Goal: Book appointment/travel/reservation

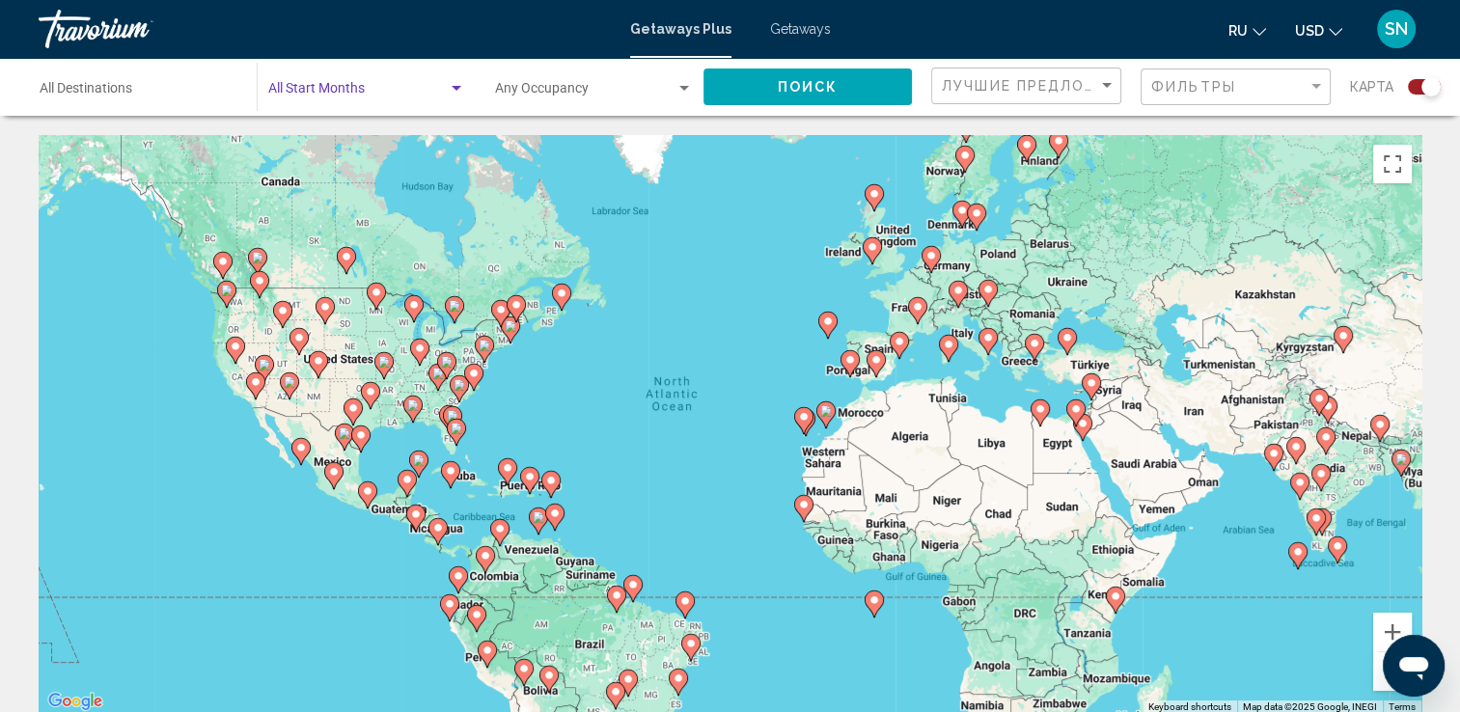
click at [453, 90] on div "Search widget" at bounding box center [457, 88] width 10 height 5
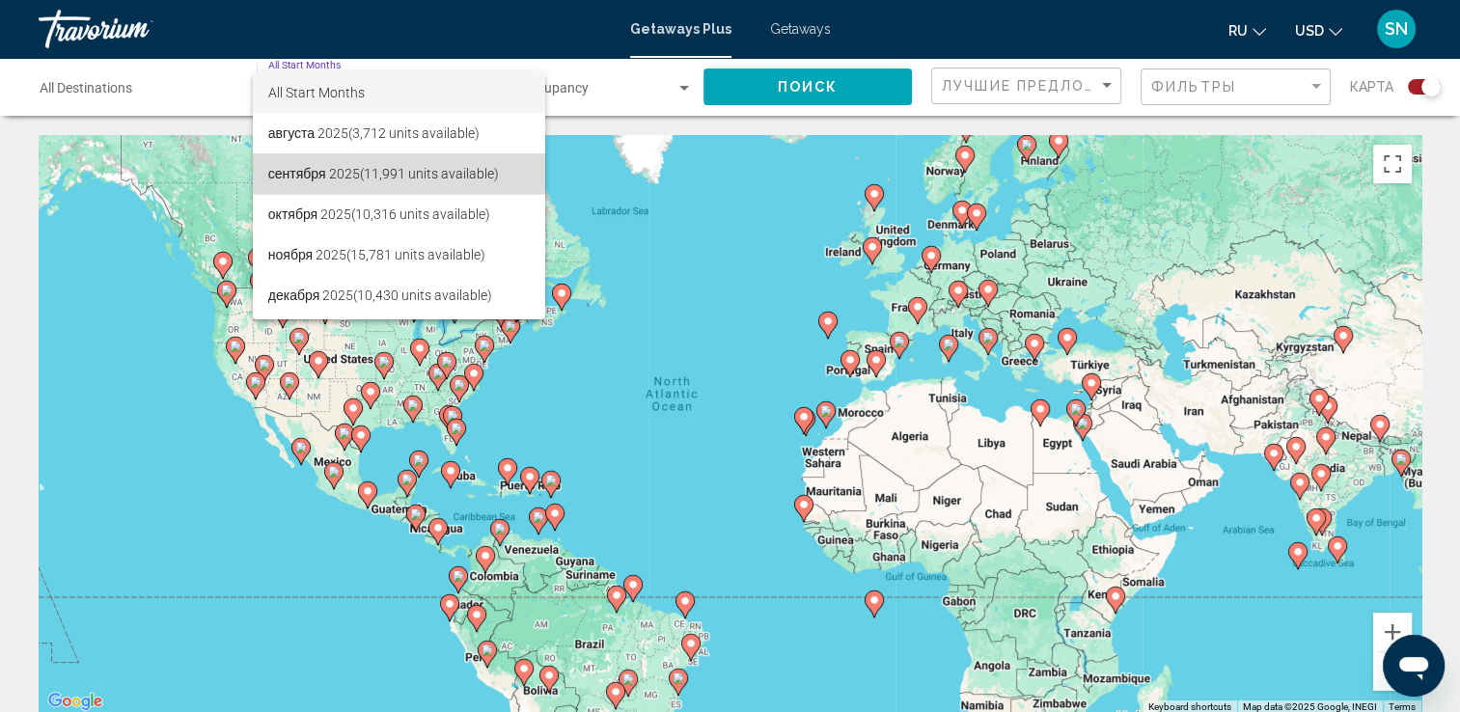
click at [430, 168] on span "сентября 2025 (11,991 units available)" at bounding box center [398, 173] width 261 height 41
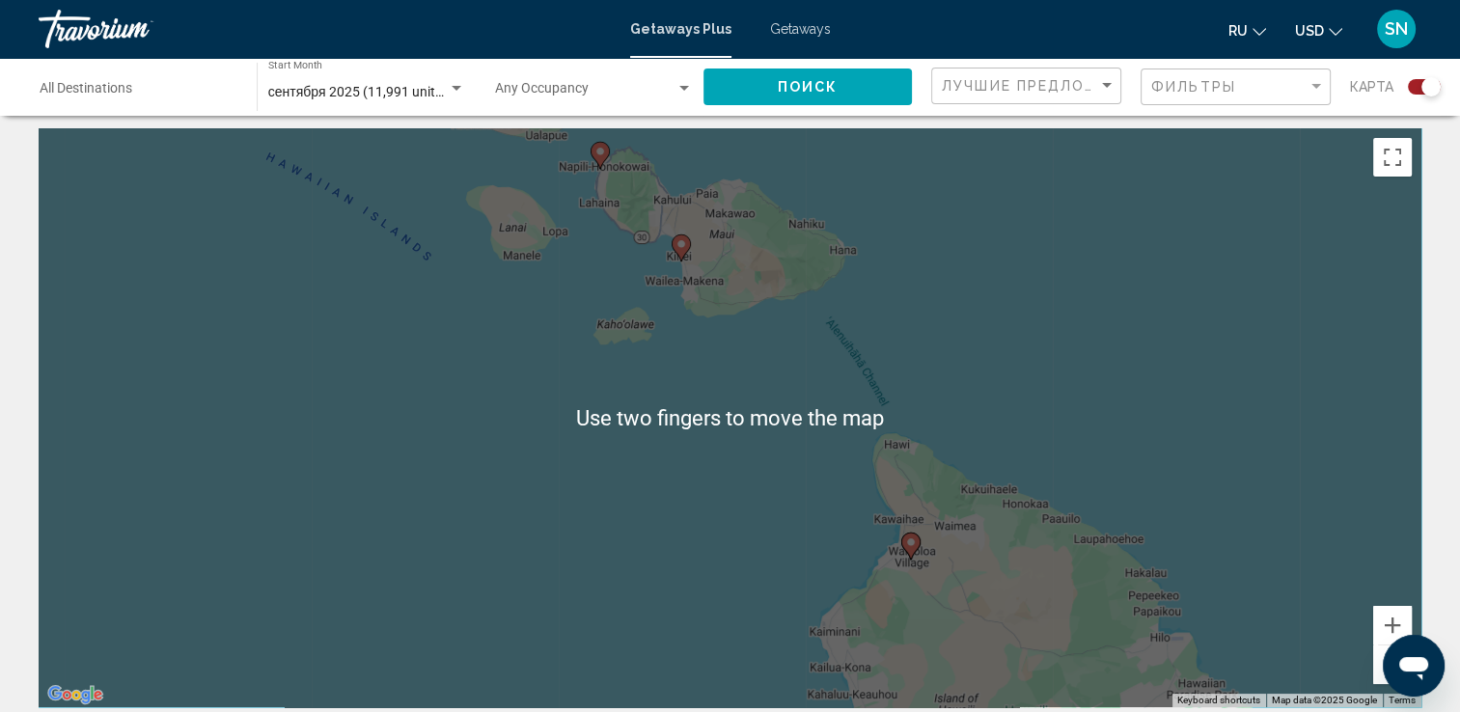
scroll to position [9, 0]
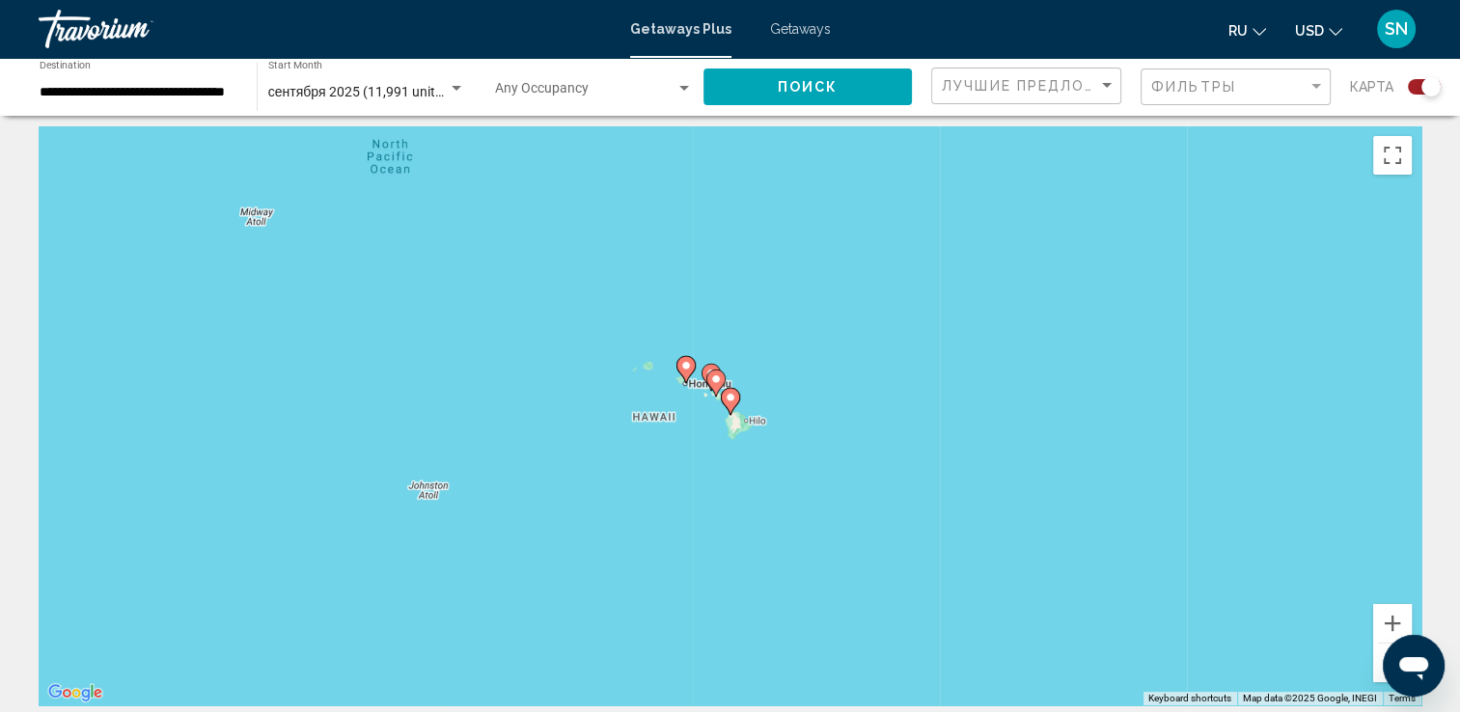
click at [735, 410] on gmp-advanced-marker "Main content" at bounding box center [730, 401] width 19 height 29
type input "**********"
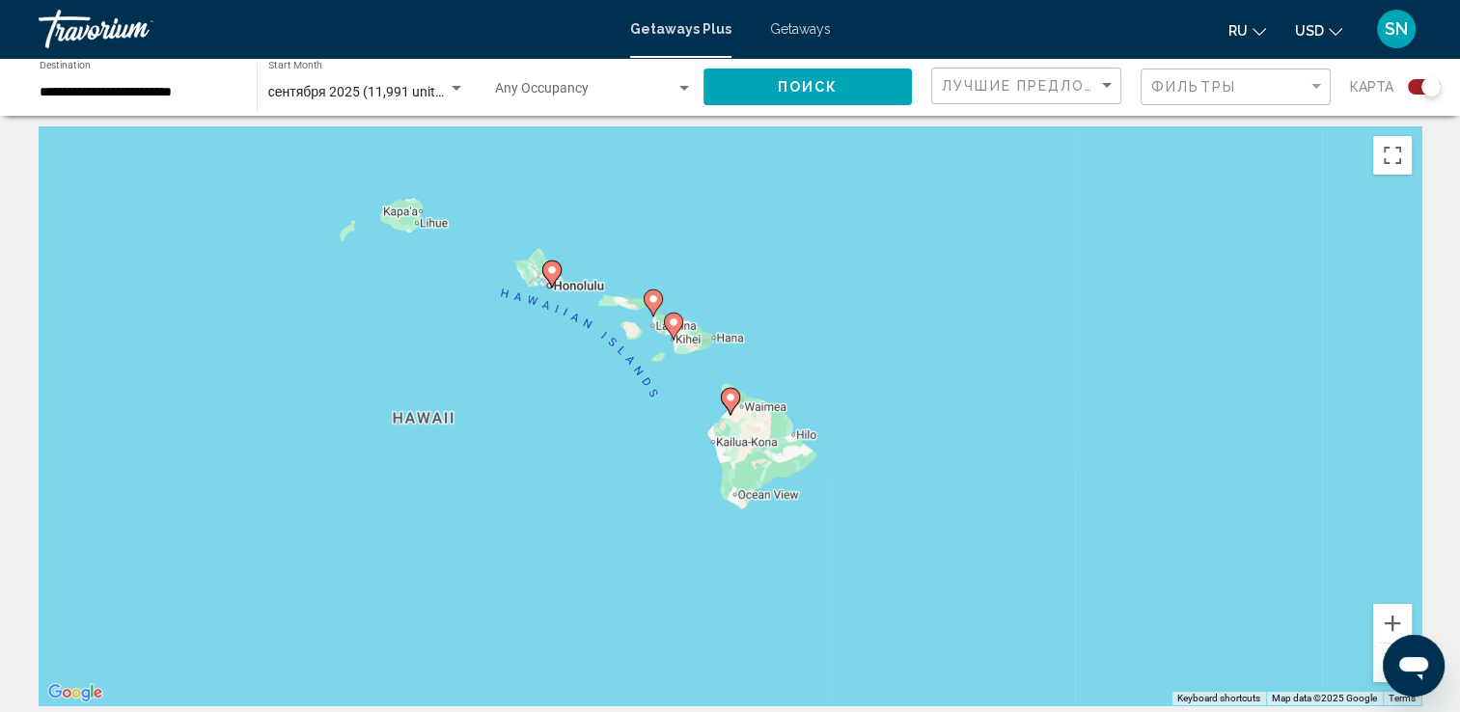
click at [731, 414] on gmp-advanced-marker "Main content" at bounding box center [730, 401] width 19 height 29
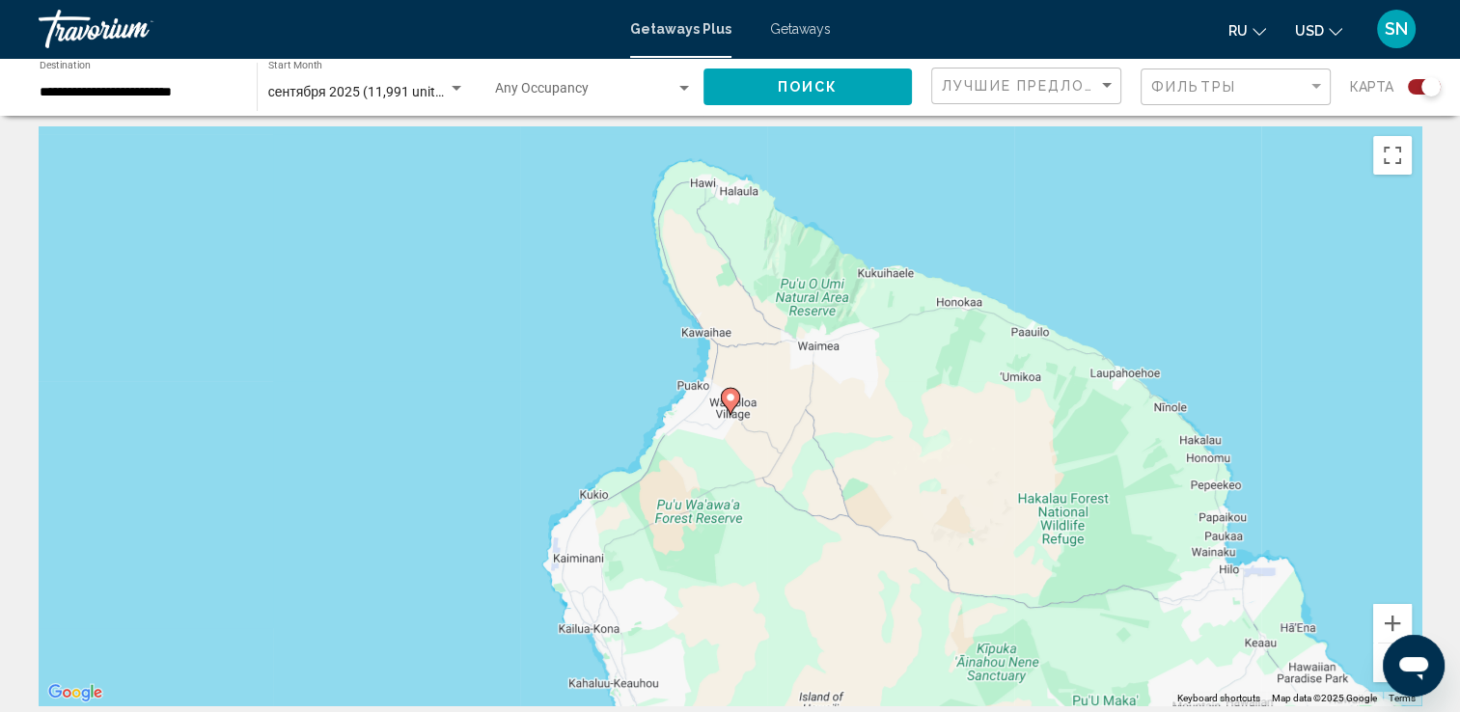
click at [733, 414] on gmp-advanced-marker "Main content" at bounding box center [730, 401] width 19 height 29
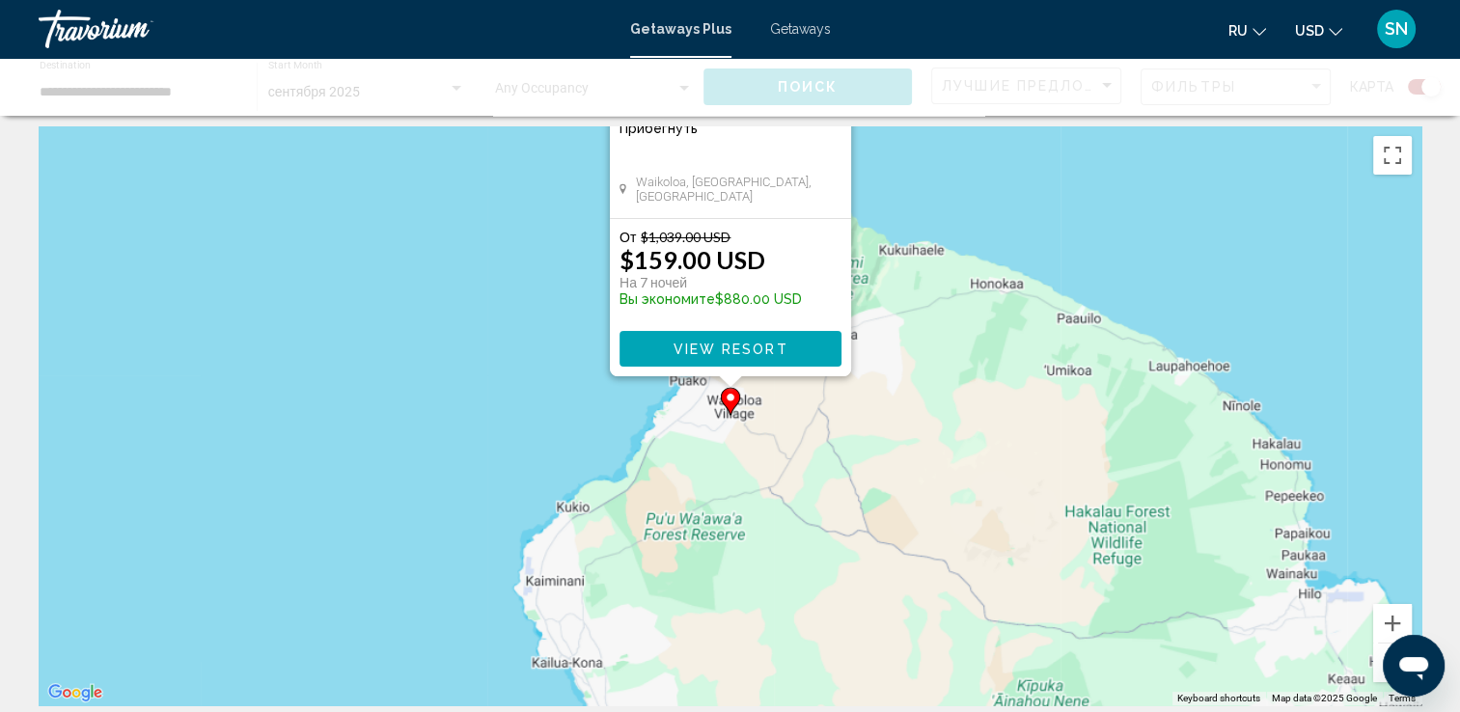
scroll to position [0, 0]
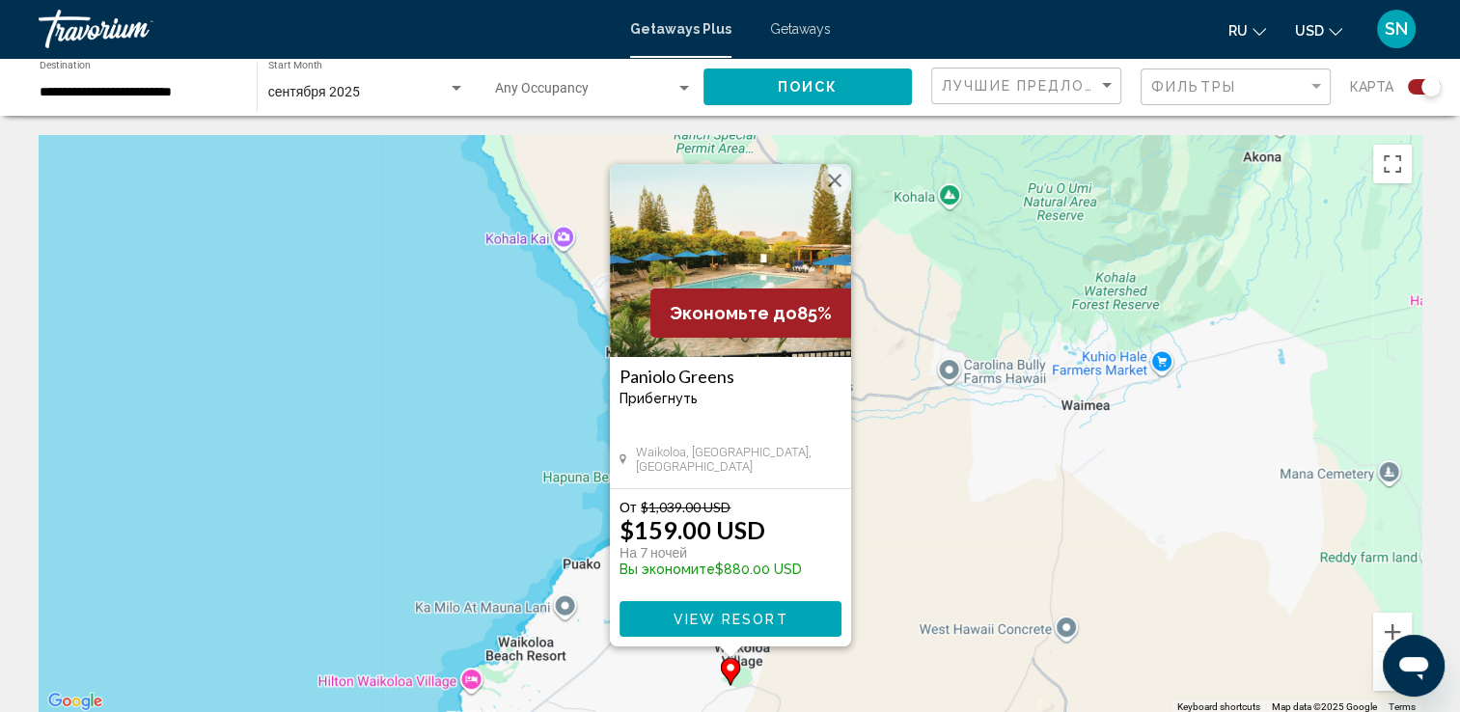
click at [810, 622] on button "View Resort" at bounding box center [730, 619] width 222 height 36
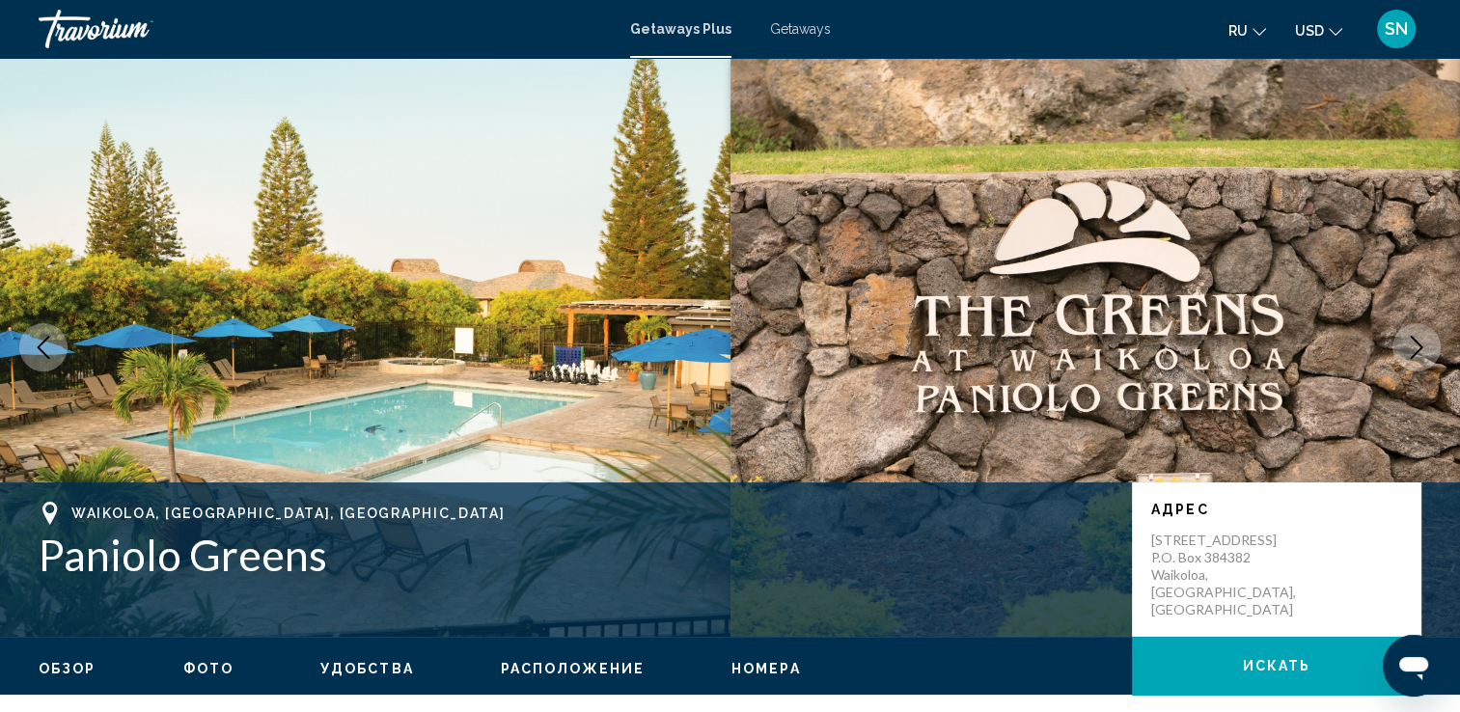
click at [660, 25] on span "Getaways Plus" at bounding box center [680, 28] width 101 height 15
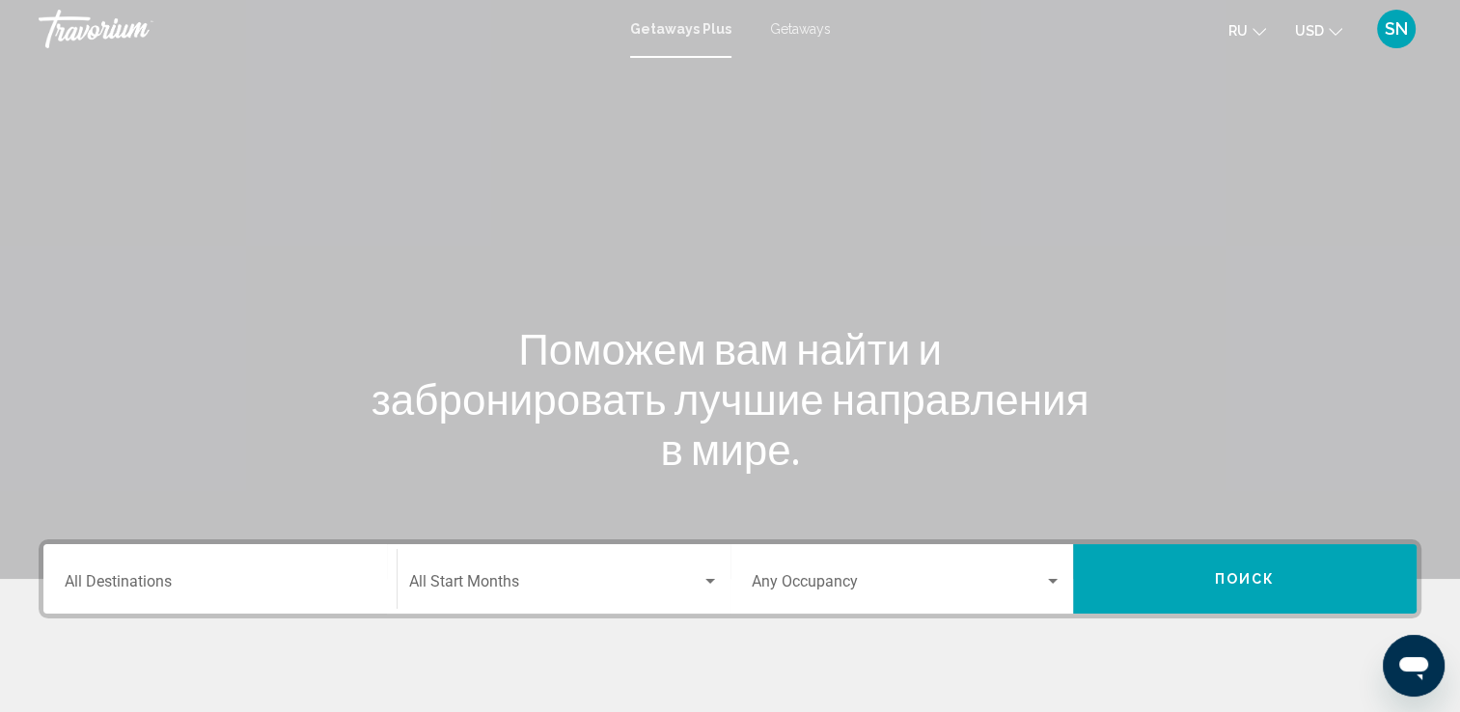
scroll to position [193, 0]
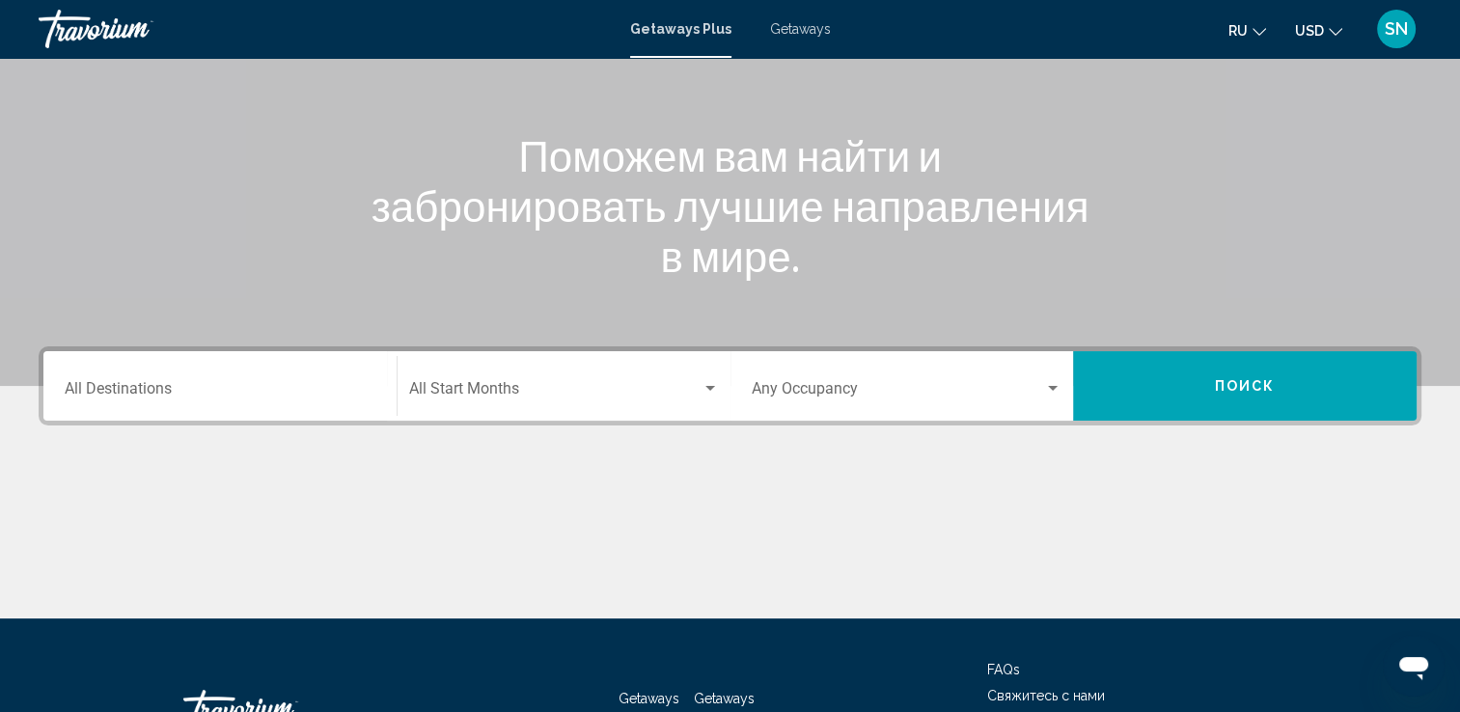
click at [488, 381] on div "Start Month All Start Months" at bounding box center [564, 386] width 310 height 61
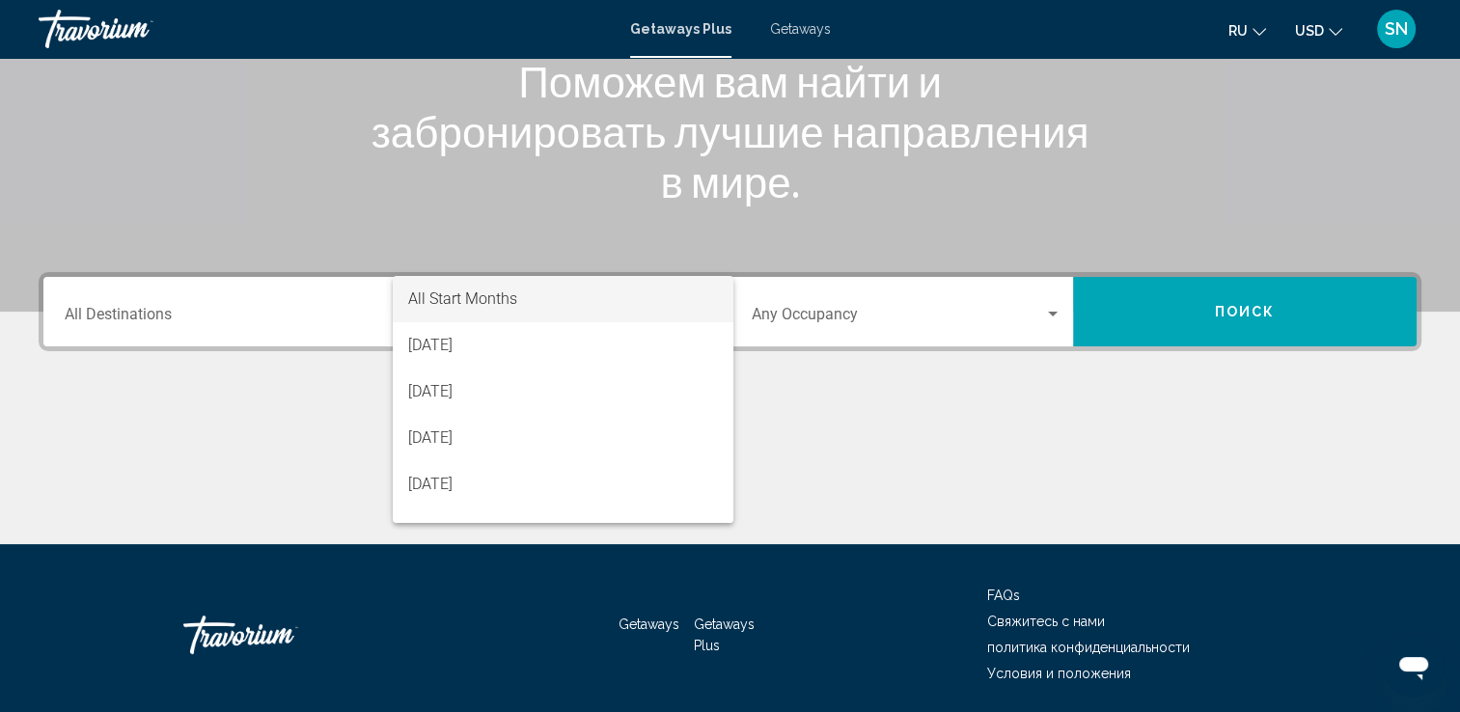
scroll to position [335, 0]
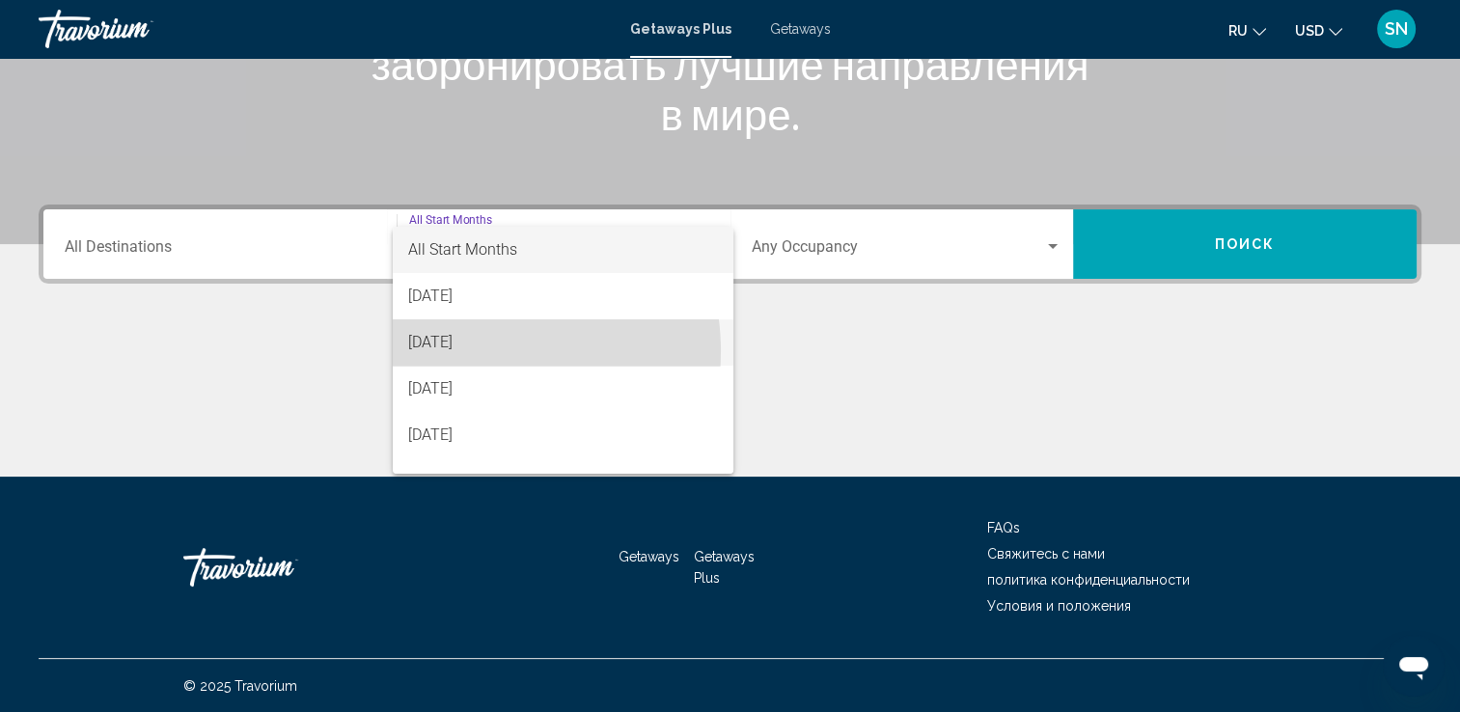
click at [467, 351] on span "September 2025" at bounding box center [563, 342] width 310 height 46
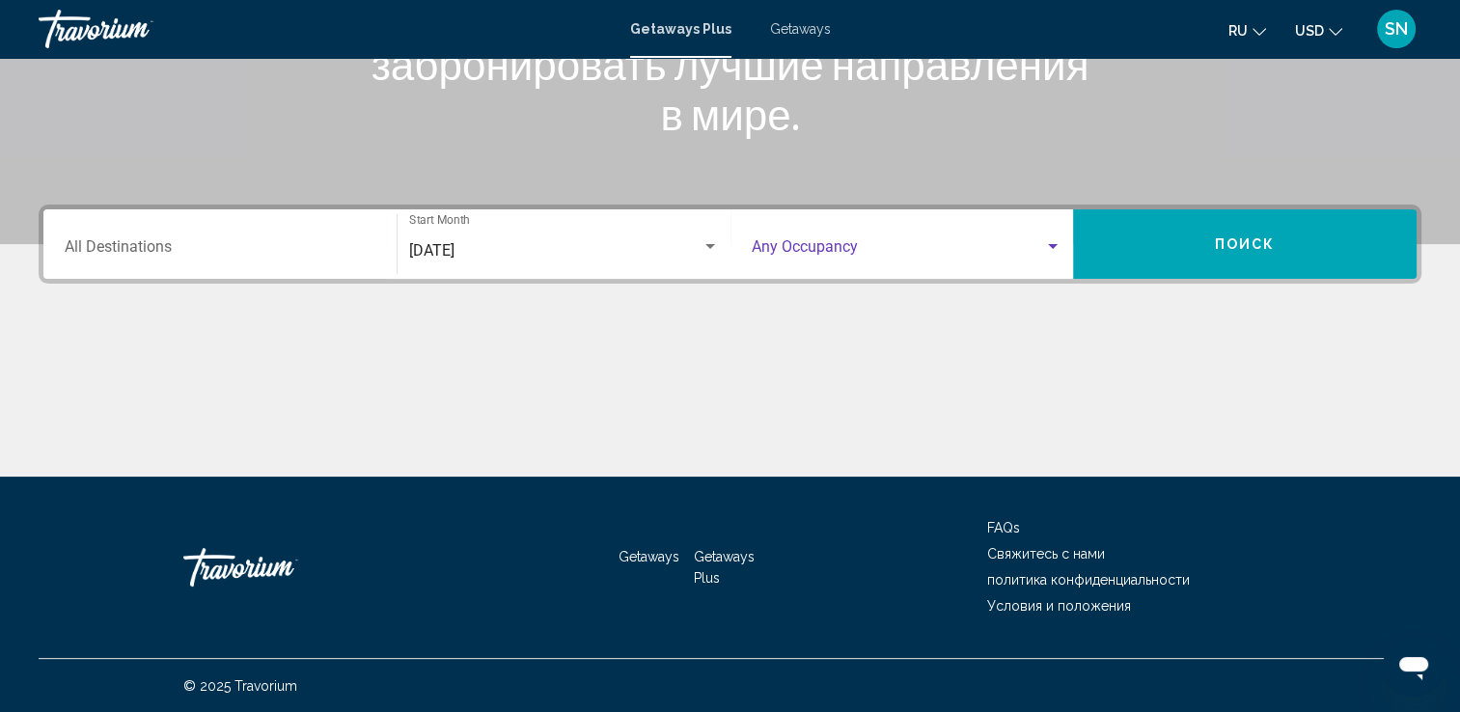
click at [803, 257] on span "Search widget" at bounding box center [898, 250] width 293 height 17
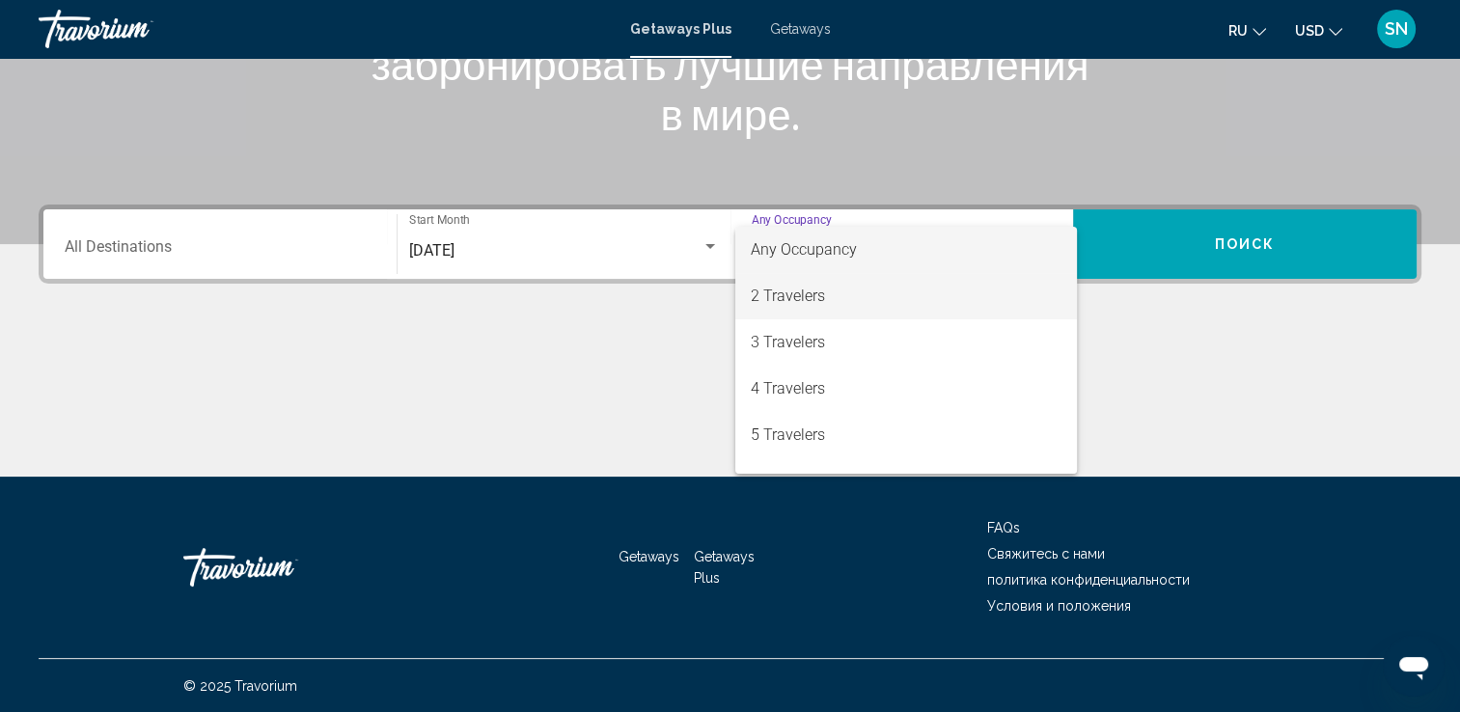
click at [796, 289] on span "2 Travelers" at bounding box center [906, 296] width 311 height 46
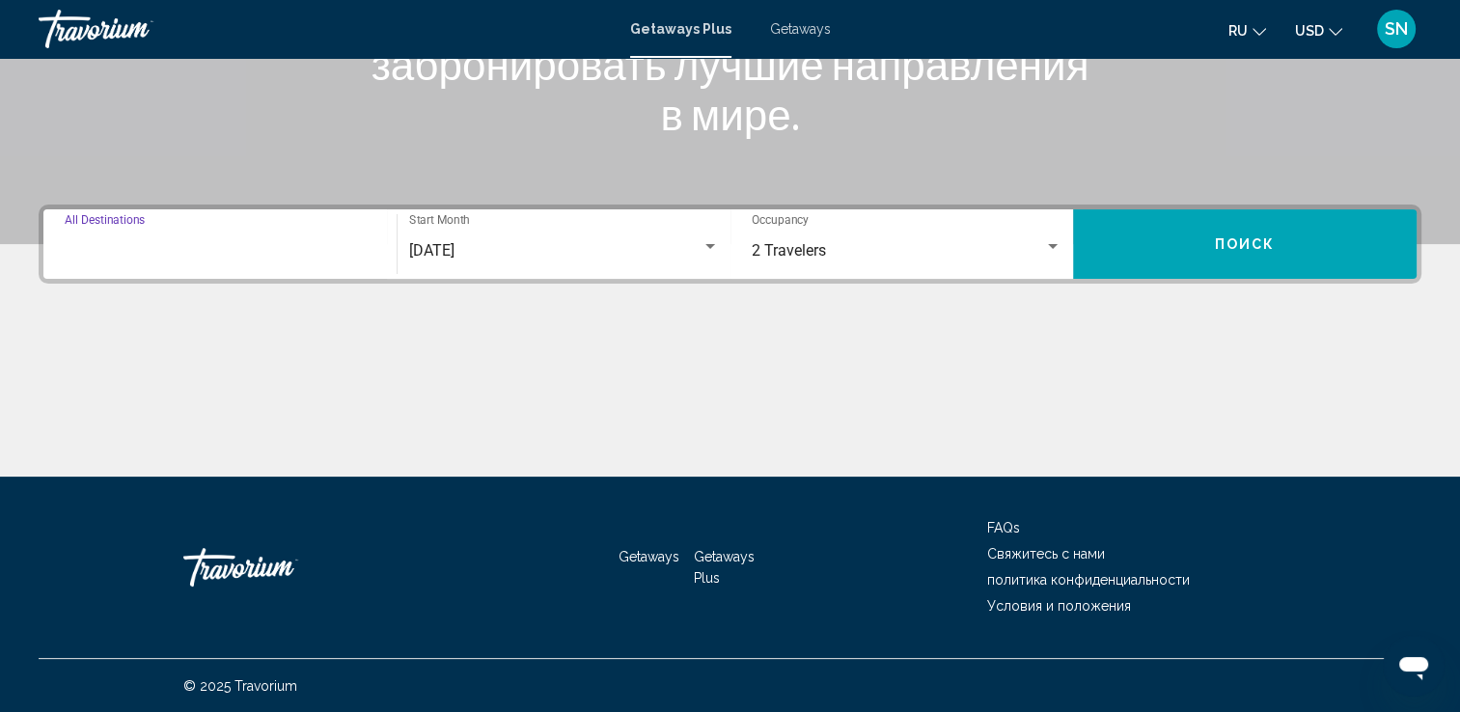
click at [102, 242] on input "Destination All Destinations" at bounding box center [220, 250] width 311 height 17
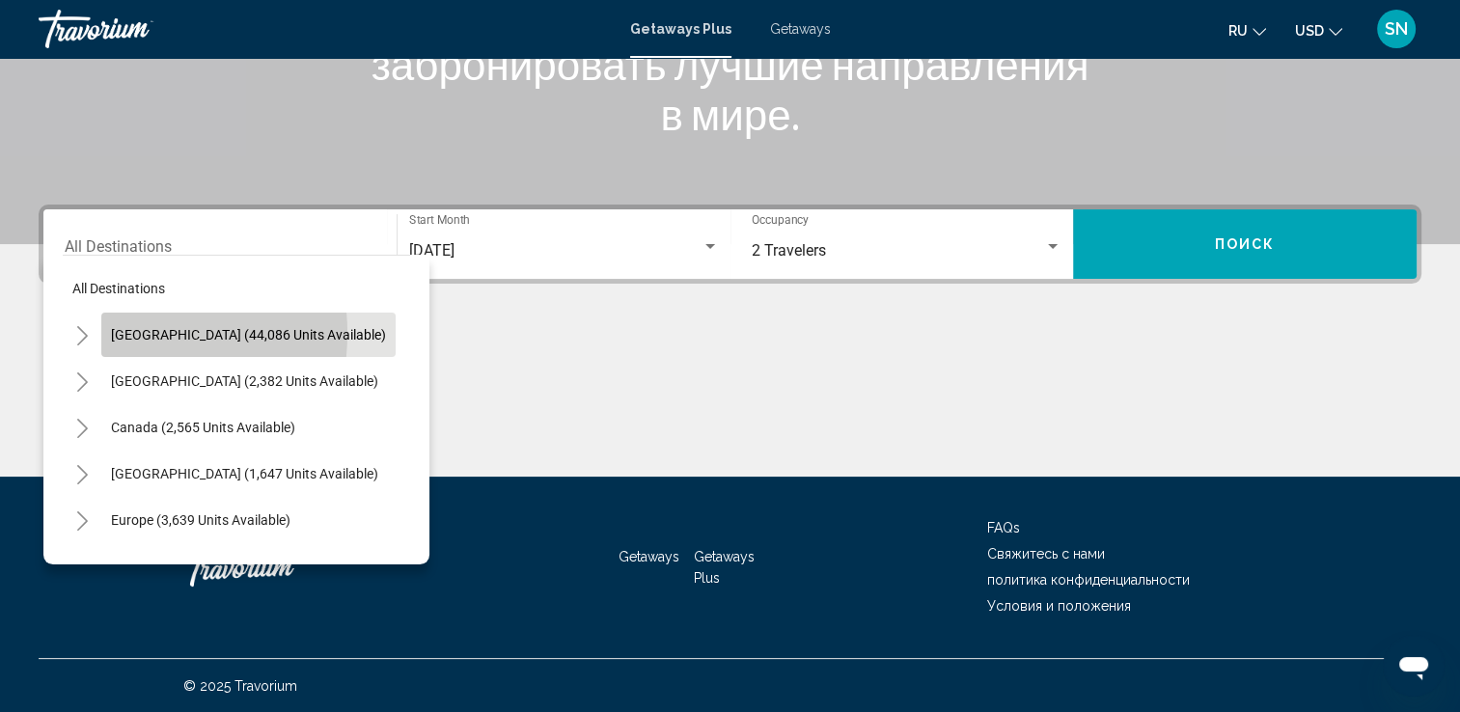
click at [112, 333] on span "United States (44,086 units available)" at bounding box center [248, 334] width 275 height 15
type input "**********"
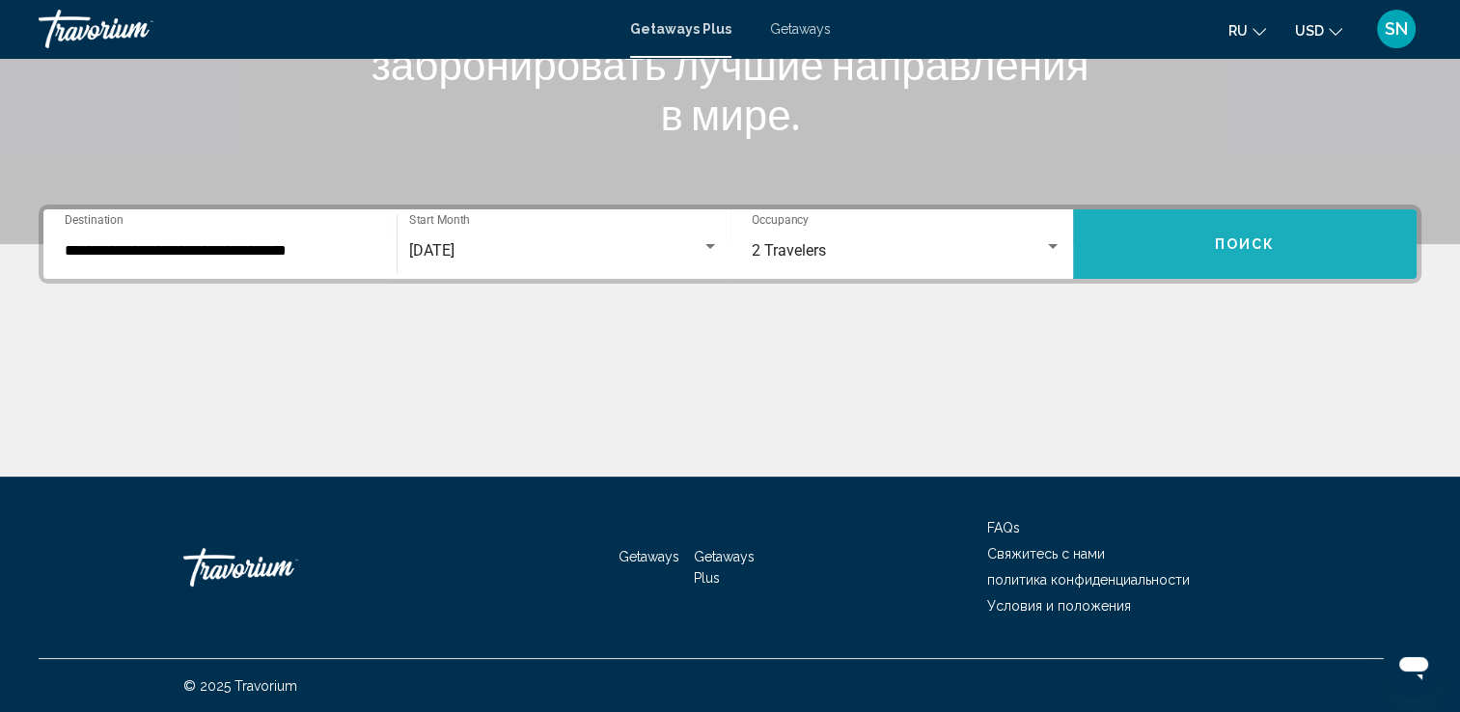
click at [1245, 237] on span "Поиск" at bounding box center [1245, 244] width 61 height 15
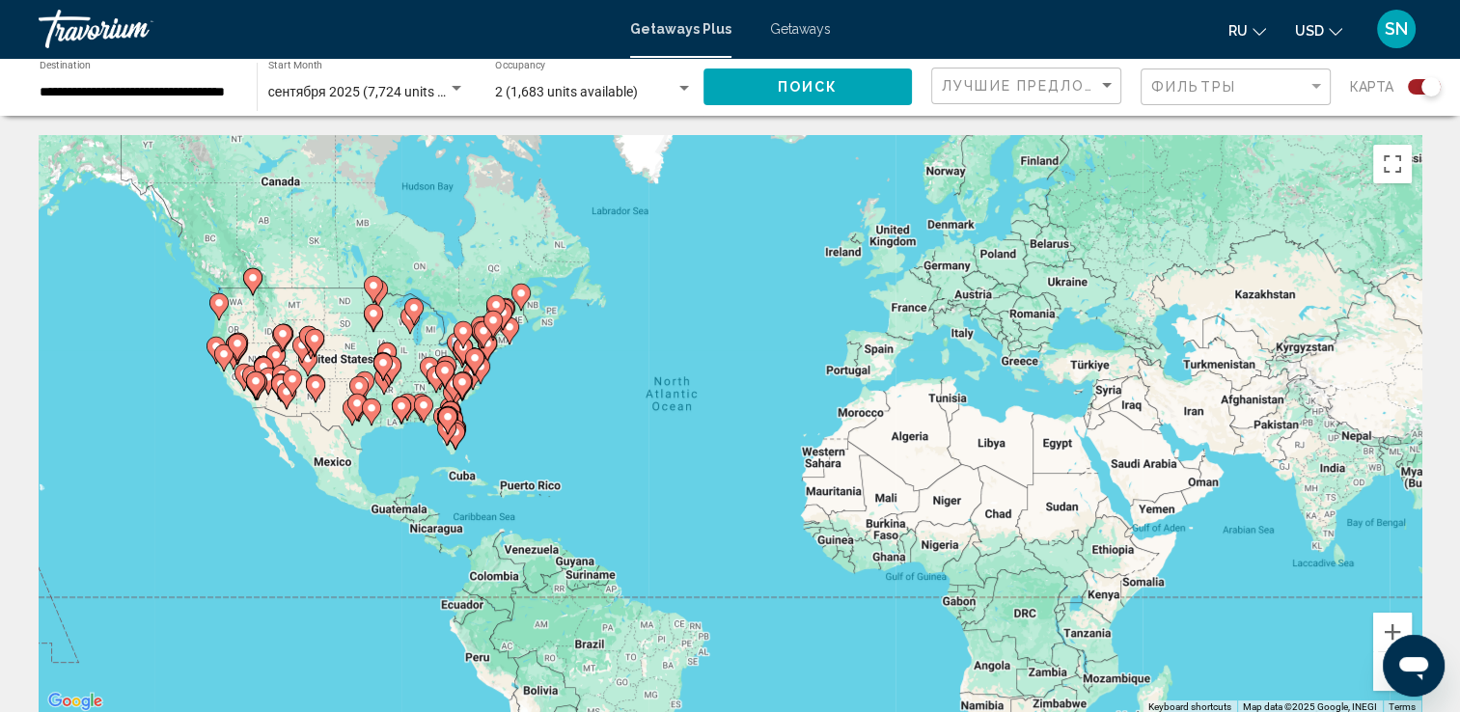
click at [1179, 96] on div "Фильтры" at bounding box center [1238, 87] width 174 height 36
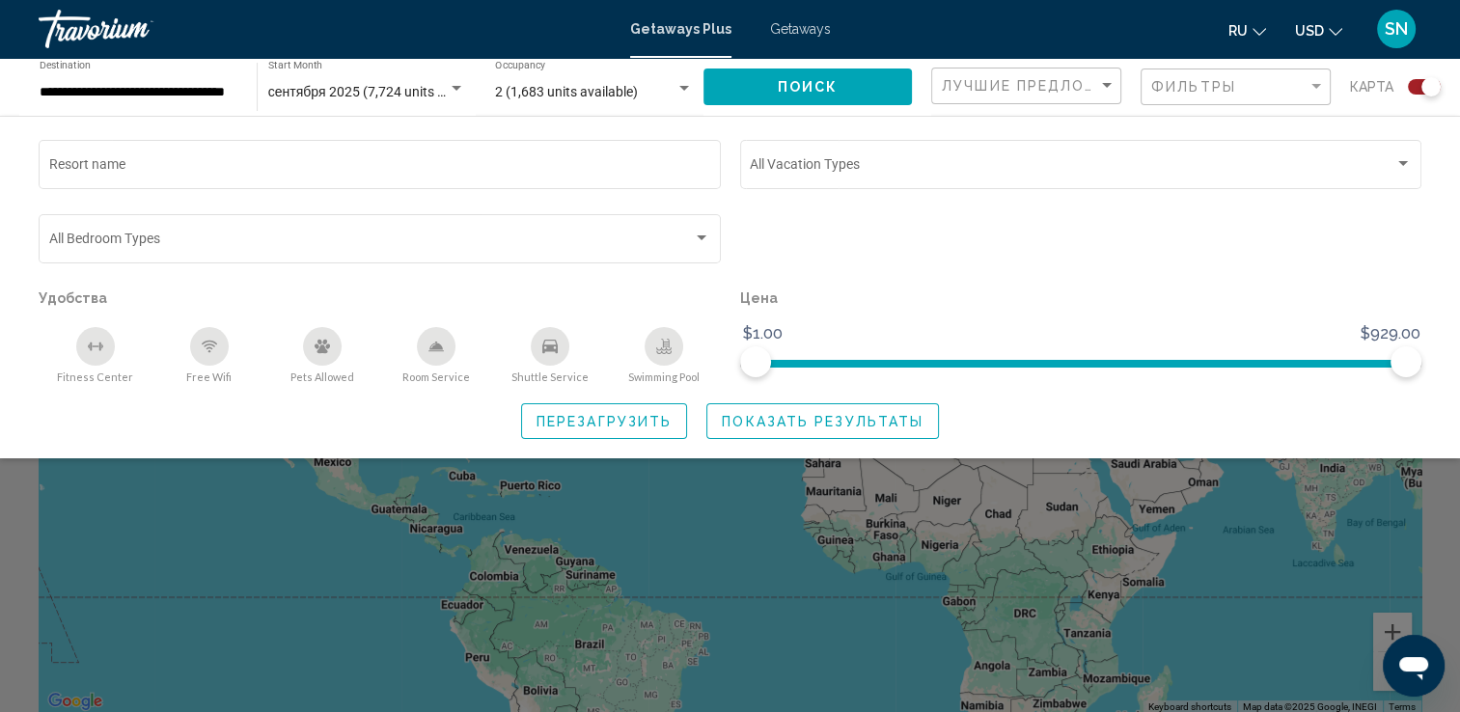
click at [1045, 96] on div "Лучшие предложения" at bounding box center [1029, 87] width 174 height 36
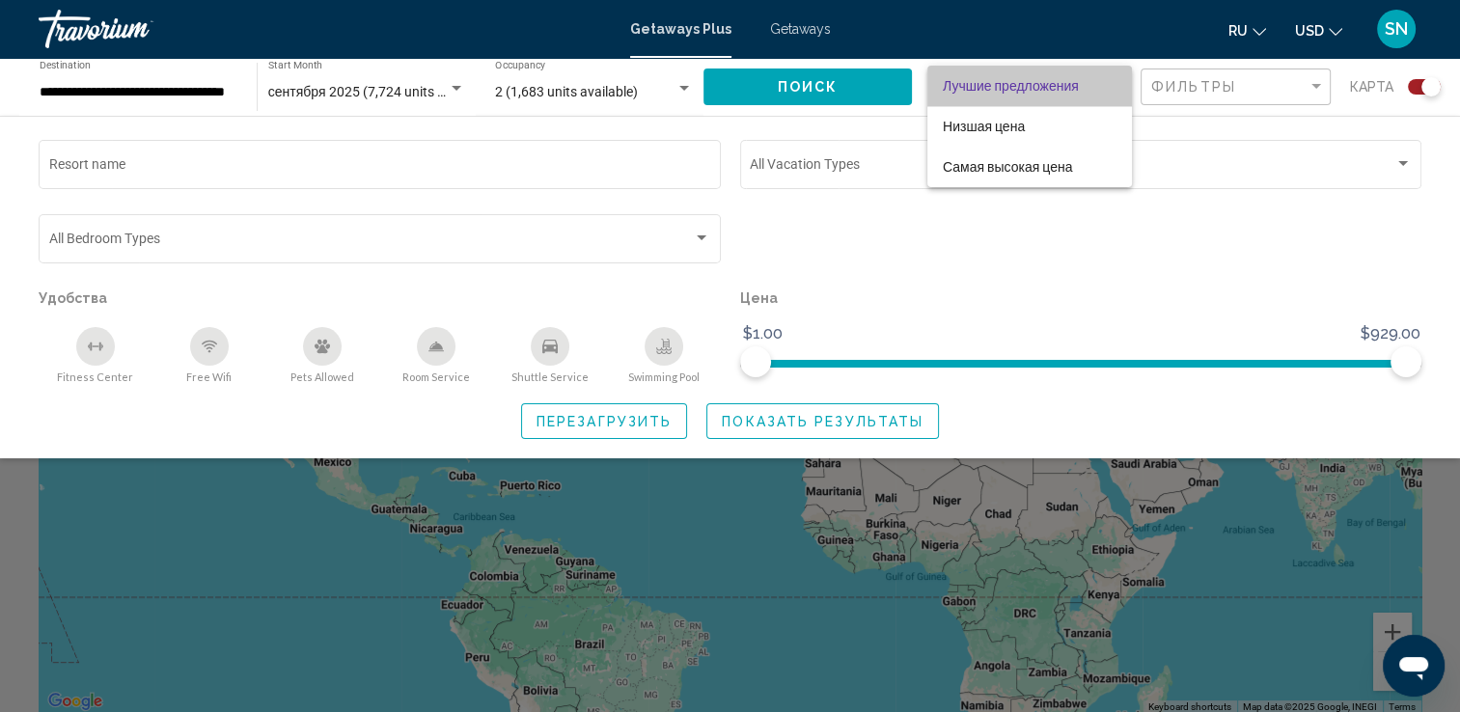
click at [1045, 96] on span "Лучшие предложения" at bounding box center [1030, 86] width 174 height 41
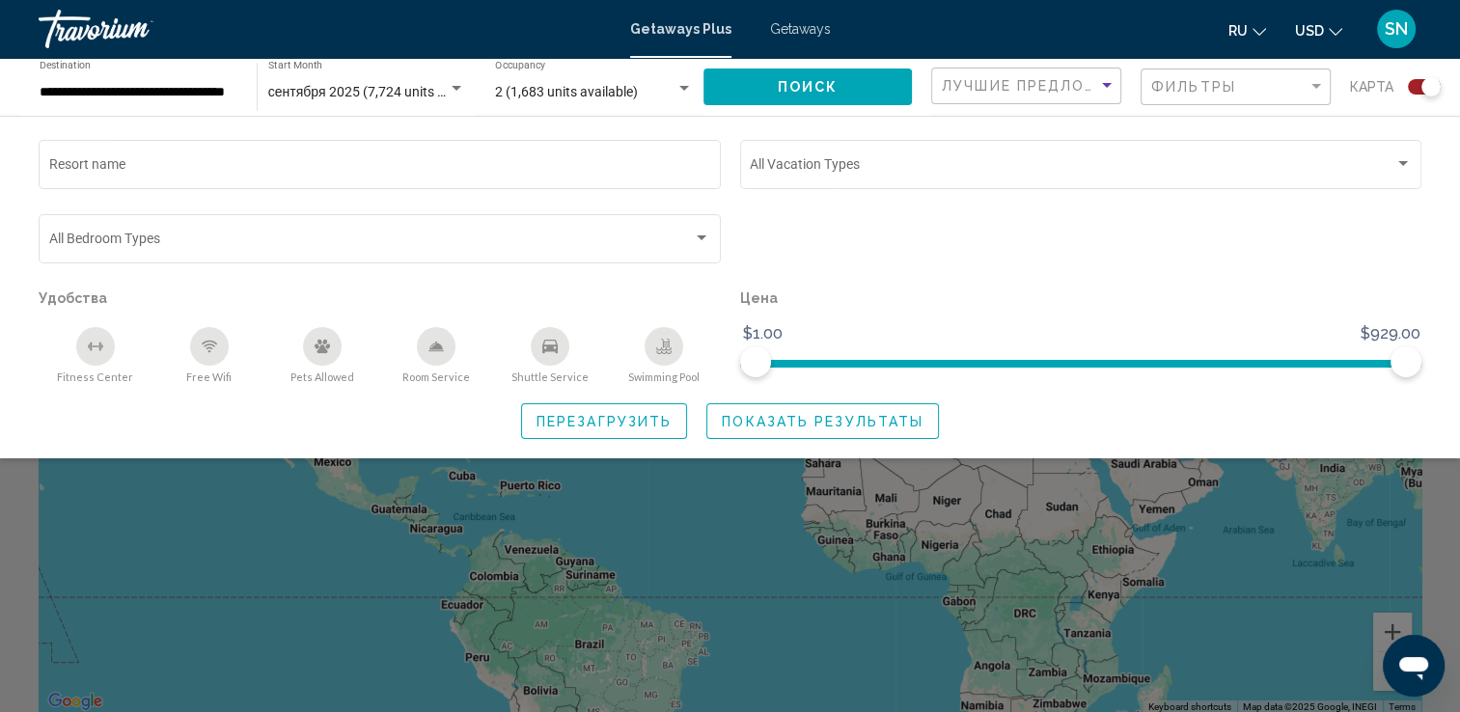
click at [663, 355] on div "Swimming Pool" at bounding box center [664, 346] width 39 height 39
click at [777, 430] on button "Показать результаты" at bounding box center [822, 421] width 233 height 36
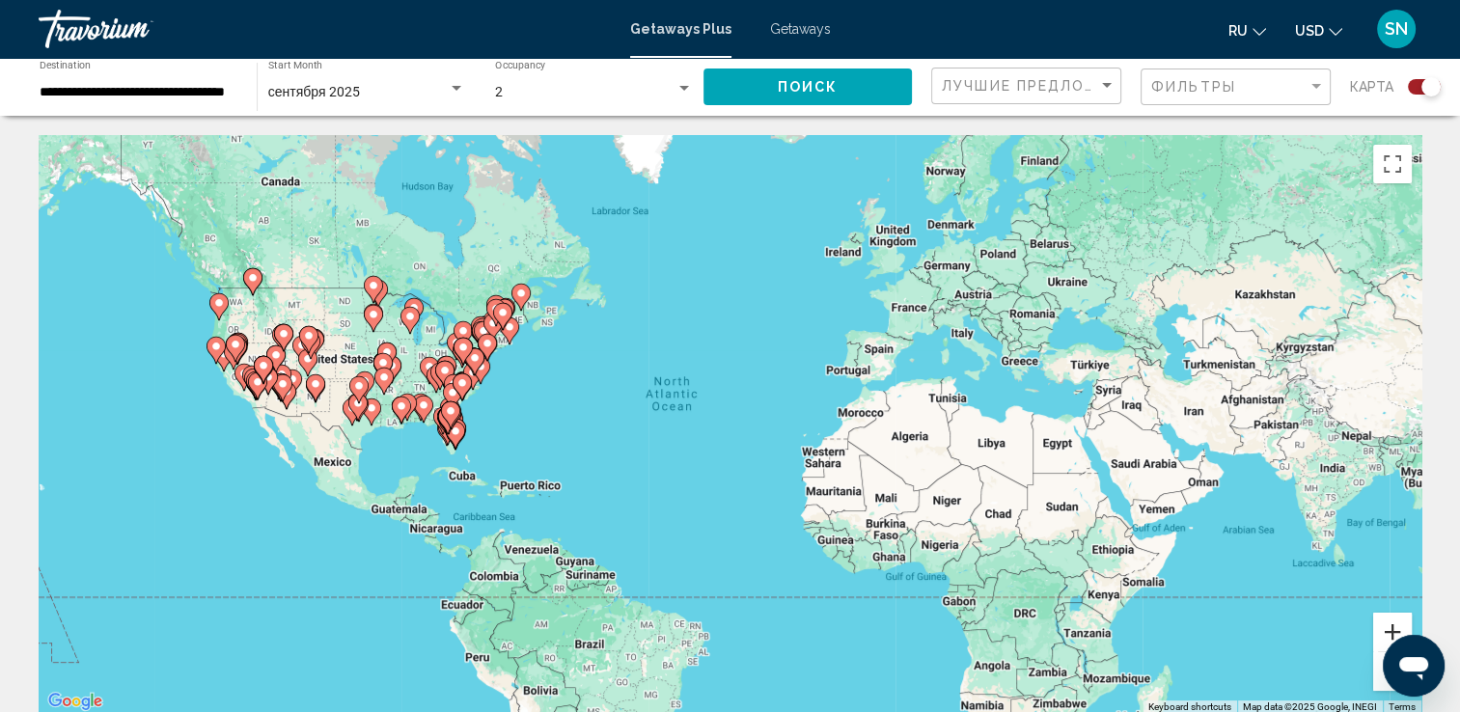
click at [1384, 624] on button "Zoom in" at bounding box center [1392, 632] width 39 height 39
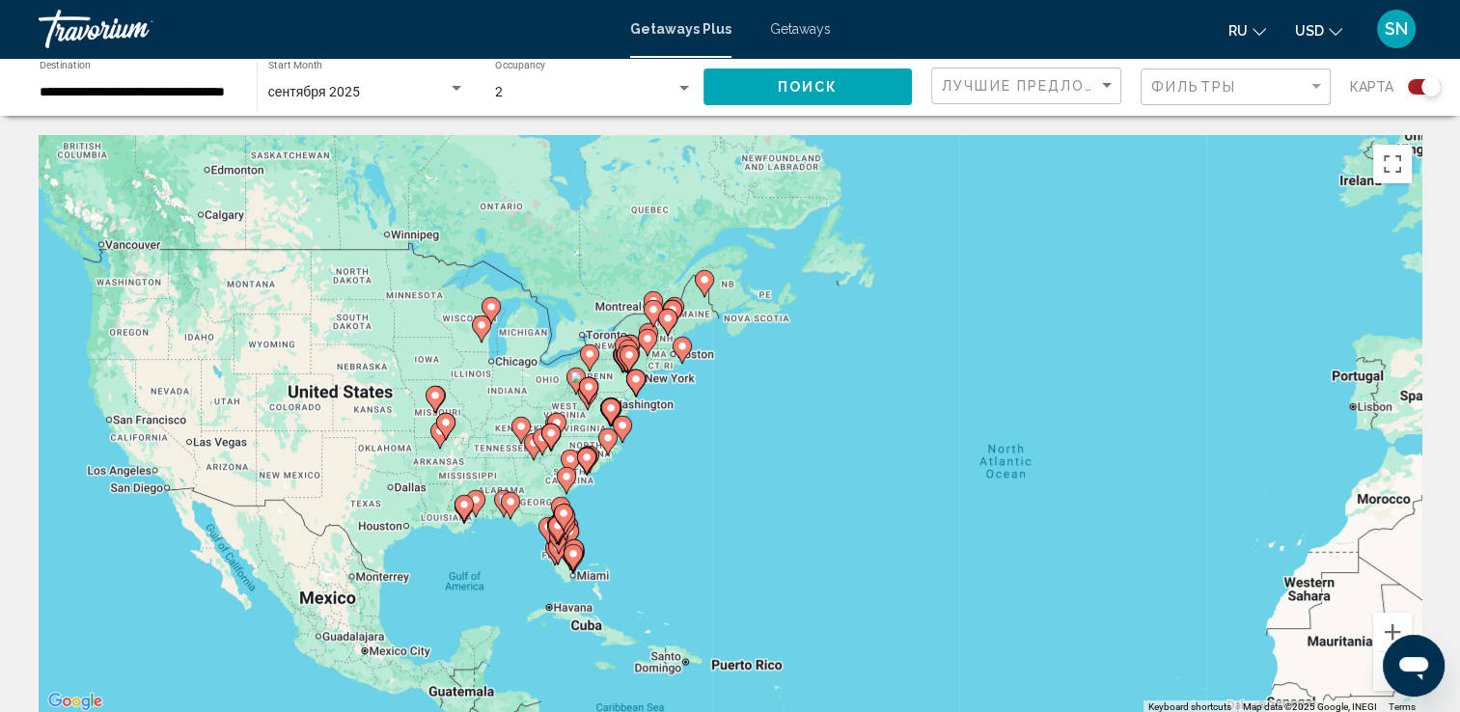
drag, startPoint x: 542, startPoint y: 536, endPoint x: 1021, endPoint y: 642, distance: 490.0
click at [984, 648] on div "To activate drag with keyboard, press Alt + Enter. Once in keyboard drag state,…" at bounding box center [730, 424] width 1383 height 579
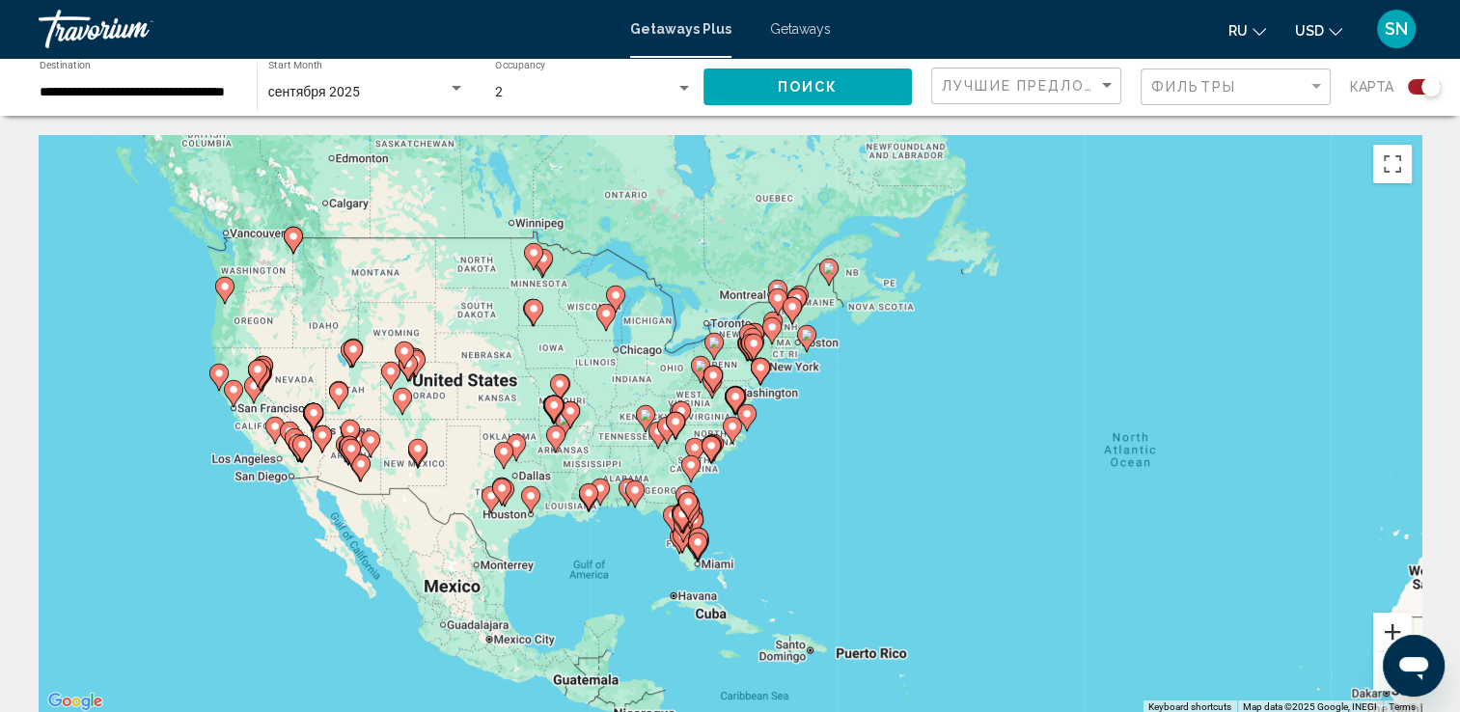
click at [1389, 635] on button "Zoom in" at bounding box center [1392, 632] width 39 height 39
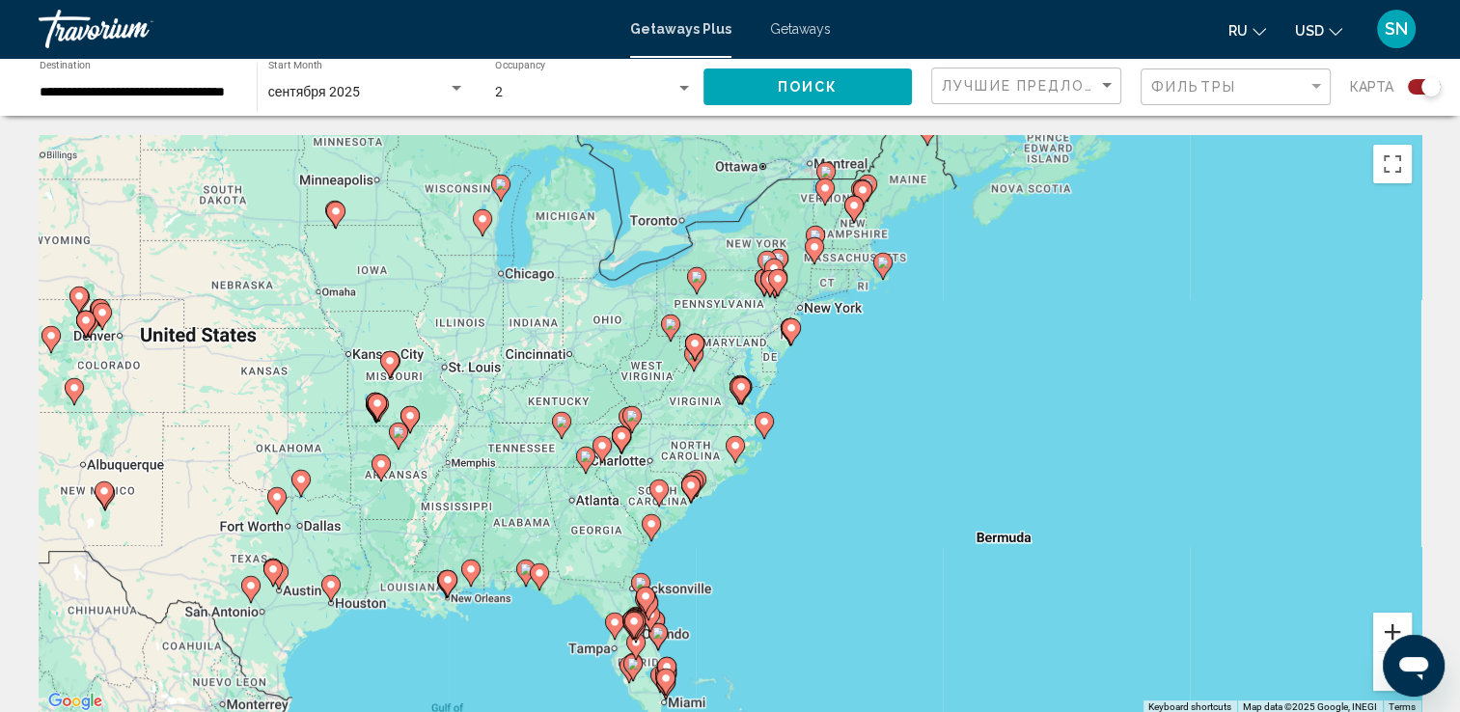
click at [1389, 635] on button "Zoom in" at bounding box center [1392, 632] width 39 height 39
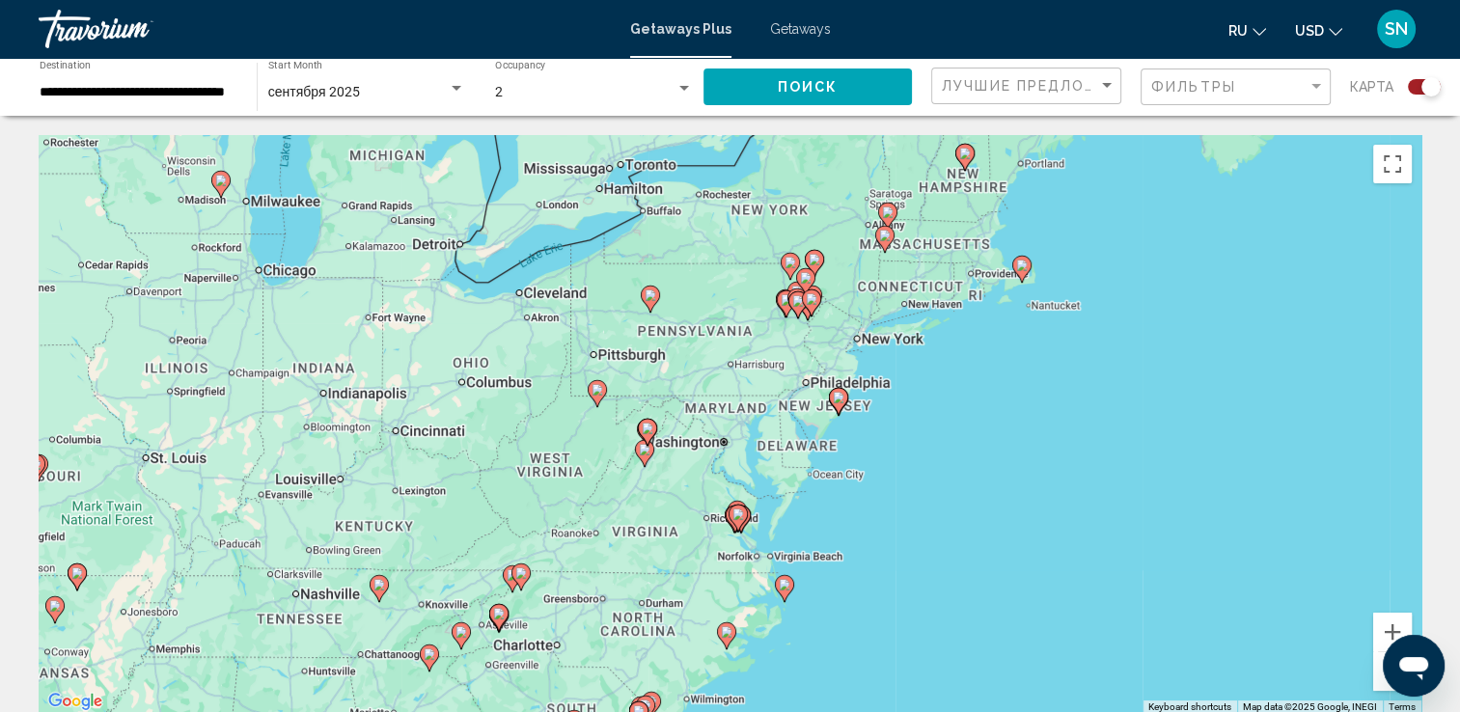
drag, startPoint x: 934, startPoint y: 446, endPoint x: 922, endPoint y: 597, distance: 151.9
click at [922, 597] on div "To activate drag with keyboard, press Alt + Enter. Once in keyboard drag state,…" at bounding box center [730, 424] width 1383 height 579
click at [1401, 631] on button "Zoom in" at bounding box center [1392, 632] width 39 height 39
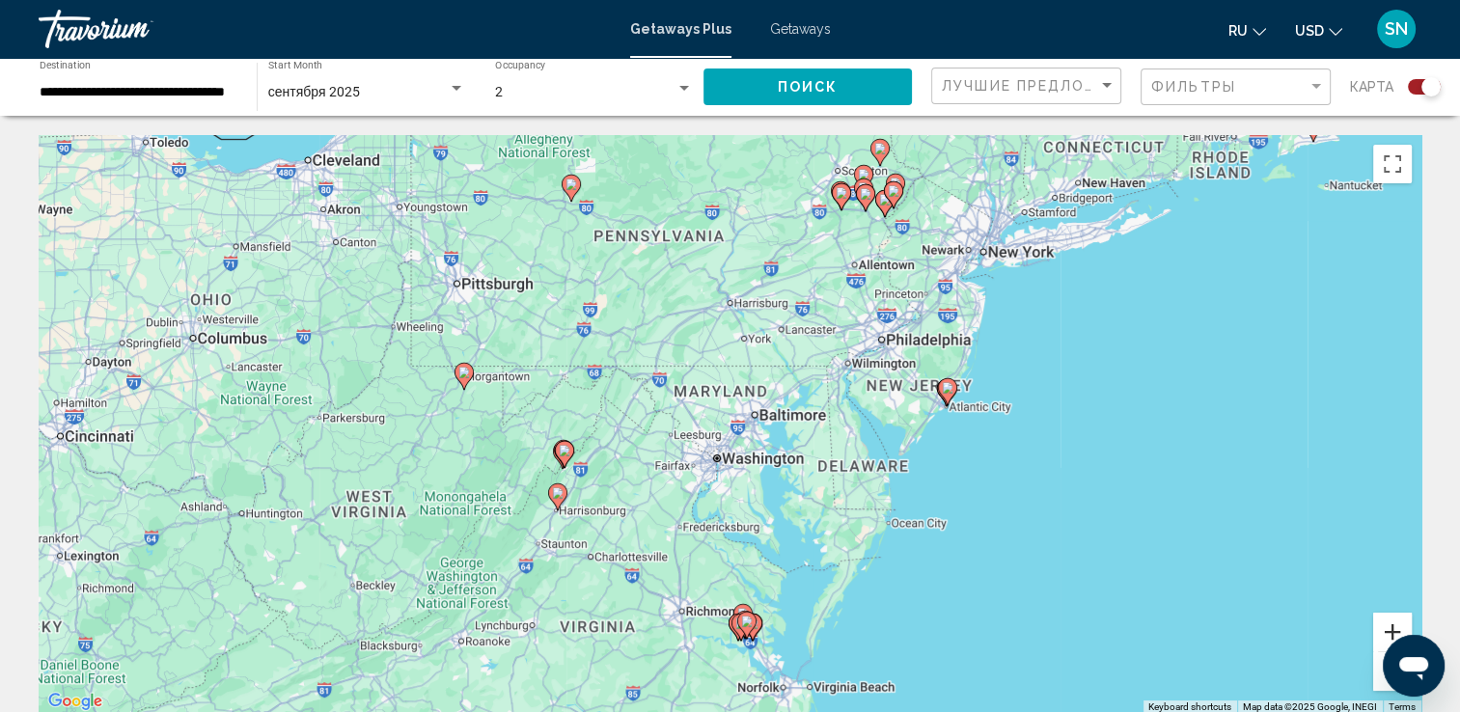
click at [1384, 624] on button "Zoom in" at bounding box center [1392, 632] width 39 height 39
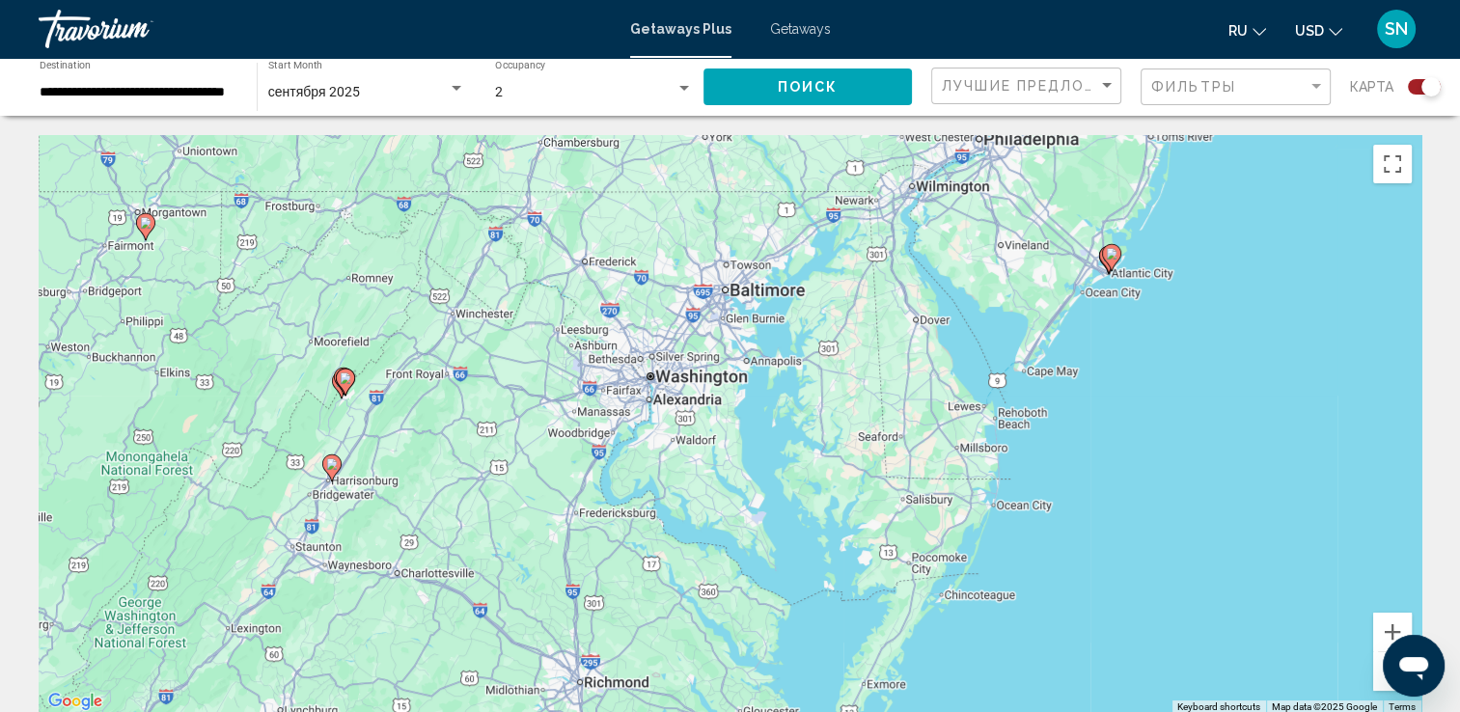
drag, startPoint x: 1315, startPoint y: 332, endPoint x: 1262, endPoint y: 221, distance: 123.0
click at [1262, 221] on div "To activate drag with keyboard, press Alt + Enter. Once in keyboard drag state,…" at bounding box center [730, 424] width 1383 height 579
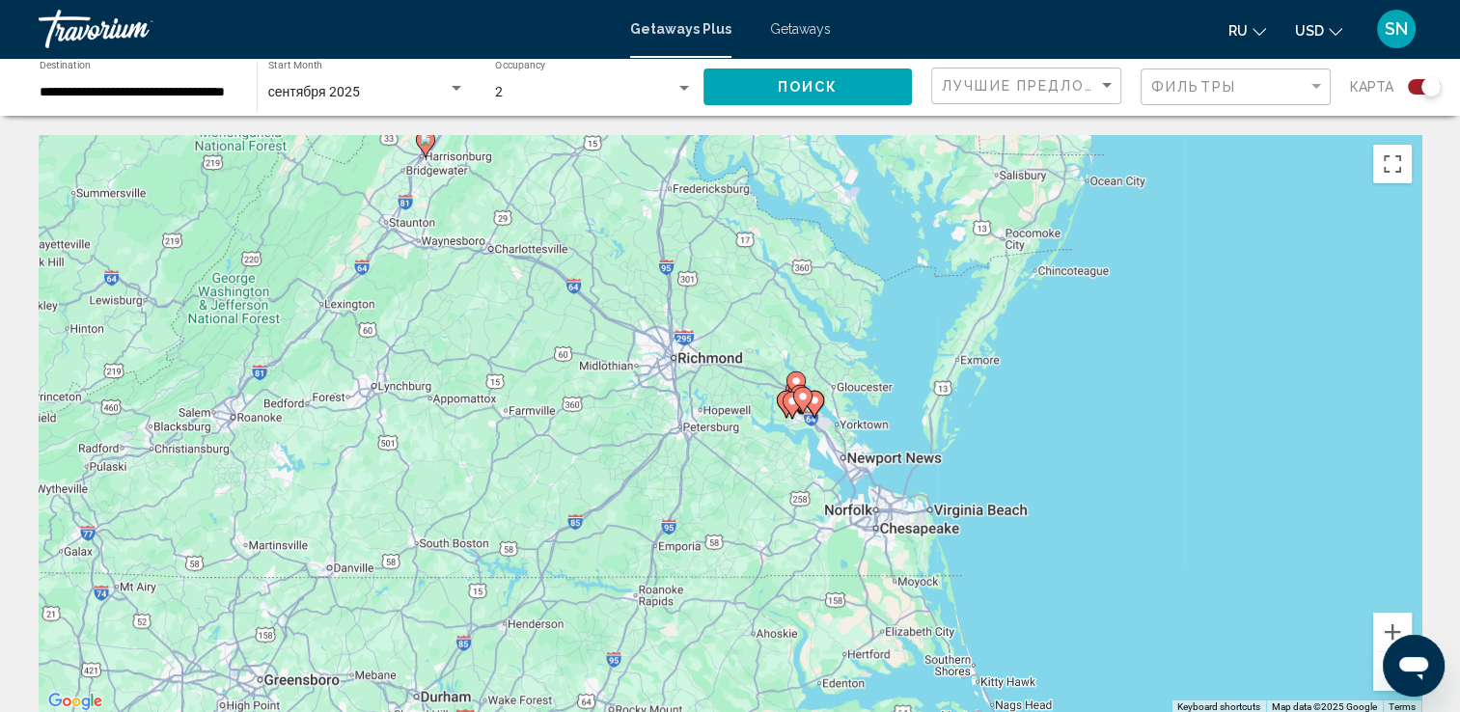
drag, startPoint x: 1060, startPoint y: 651, endPoint x: 1162, endPoint y: 314, distance: 352.6
click at [1162, 314] on div "To activate drag with keyboard, press Alt + Enter. Once in keyboard drag state,…" at bounding box center [730, 424] width 1383 height 579
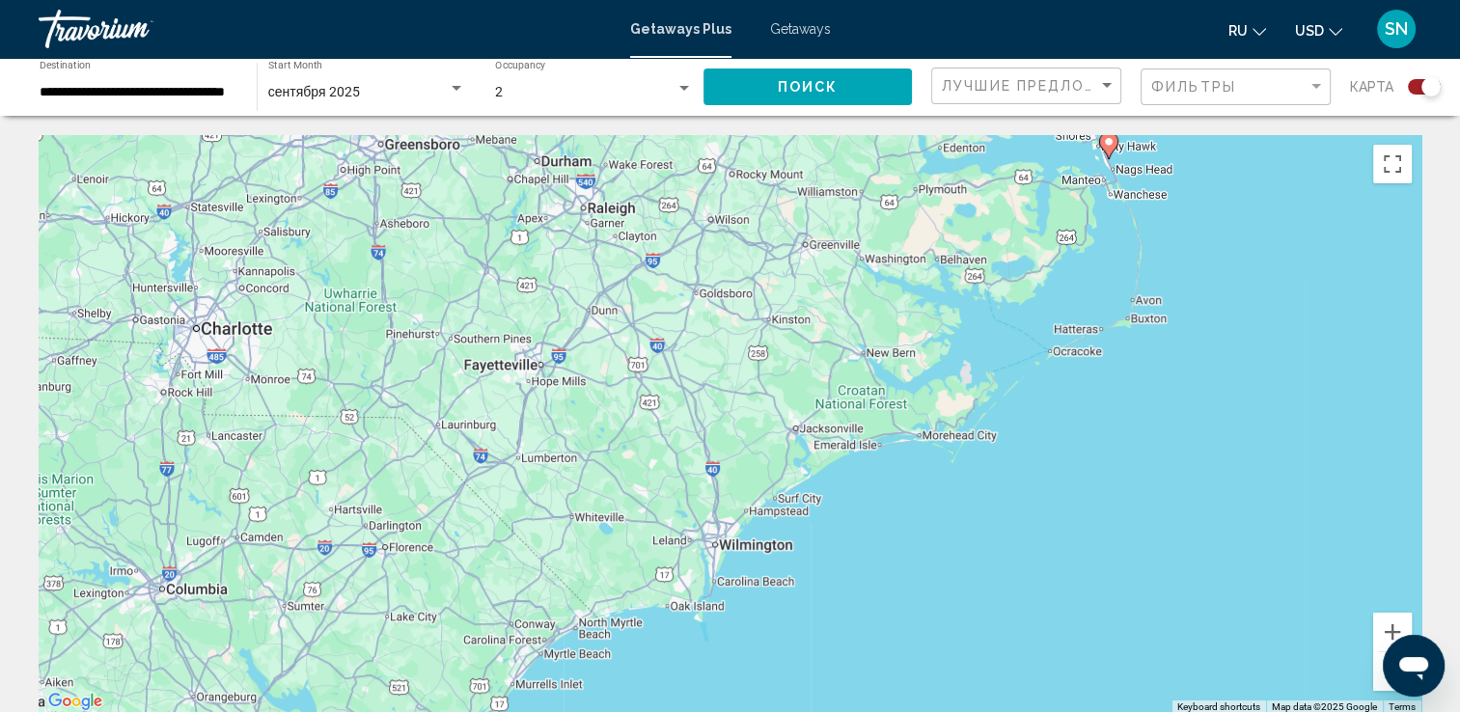
drag, startPoint x: 1112, startPoint y: 602, endPoint x: 1236, endPoint y: 58, distance: 558.0
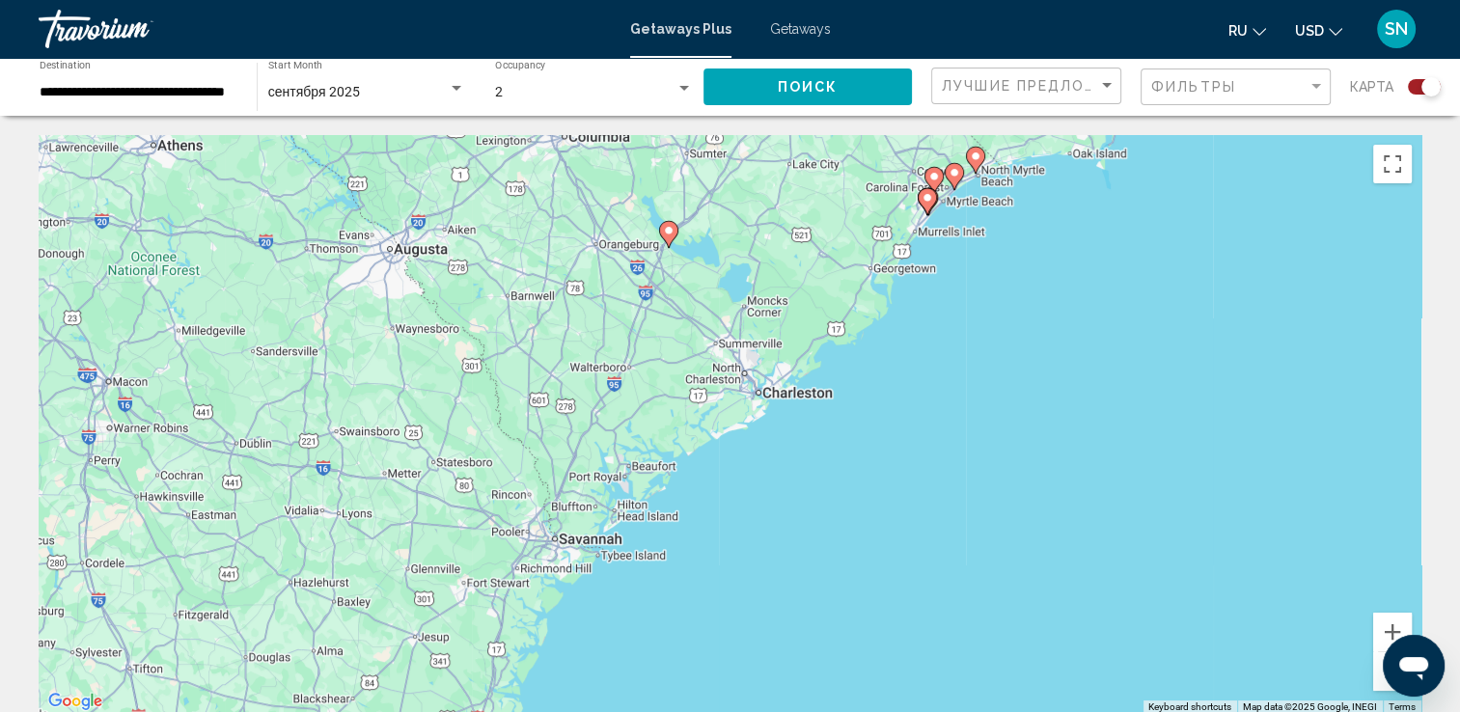
drag, startPoint x: 951, startPoint y: 551, endPoint x: 1353, endPoint y: 100, distance: 603.4
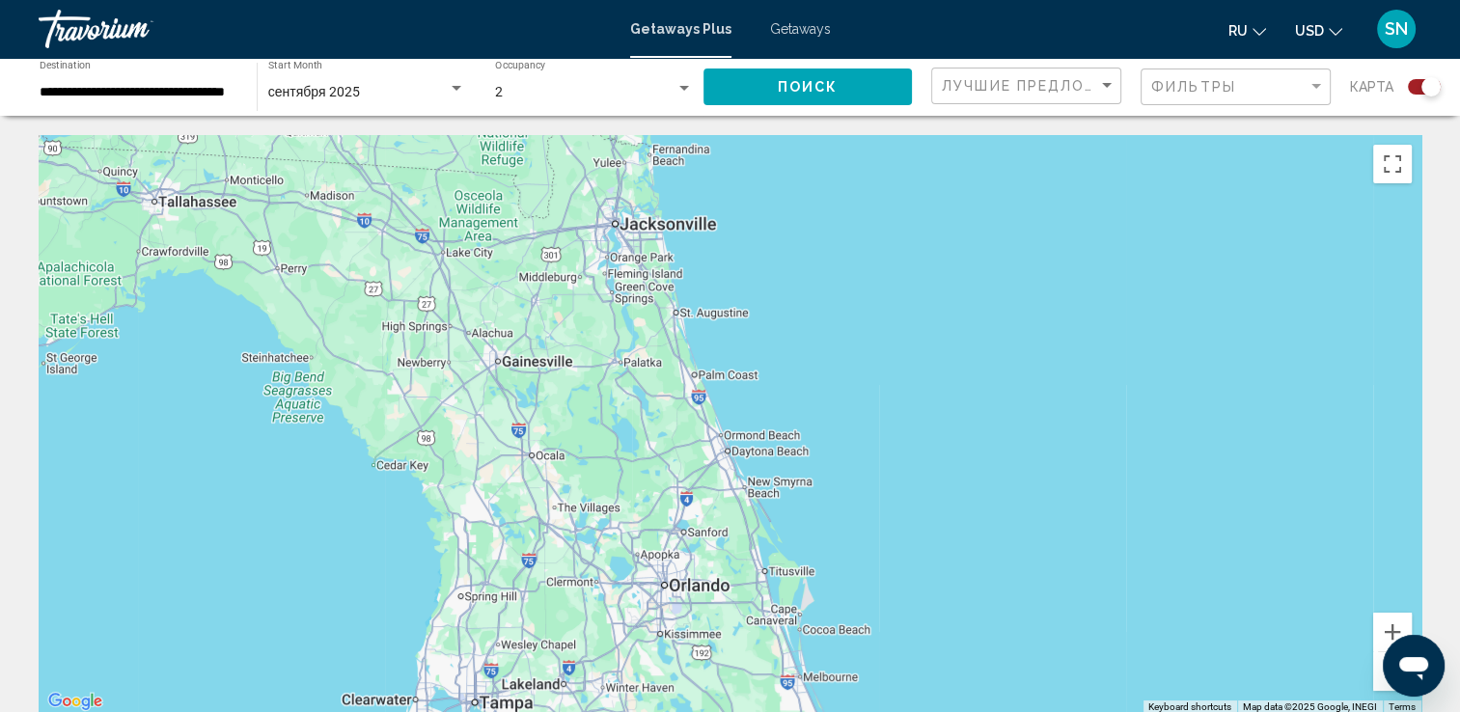
drag, startPoint x: 862, startPoint y: 619, endPoint x: 1013, endPoint y: -37, distance: 673.4
click at [1013, 0] on html "**********" at bounding box center [730, 356] width 1460 height 712
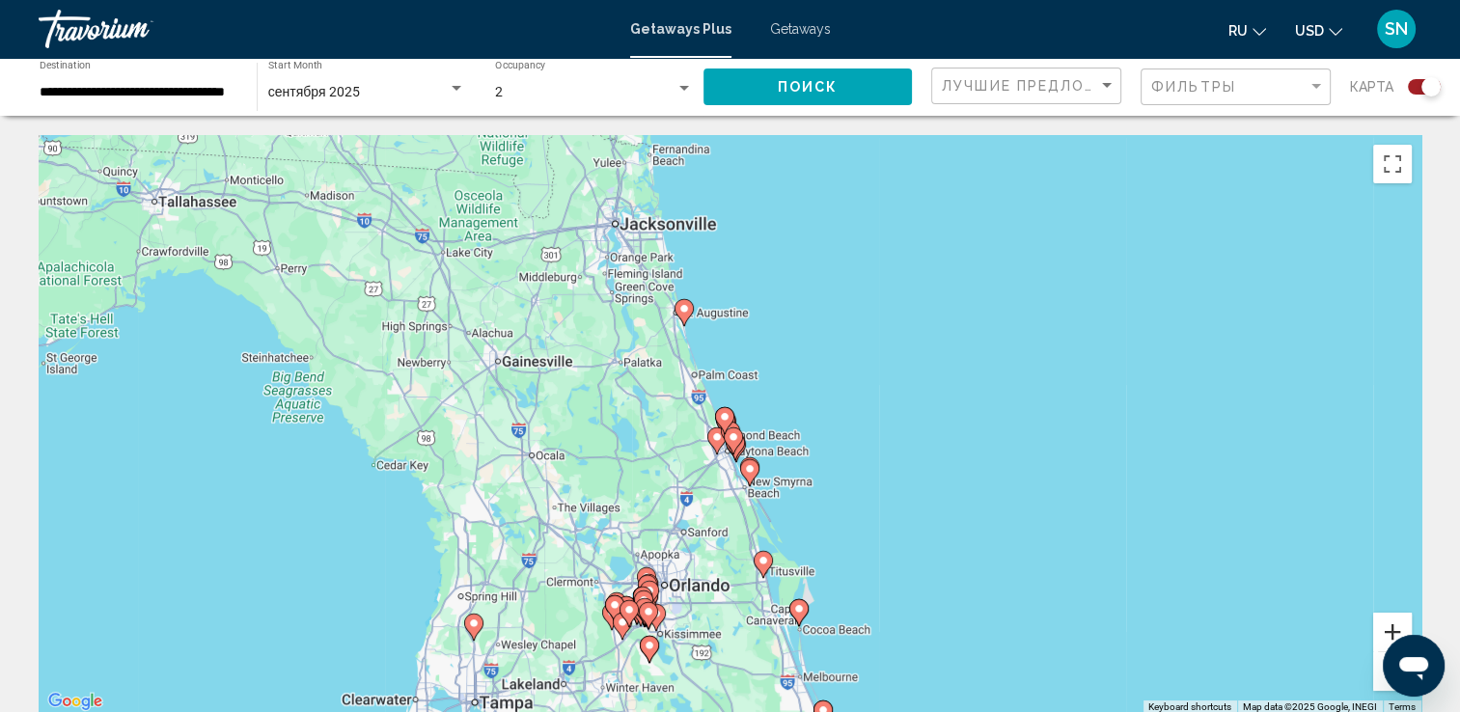
click at [1389, 635] on button "Zoom in" at bounding box center [1392, 632] width 39 height 39
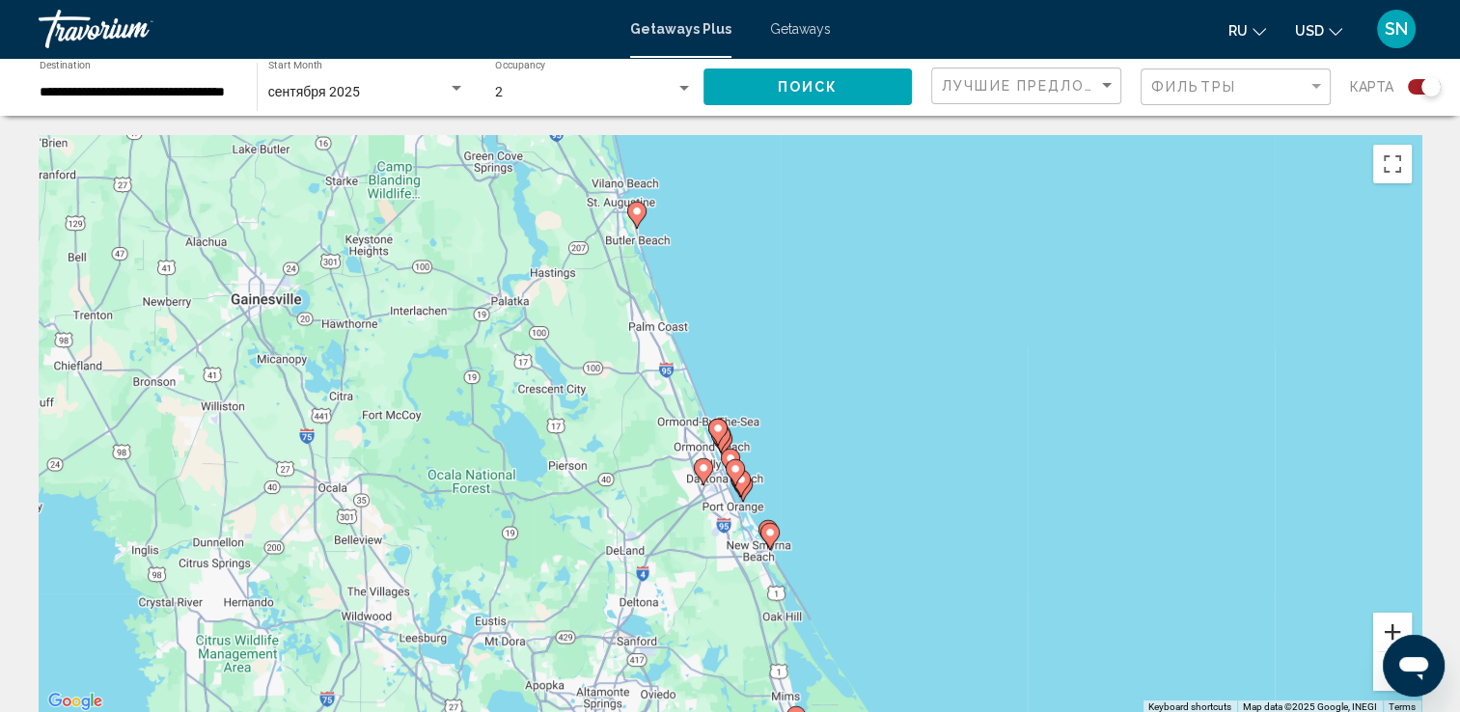
click at [1389, 635] on button "Zoom in" at bounding box center [1392, 632] width 39 height 39
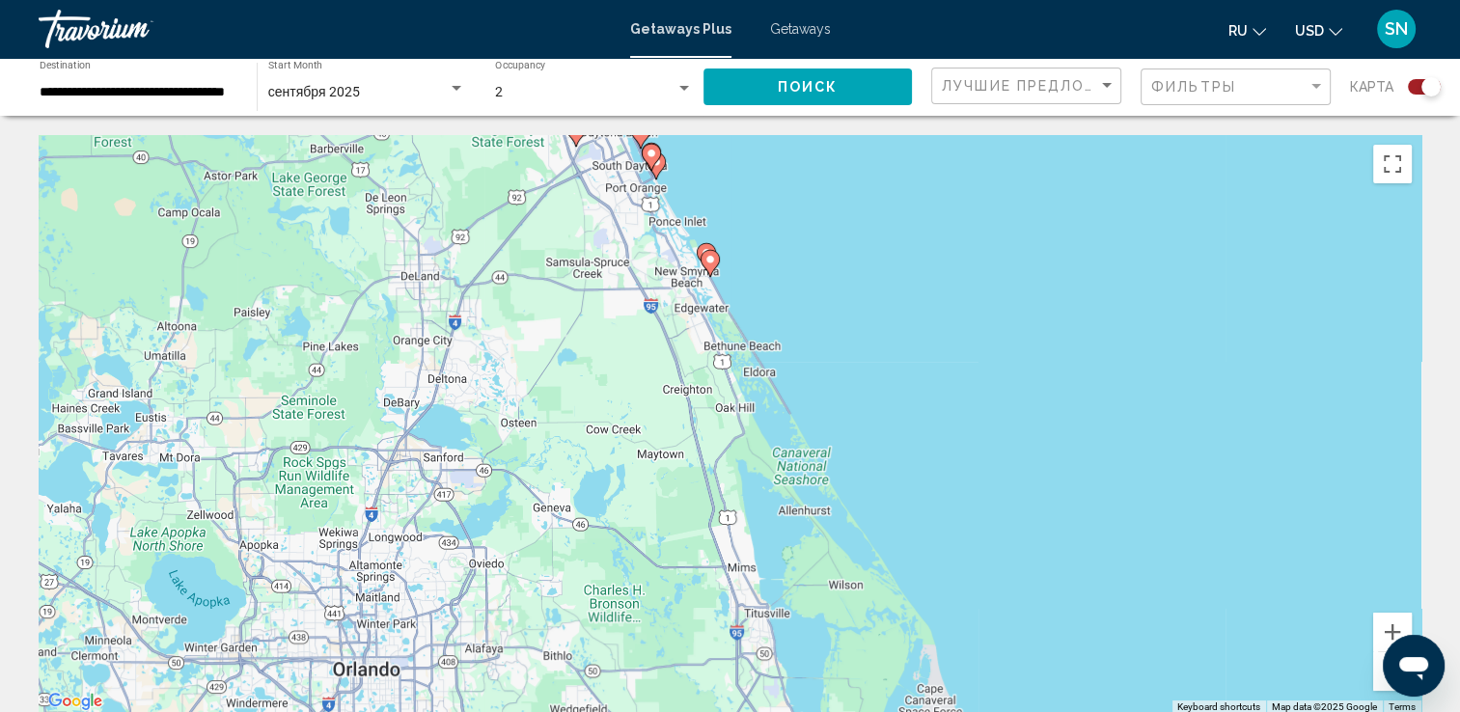
drag, startPoint x: 1011, startPoint y: 626, endPoint x: 911, endPoint y: 220, distance: 418.4
click at [911, 220] on div "To activate drag with keyboard, press Alt + Enter. Once in keyboard drag state,…" at bounding box center [730, 424] width 1383 height 579
click at [1402, 625] on button "Zoom in" at bounding box center [1392, 632] width 39 height 39
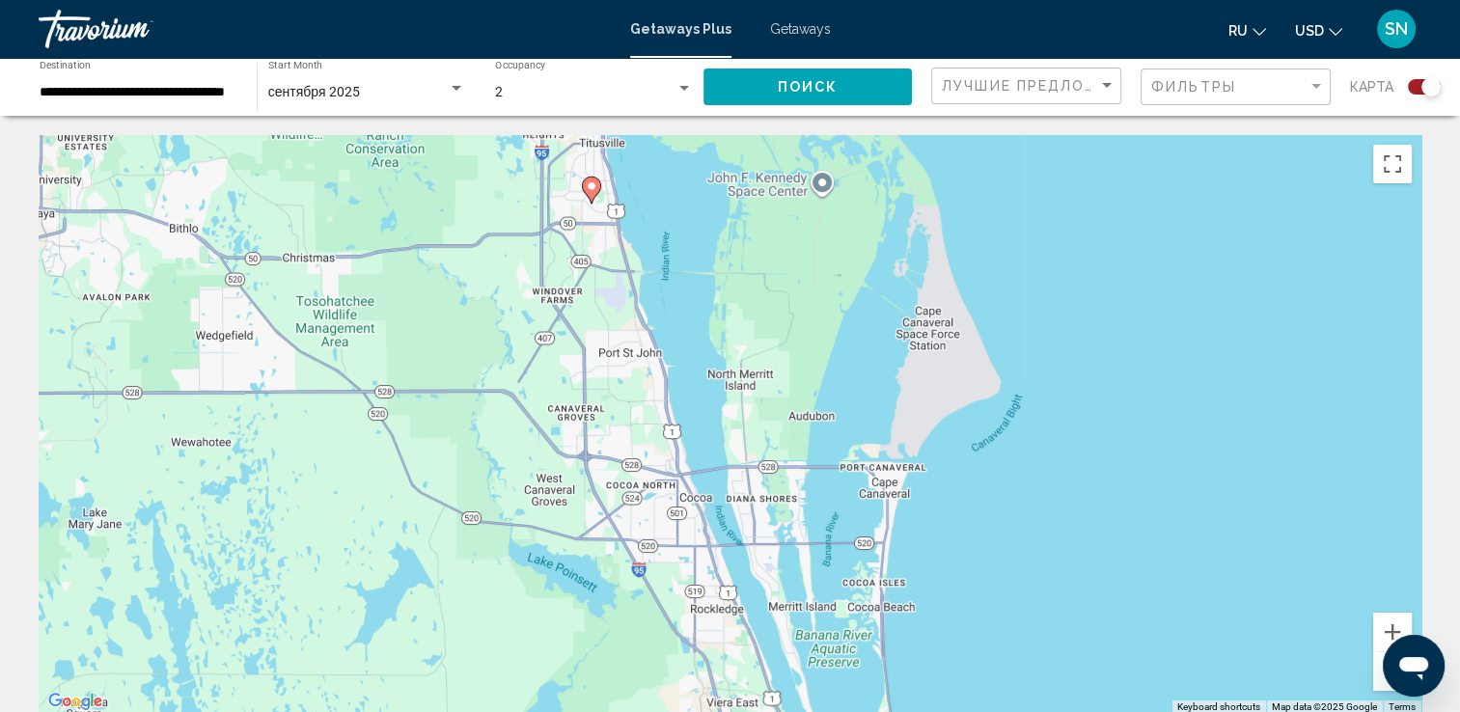
drag, startPoint x: 1131, startPoint y: 591, endPoint x: 929, endPoint y: -71, distance: 692.9
click at [929, 0] on html "**********" at bounding box center [730, 356] width 1460 height 712
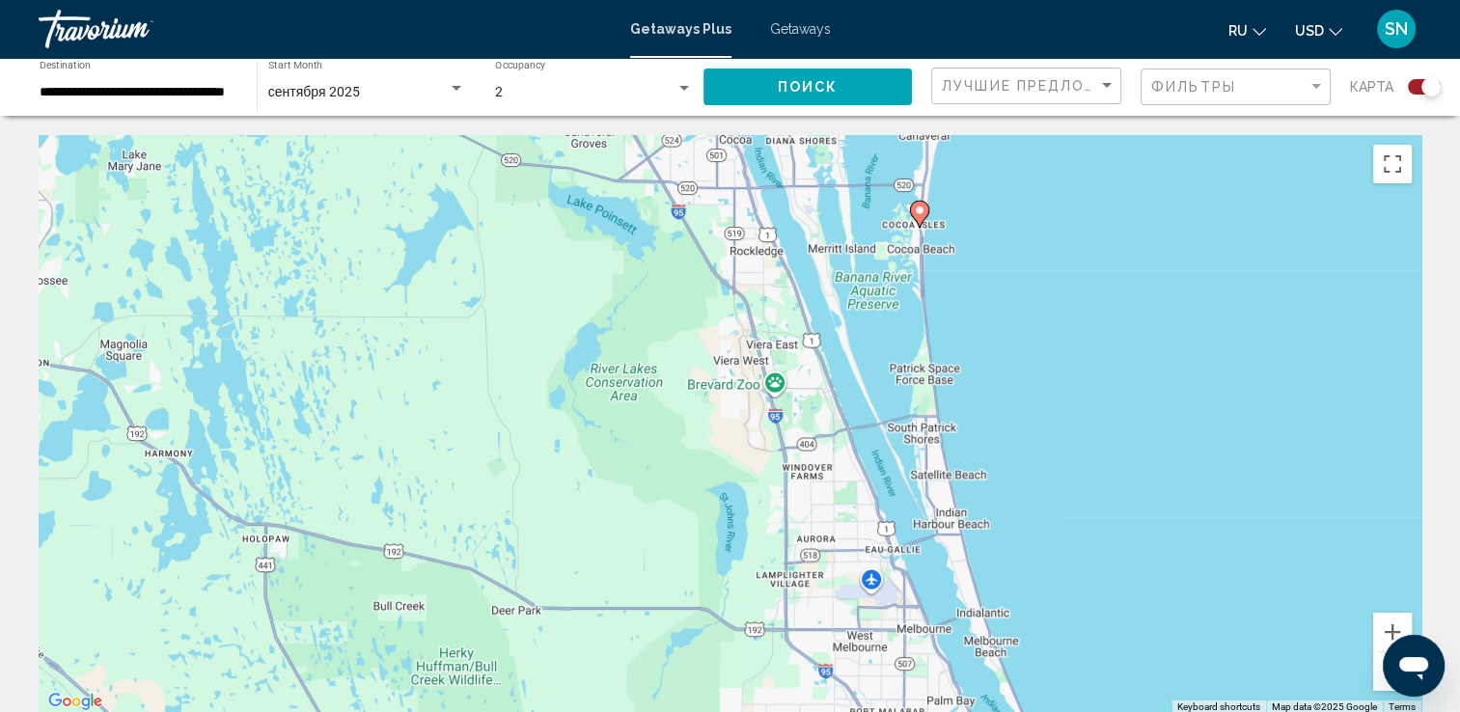
drag, startPoint x: 1200, startPoint y: 499, endPoint x: 1240, endPoint y: 138, distance: 363.0
click at [1240, 138] on div "To activate drag with keyboard, press Alt + Enter. Once in keyboard drag state,…" at bounding box center [730, 424] width 1383 height 579
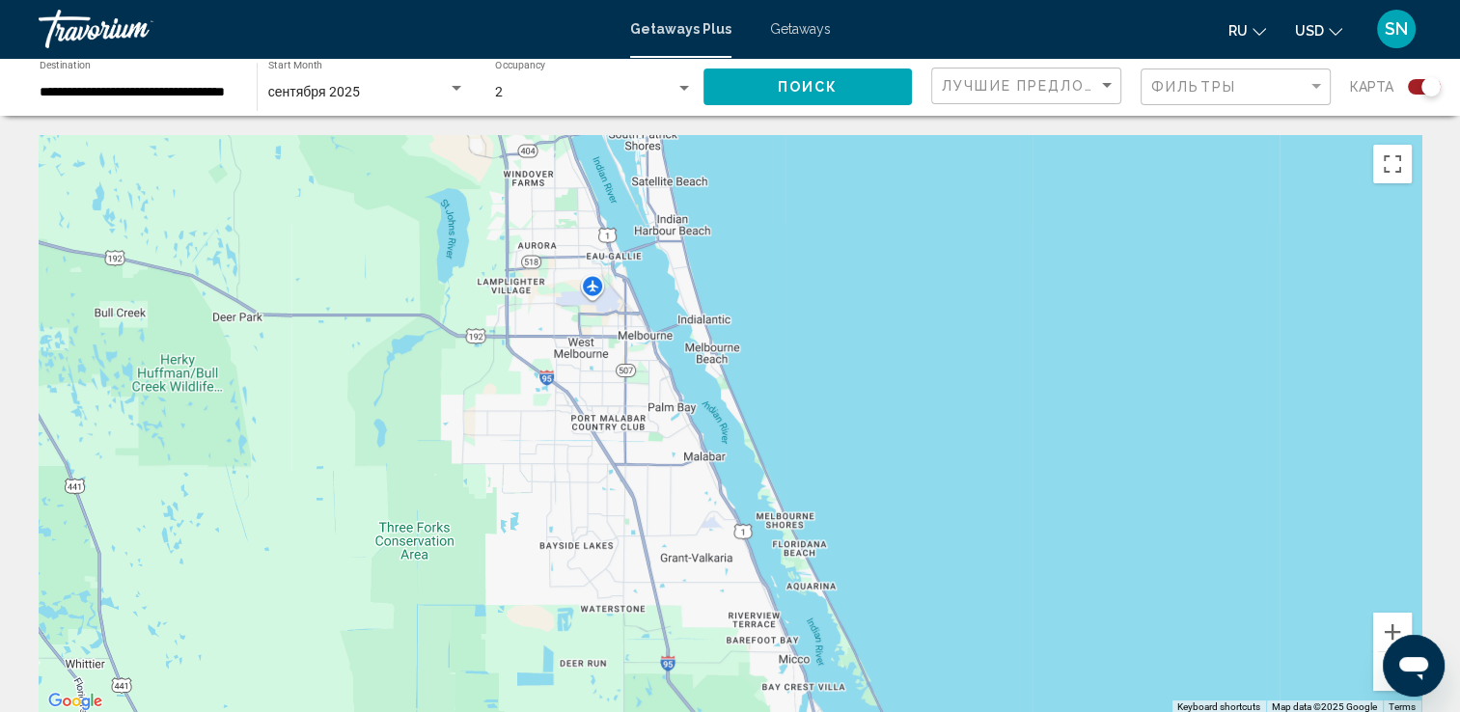
drag, startPoint x: 1204, startPoint y: 627, endPoint x: 922, endPoint y: 328, distance: 410.9
click at [922, 328] on div "To activate drag with keyboard, press Alt + Enter. Once in keyboard drag state,…" at bounding box center [730, 424] width 1383 height 579
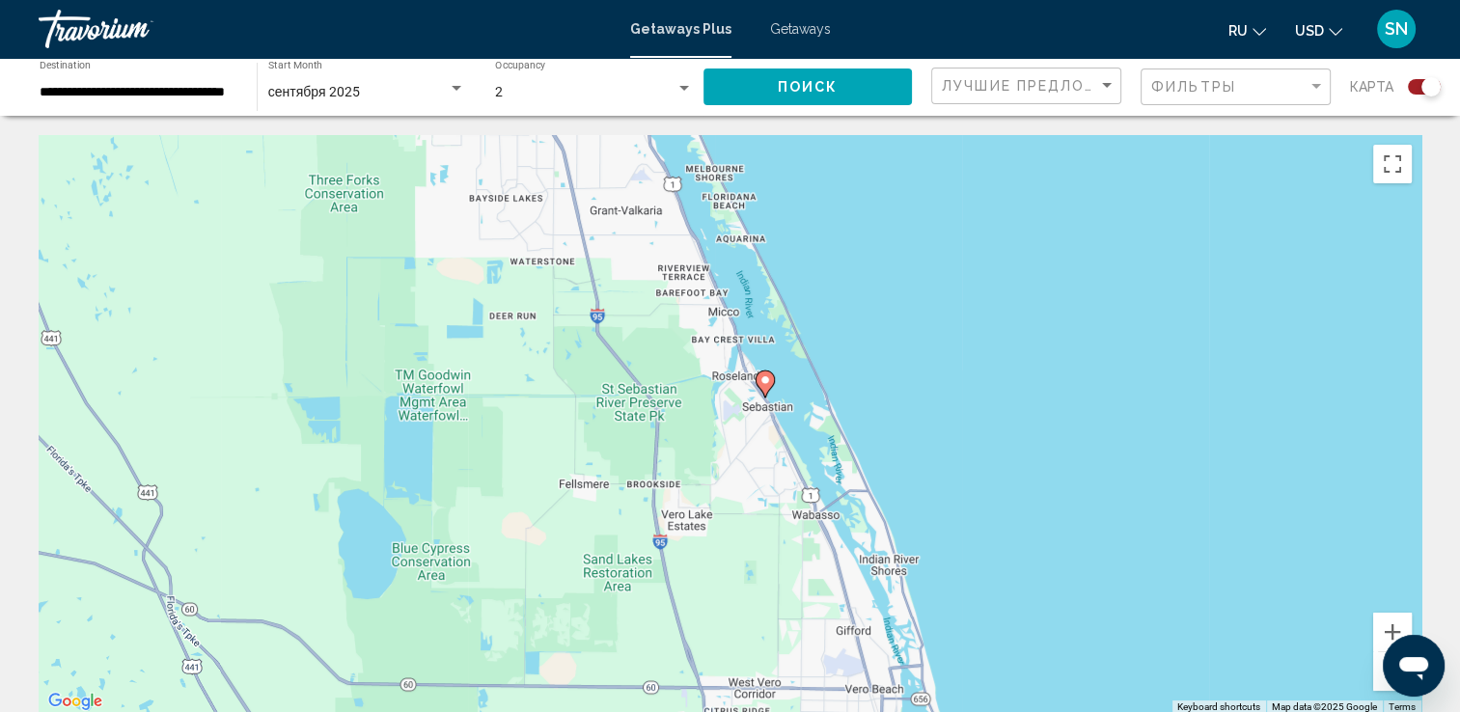
drag, startPoint x: 959, startPoint y: 570, endPoint x: 889, endPoint y: 220, distance: 357.3
click at [889, 220] on div "To activate drag with keyboard, press Alt + Enter. Once in keyboard drag state,…" at bounding box center [730, 424] width 1383 height 579
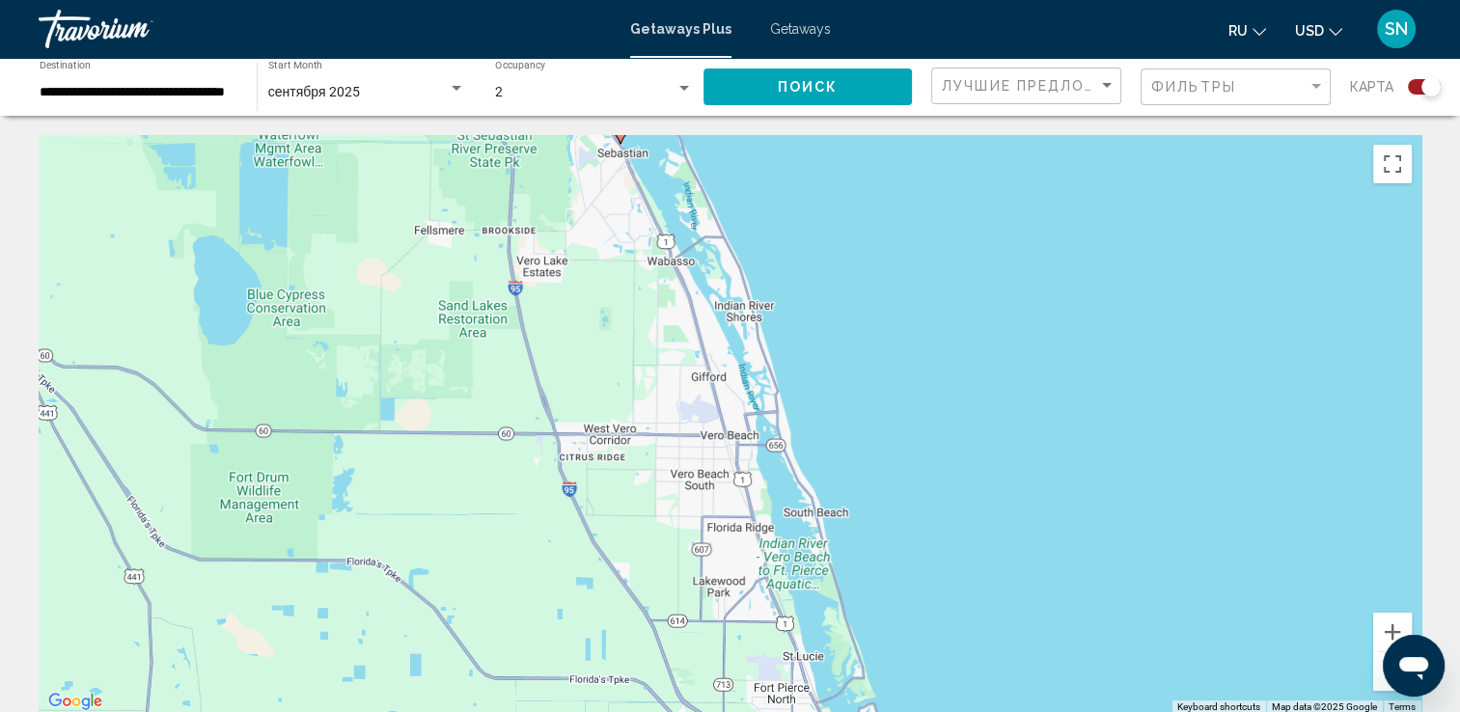
drag, startPoint x: 1053, startPoint y: 586, endPoint x: 907, endPoint y: 353, distance: 274.4
click at [907, 353] on div "To activate drag with keyboard, press Alt + Enter. Once in keyboard drag state,…" at bounding box center [730, 424] width 1383 height 579
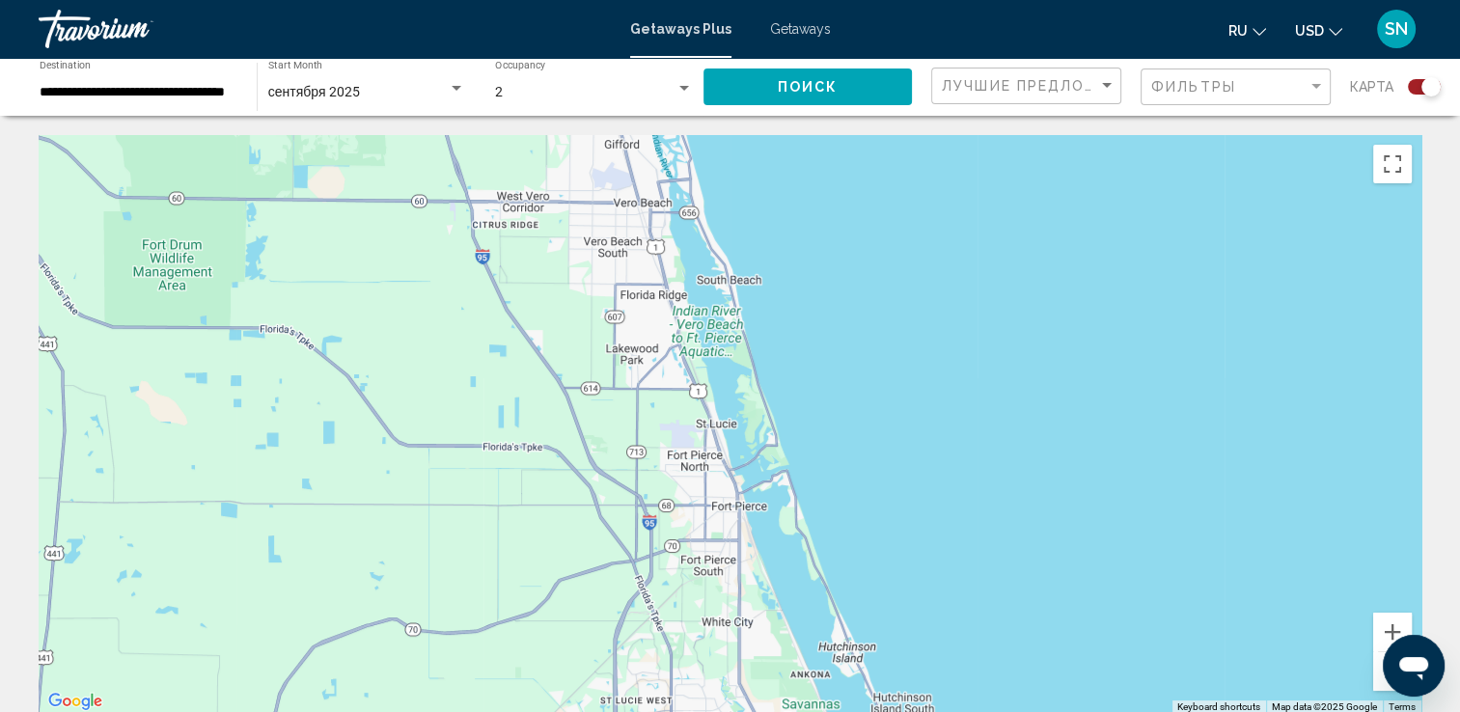
drag, startPoint x: 1019, startPoint y: 620, endPoint x: 932, endPoint y: 388, distance: 248.2
click at [932, 388] on div "To activate drag with keyboard, press Alt + Enter. Once in keyboard drag state,…" at bounding box center [730, 424] width 1383 height 579
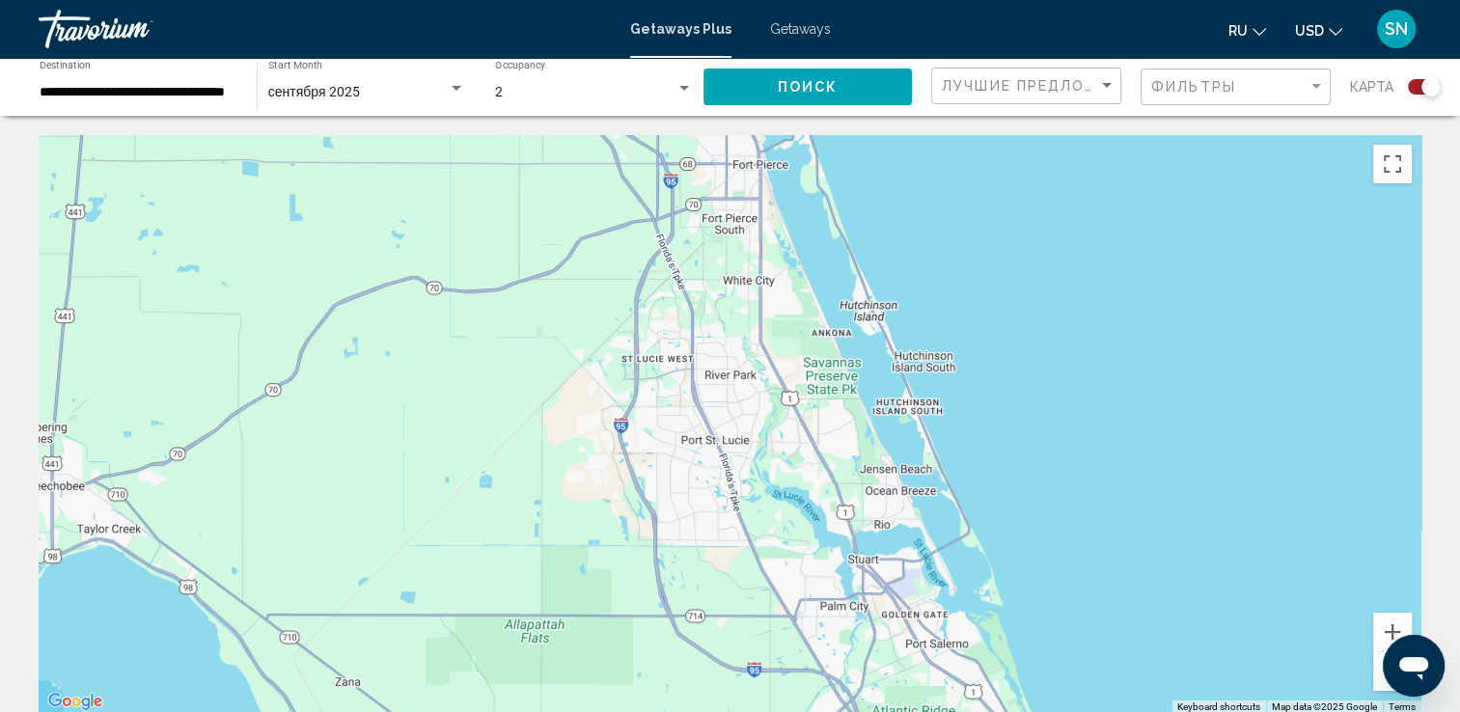
drag, startPoint x: 1034, startPoint y: 611, endPoint x: 1052, endPoint y: 265, distance: 345.9
click at [1052, 265] on div "Main content" at bounding box center [730, 424] width 1383 height 579
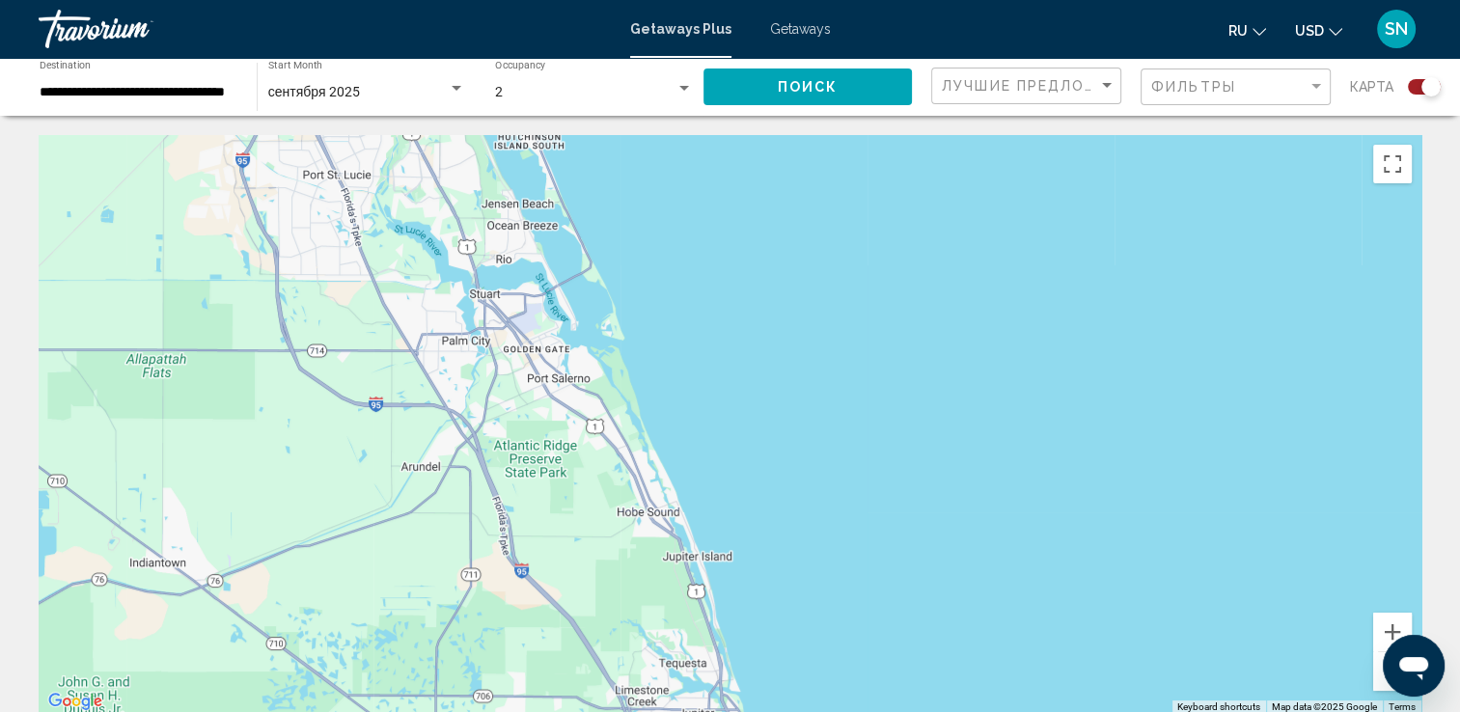
drag, startPoint x: 1081, startPoint y: 562, endPoint x: 710, endPoint y: 268, distance: 472.6
click at [710, 269] on div "Main content" at bounding box center [730, 424] width 1383 height 579
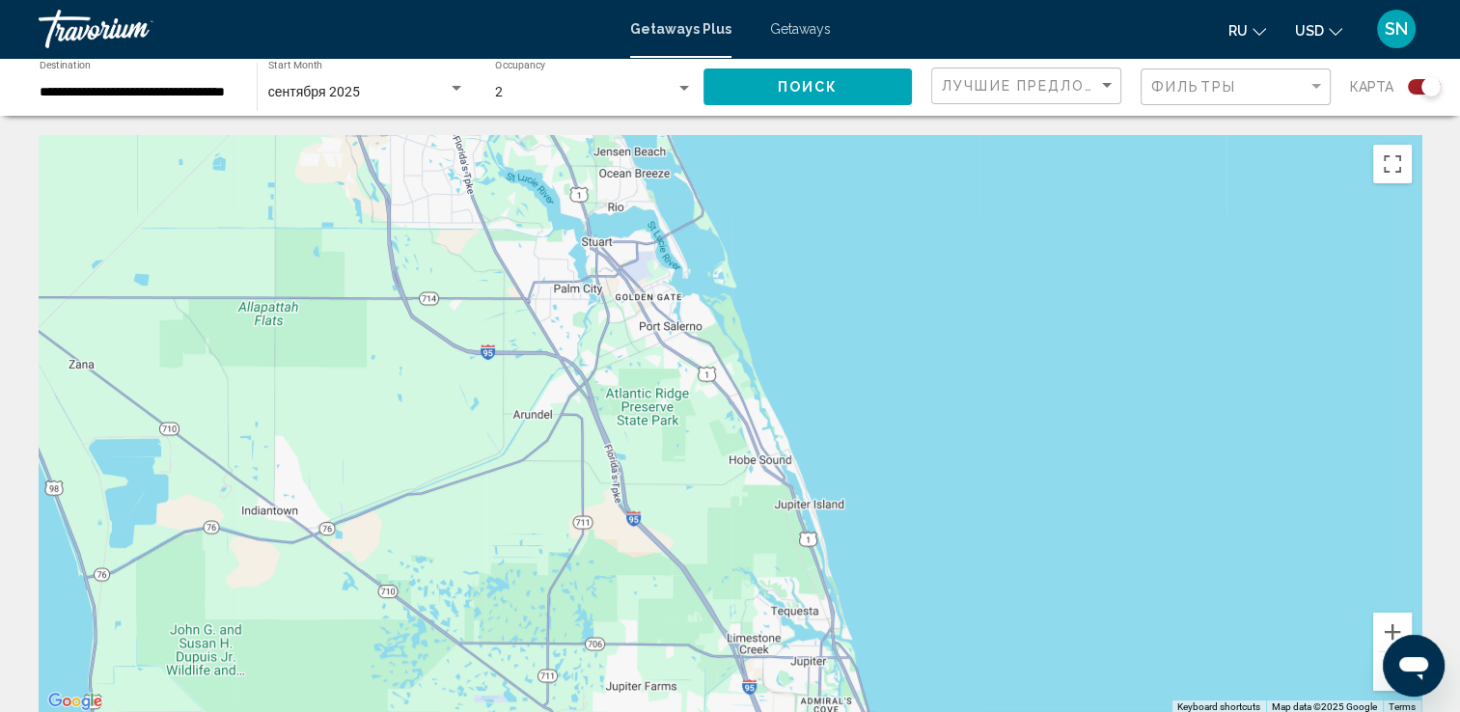
drag, startPoint x: 710, startPoint y: 268, endPoint x: 817, endPoint y: 250, distance: 108.7
click at [817, 250] on div "Main content" at bounding box center [730, 424] width 1383 height 579
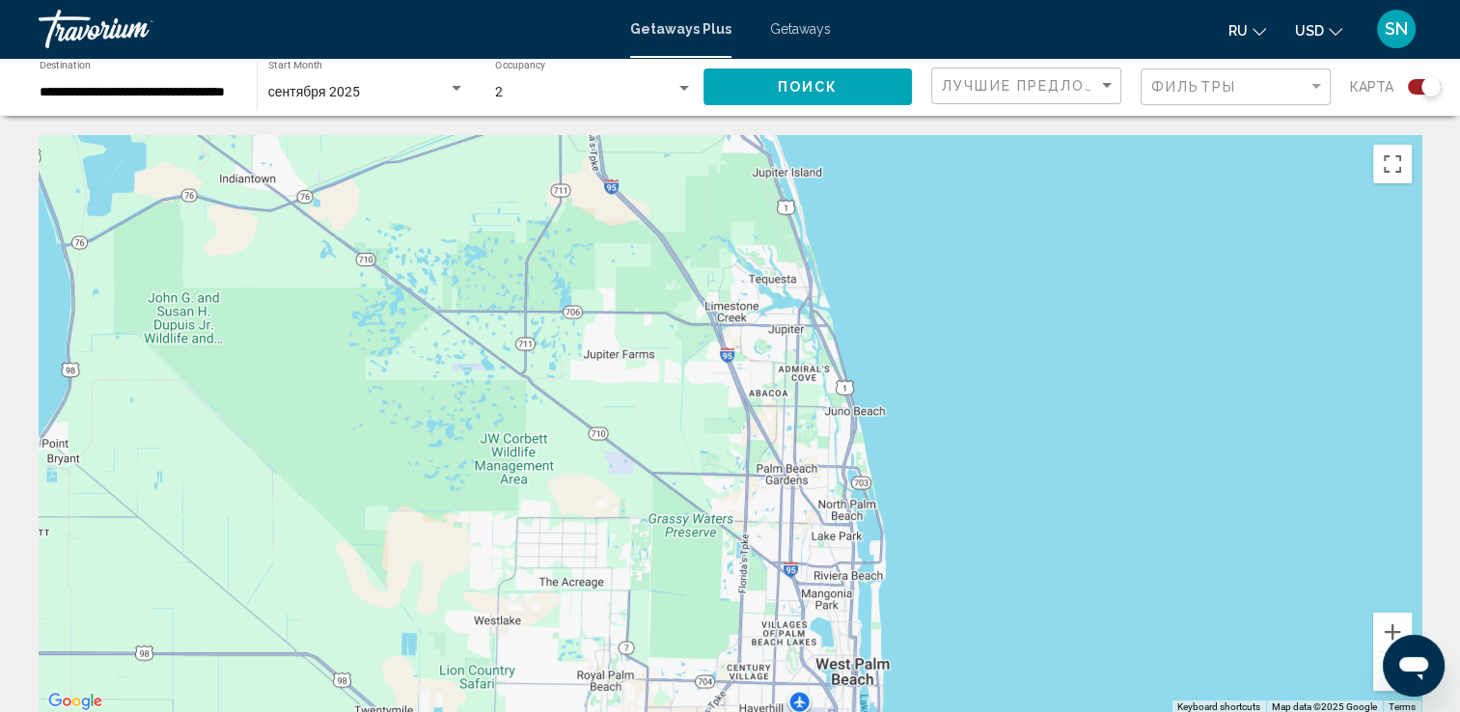
drag, startPoint x: 1026, startPoint y: 664, endPoint x: 1003, endPoint y: 330, distance: 334.6
click at [1003, 330] on div "Main content" at bounding box center [730, 424] width 1383 height 579
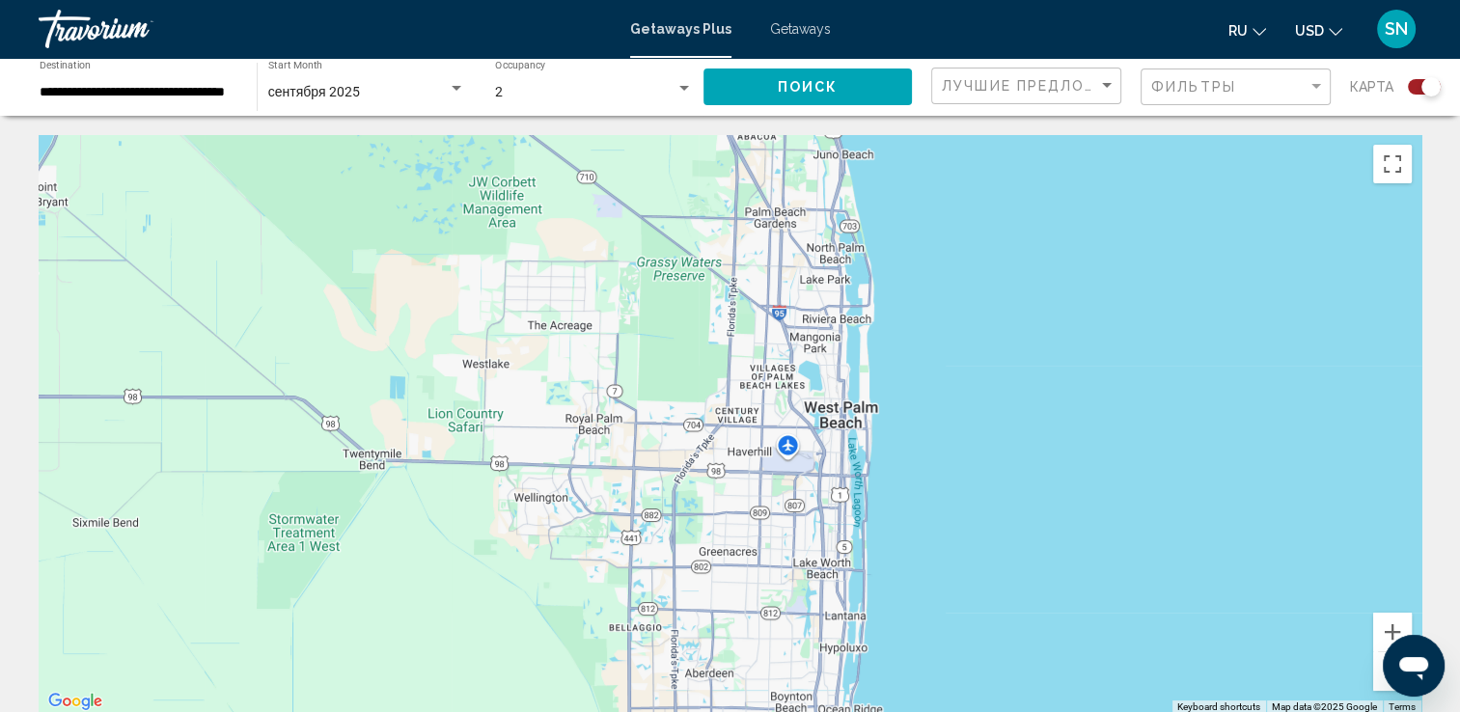
drag, startPoint x: 995, startPoint y: 574, endPoint x: 986, endPoint y: 409, distance: 165.2
click at [986, 409] on div "Main content" at bounding box center [730, 424] width 1383 height 579
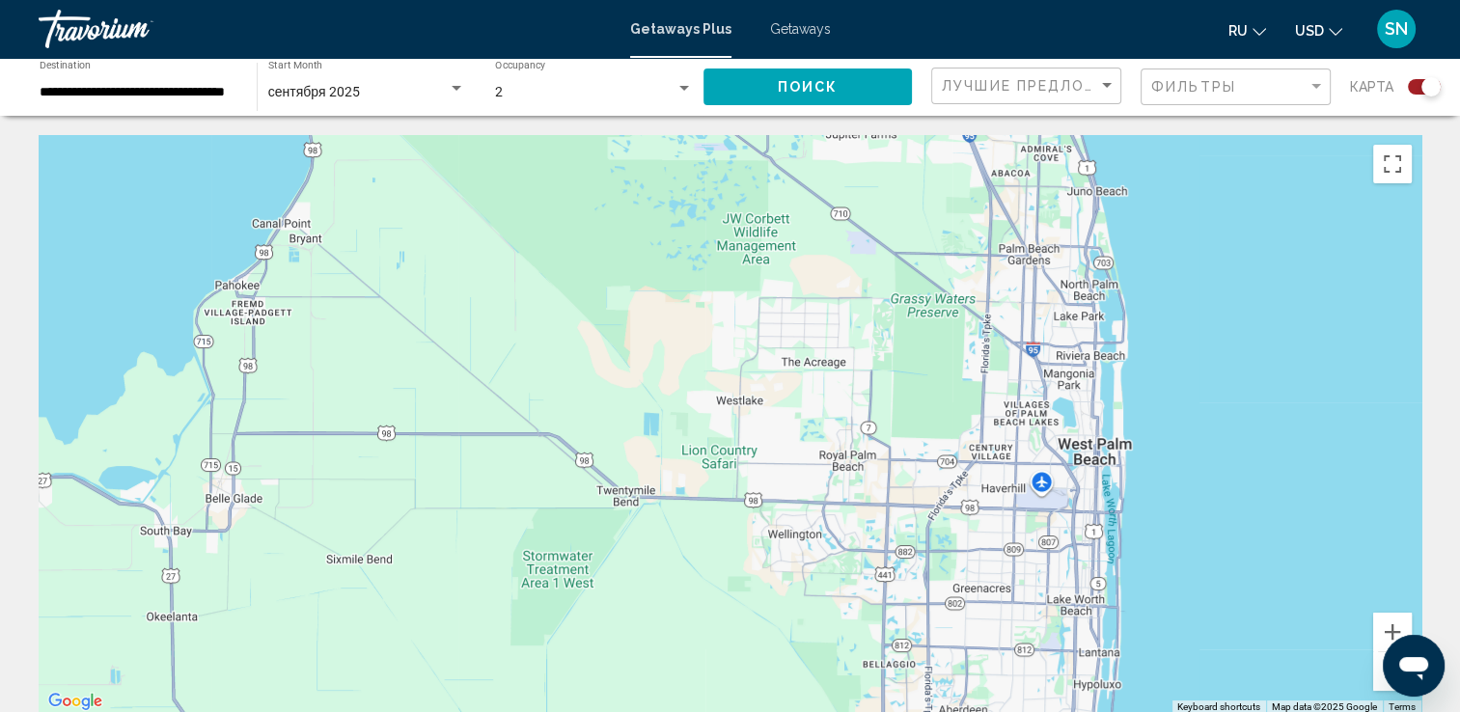
drag, startPoint x: 1223, startPoint y: 678, endPoint x: 1477, endPoint y: 717, distance: 256.7
click at [1460, 711] on html "**********" at bounding box center [730, 356] width 1460 height 712
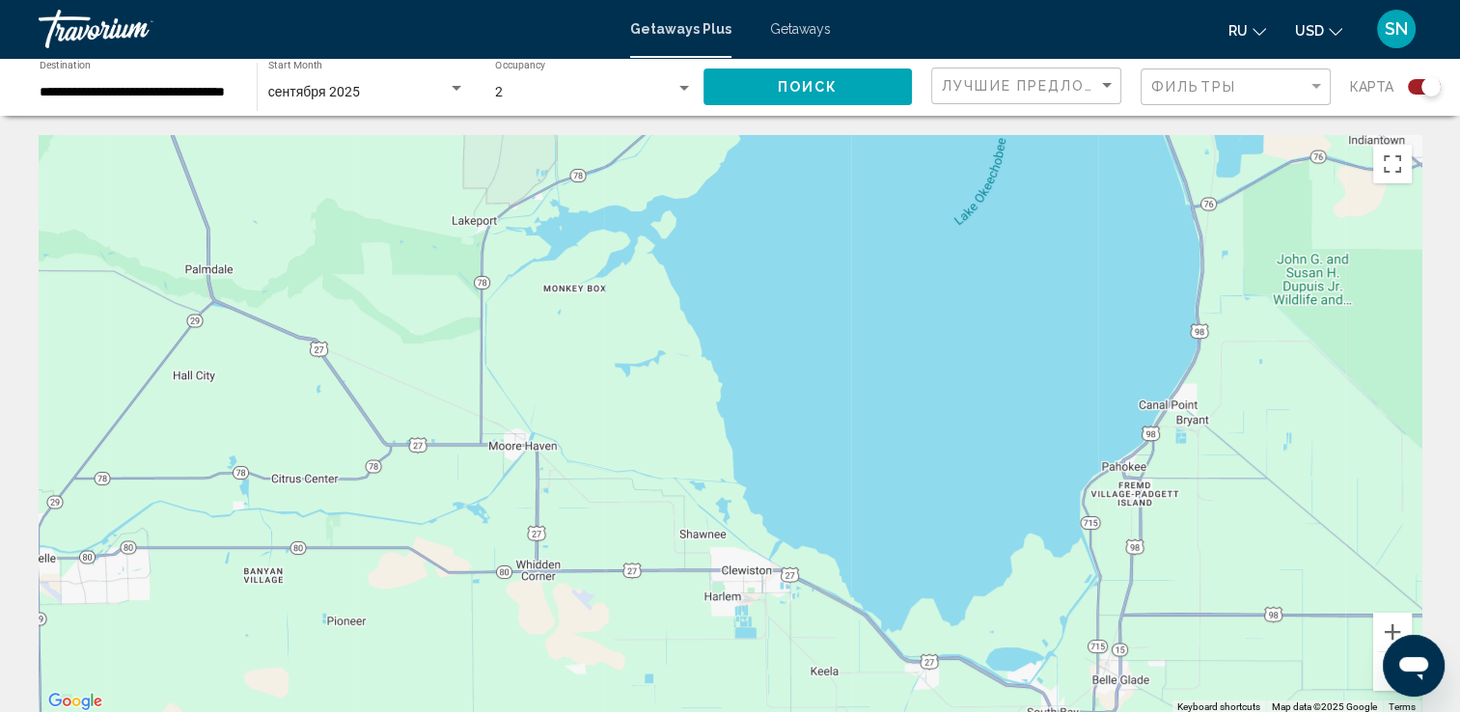
drag, startPoint x: 286, startPoint y: 473, endPoint x: 1177, endPoint y: 656, distance: 910.2
click at [1177, 655] on div "To activate drag with keyboard, press Alt + Enter. Once in keyboard drag state,…" at bounding box center [730, 424] width 1383 height 579
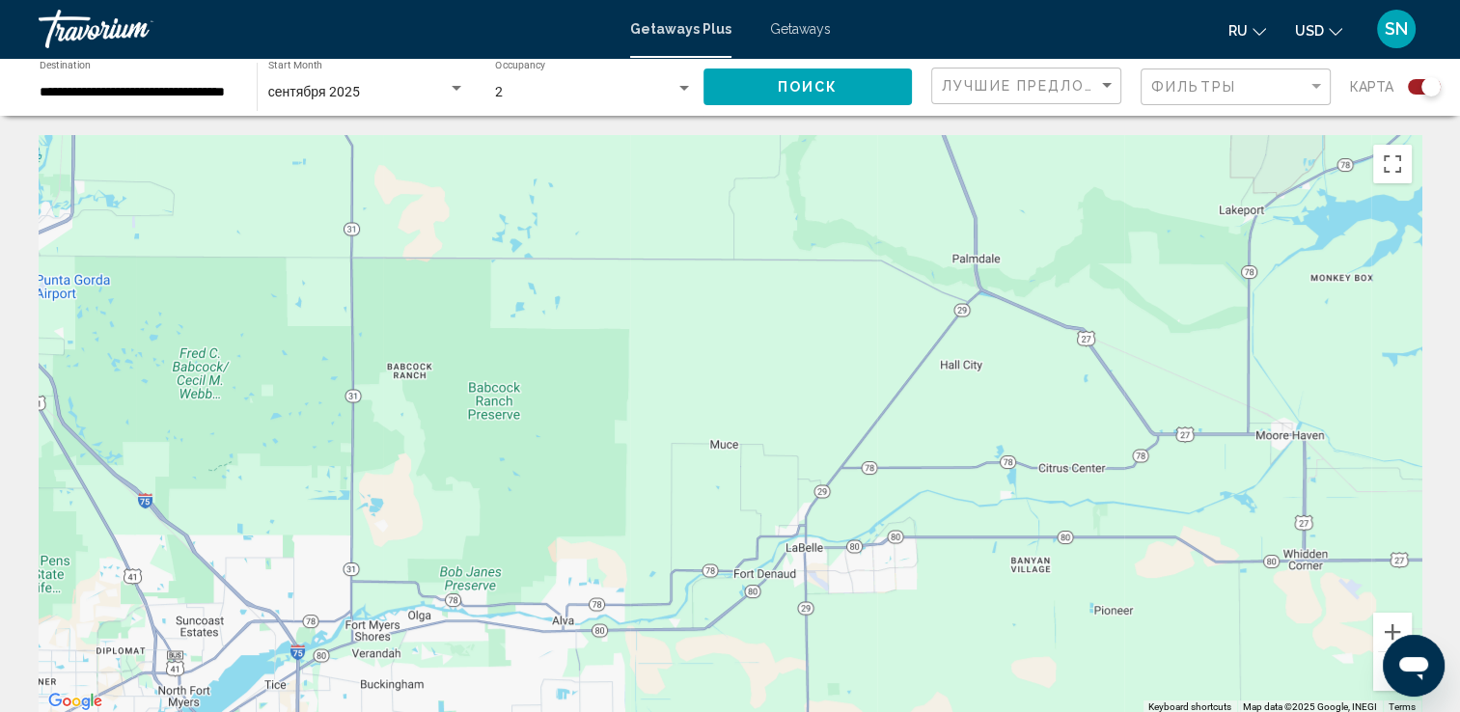
drag, startPoint x: 383, startPoint y: 656, endPoint x: 1150, endPoint y: 643, distance: 767.2
click at [1150, 643] on div "To activate drag with keyboard, press Alt + Enter. Once in keyboard drag state,…" at bounding box center [730, 424] width 1383 height 579
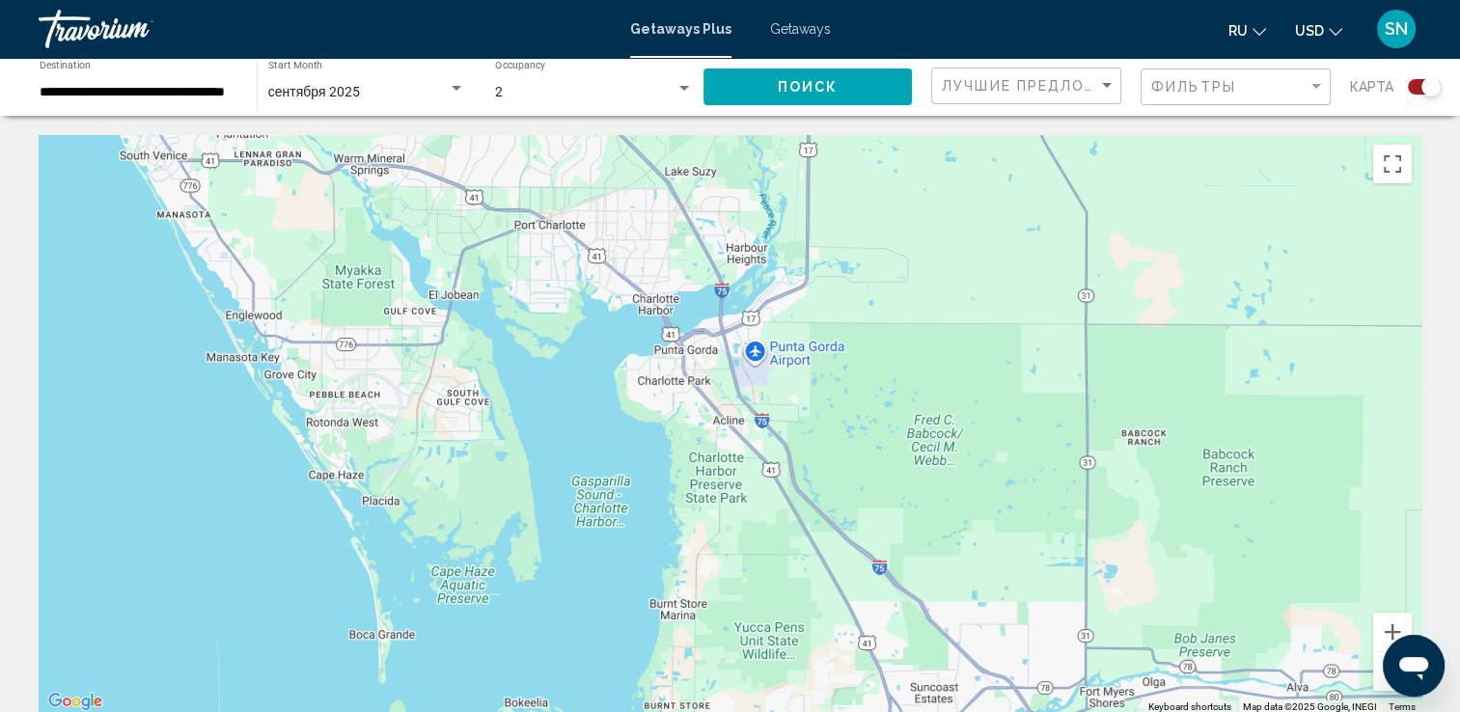
drag, startPoint x: 605, startPoint y: 598, endPoint x: 1286, endPoint y: 689, distance: 687.2
click at [1336, 671] on div "To activate drag with keyboard, press Alt + Enter. Once in keyboard drag state,…" at bounding box center [730, 424] width 1383 height 579
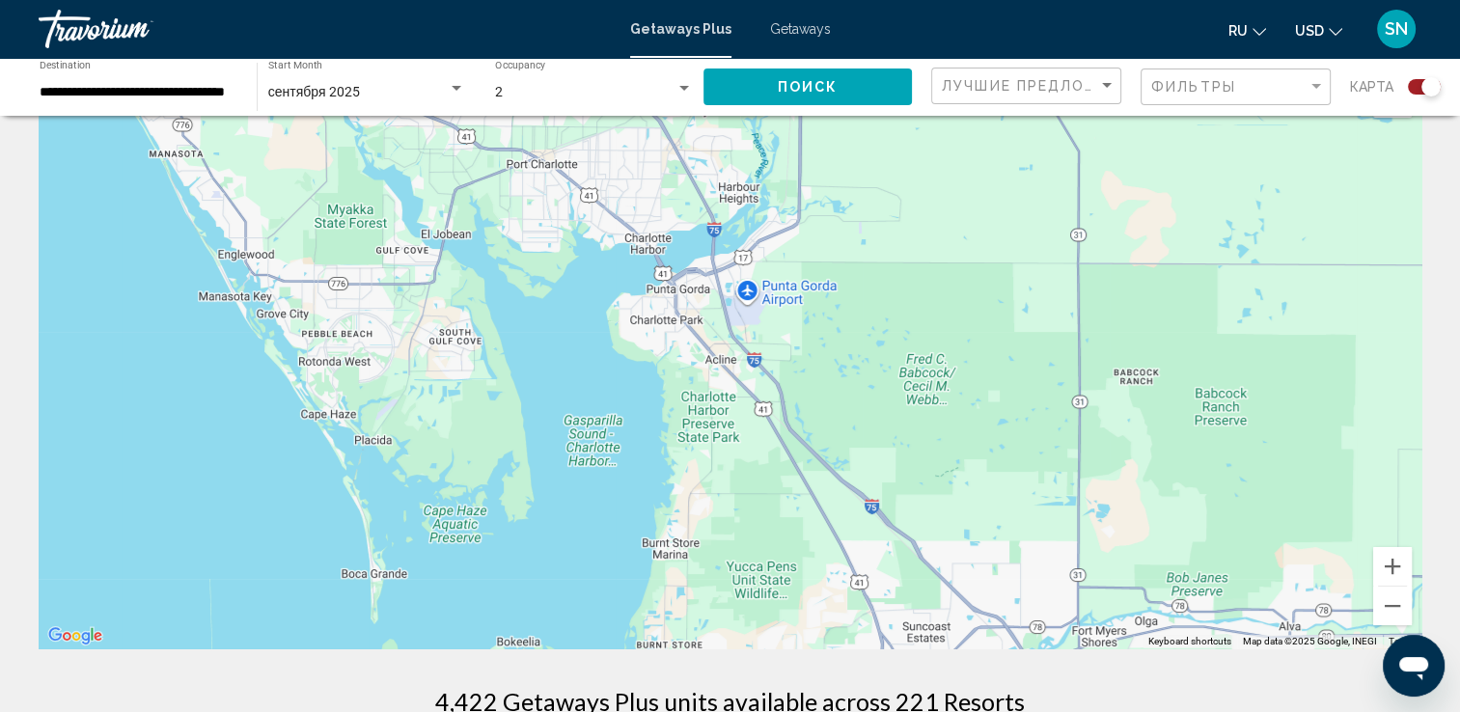
scroll to position [96, 0]
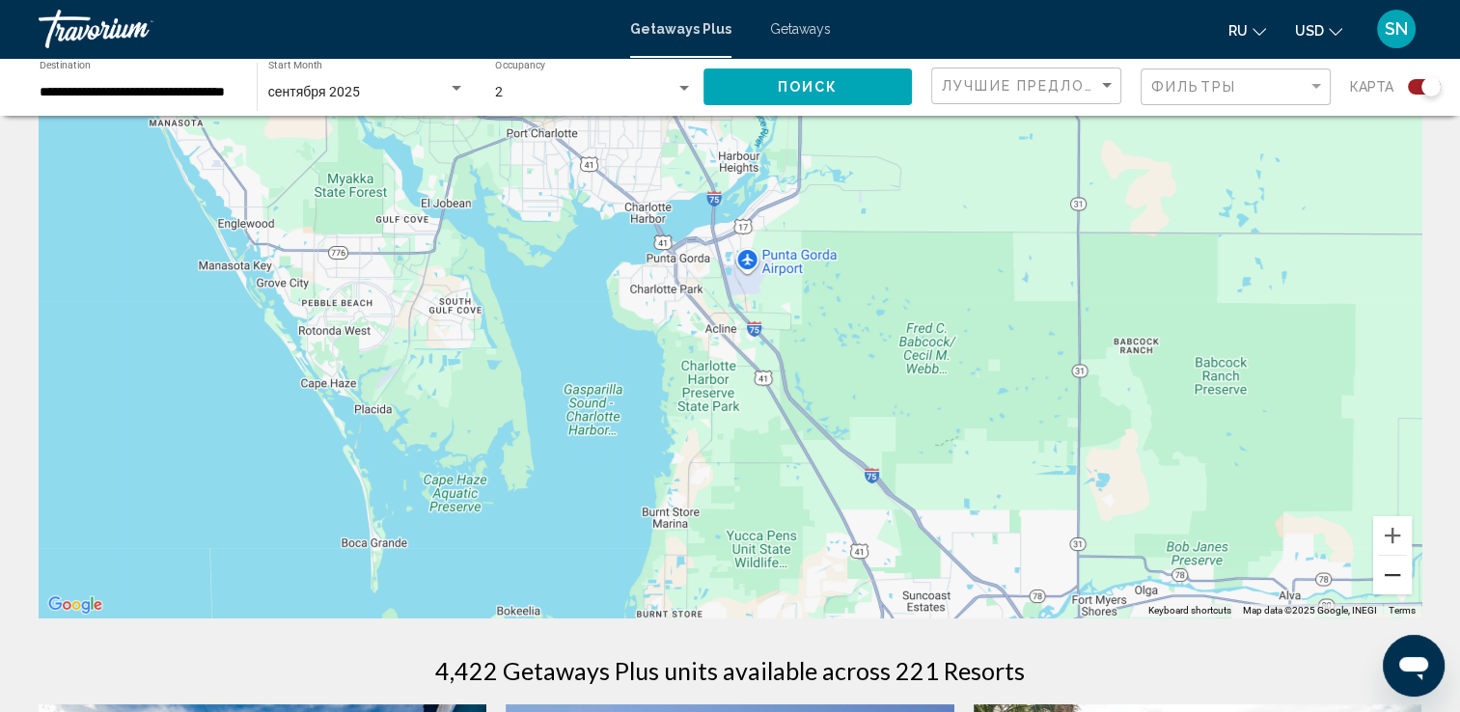
click at [1394, 585] on button "Zoom out" at bounding box center [1392, 575] width 39 height 39
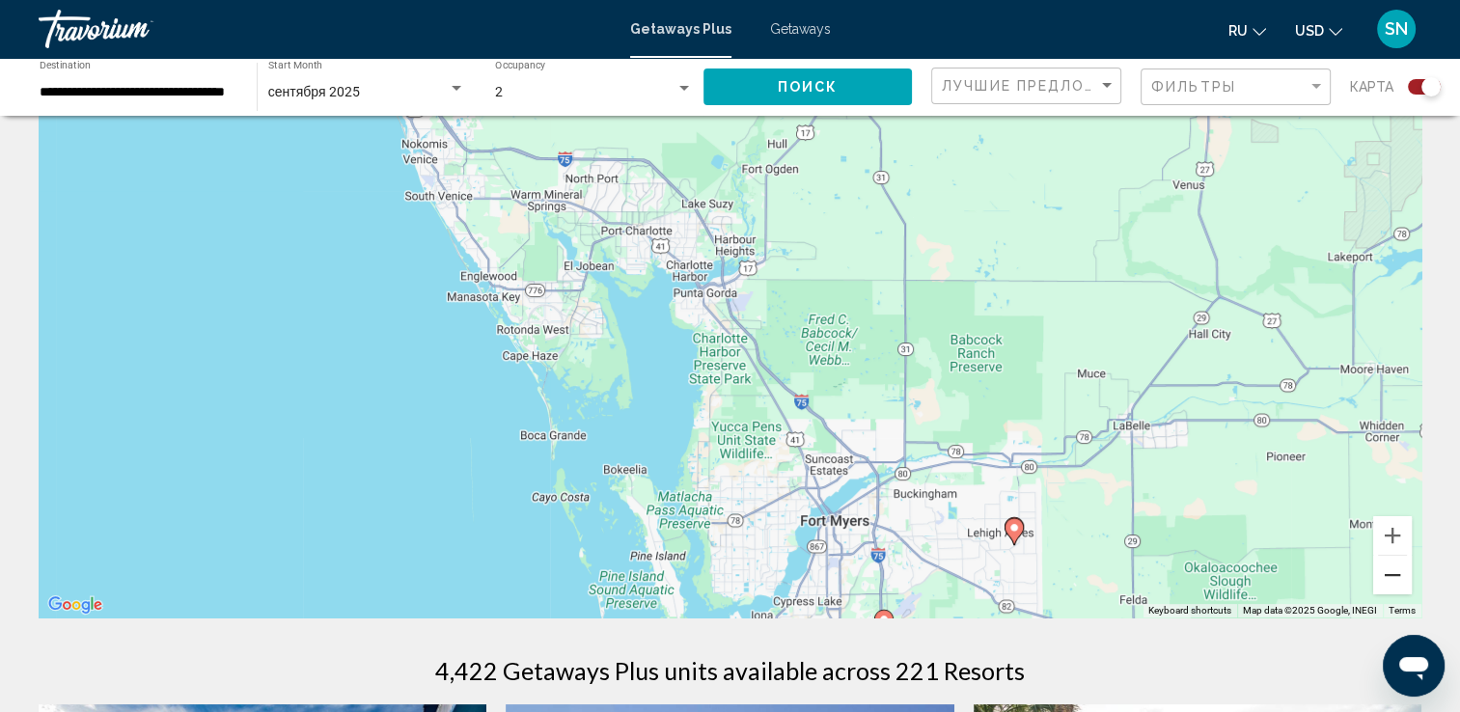
click at [1394, 585] on button "Zoom out" at bounding box center [1392, 575] width 39 height 39
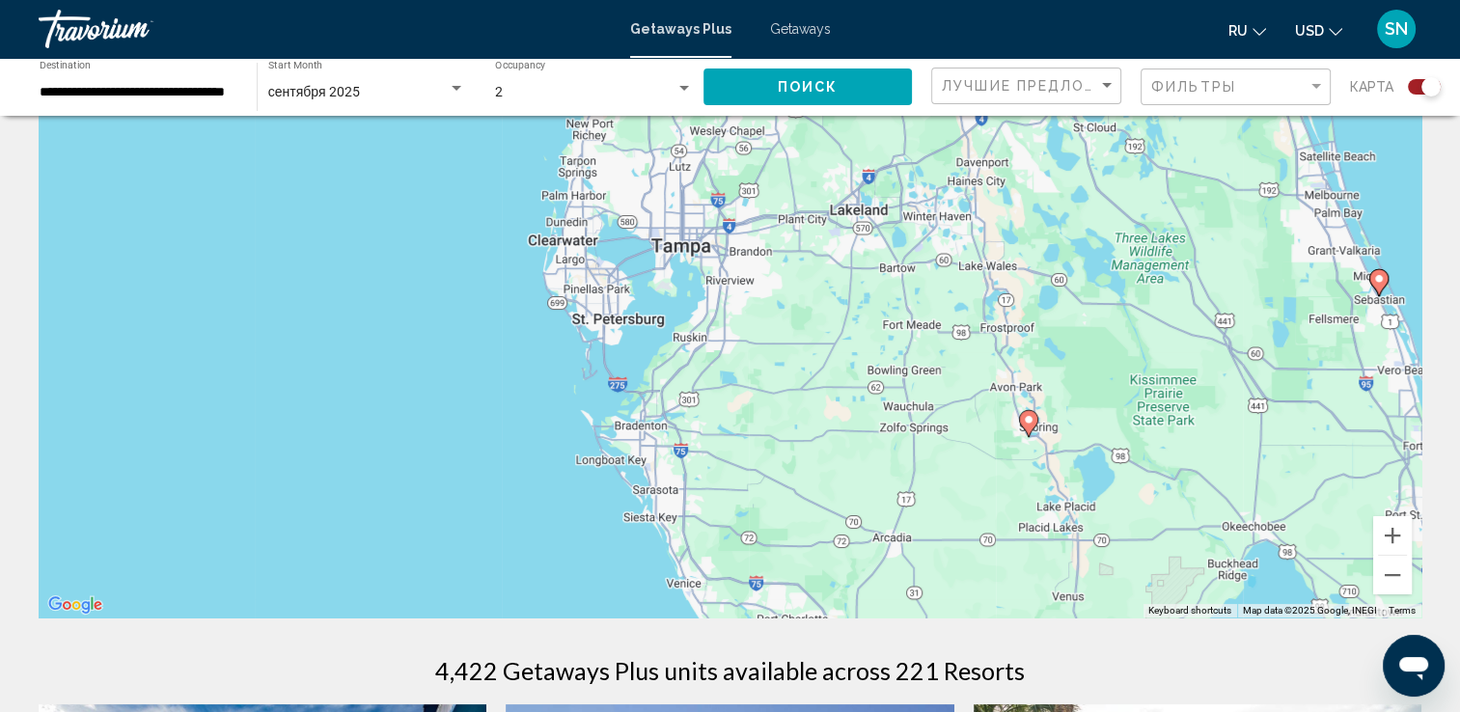
drag, startPoint x: 587, startPoint y: 333, endPoint x: 697, endPoint y: 677, distance: 361.6
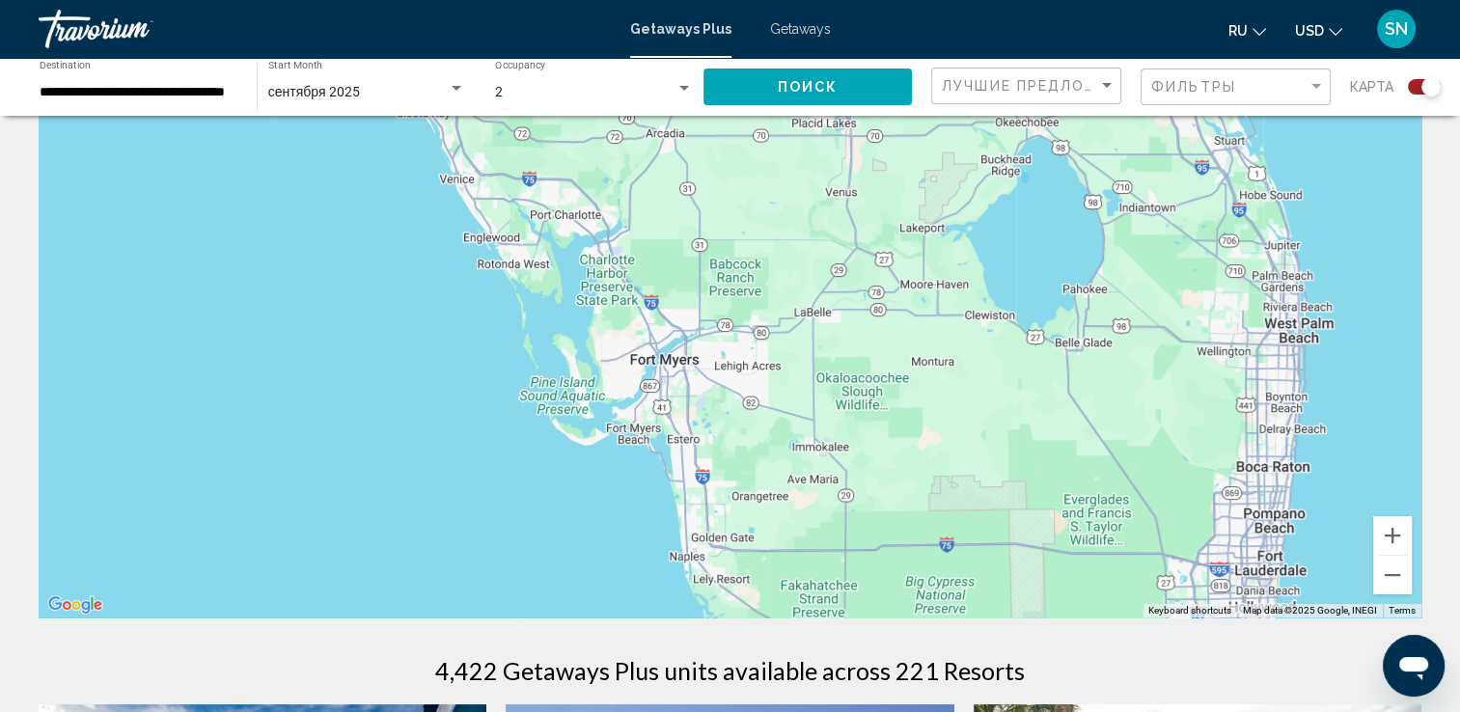
drag, startPoint x: 804, startPoint y: 482, endPoint x: 572, endPoint y: 66, distance: 476.8
click at [696, 411] on gmp-advanced-marker "Main content" at bounding box center [688, 403] width 19 height 29
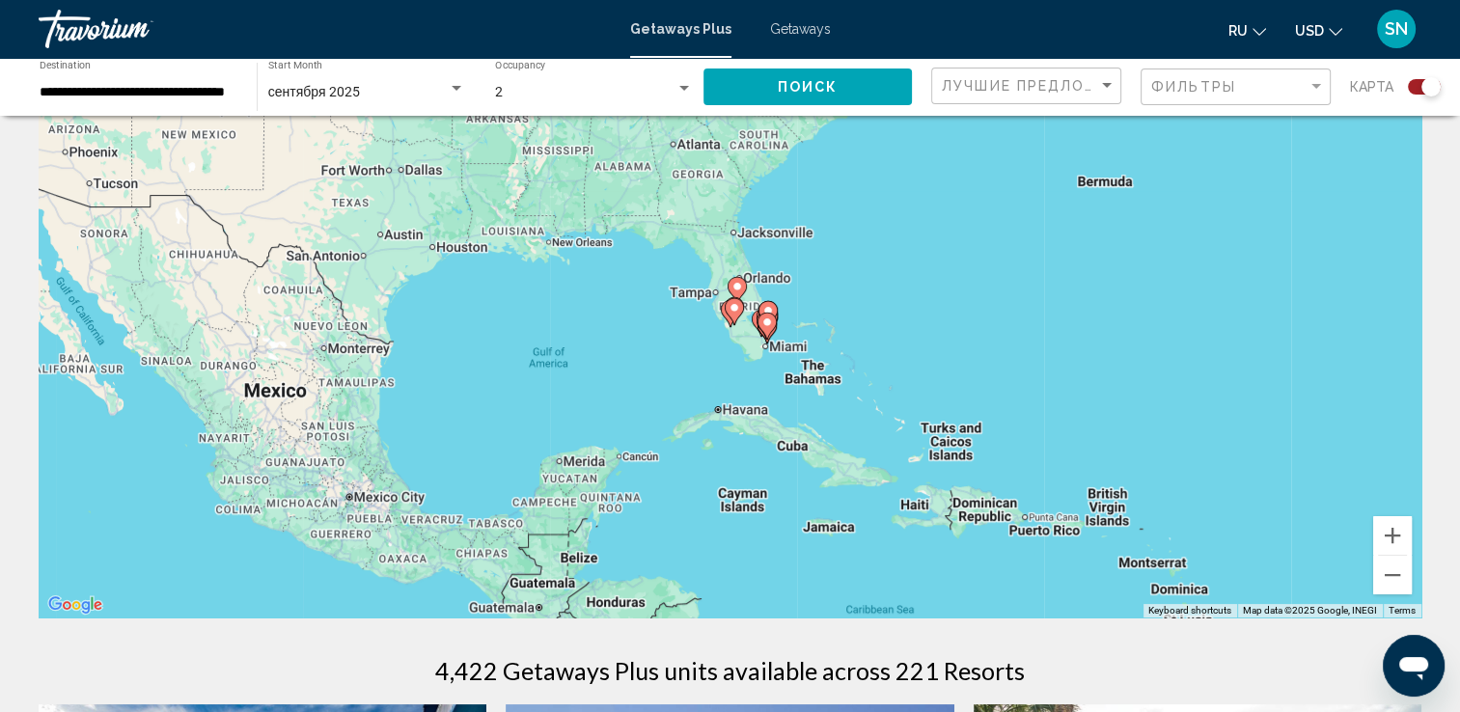
click at [725, 325] on gmp-advanced-marker "Main content" at bounding box center [734, 311] width 19 height 29
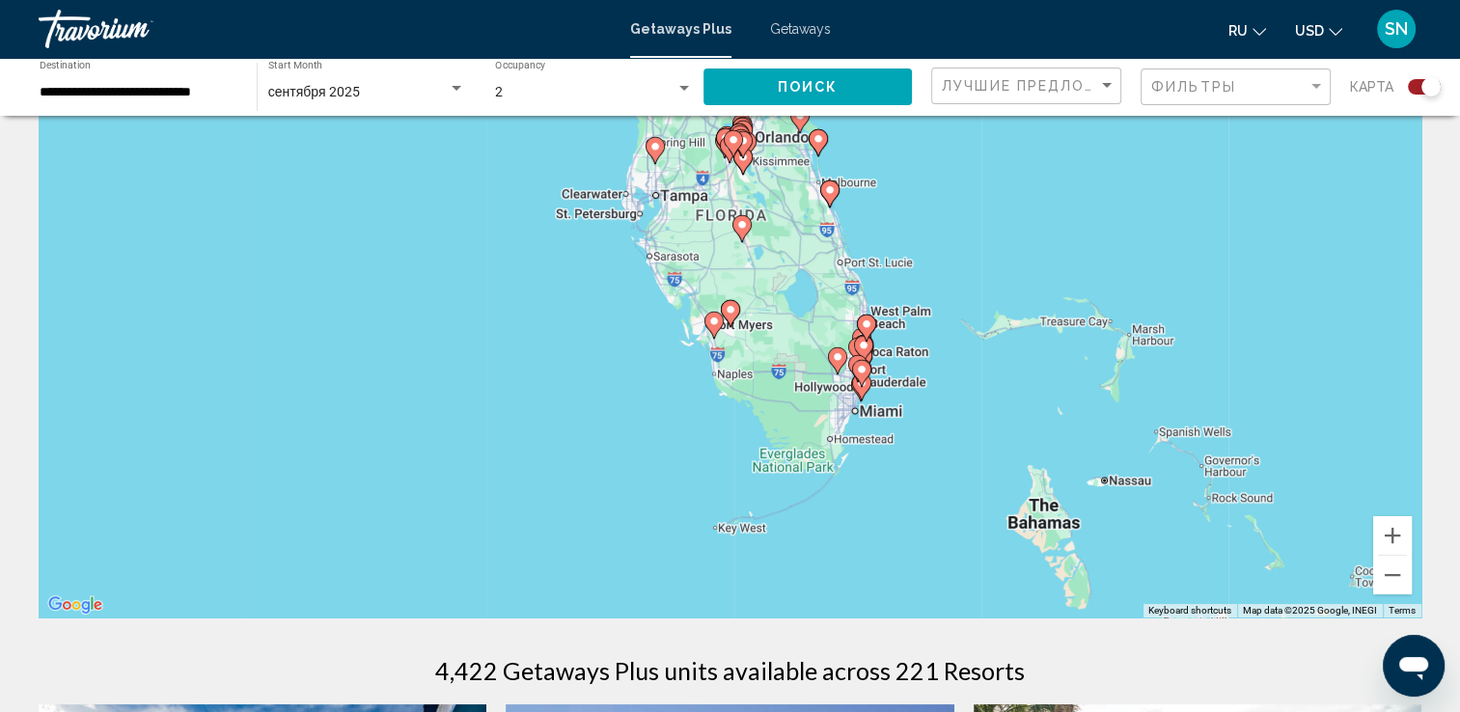
click at [714, 336] on icon "Main content" at bounding box center [712, 325] width 17 height 25
type input "**********"
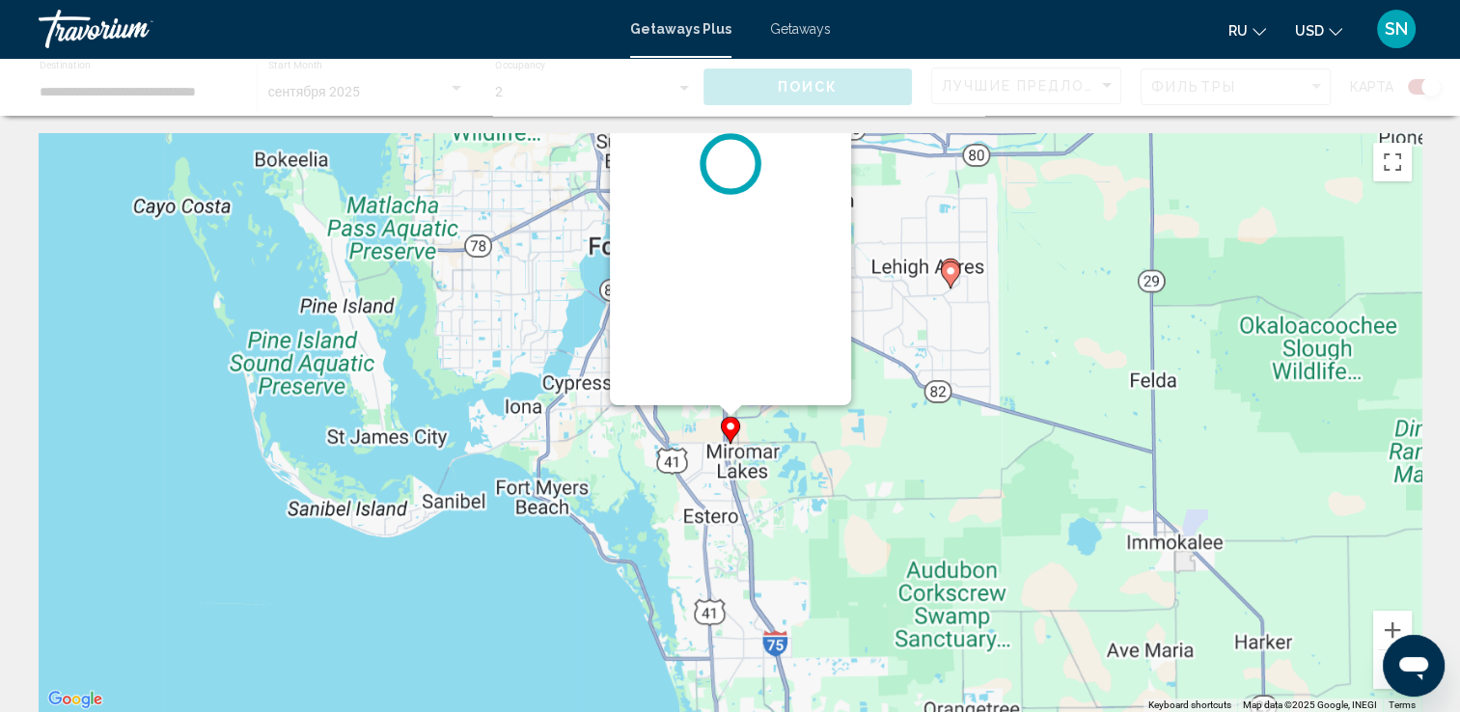
scroll to position [0, 0]
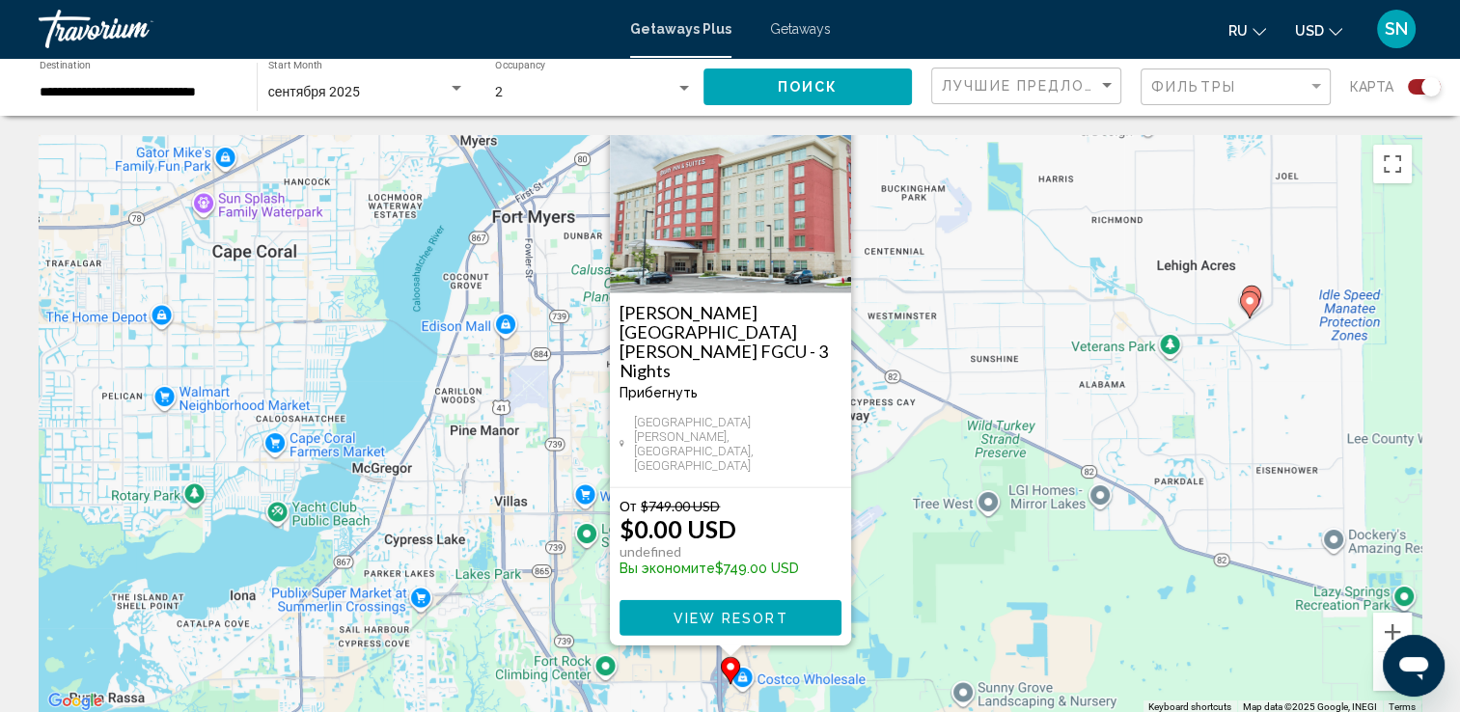
click at [834, 131] on button "Close" at bounding box center [834, 116] width 29 height 29
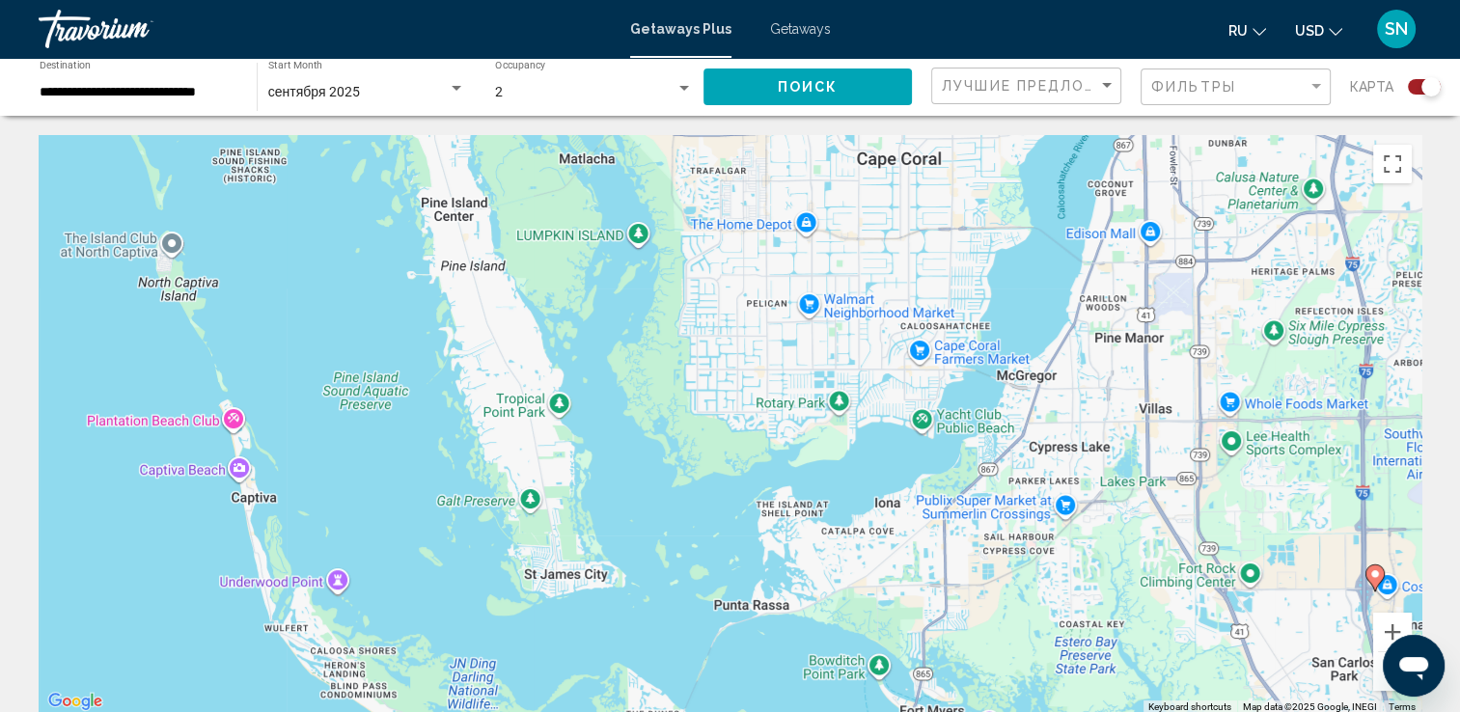
drag, startPoint x: 340, startPoint y: 349, endPoint x: 984, endPoint y: 260, distance: 650.7
click at [984, 260] on div "To activate drag with keyboard, press Alt + Enter. Once in keyboard drag state,…" at bounding box center [730, 424] width 1383 height 579
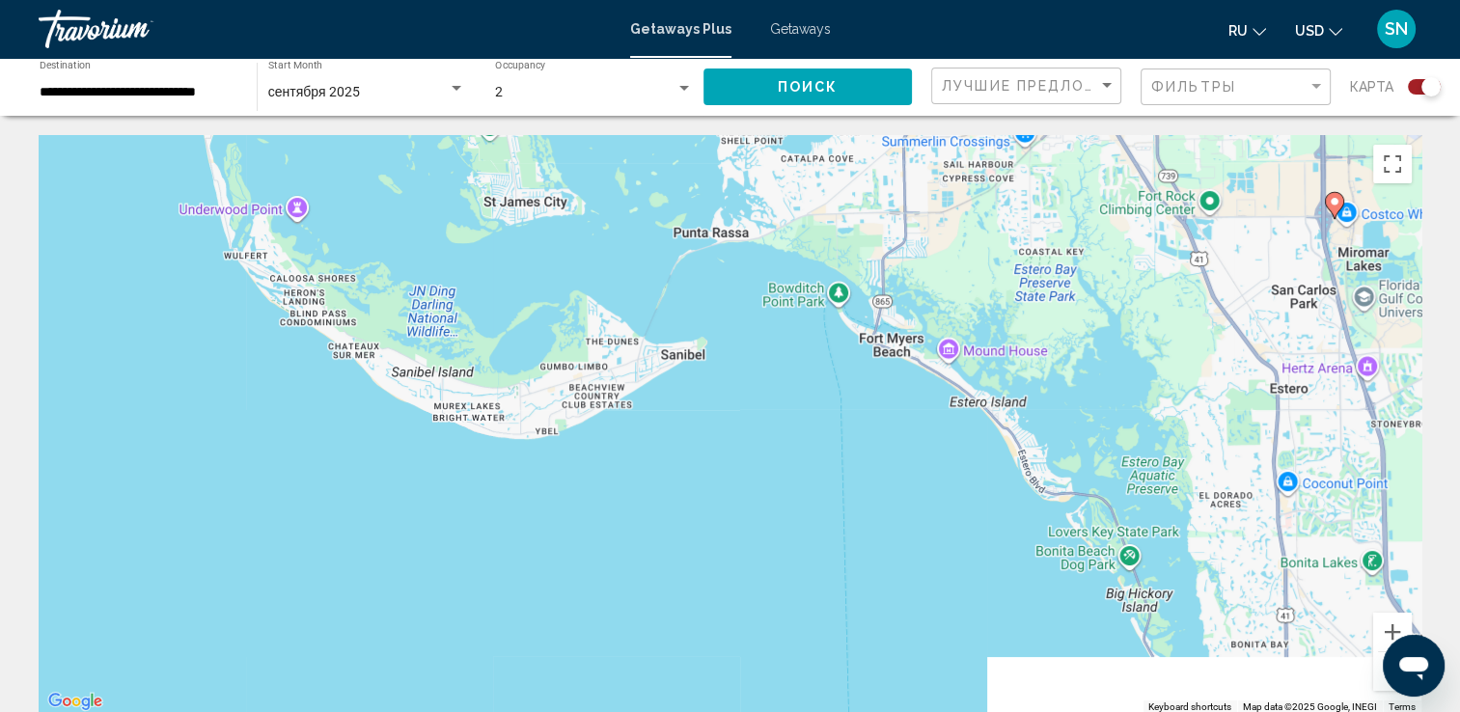
drag, startPoint x: 789, startPoint y: 649, endPoint x: 749, endPoint y: 267, distance: 384.2
click at [749, 267] on div "To activate drag with keyboard, press Alt + Enter. Once in keyboard drag state,…" at bounding box center [730, 424] width 1383 height 579
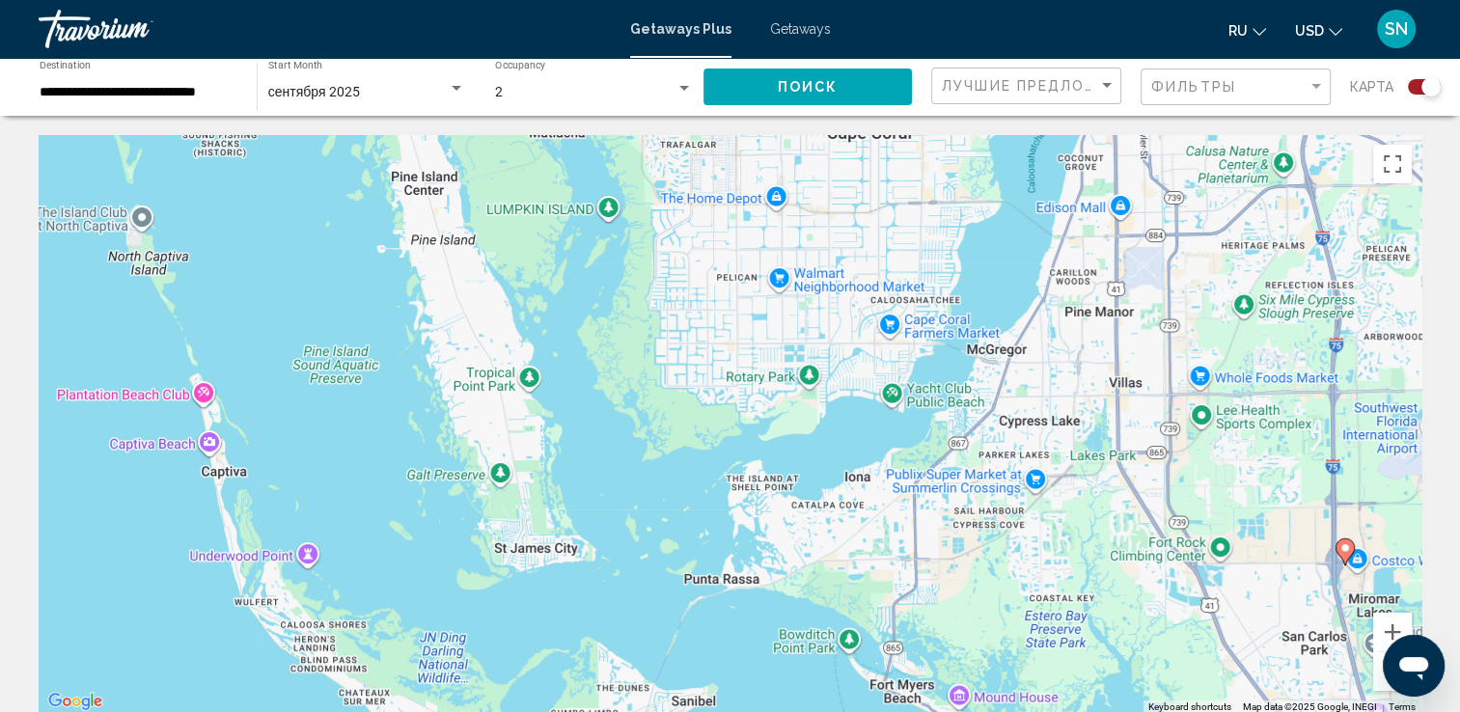
drag, startPoint x: 731, startPoint y: 371, endPoint x: 745, endPoint y: 728, distance: 358.2
click at [745, 711] on html "**********" at bounding box center [730, 356] width 1460 height 712
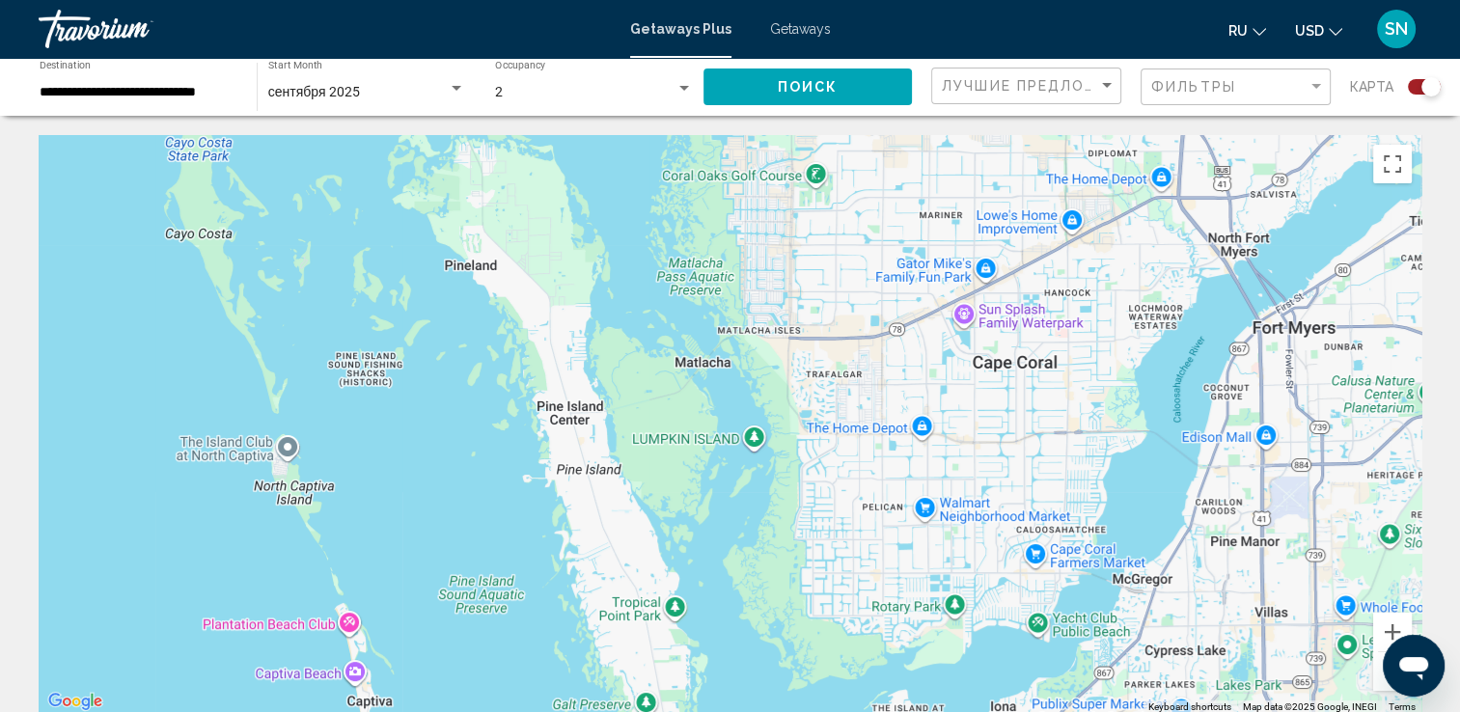
drag, startPoint x: 554, startPoint y: 536, endPoint x: 710, endPoint y: 643, distance: 188.9
click at [702, 711] on html "**********" at bounding box center [730, 356] width 1460 height 712
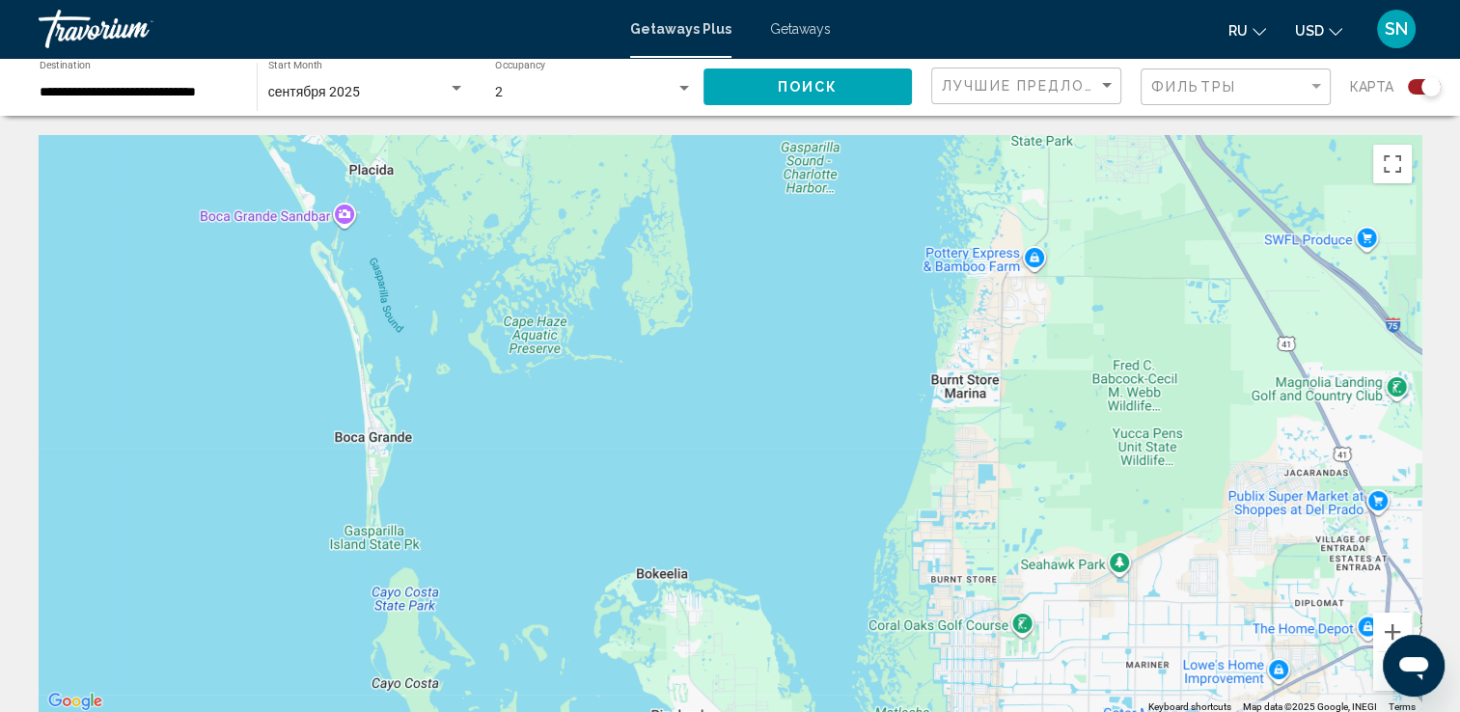
drag, startPoint x: 662, startPoint y: 239, endPoint x: 845, endPoint y: 719, distance: 513.4
click at [845, 711] on html "**********" at bounding box center [730, 356] width 1460 height 712
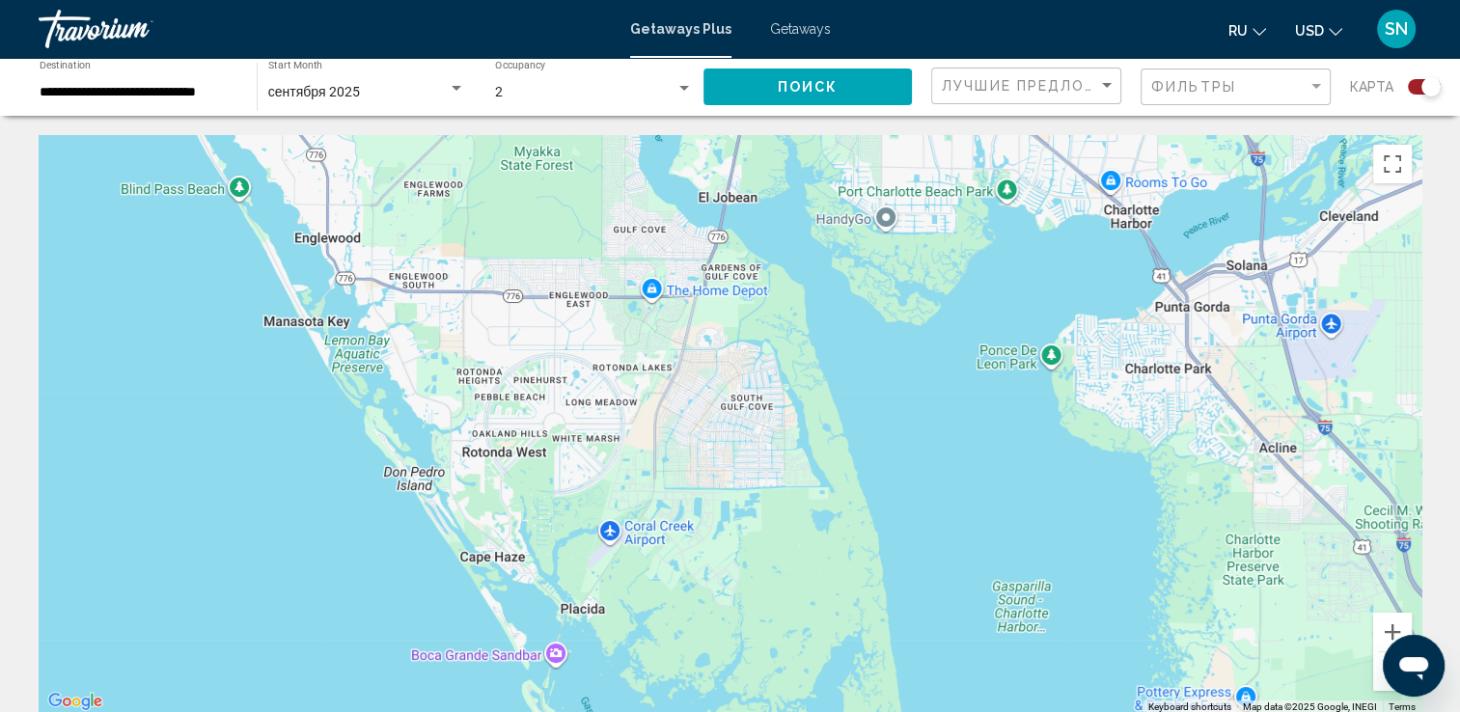
drag, startPoint x: 943, startPoint y: 310, endPoint x: 1154, endPoint y: 754, distance: 491.6
click at [1154, 711] on html "**********" at bounding box center [730, 356] width 1460 height 712
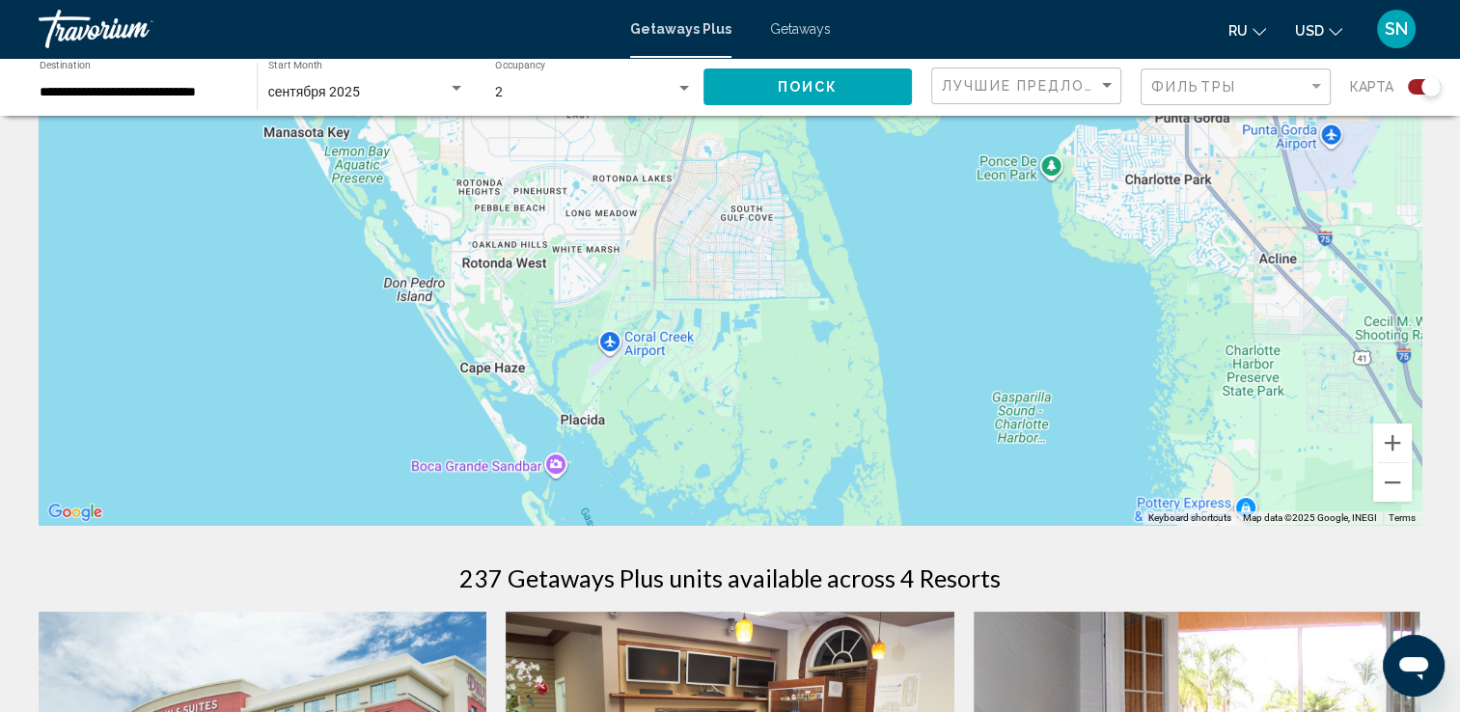
scroll to position [193, 0]
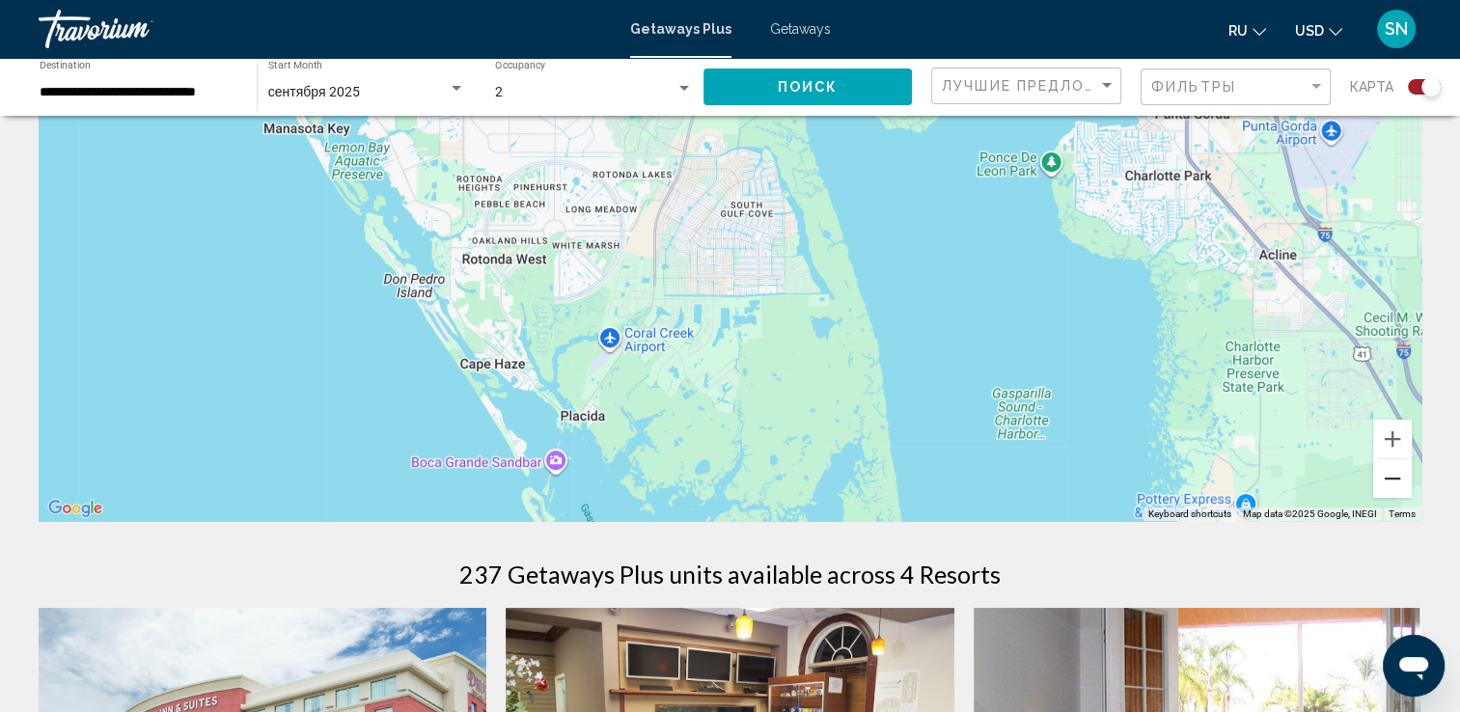
click at [1397, 475] on button "Zoom out" at bounding box center [1392, 478] width 39 height 39
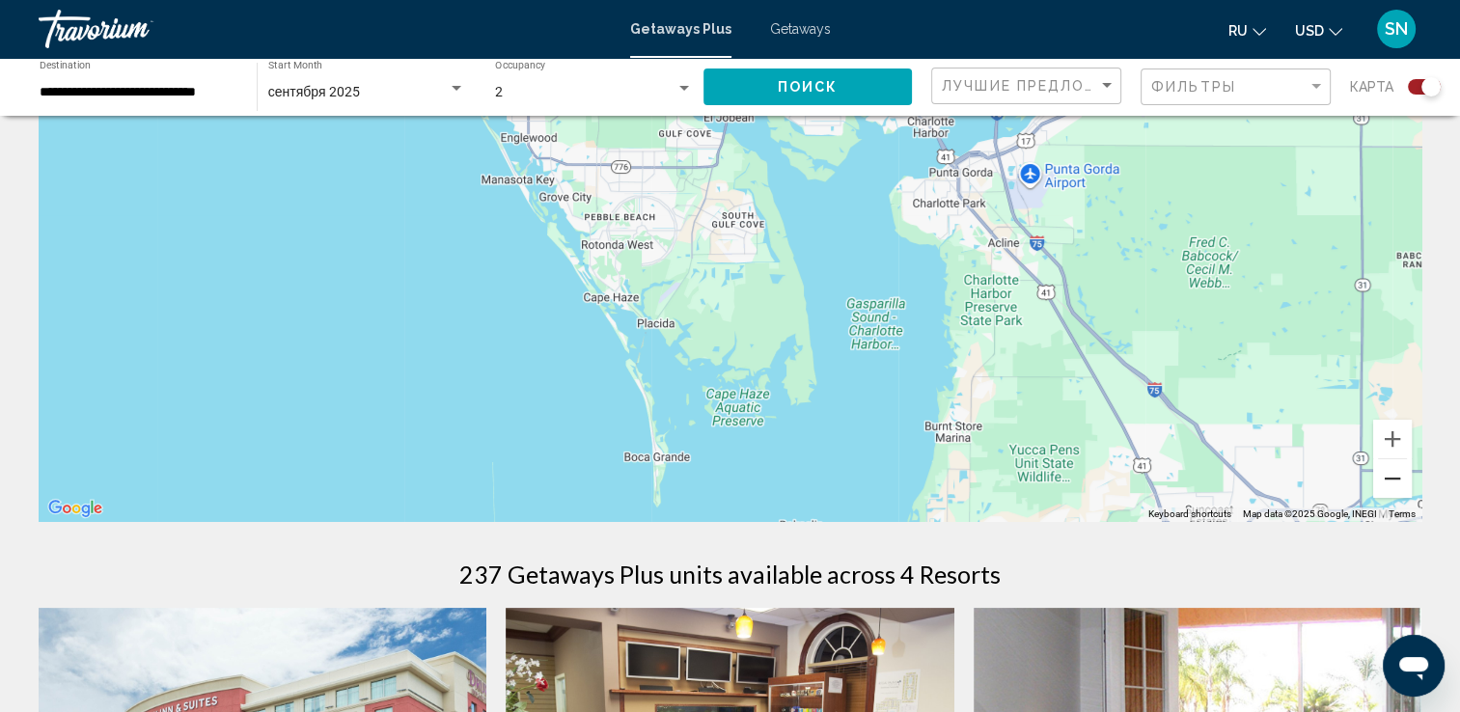
click at [1397, 475] on button "Zoom out" at bounding box center [1392, 478] width 39 height 39
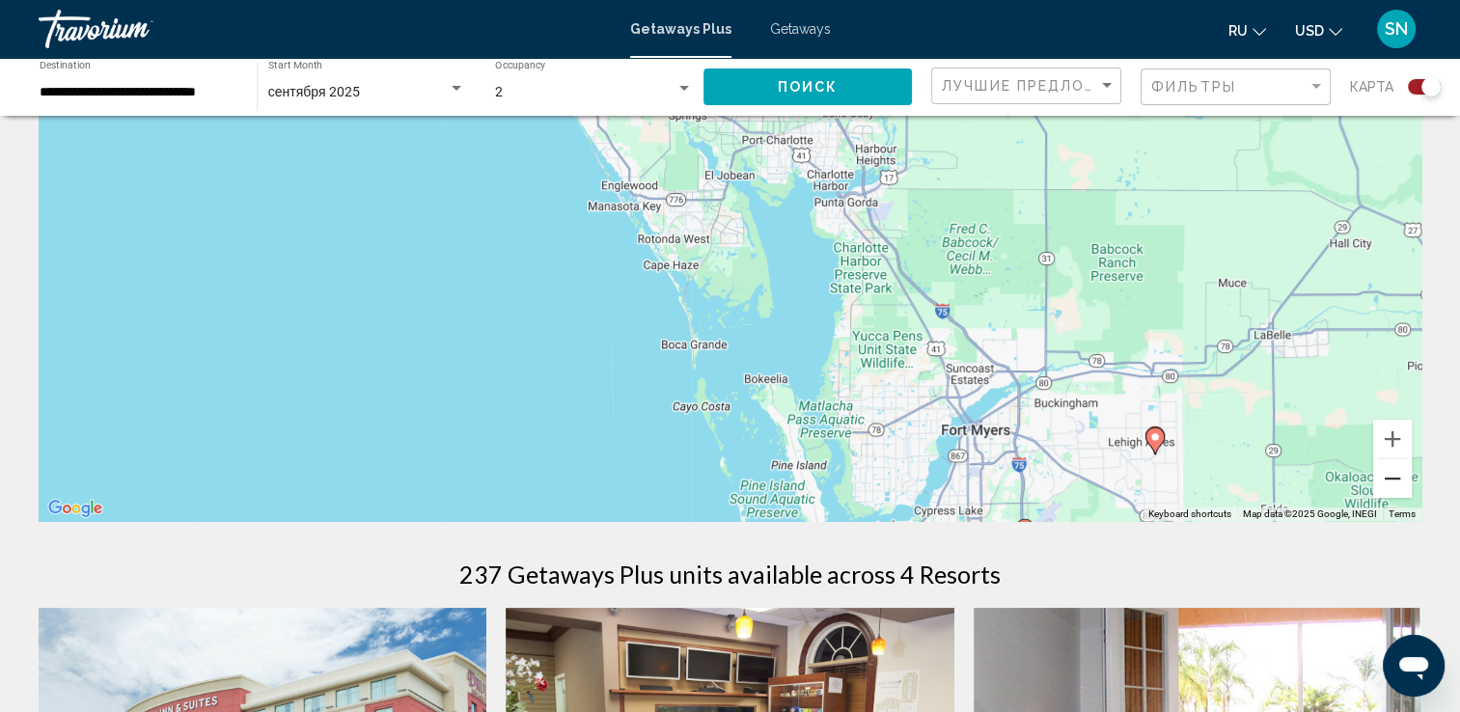
click at [1397, 475] on button "Zoom out" at bounding box center [1392, 478] width 39 height 39
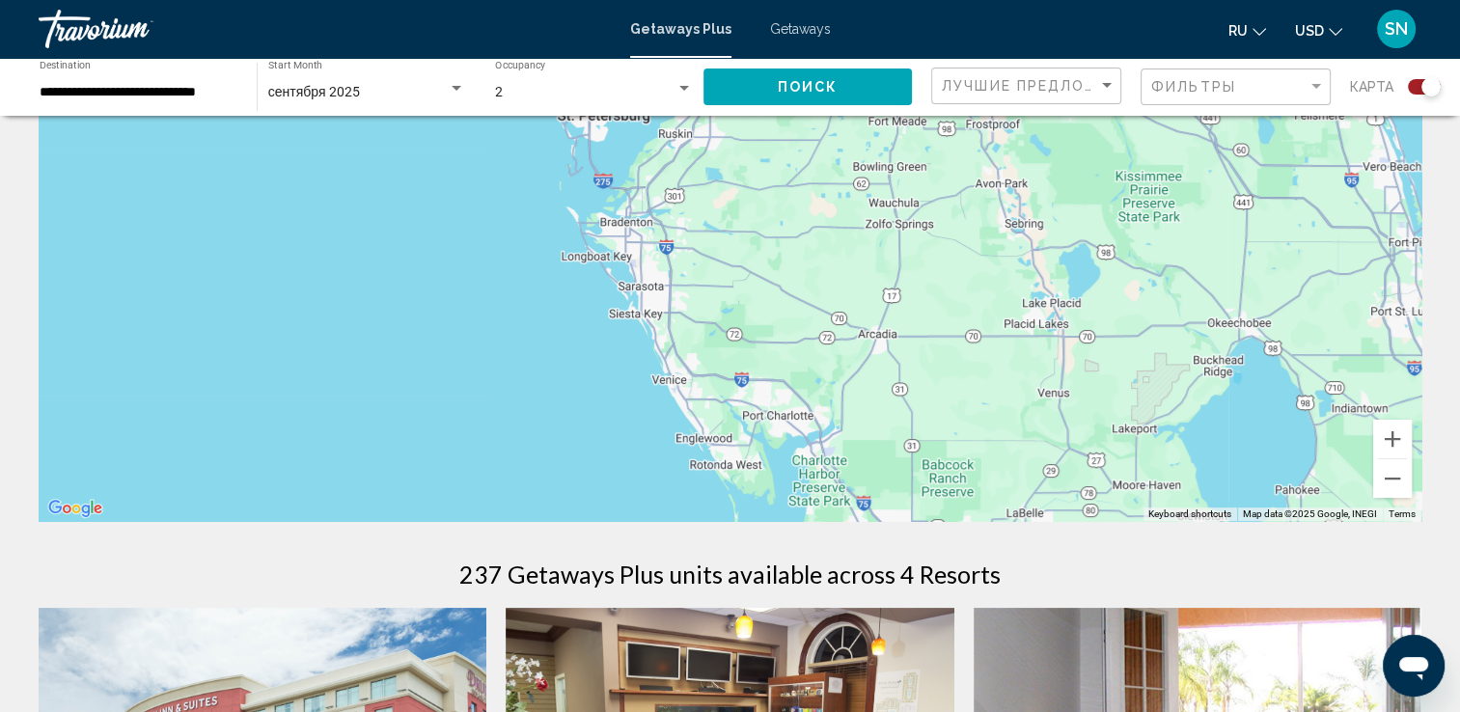
drag, startPoint x: 729, startPoint y: 303, endPoint x: 753, endPoint y: 535, distance: 232.7
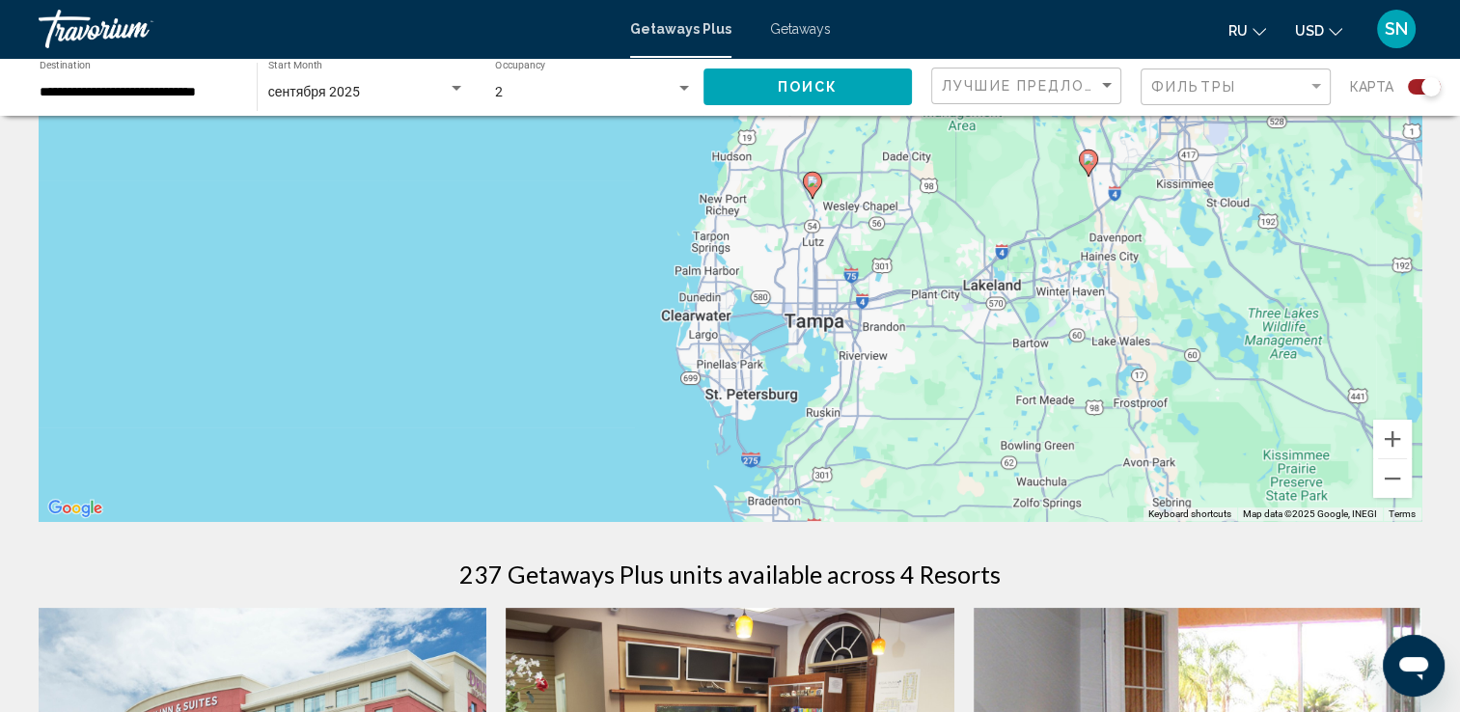
drag, startPoint x: 790, startPoint y: 383, endPoint x: 881, endPoint y: 531, distance: 173.3
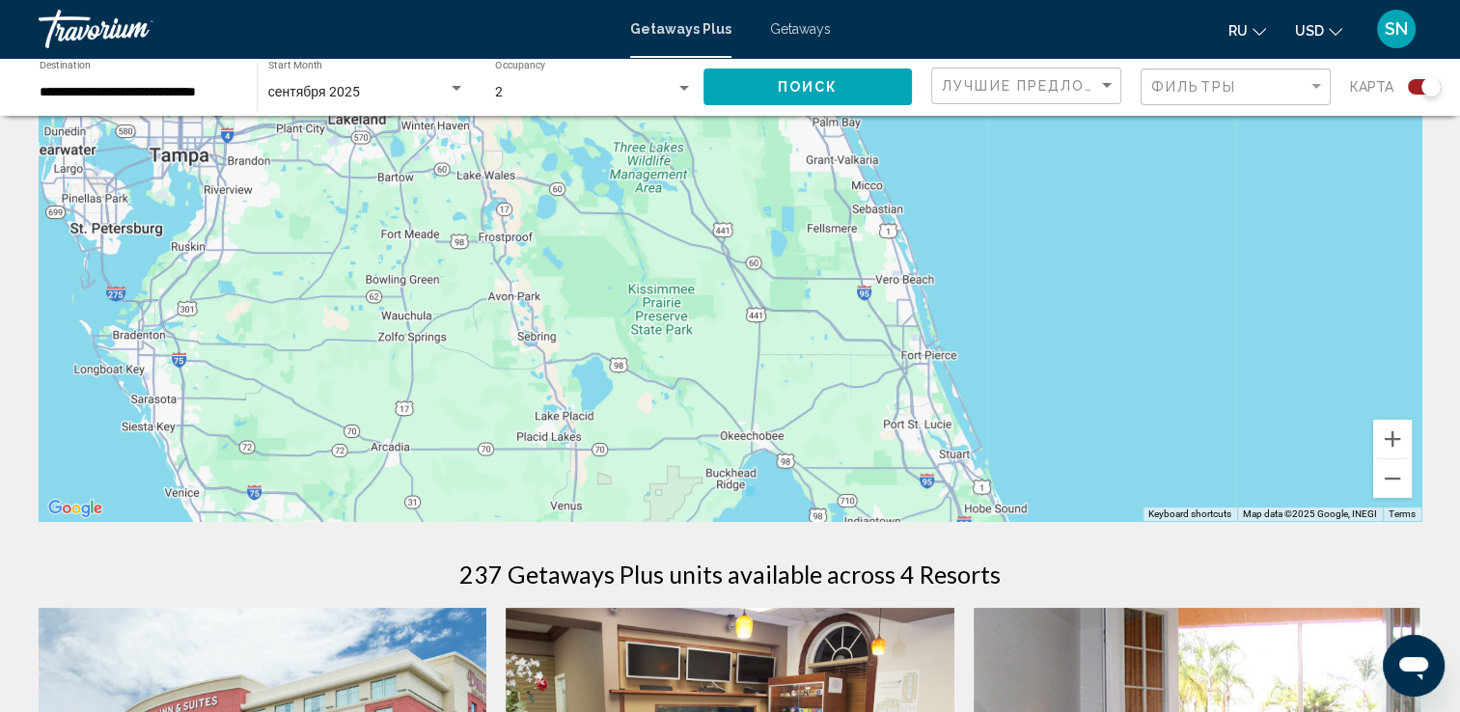
drag, startPoint x: 930, startPoint y: 255, endPoint x: 297, endPoint y: 75, distance: 657.9
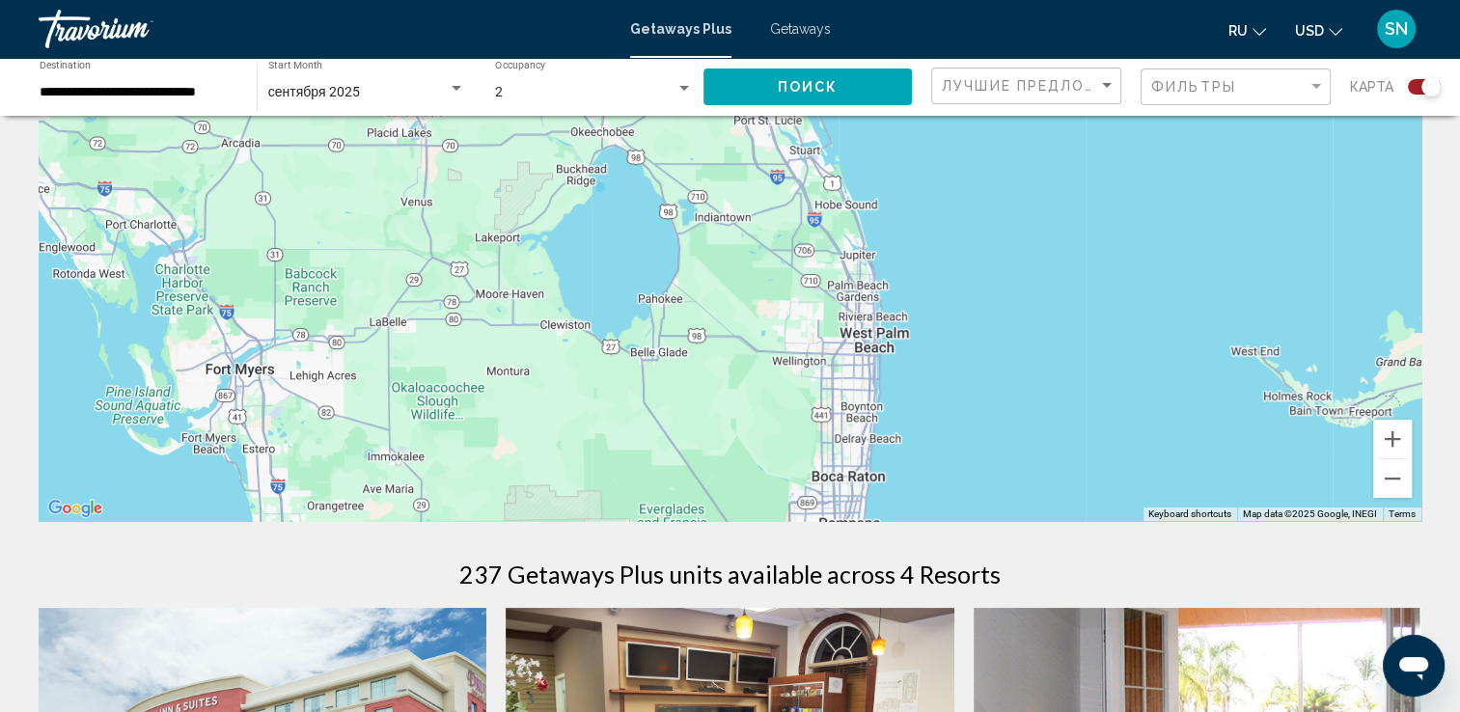
drag, startPoint x: 497, startPoint y: 342, endPoint x: 346, endPoint y: 21, distance: 353.9
click at [346, 22] on div "**********" at bounding box center [730, 163] width 1460 height 712
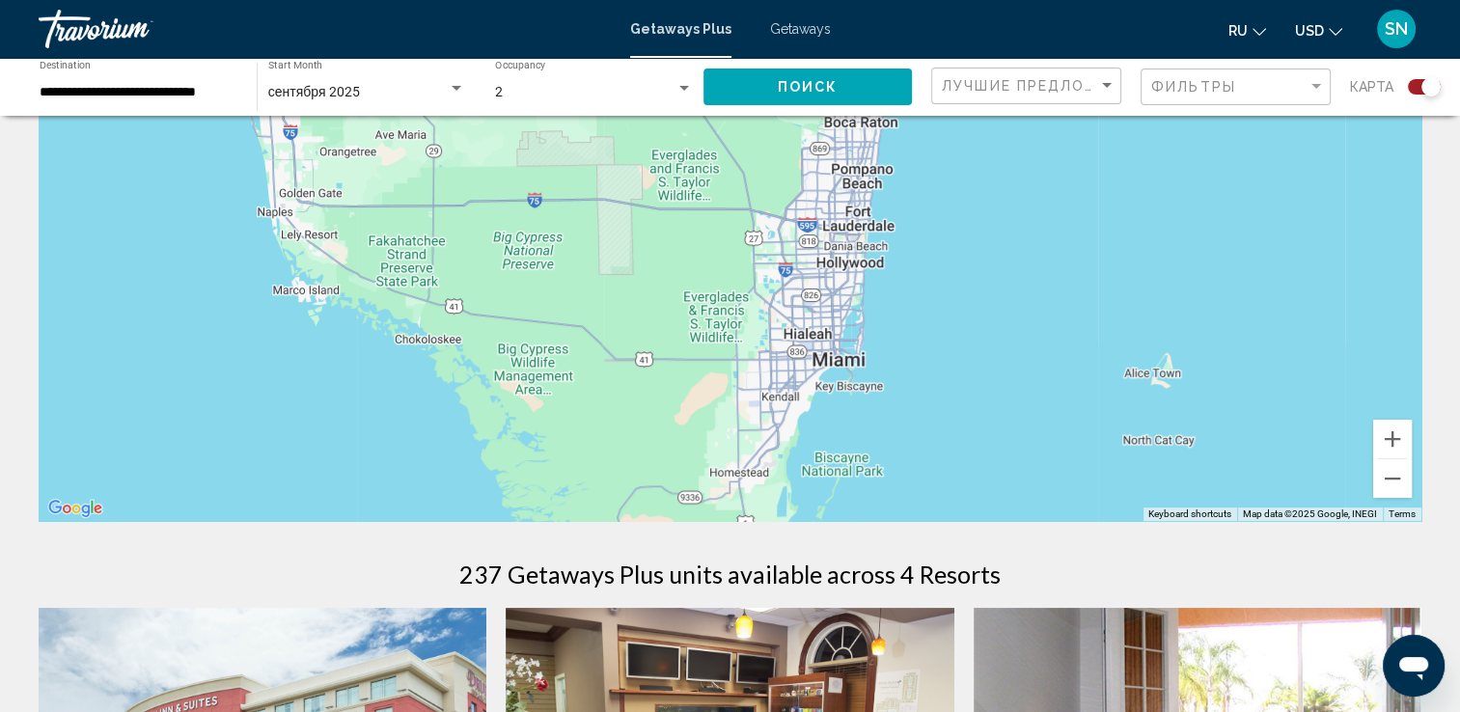
drag, startPoint x: 498, startPoint y: 418, endPoint x: 515, endPoint y: 114, distance: 304.4
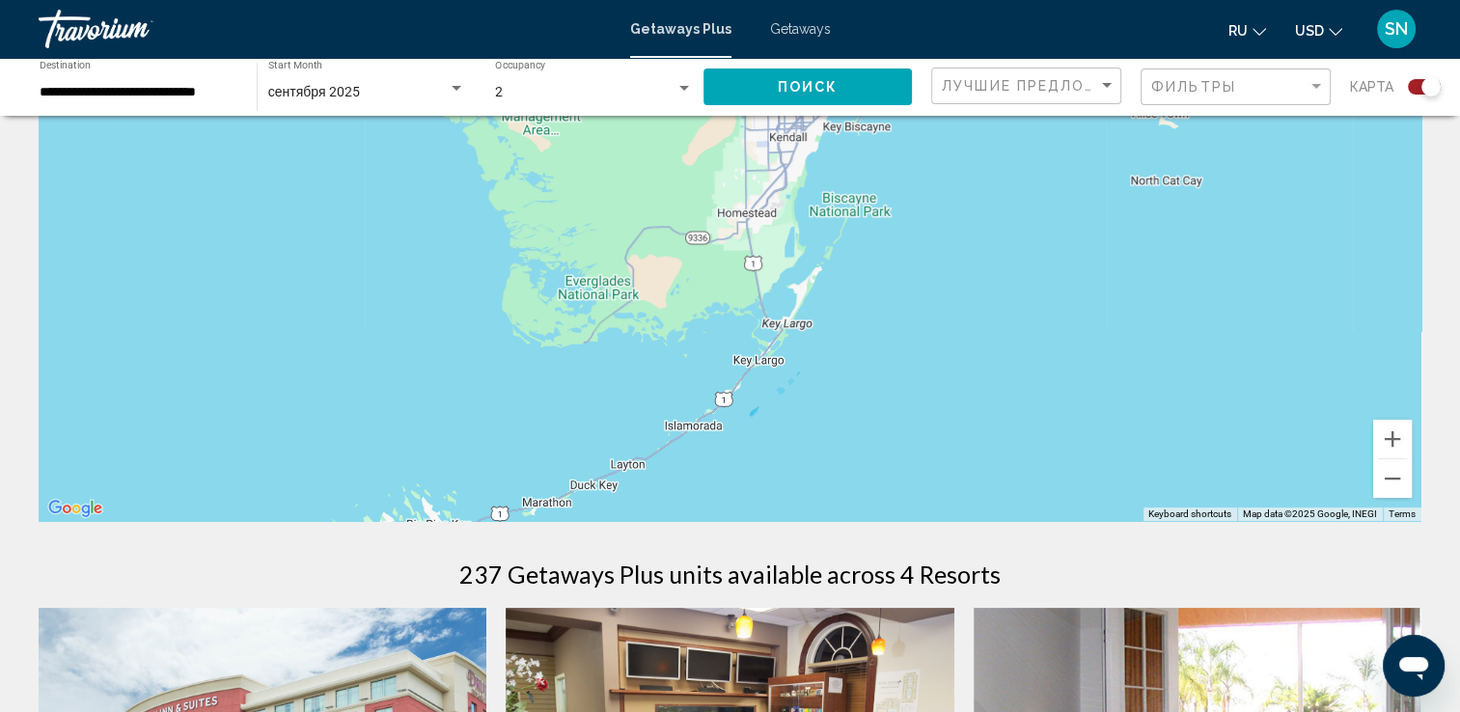
drag, startPoint x: 618, startPoint y: 378, endPoint x: 625, endPoint y: 111, distance: 267.4
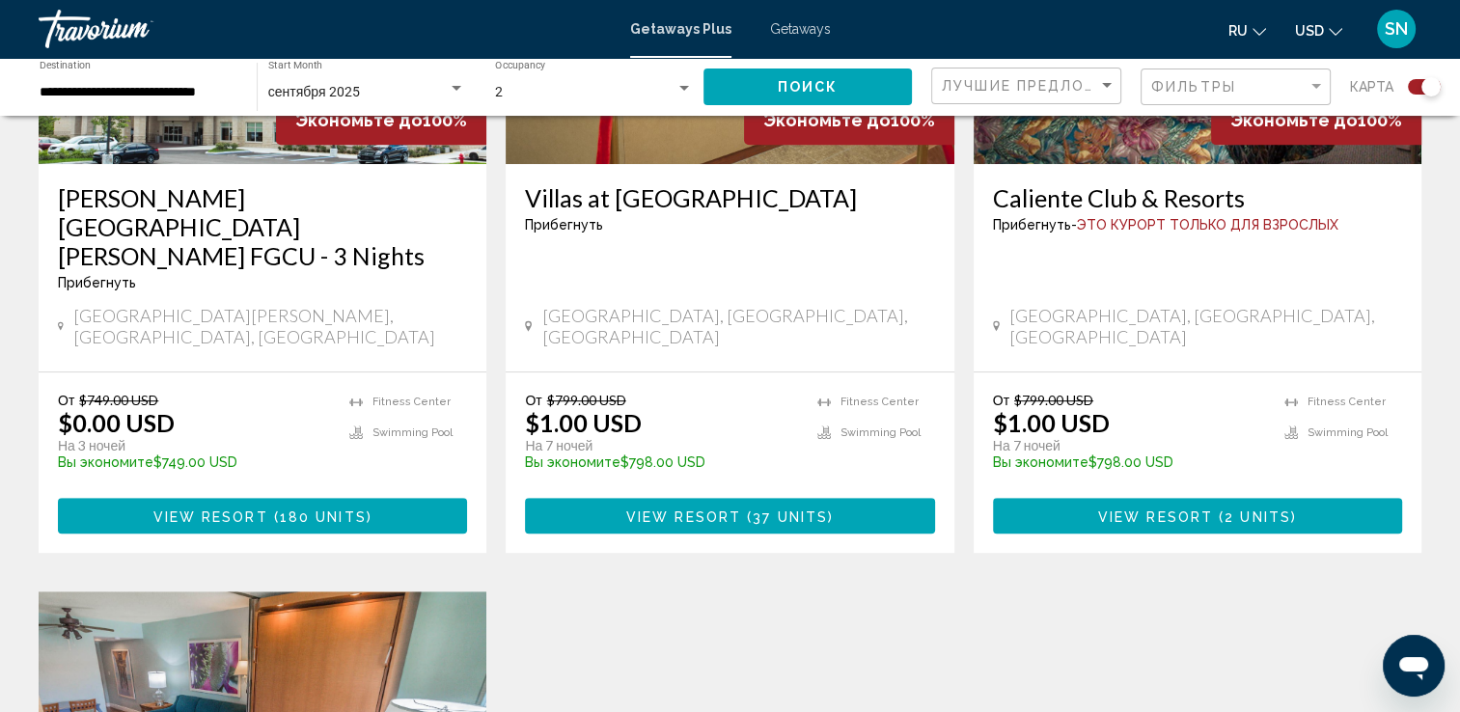
scroll to position [965, 0]
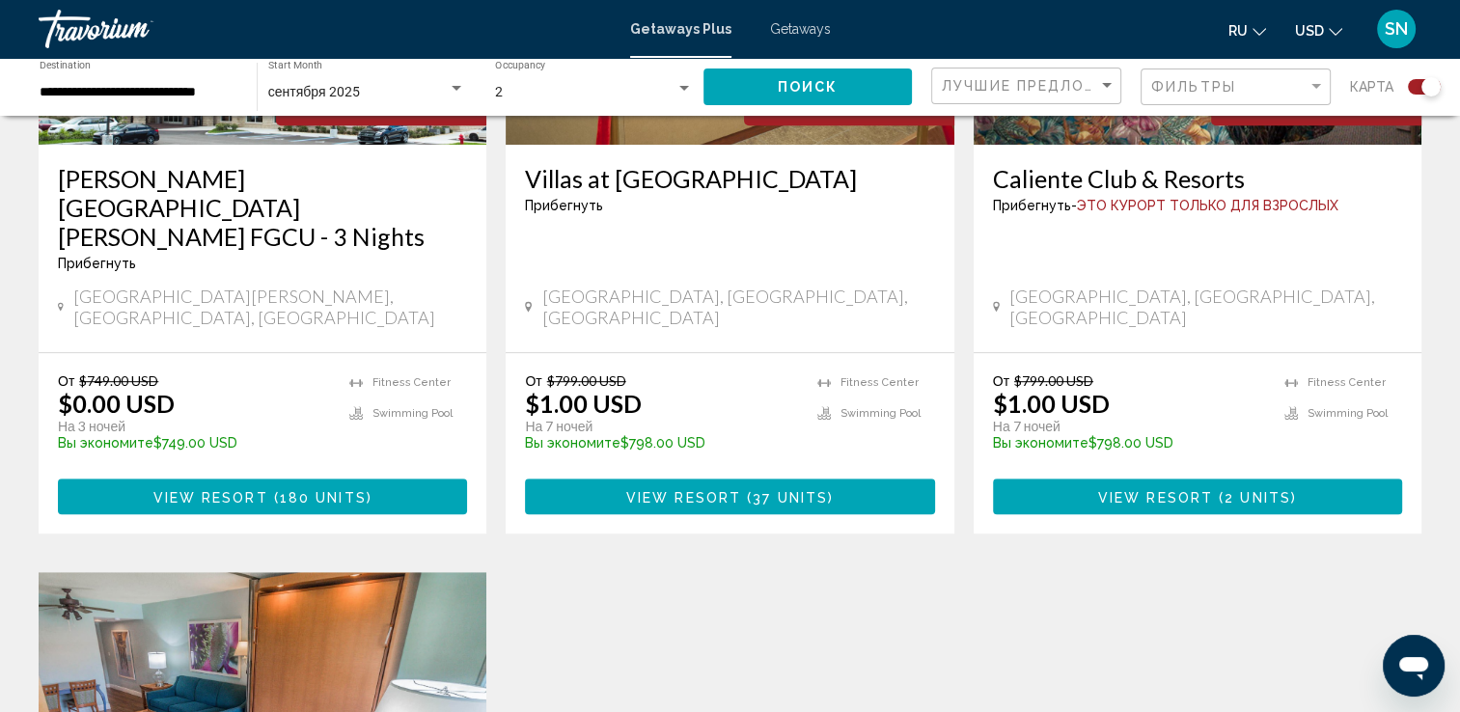
drag, startPoint x: 1198, startPoint y: 301, endPoint x: 1122, endPoint y: 544, distance: 254.8
click at [1122, 544] on div "Экономьте до 100% Drury Inn & Suites Fort Myers Airport FGCU - 3 Nights Прибегн…" at bounding box center [730, 543] width 1402 height 1415
drag, startPoint x: 1220, startPoint y: 217, endPoint x: 1204, endPoint y: 283, distance: 67.4
click at [1204, 283] on div "Caliente Club & Resorts Прибегнуть - Это курорт только для взрослых Land O' Lak…" at bounding box center [1198, 248] width 448 height 207
drag, startPoint x: 1204, startPoint y: 283, endPoint x: 1382, endPoint y: 253, distance: 180.0
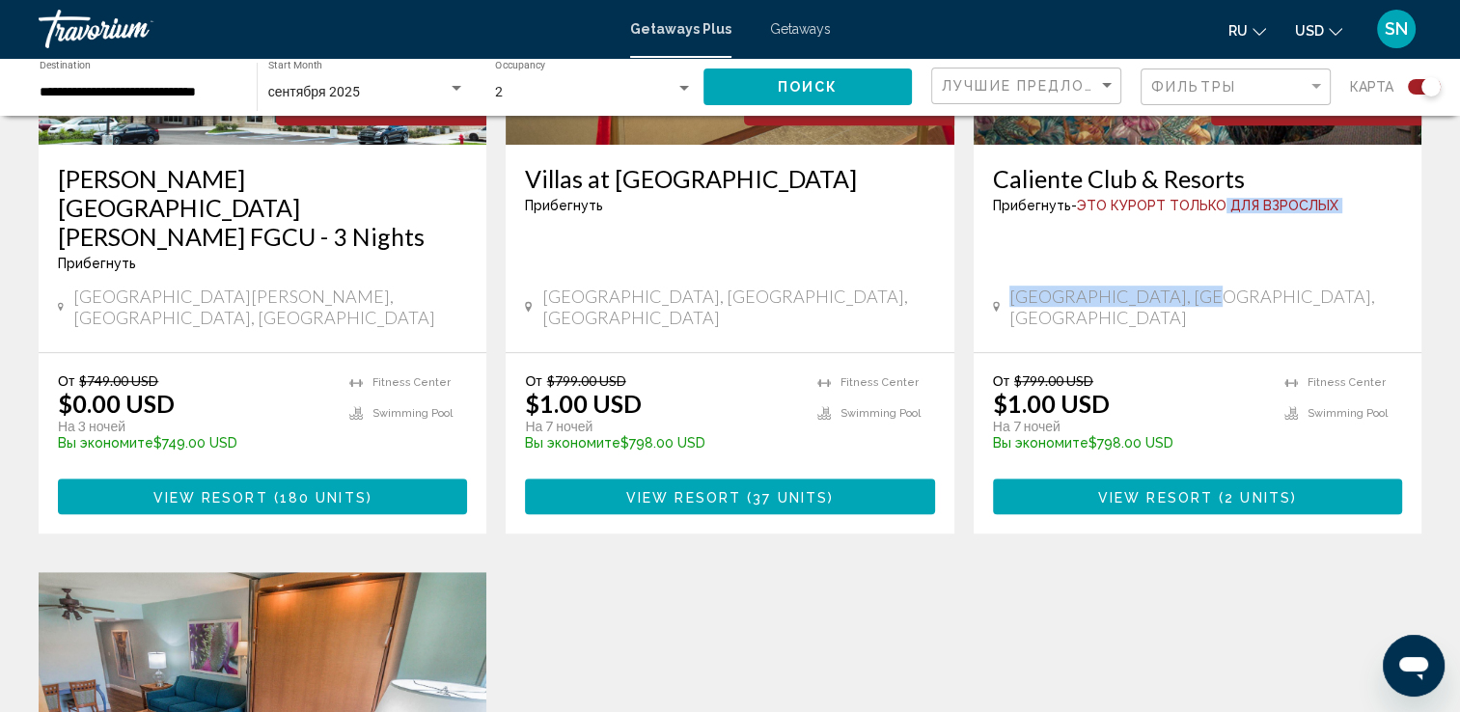
click at [1382, 253] on div "Caliente Club & Resorts Прибегнуть - Это курорт только для взрослых Land O' Lak…" at bounding box center [1198, 248] width 448 height 207
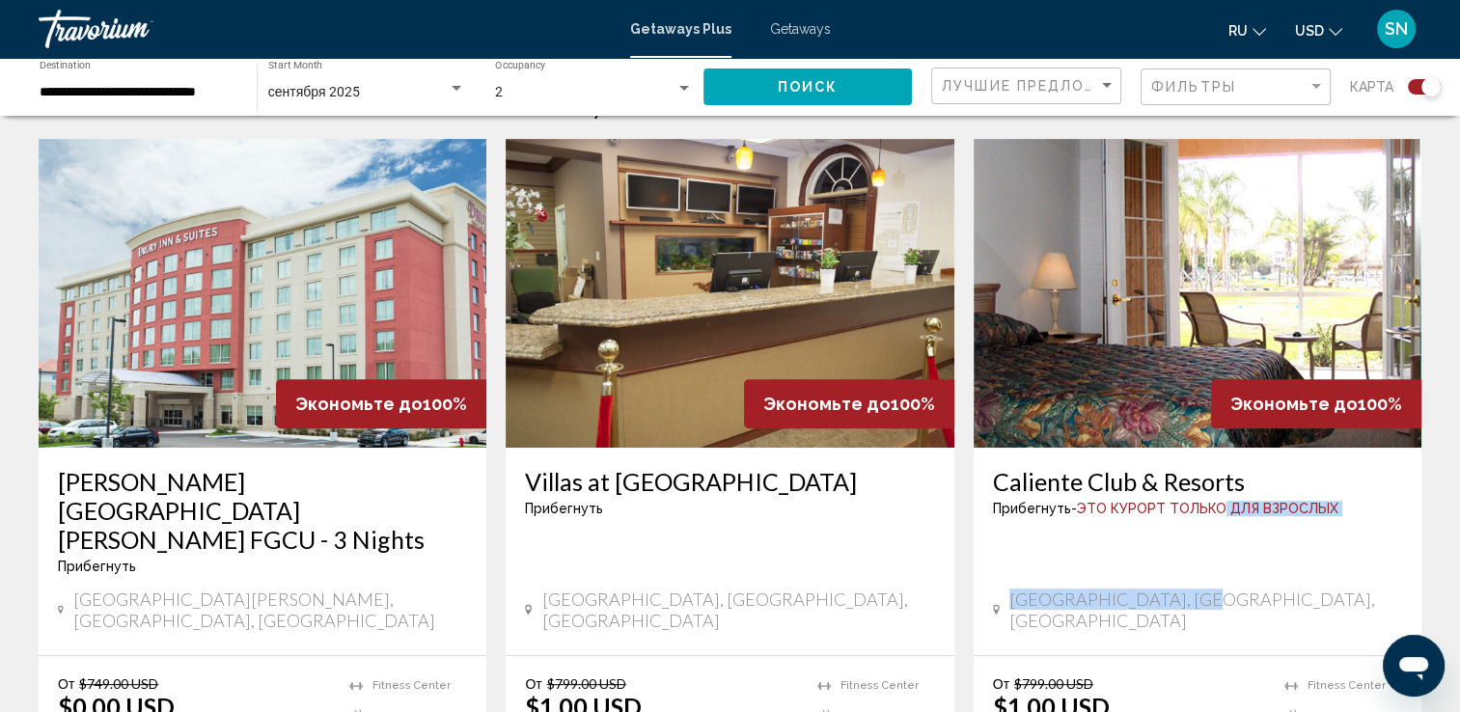
scroll to position [653, 0]
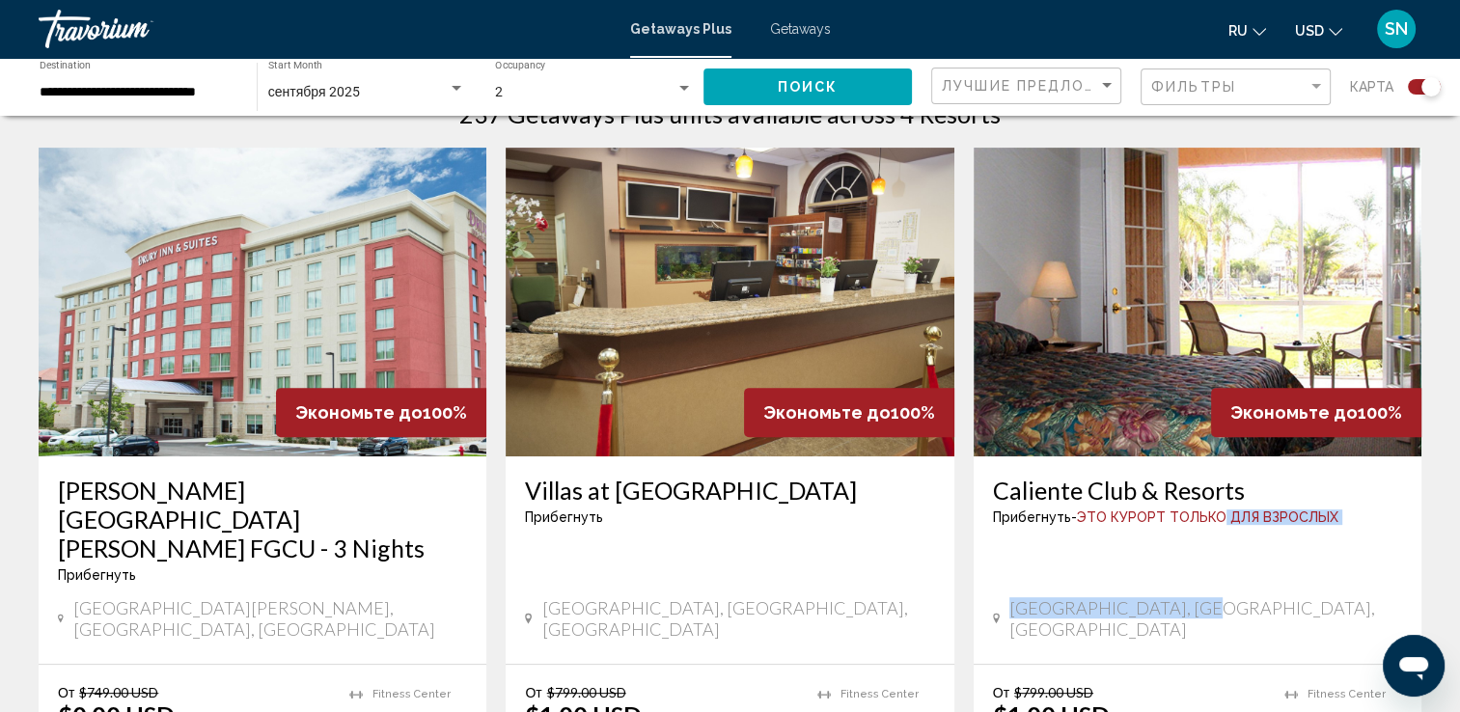
click at [1194, 294] on img "Main content" at bounding box center [1198, 302] width 448 height 309
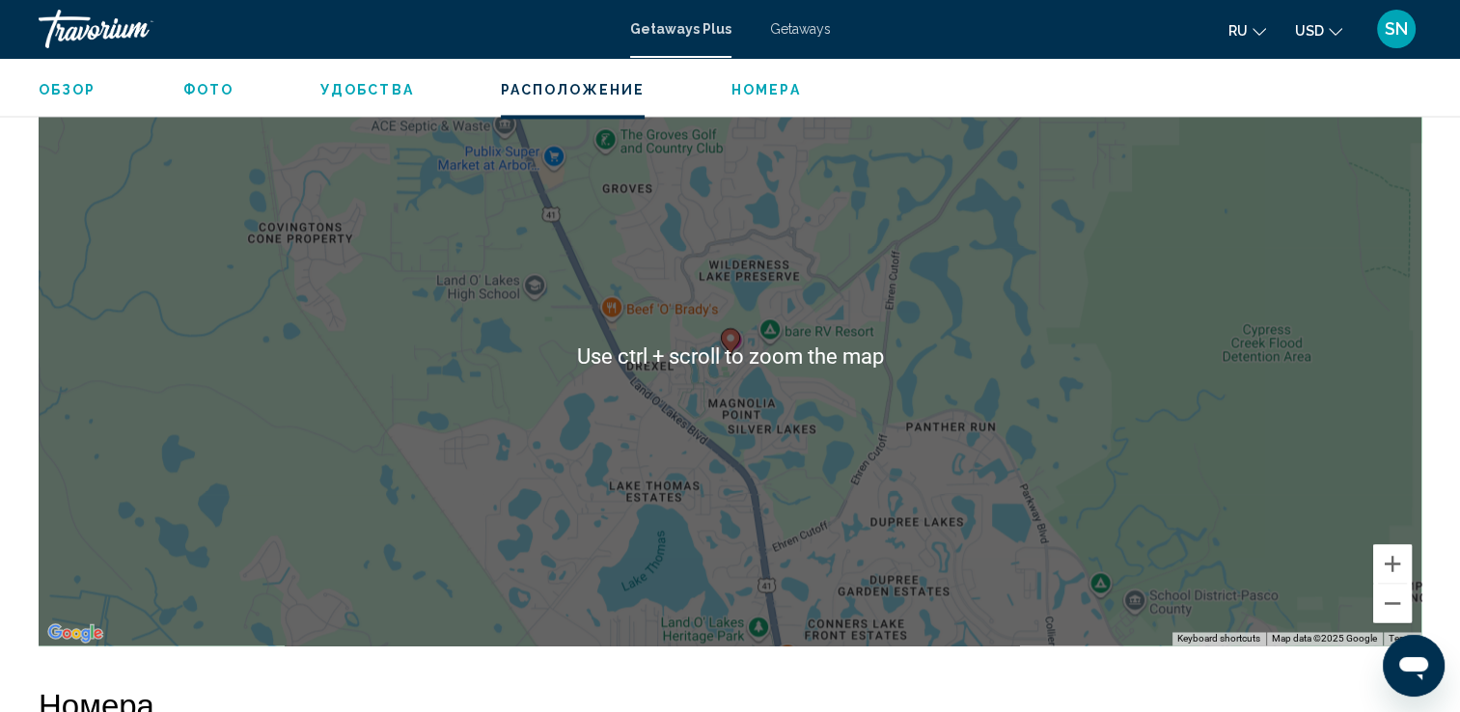
scroll to position [3008, 0]
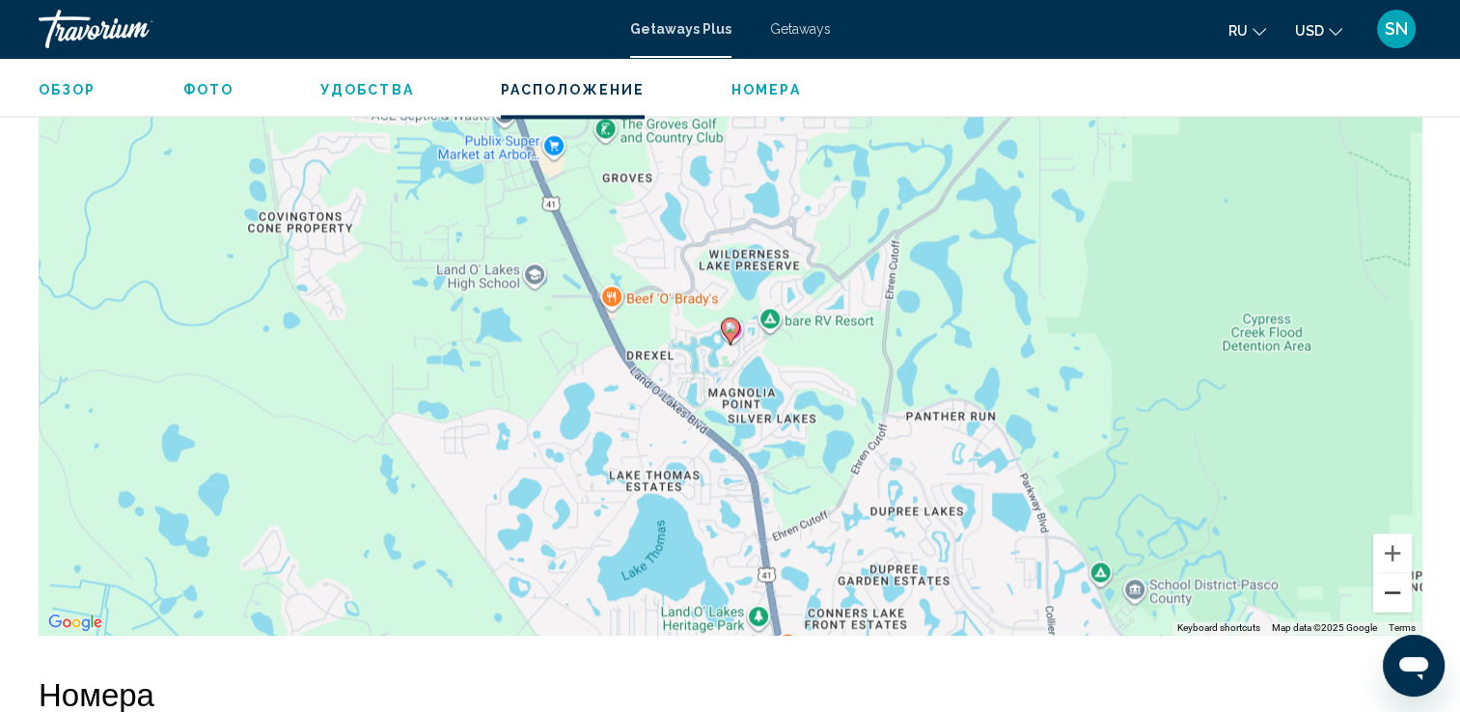
click at [1384, 580] on button "Zoom out" at bounding box center [1392, 592] width 39 height 39
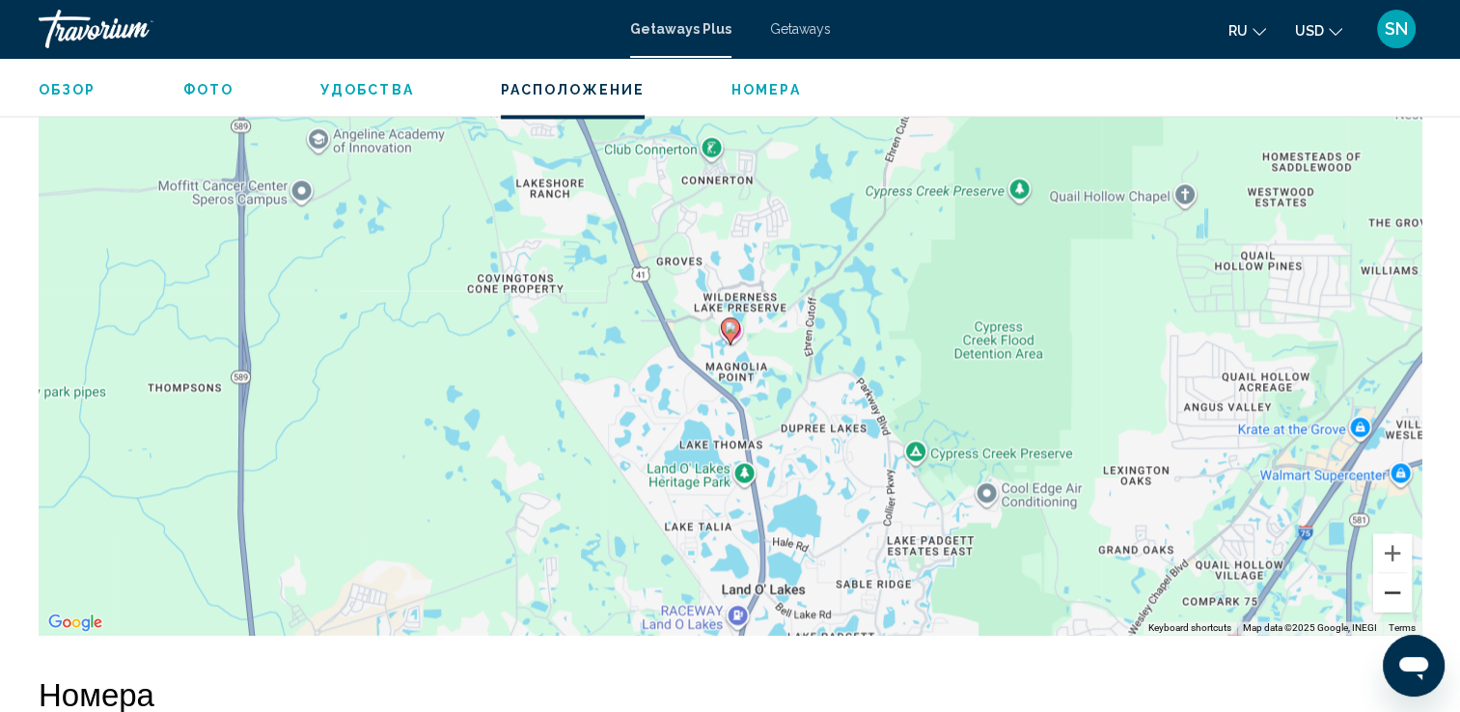
click at [1384, 580] on button "Zoom out" at bounding box center [1392, 592] width 39 height 39
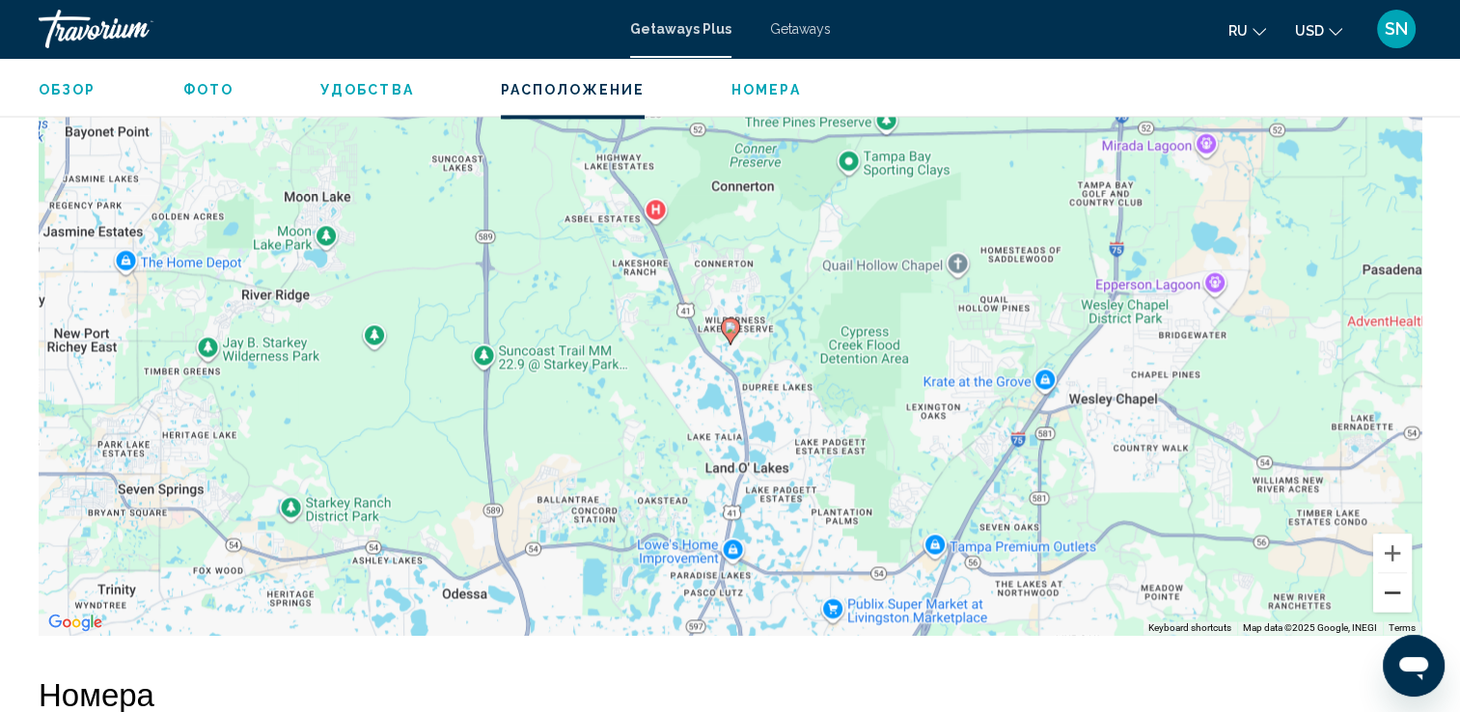
click at [1384, 580] on button "Zoom out" at bounding box center [1392, 592] width 39 height 39
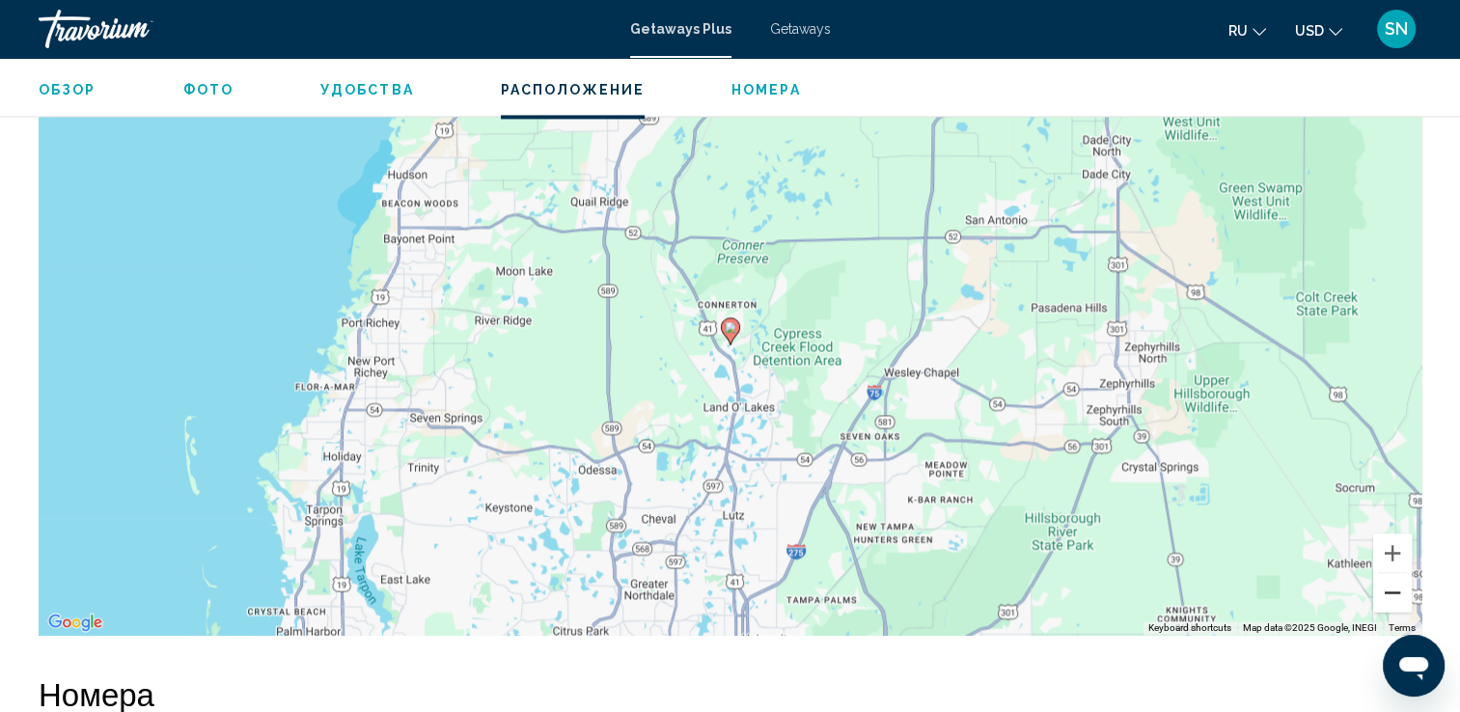
click at [1384, 580] on button "Zoom out" at bounding box center [1392, 592] width 39 height 39
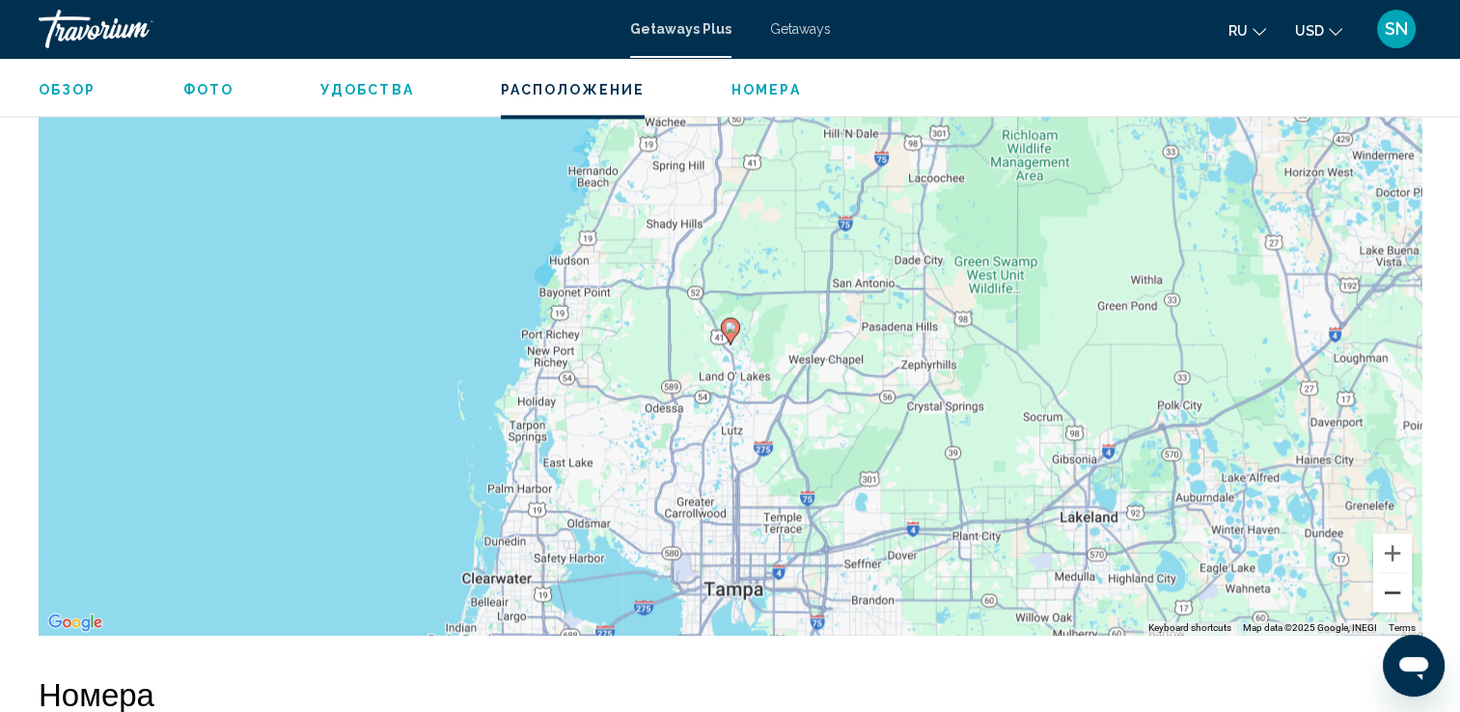
click at [1385, 576] on button "Zoom out" at bounding box center [1392, 592] width 39 height 39
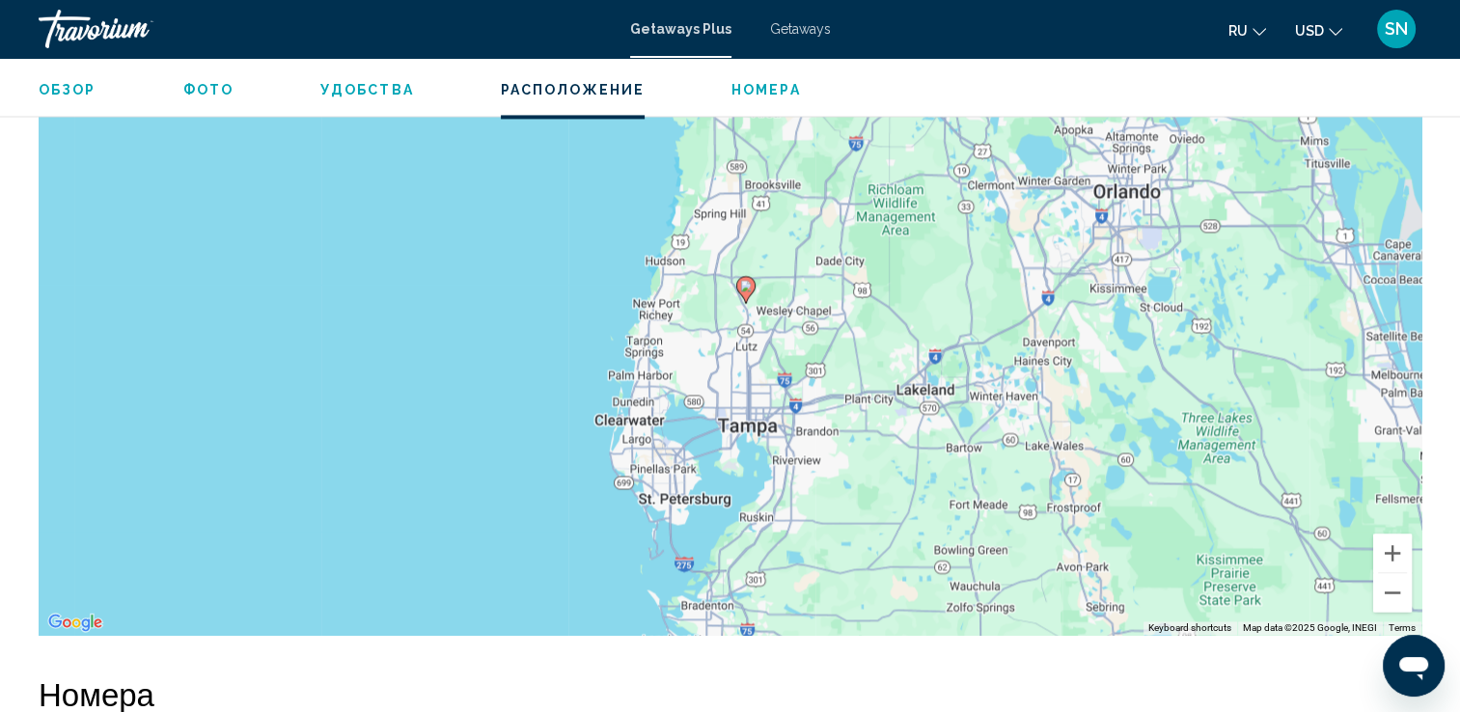
drag, startPoint x: 863, startPoint y: 336, endPoint x: 878, endPoint y: 300, distance: 38.9
click at [878, 300] on div "To activate drag with keyboard, press Alt + Enter. Once in keyboard drag state,…" at bounding box center [730, 345] width 1383 height 579
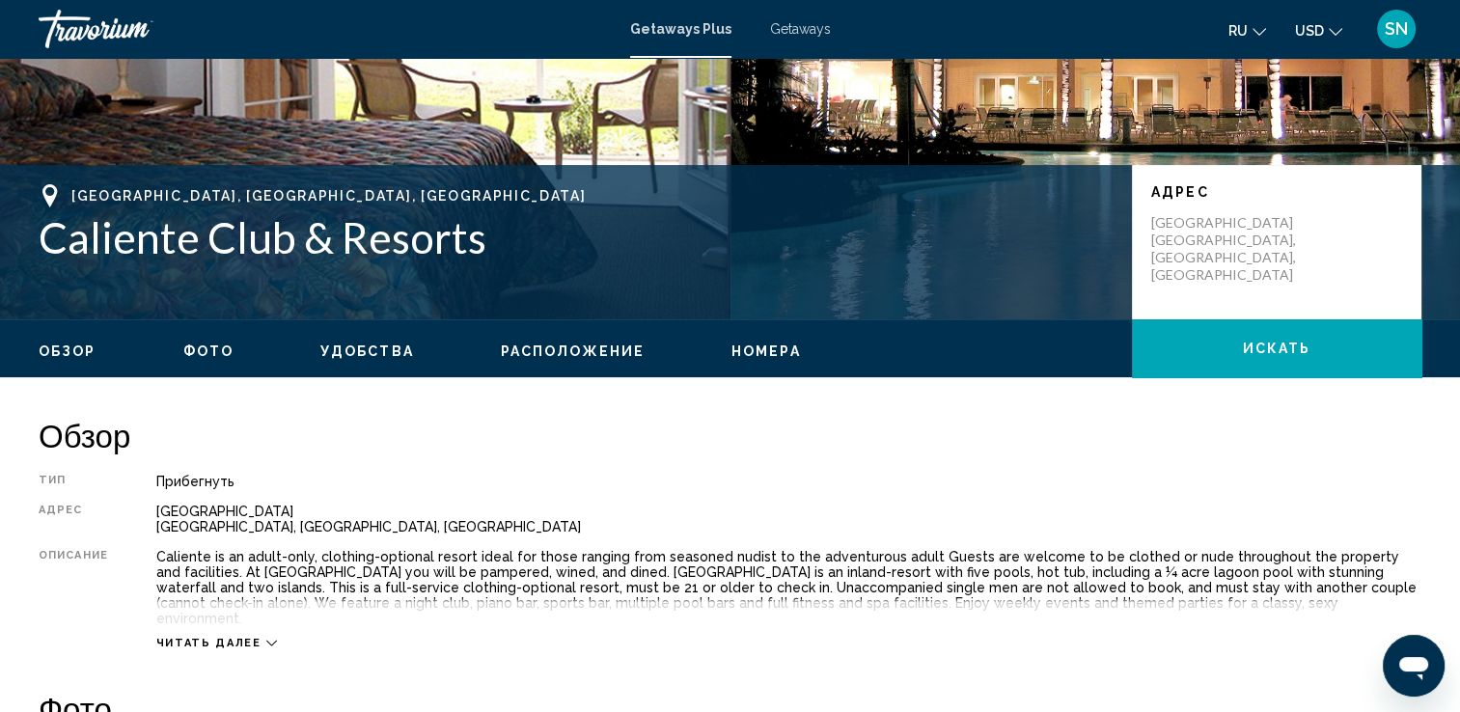
scroll to position [307, 0]
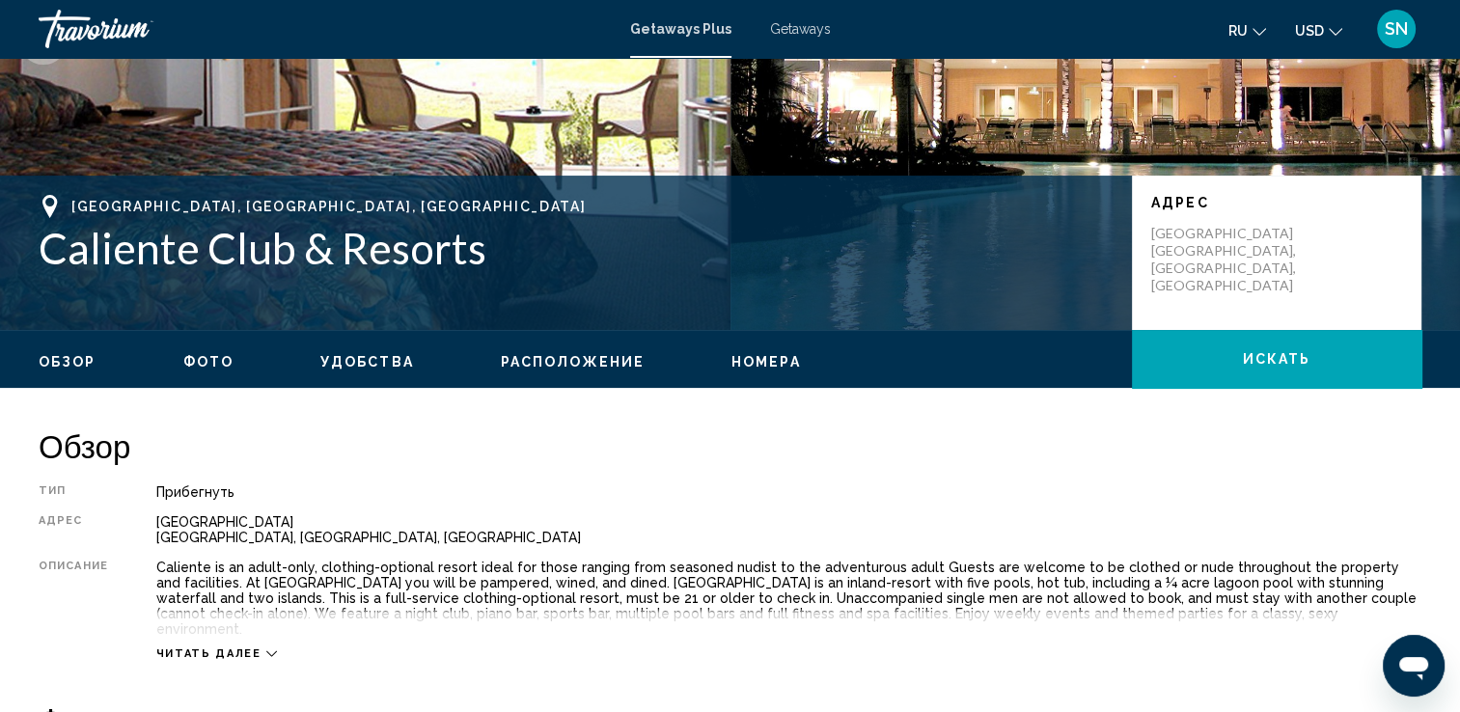
click at [214, 357] on span "Фото" at bounding box center [208, 361] width 50 height 15
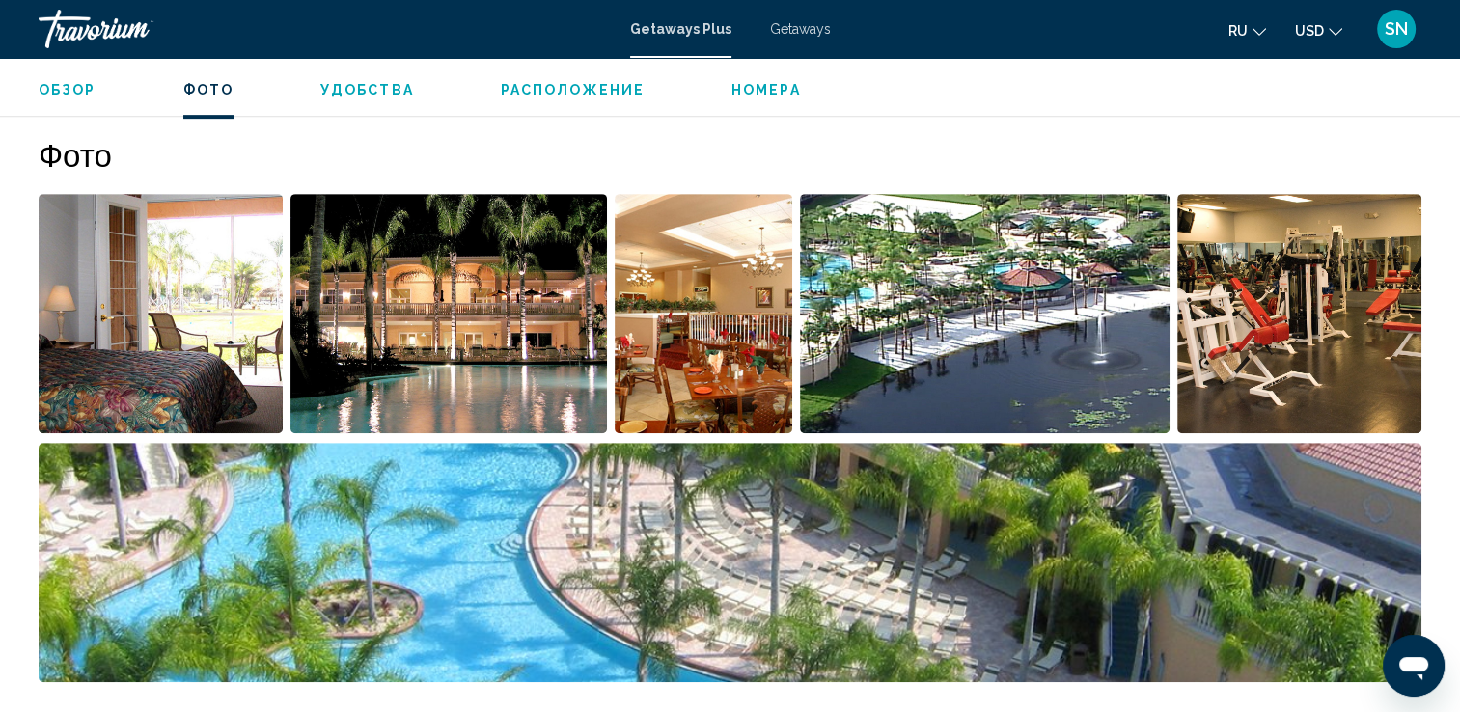
scroll to position [875, 0]
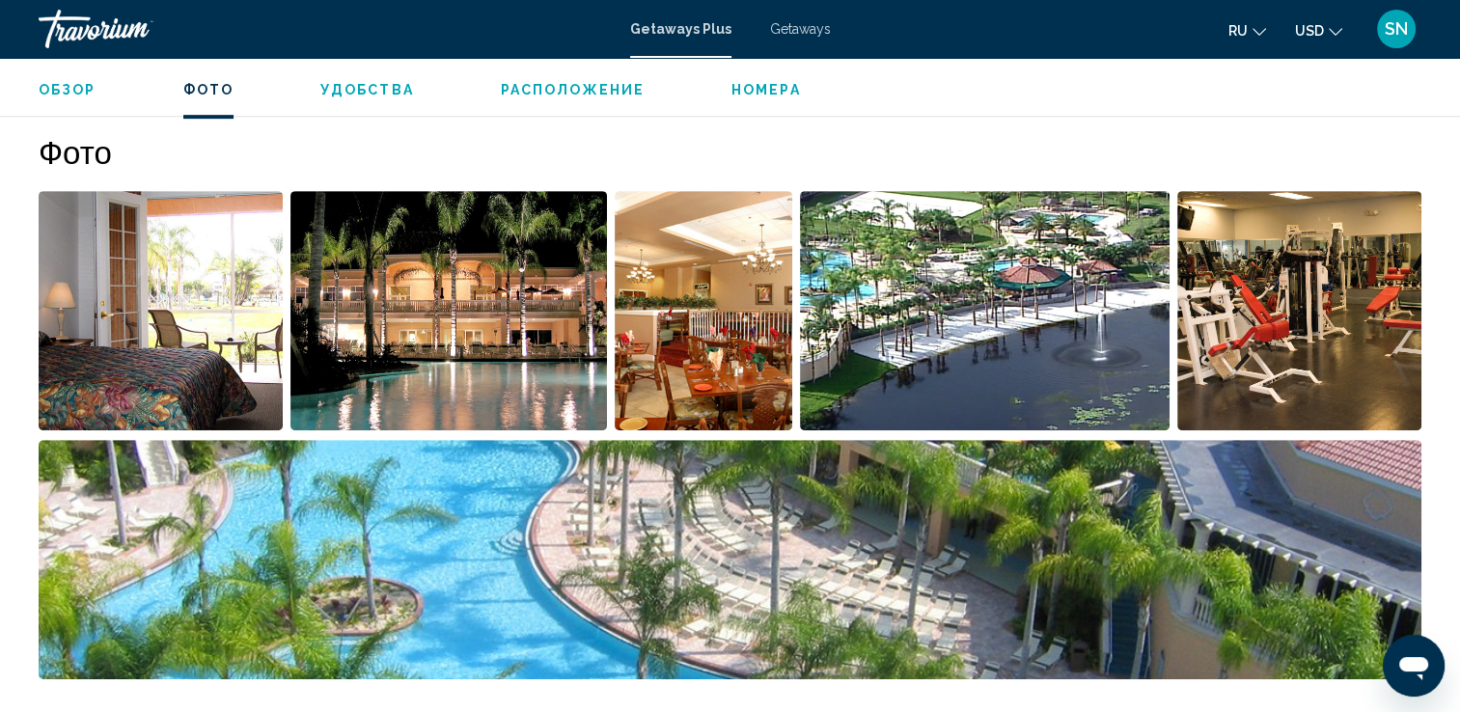
click at [1011, 281] on img "Open full-screen image slider" at bounding box center [985, 310] width 370 height 239
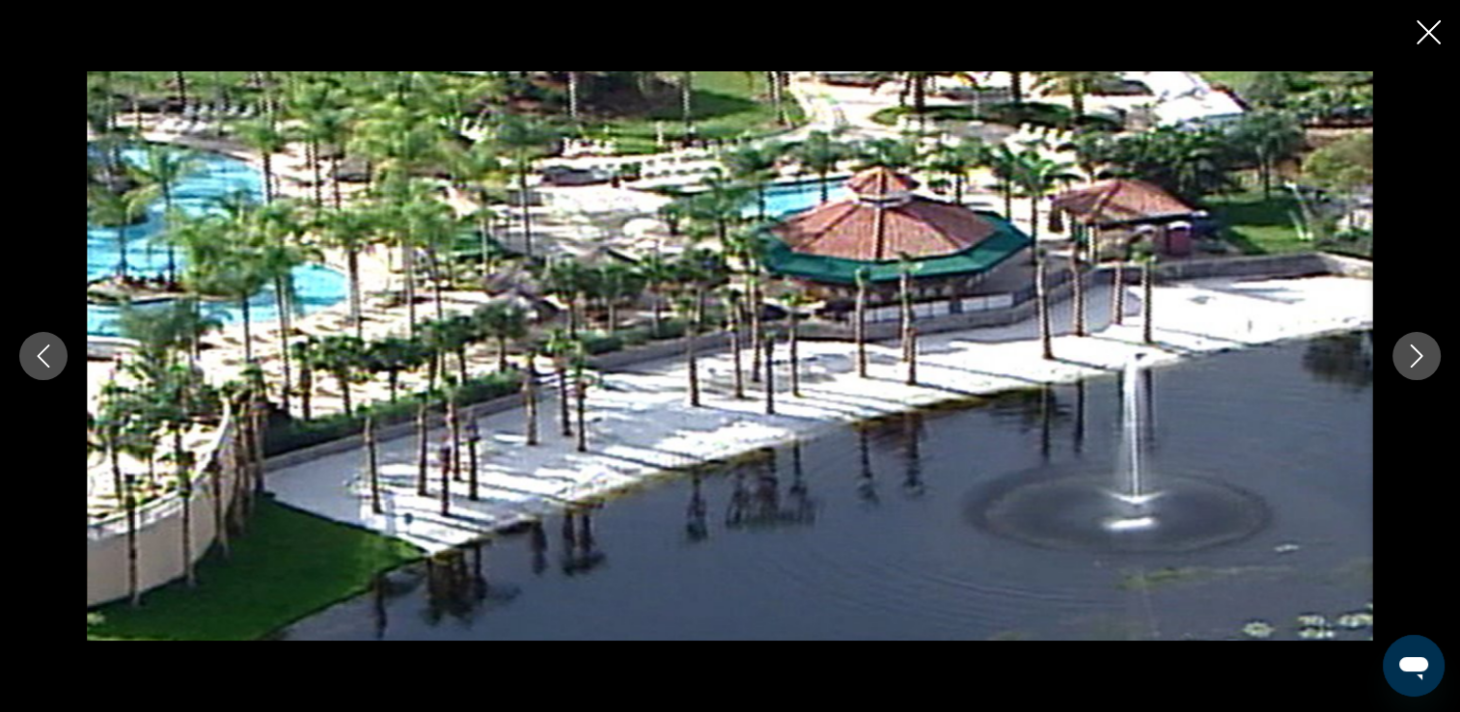
click at [1427, 26] on icon "Close slideshow" at bounding box center [1428, 32] width 24 height 24
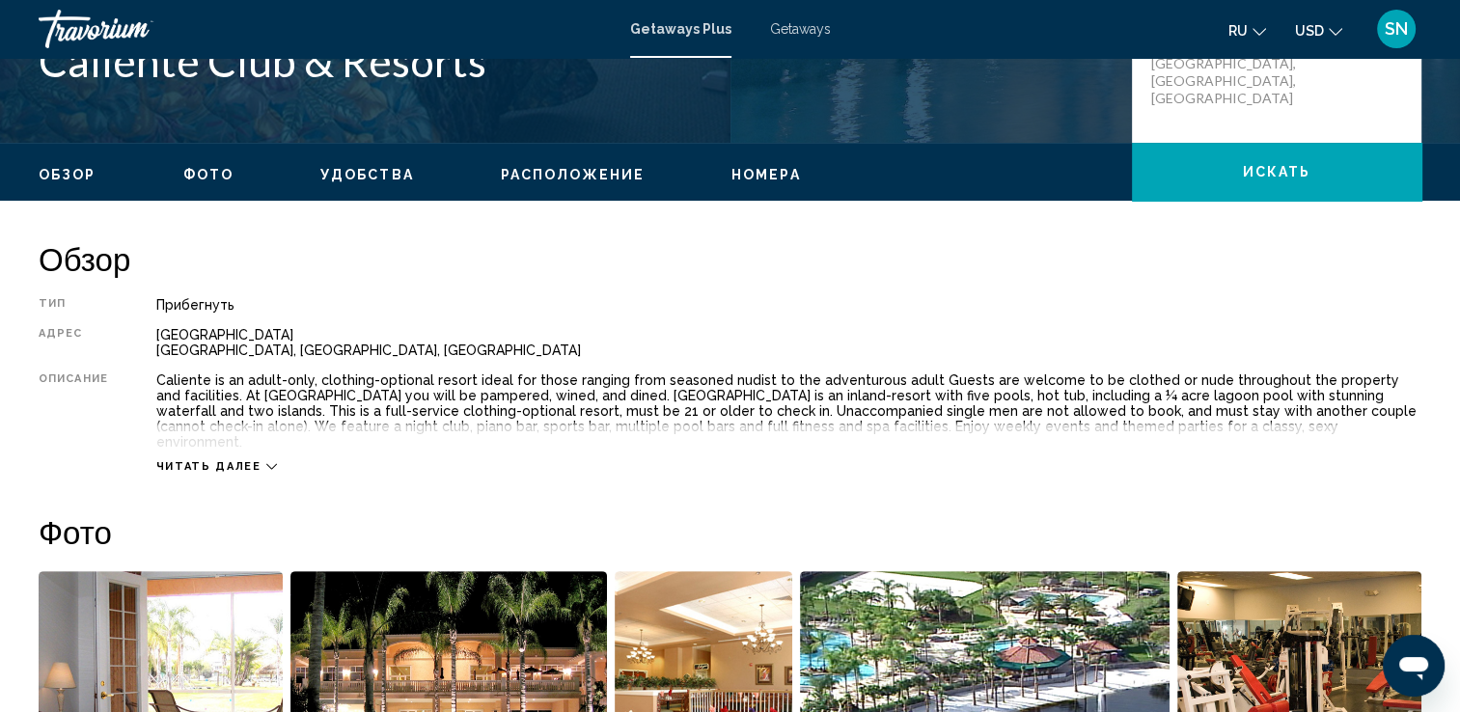
scroll to position [489, 0]
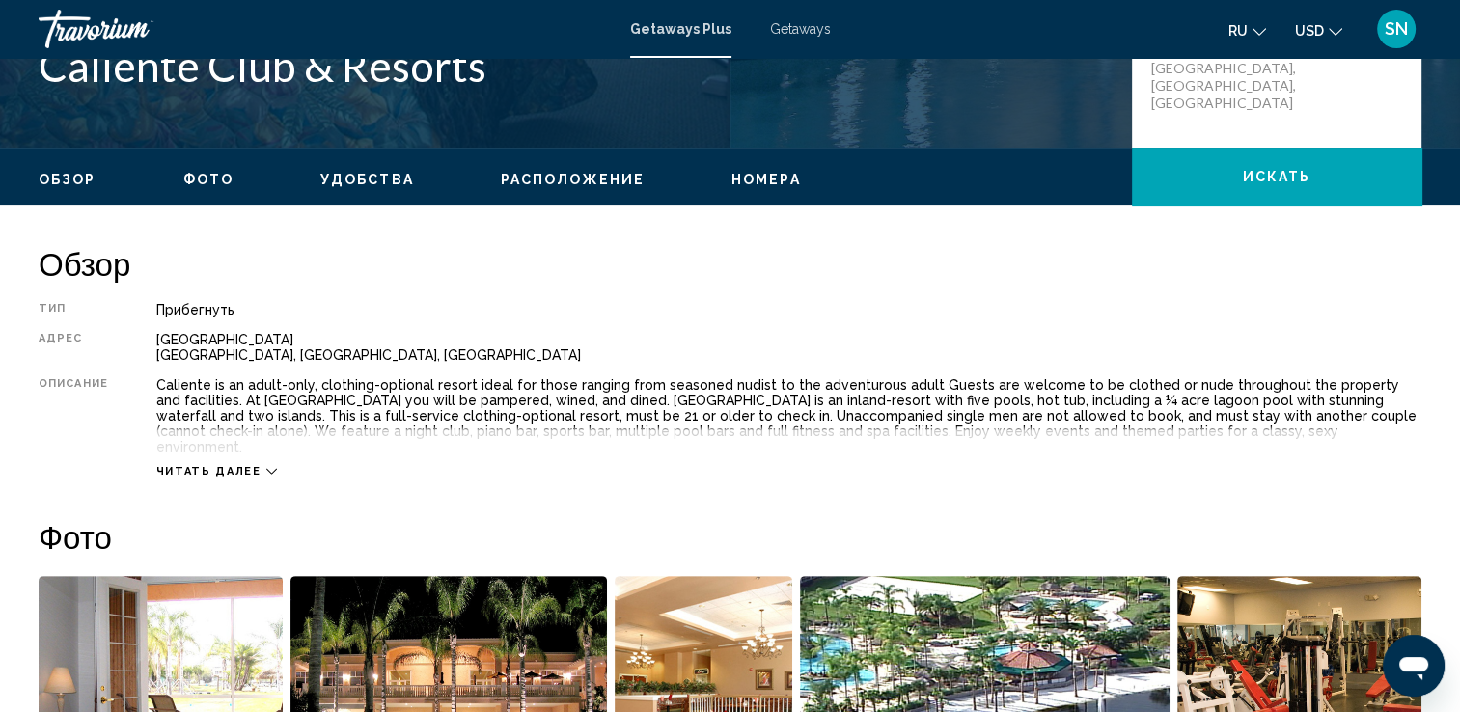
click at [343, 179] on span "Удобства" at bounding box center [367, 179] width 94 height 15
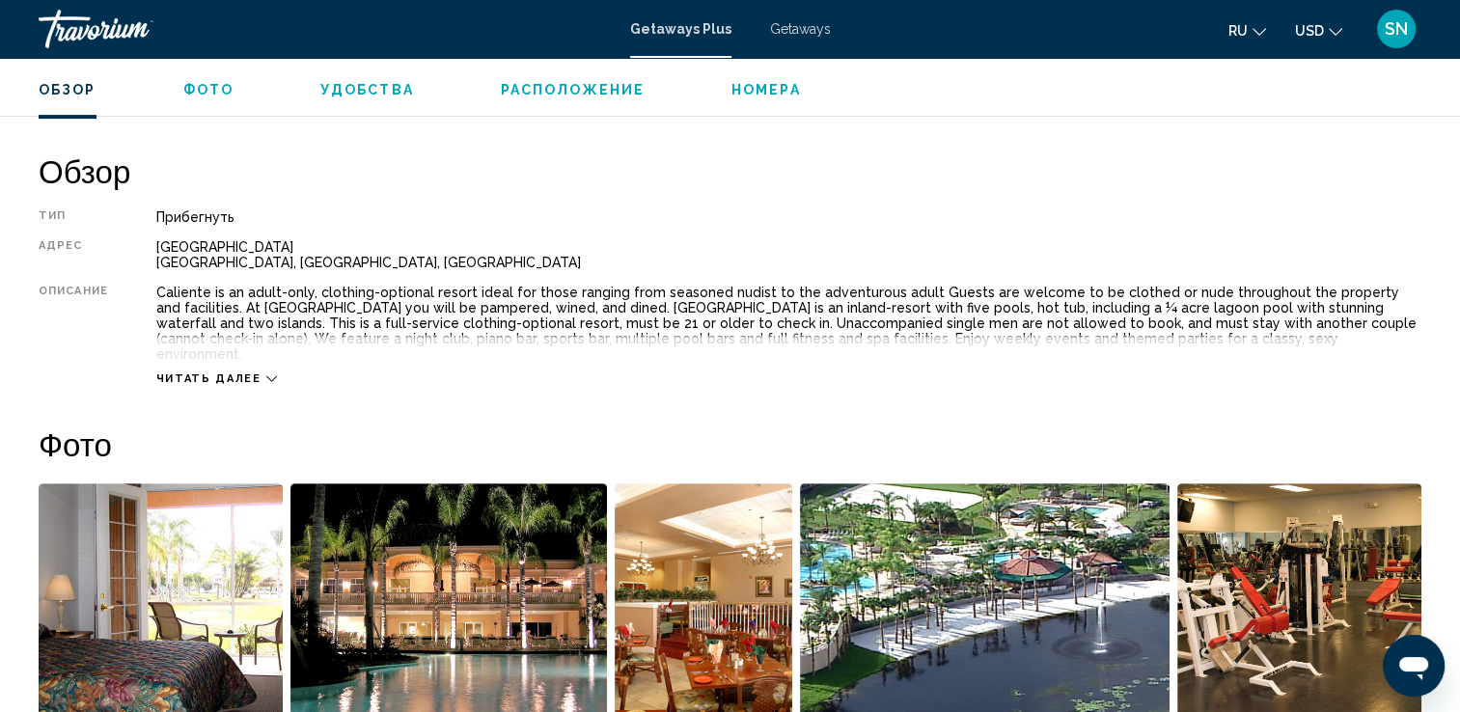
scroll to position [505, 0]
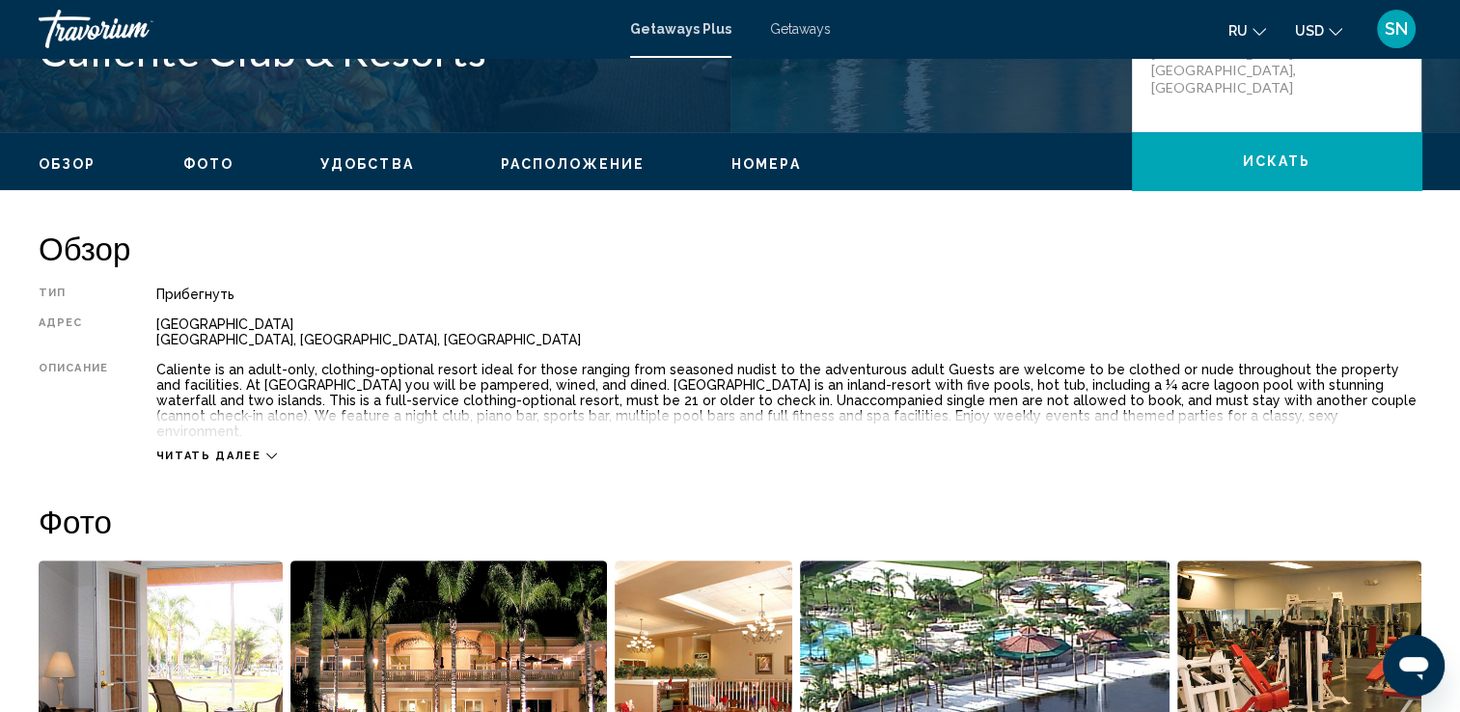
click at [381, 162] on span "Удобства" at bounding box center [367, 163] width 94 height 15
click at [749, 168] on span "Номера" at bounding box center [765, 163] width 69 height 15
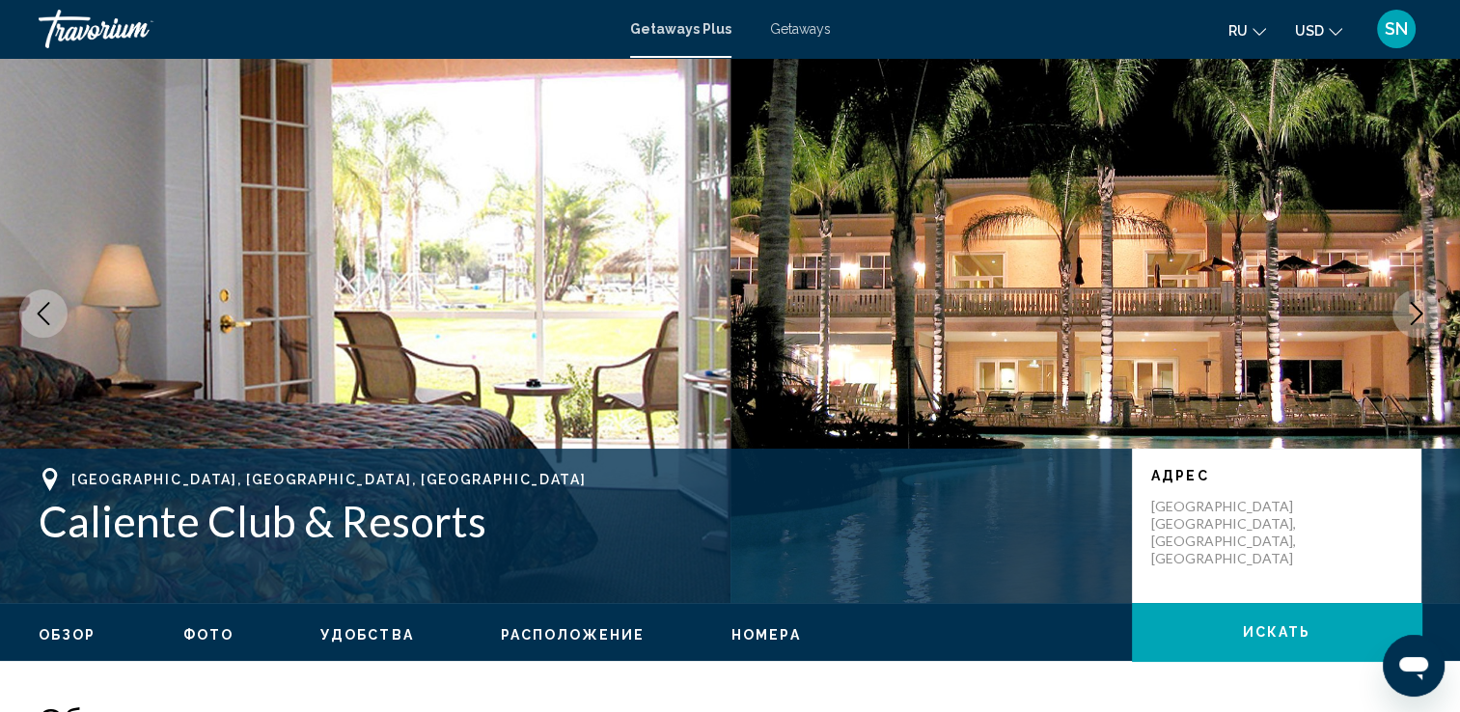
scroll to position [0, 0]
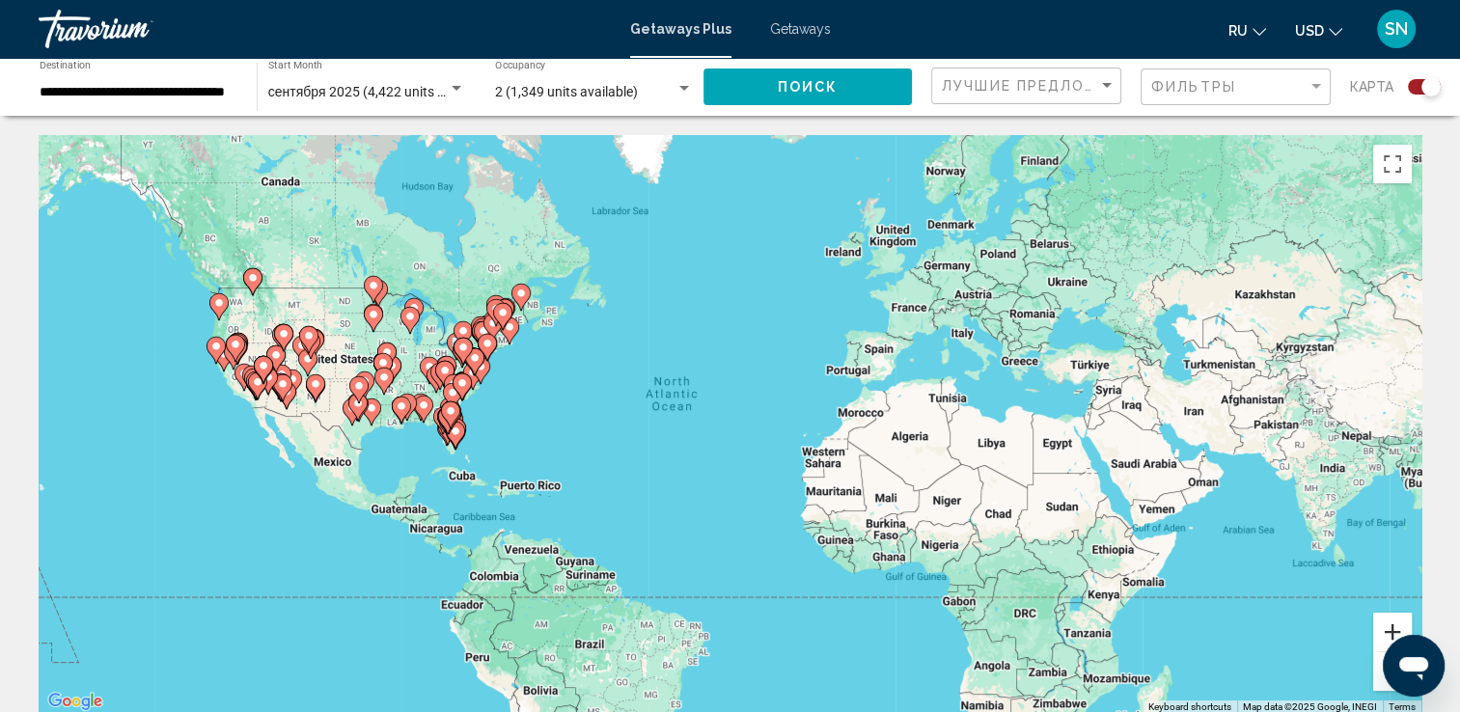
click at [1386, 621] on button "Zoom in" at bounding box center [1392, 632] width 39 height 39
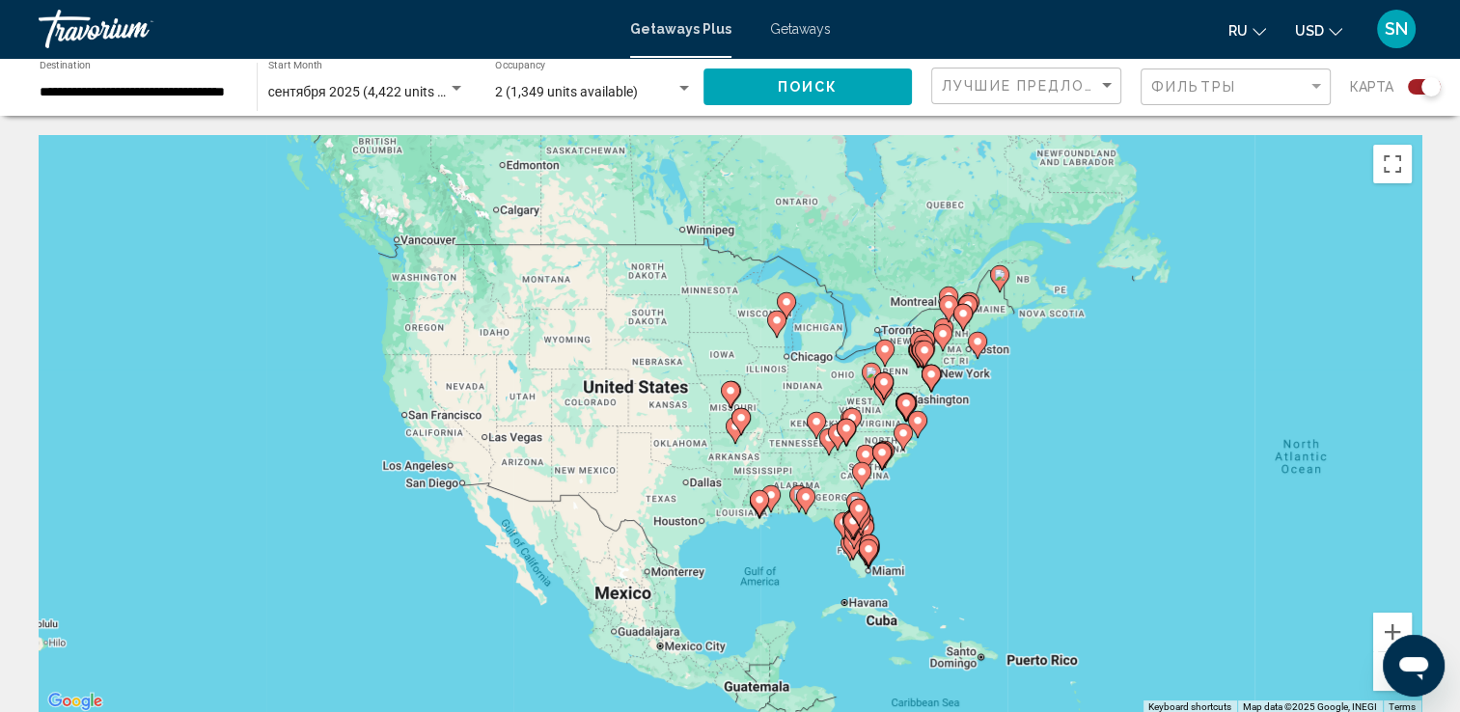
drag, startPoint x: 279, startPoint y: 330, endPoint x: 983, endPoint y: 429, distance: 711.3
click at [983, 429] on div "To activate drag with keyboard, press Alt + Enter. Once in keyboard drag state,…" at bounding box center [730, 424] width 1383 height 579
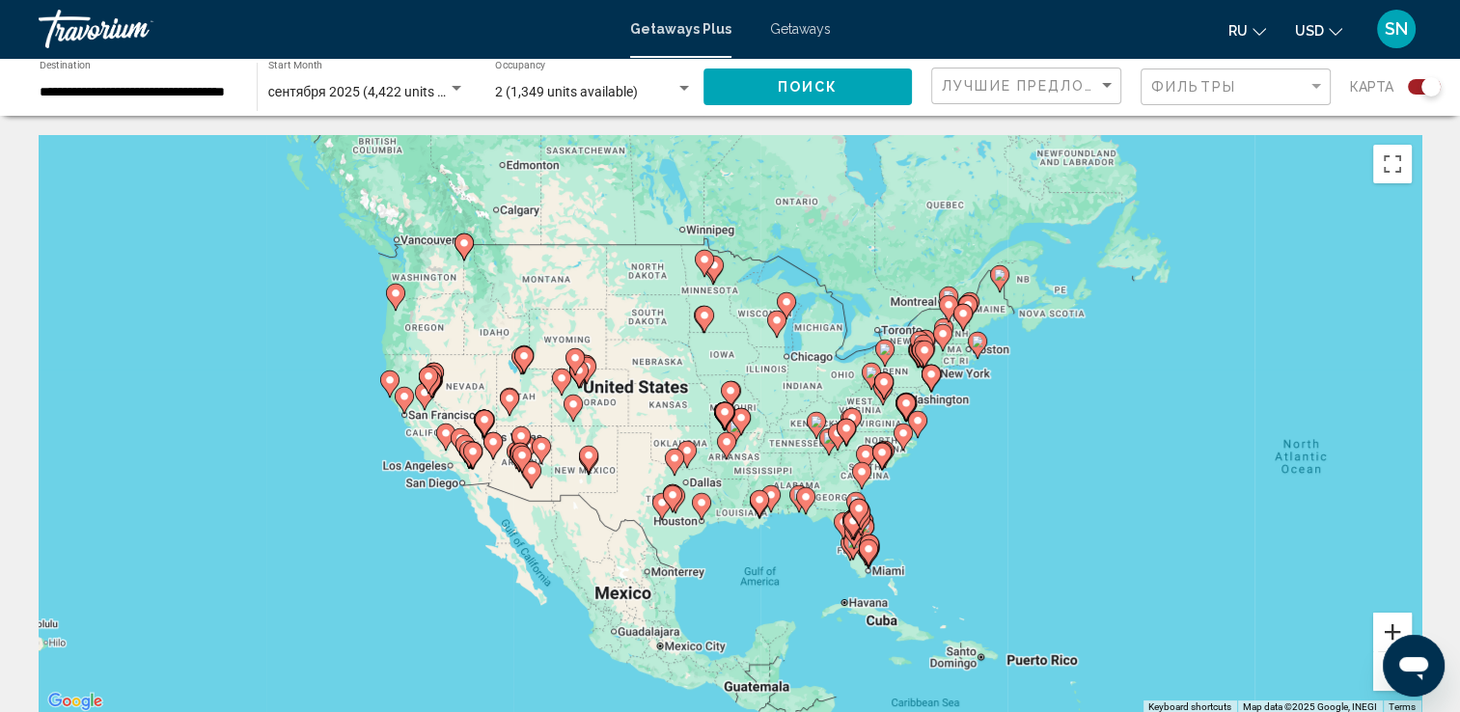
click at [1401, 618] on button "Zoom in" at bounding box center [1392, 632] width 39 height 39
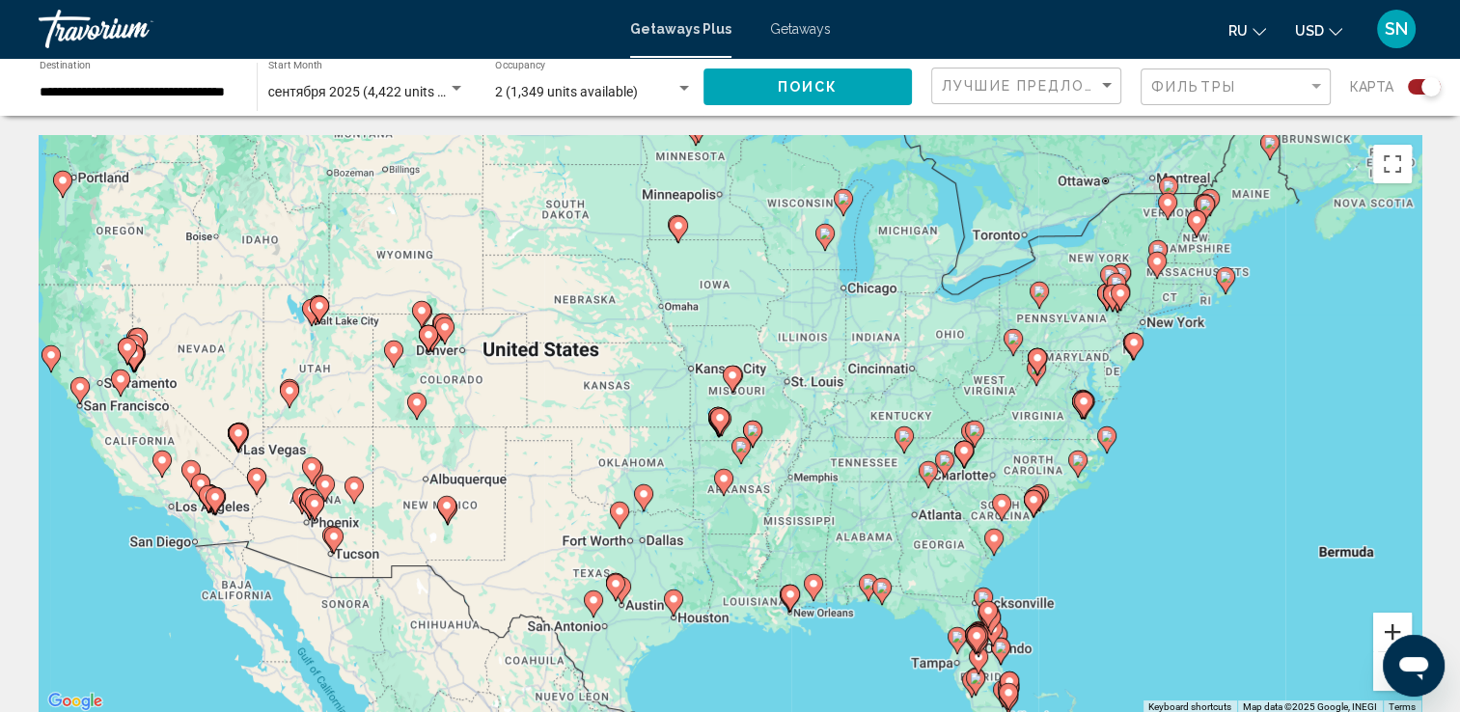
click at [1401, 618] on button "Zoom in" at bounding box center [1392, 632] width 39 height 39
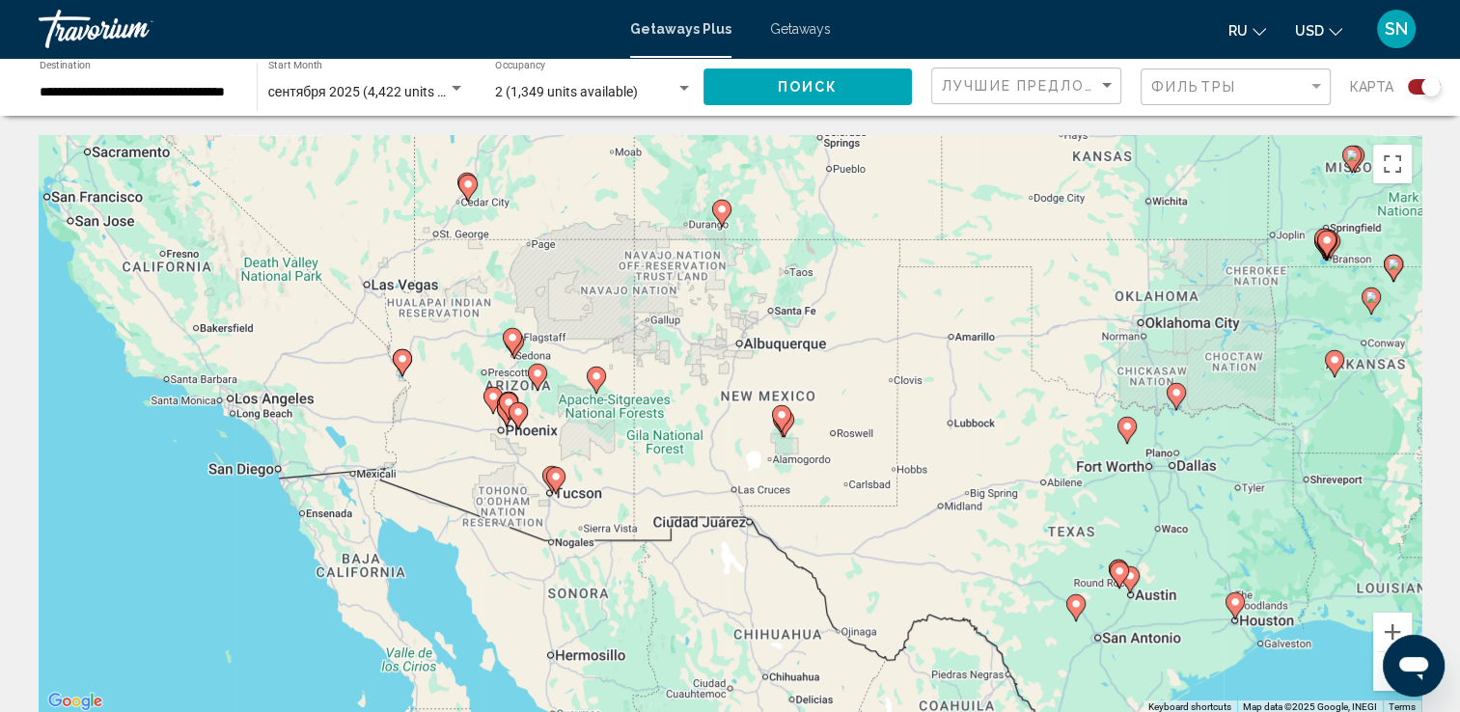
drag, startPoint x: 39, startPoint y: 324, endPoint x: 662, endPoint y: 136, distance: 651.1
click at [662, 136] on div "To activate drag with keyboard, press Alt + Enter. Once in keyboard drag state,…" at bounding box center [730, 424] width 1383 height 579
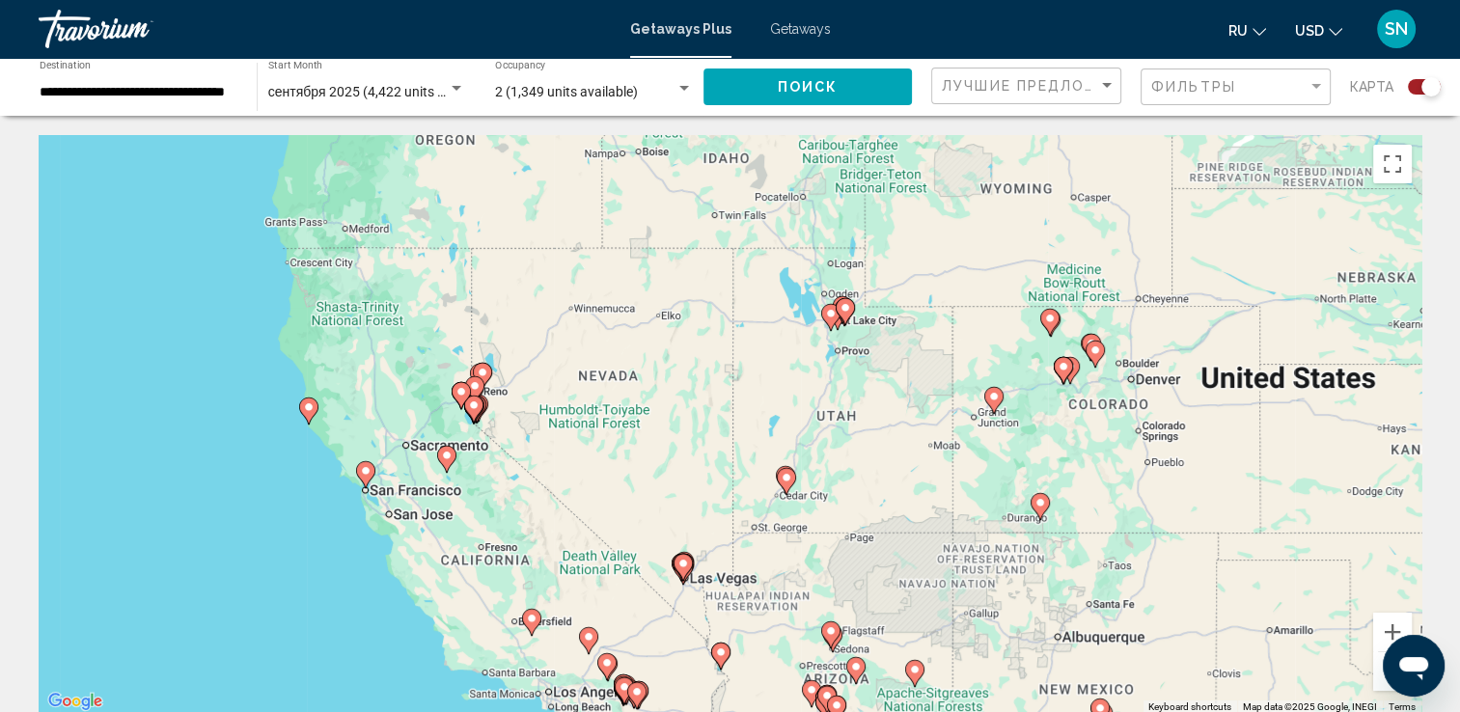
drag, startPoint x: 858, startPoint y: 355, endPoint x: 1177, endPoint y: 650, distance: 434.9
click at [1177, 650] on div "To activate drag with keyboard, press Alt + Enter. Once in keyboard drag state,…" at bounding box center [730, 424] width 1383 height 579
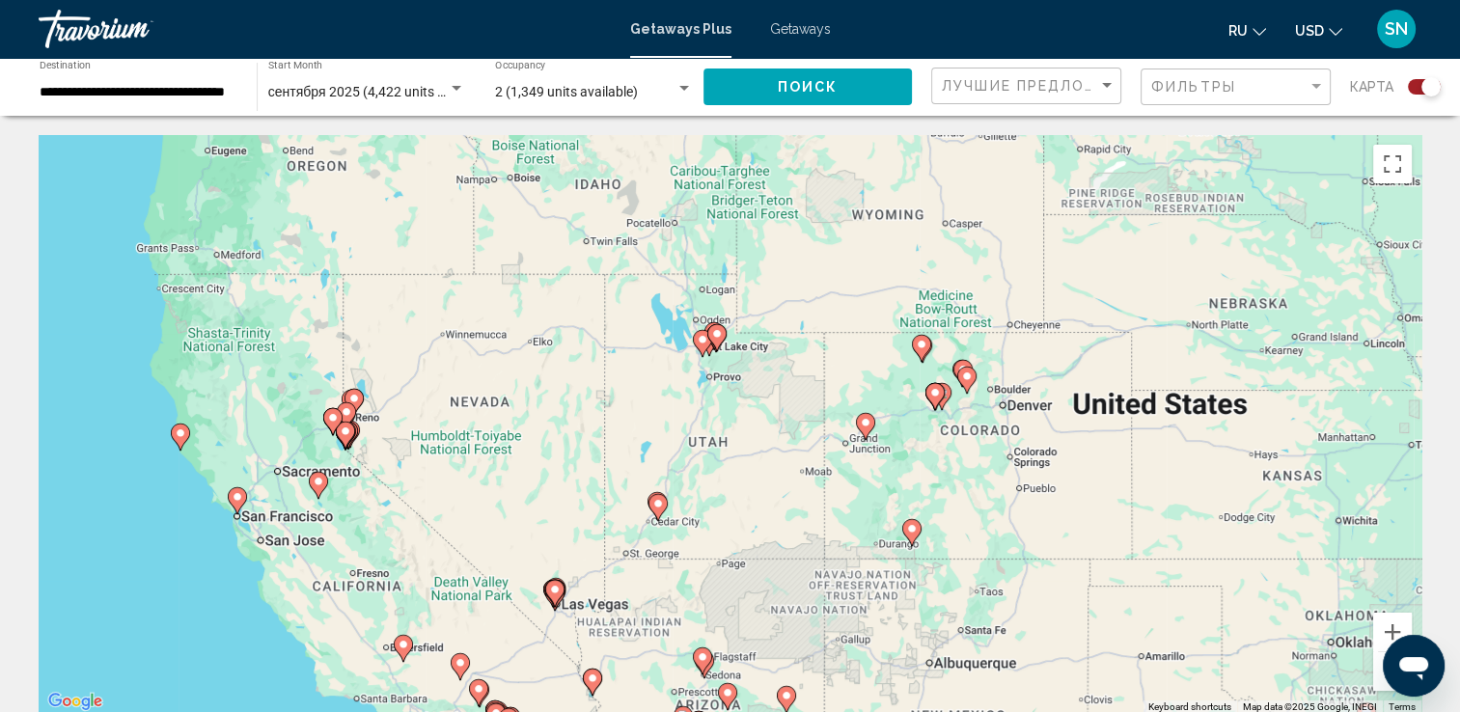
drag, startPoint x: 1078, startPoint y: 570, endPoint x: 947, endPoint y: 598, distance: 134.2
click at [947, 598] on div "To activate drag with keyboard, press Alt + Enter. Once in keyboard drag state,…" at bounding box center [730, 424] width 1383 height 579
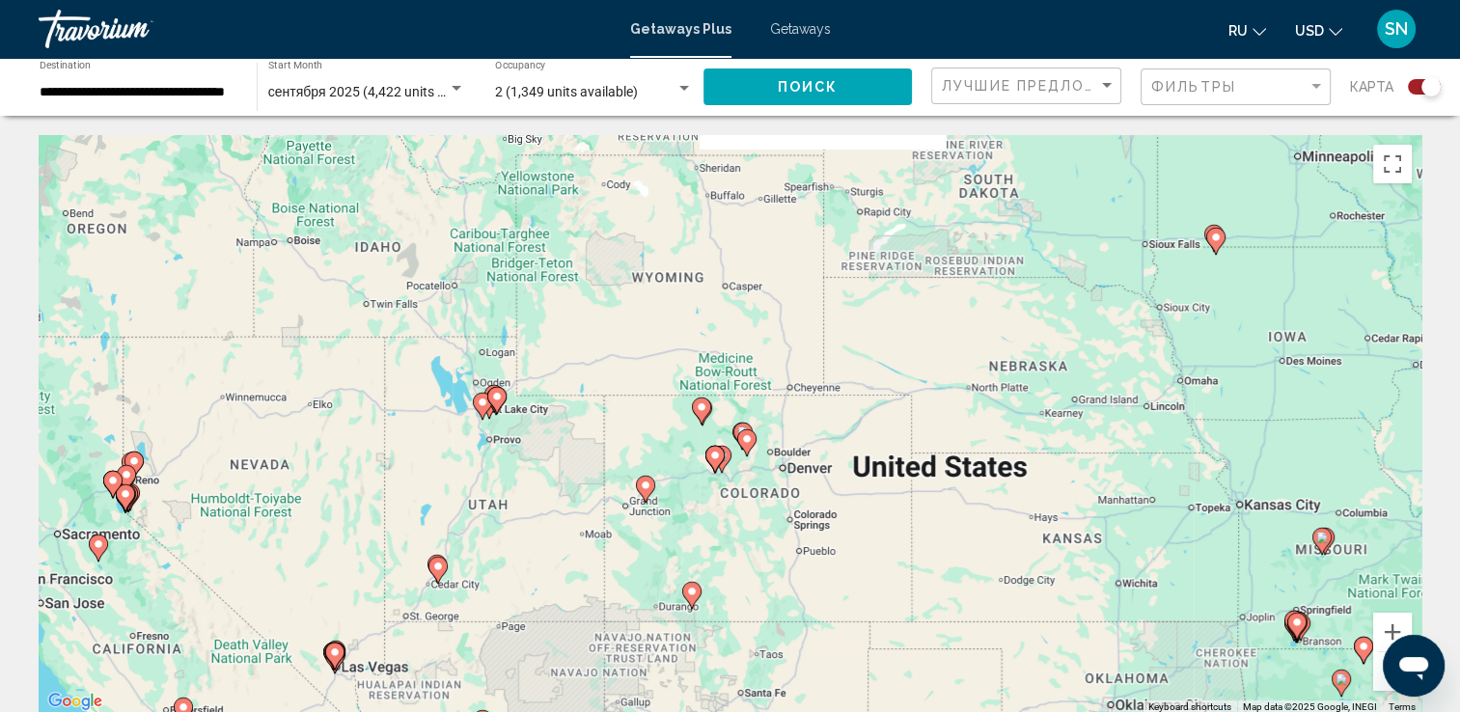
drag, startPoint x: 1142, startPoint y: 585, endPoint x: 915, endPoint y: 619, distance: 230.3
click at [914, 646] on div "To activate drag with keyboard, press Alt + Enter. Once in keyboard drag state,…" at bounding box center [730, 424] width 1383 height 579
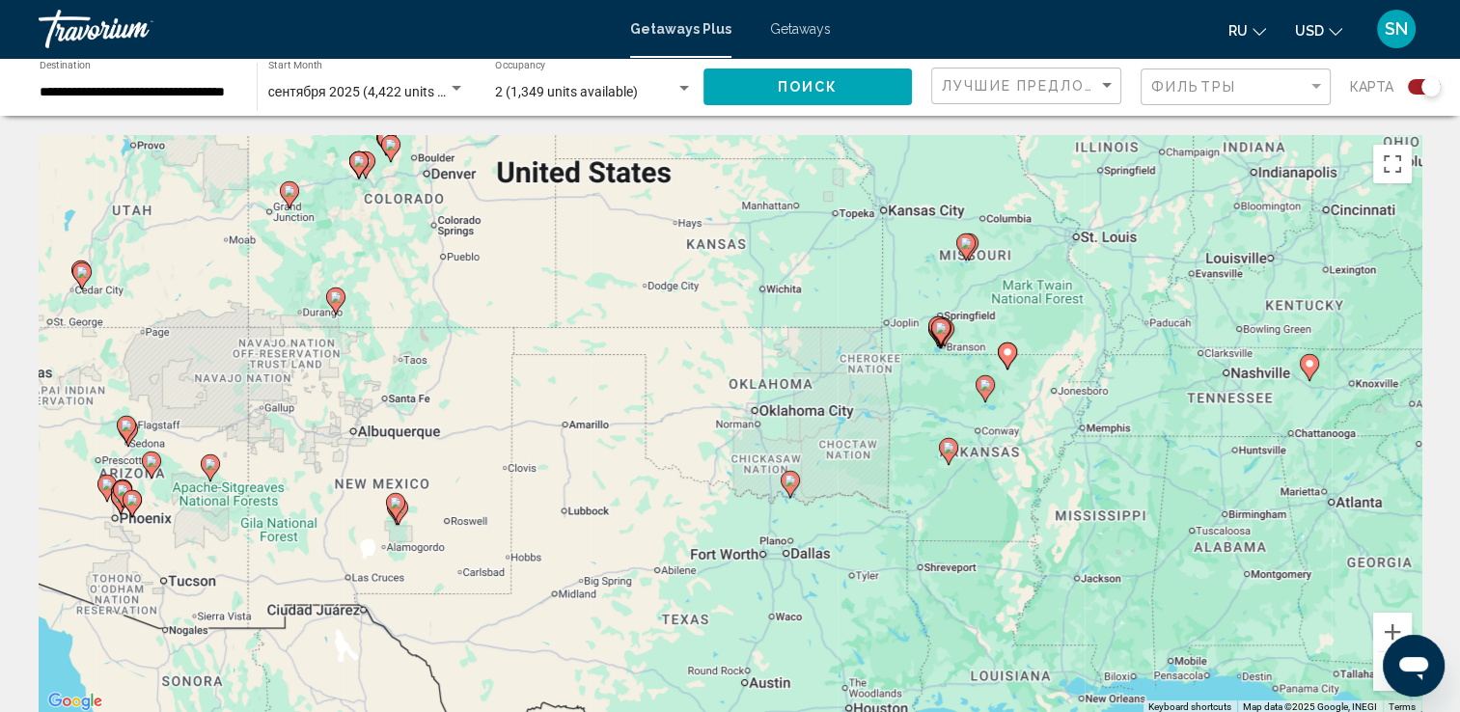
drag, startPoint x: 991, startPoint y: 568, endPoint x: 635, endPoint y: 280, distance: 458.2
click at [635, 280] on div "To activate drag with keyboard, press Alt + Enter. Once in keyboard drag state,…" at bounding box center [730, 424] width 1383 height 579
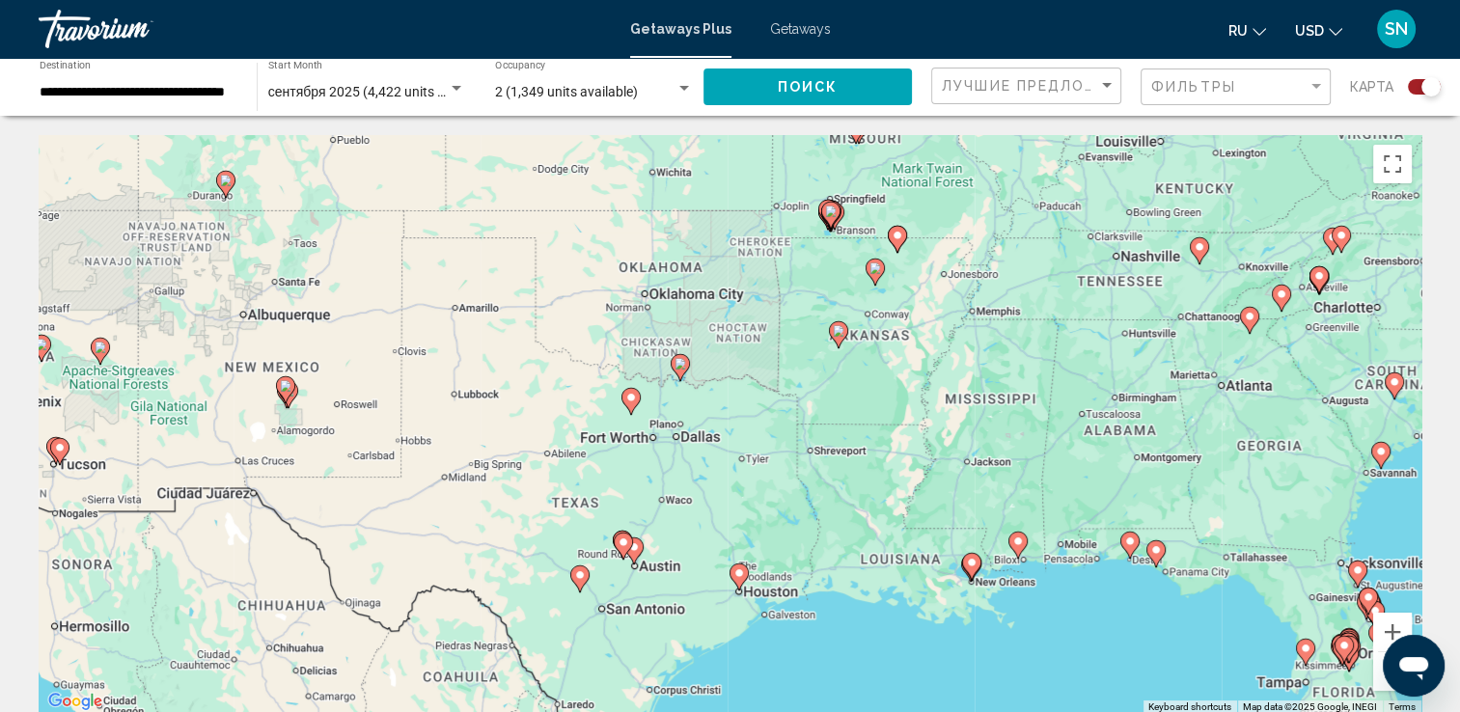
drag, startPoint x: 915, startPoint y: 410, endPoint x: 802, endPoint y: 289, distance: 165.2
click at [802, 289] on div "To activate drag with keyboard, press Alt + Enter. Once in keyboard drag state,…" at bounding box center [730, 424] width 1383 height 579
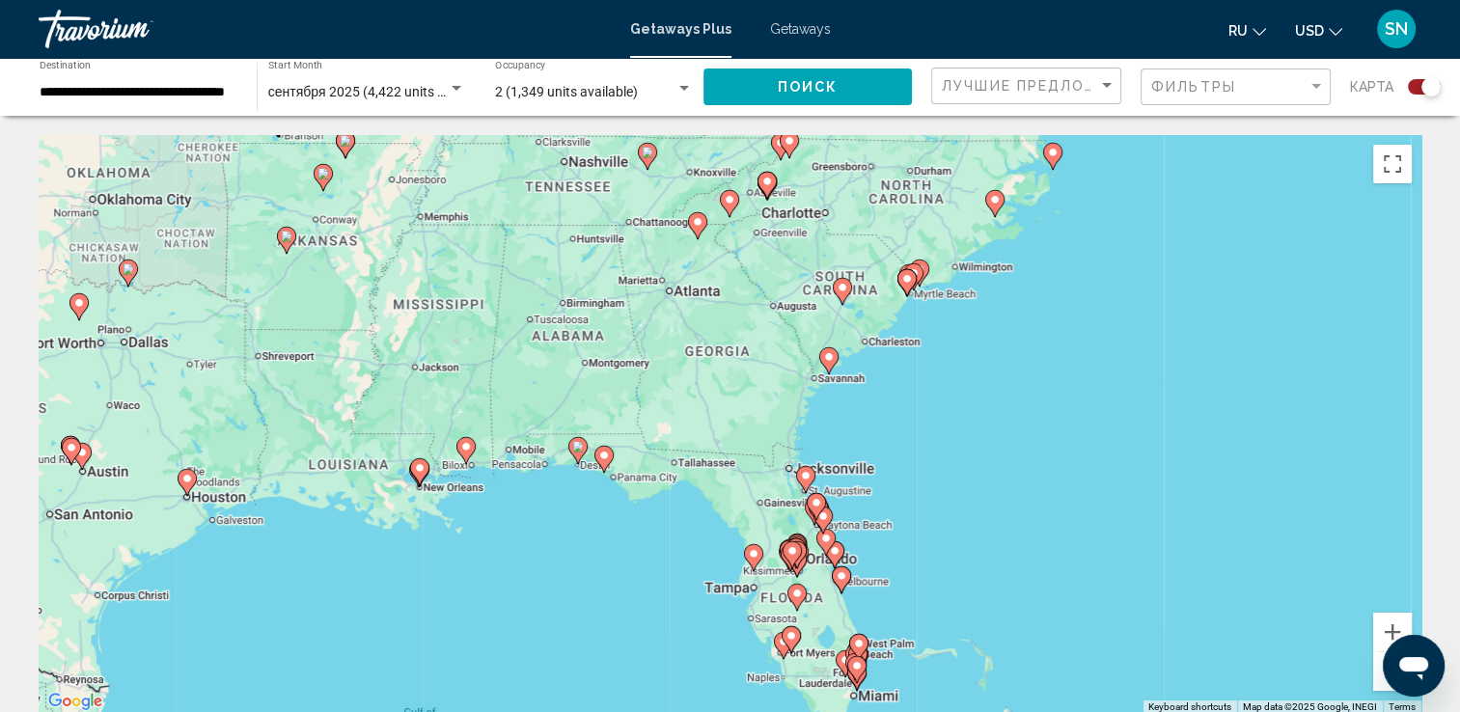
drag, startPoint x: 1173, startPoint y: 406, endPoint x: 614, endPoint y: 310, distance: 567.9
click at [614, 310] on div "To activate drag with keyboard, press Alt + Enter. Once in keyboard drag state,…" at bounding box center [730, 424] width 1383 height 579
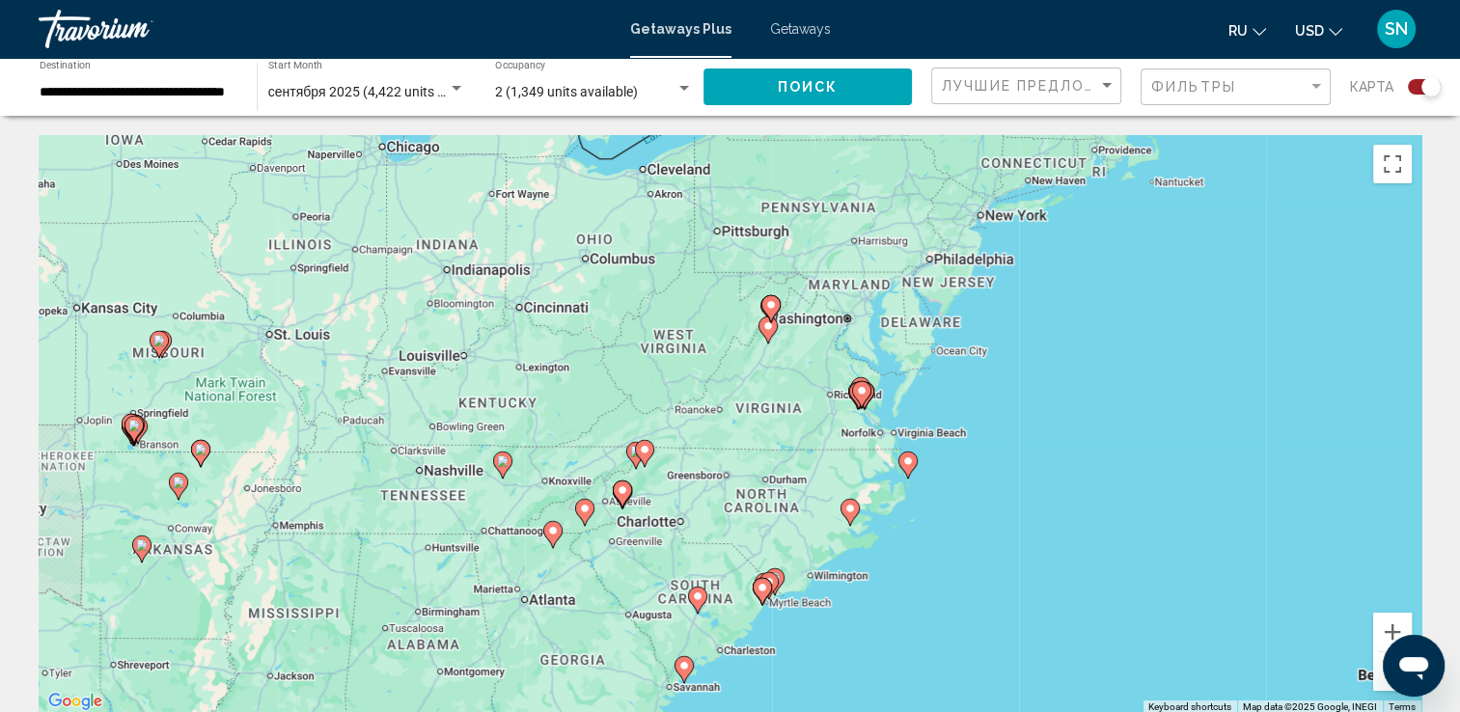
drag, startPoint x: 1022, startPoint y: 364, endPoint x: 870, endPoint y: 676, distance: 347.4
click at [870, 676] on div "To activate drag with keyboard, press Alt + Enter. Once in keyboard drag state,…" at bounding box center [730, 424] width 1383 height 579
click at [1387, 623] on button "Zoom in" at bounding box center [1392, 632] width 39 height 39
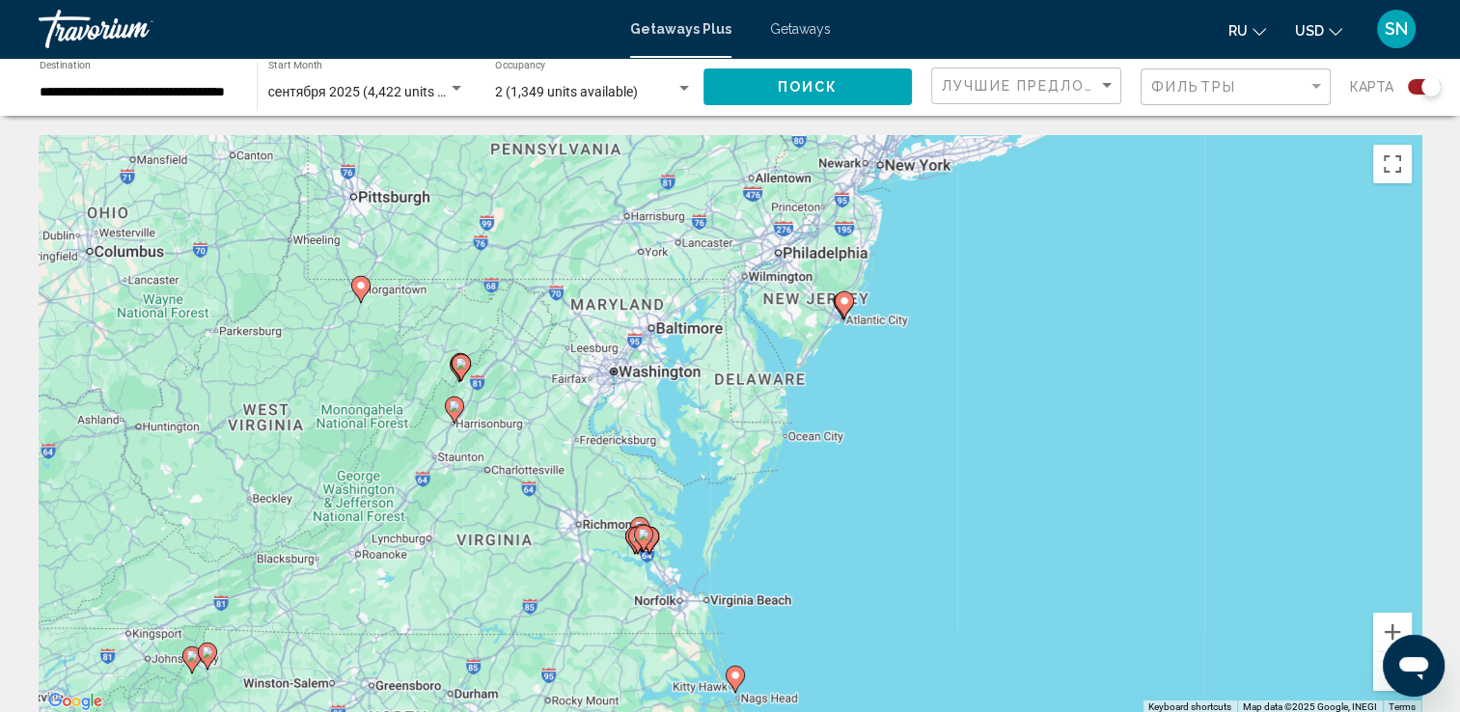
drag, startPoint x: 1269, startPoint y: 440, endPoint x: 914, endPoint y: 608, distance: 392.8
click at [914, 608] on div "To activate drag with keyboard, press Alt + Enter. Once in keyboard drag state,…" at bounding box center [730, 424] width 1383 height 579
click at [1376, 631] on button "Zoom in" at bounding box center [1392, 632] width 39 height 39
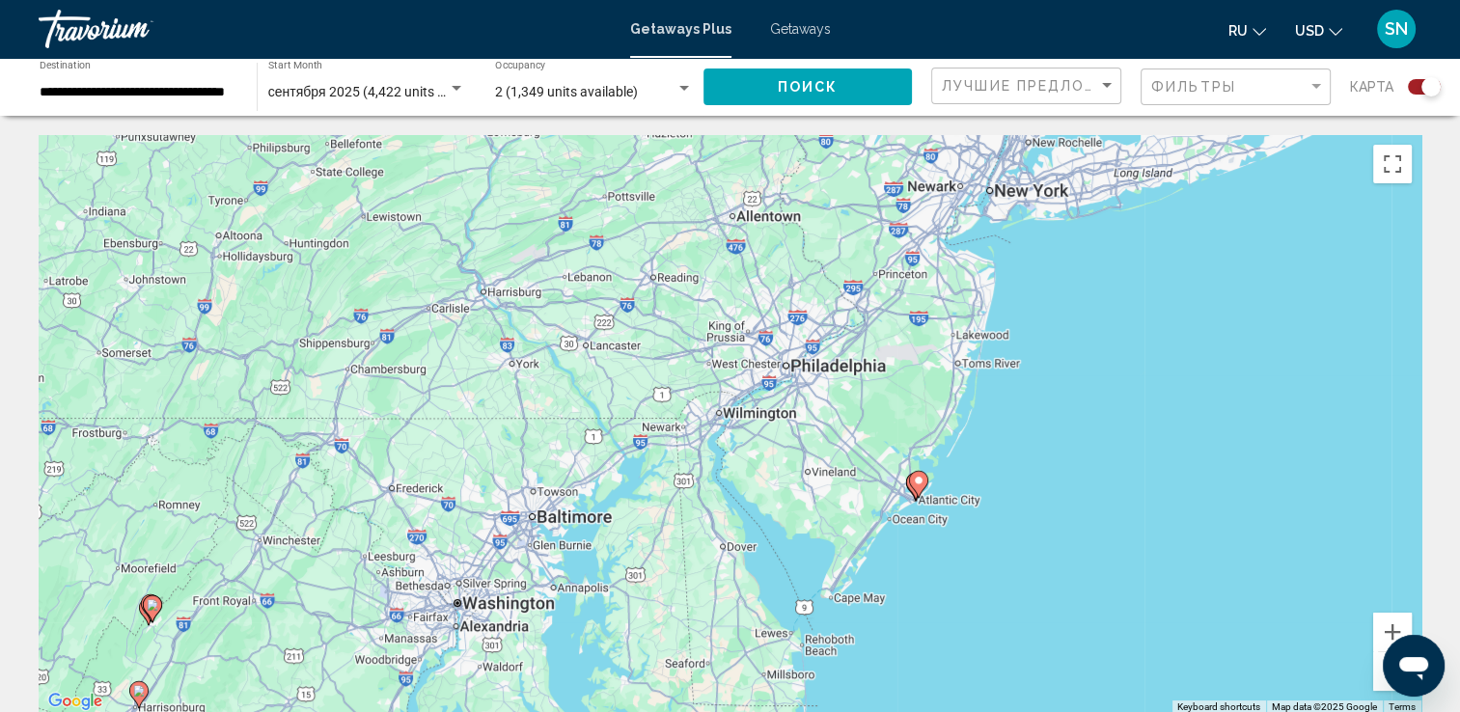
drag, startPoint x: 1074, startPoint y: 354, endPoint x: 1034, endPoint y: 643, distance: 291.2
click at [1034, 643] on div "To activate drag with keyboard, press Alt + Enter. Once in keyboard drag state,…" at bounding box center [730, 424] width 1383 height 579
click at [1385, 628] on button "Zoom in" at bounding box center [1392, 632] width 39 height 39
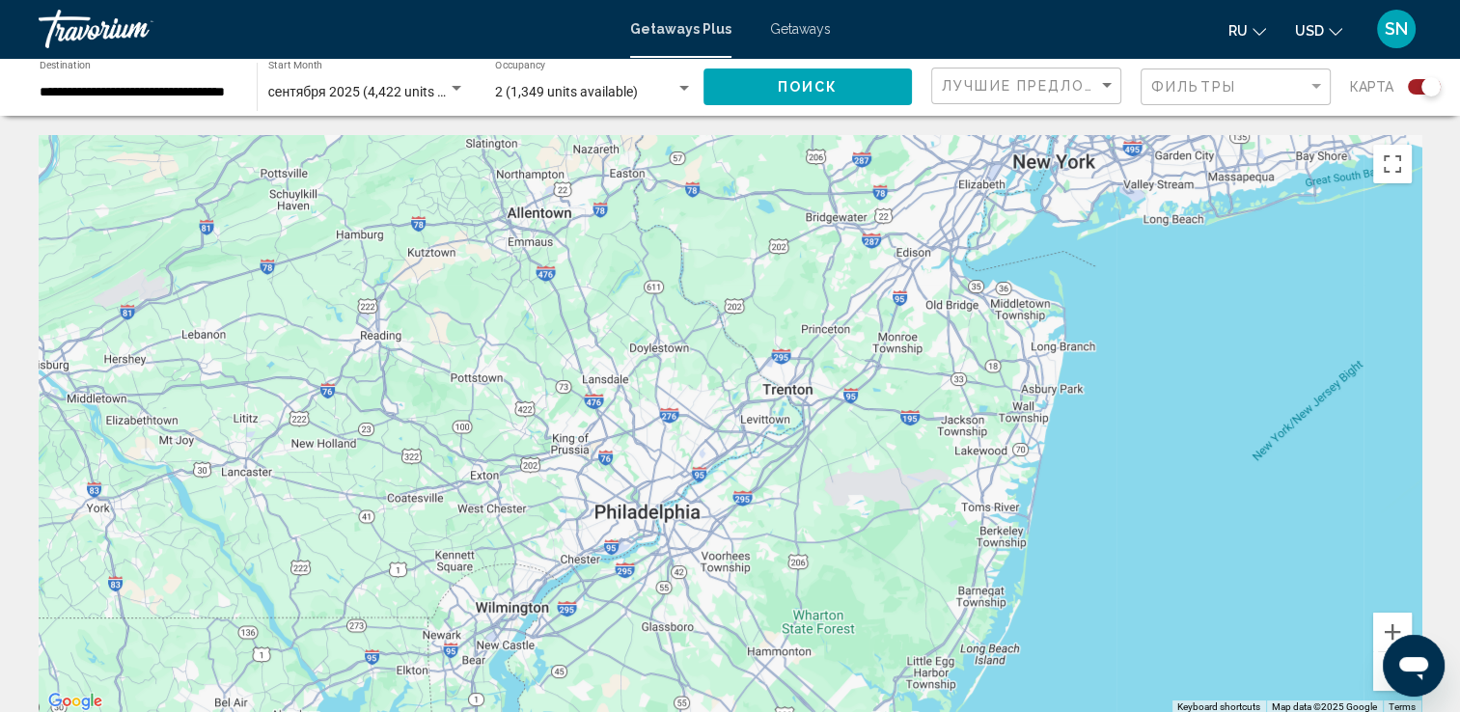
drag, startPoint x: 1232, startPoint y: 394, endPoint x: 1037, endPoint y: 603, distance: 286.1
click at [1037, 603] on div "To activate drag with keyboard, press Alt + Enter. Once in keyboard drag state,…" at bounding box center [730, 424] width 1383 height 579
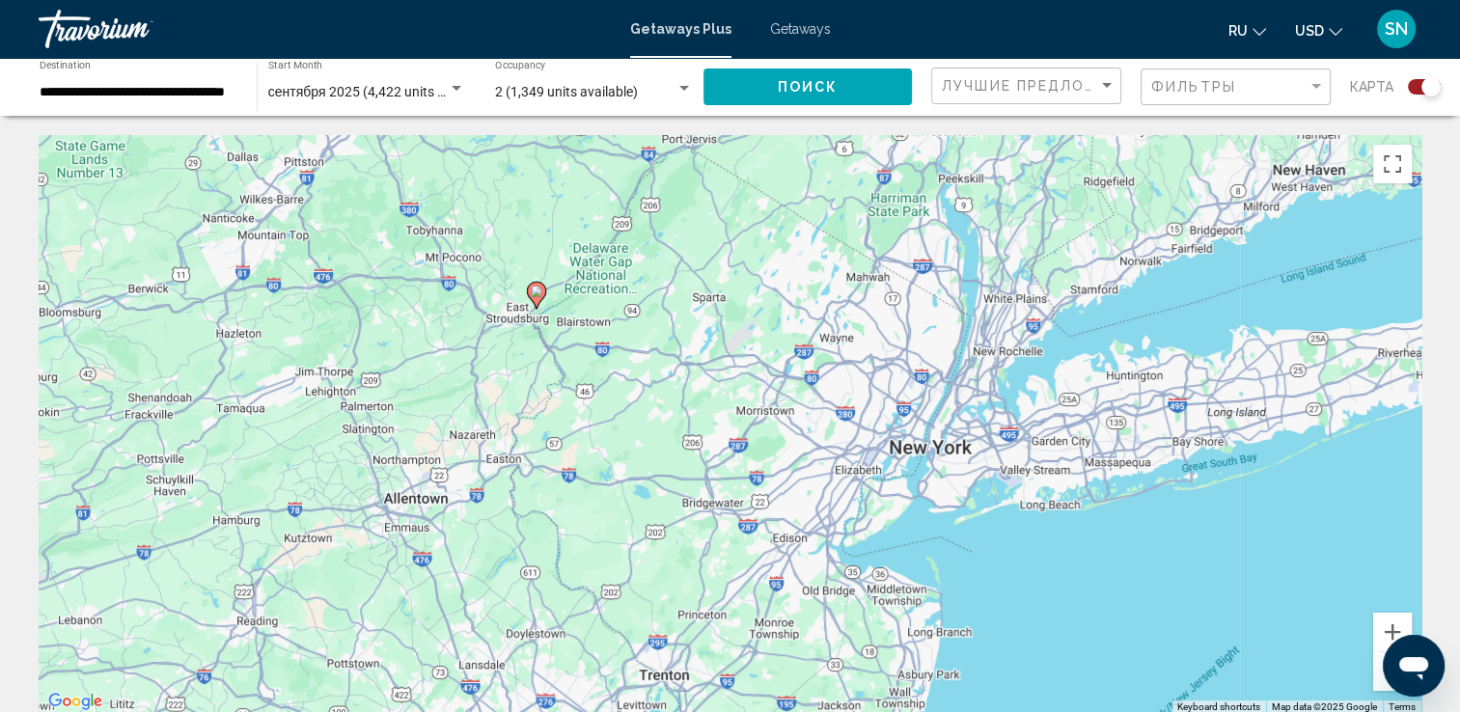
drag, startPoint x: 1188, startPoint y: 324, endPoint x: 1070, endPoint y: 569, distance: 271.9
click at [1070, 569] on div "To activate drag with keyboard, press Alt + Enter. Once in keyboard drag state,…" at bounding box center [730, 424] width 1383 height 579
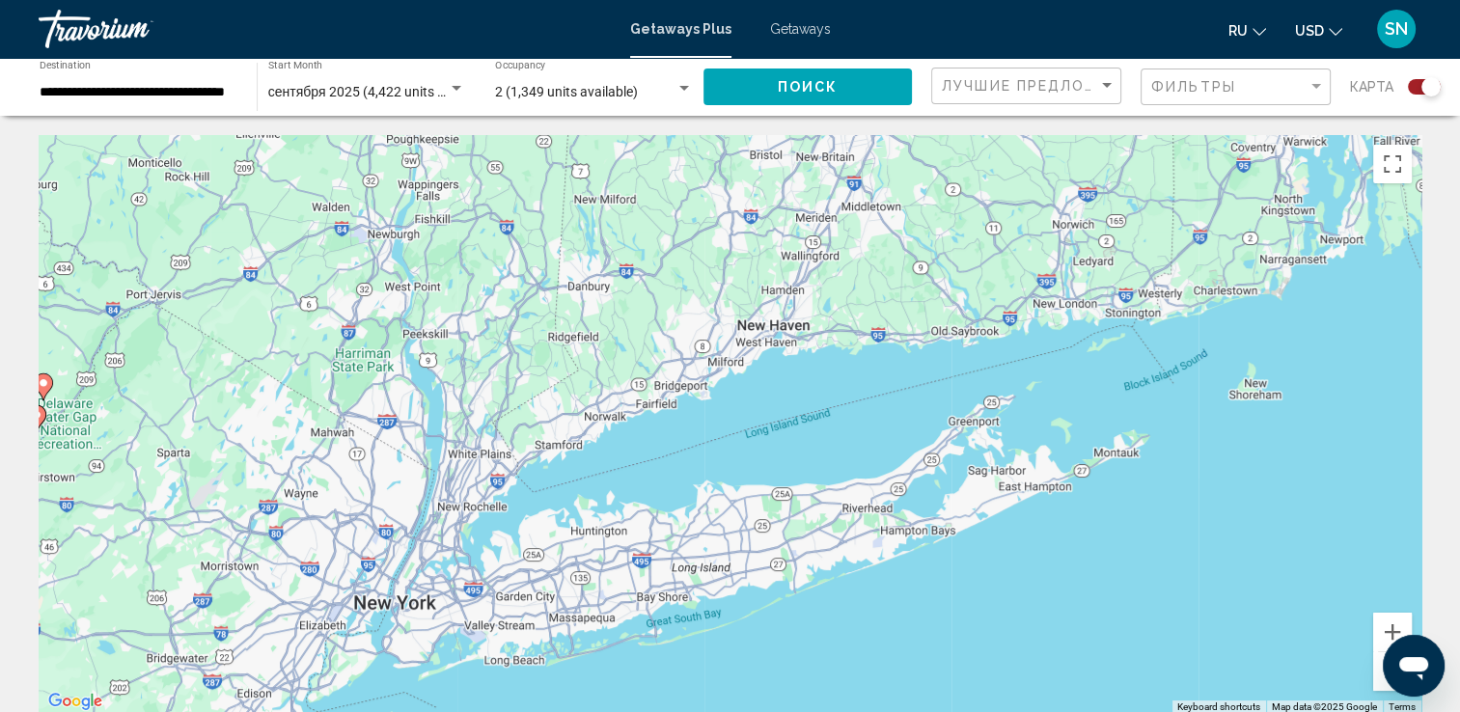
drag, startPoint x: 1104, startPoint y: 316, endPoint x: 571, endPoint y: 456, distance: 550.7
click at [571, 456] on div "To activate drag with keyboard, press Alt + Enter. Once in keyboard drag state,…" at bounding box center [730, 424] width 1383 height 579
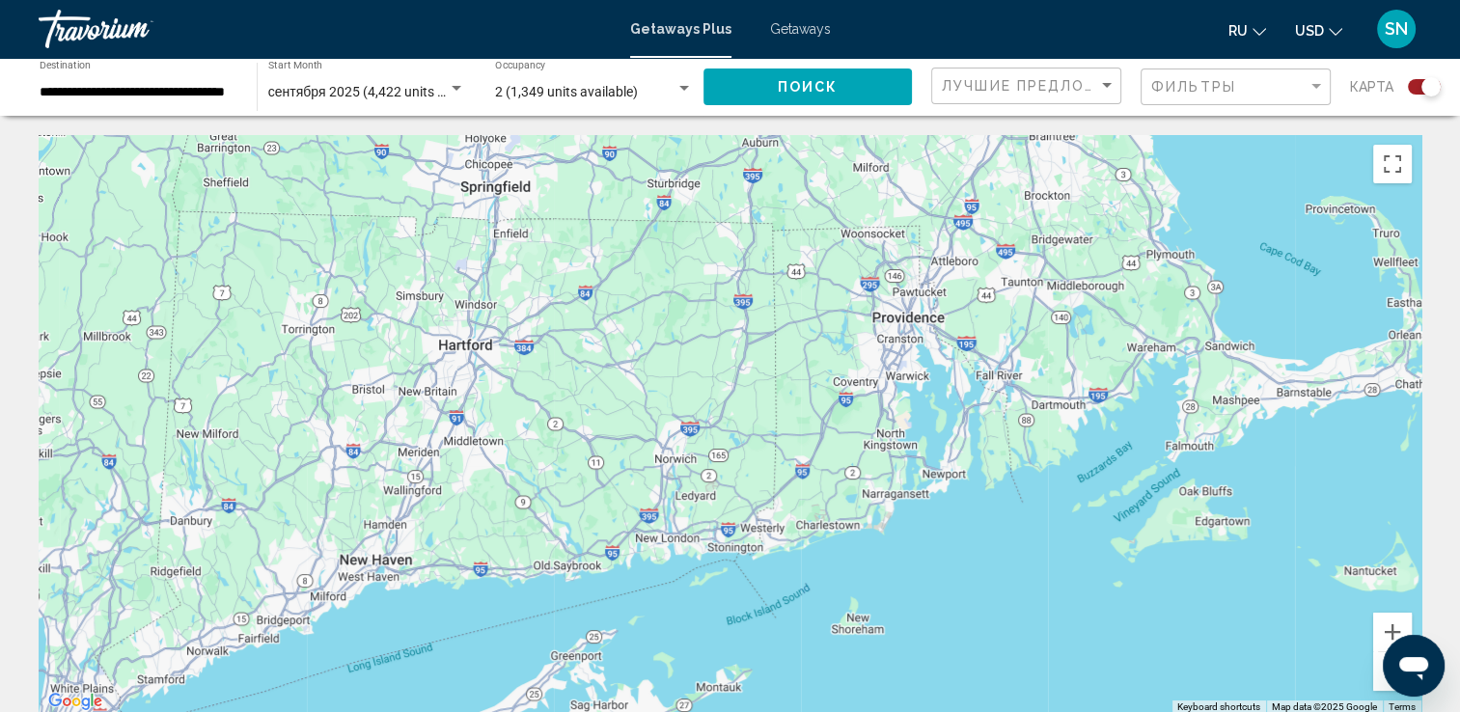
drag, startPoint x: 1339, startPoint y: 417, endPoint x: 942, endPoint y: 657, distance: 464.5
click at [942, 657] on div "To activate drag with keyboard, press Alt + Enter. Once in keyboard drag state,…" at bounding box center [730, 424] width 1383 height 579
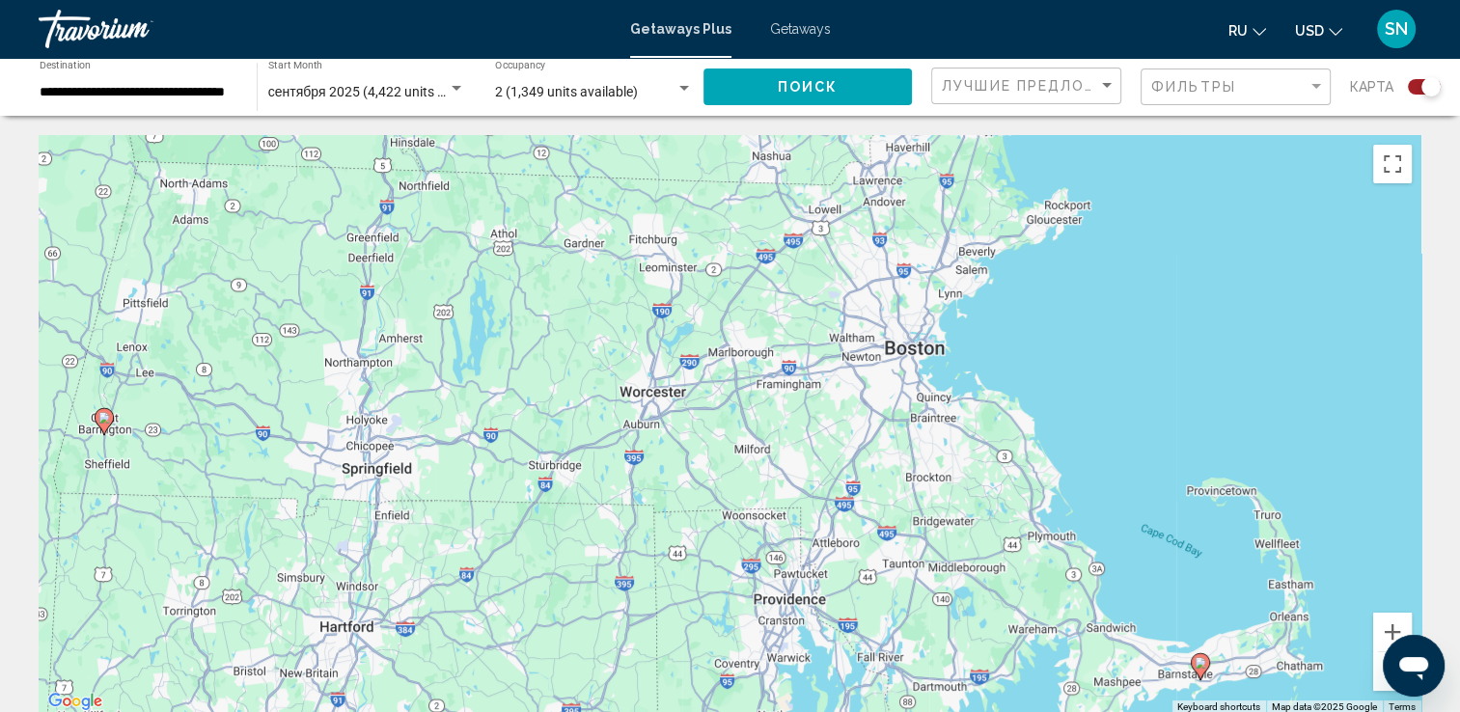
drag, startPoint x: 993, startPoint y: 276, endPoint x: 874, endPoint y: 561, distance: 308.4
click at [874, 561] on div "To activate drag with keyboard, press Alt + Enter. Once in keyboard drag state,…" at bounding box center [730, 424] width 1383 height 579
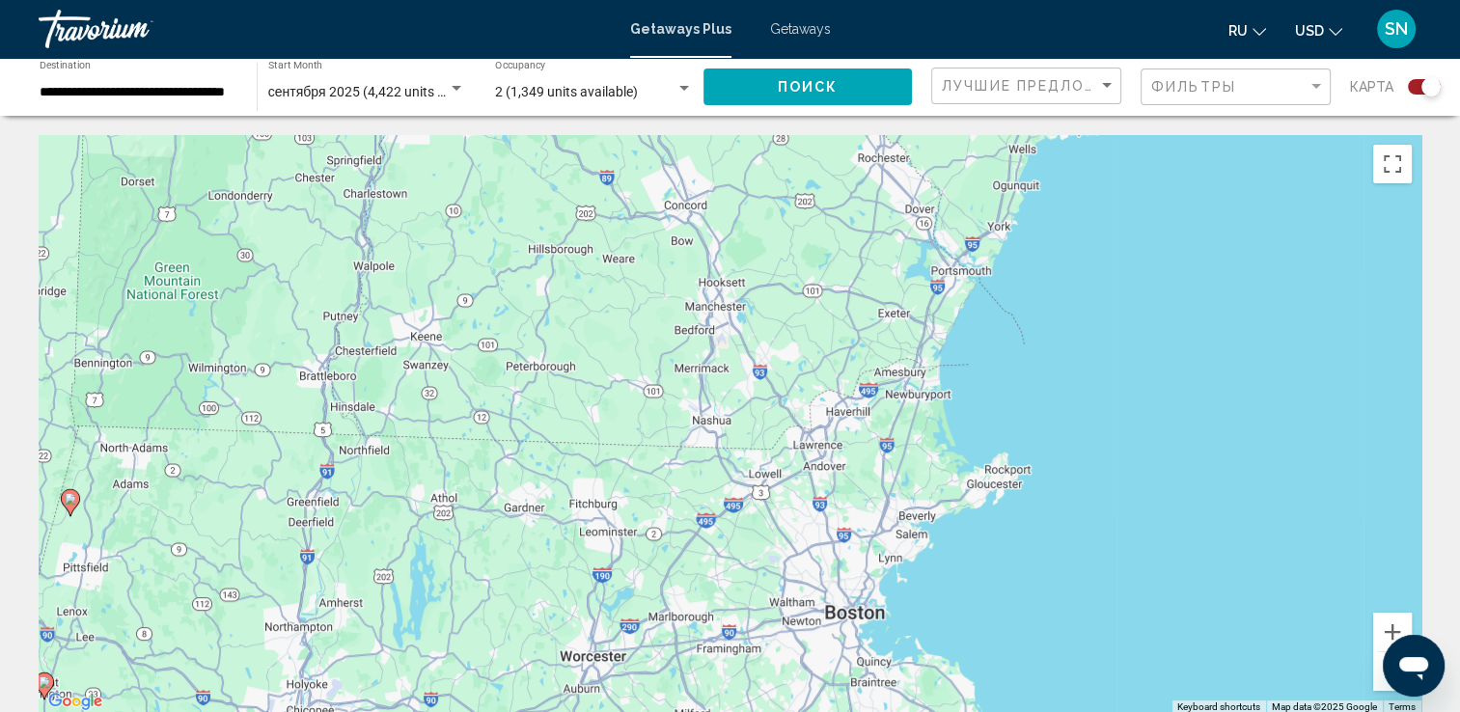
drag, startPoint x: 1186, startPoint y: 312, endPoint x: 1126, endPoint y: 581, distance: 275.8
click at [1126, 581] on div "To activate drag with keyboard, press Alt + Enter. Once in keyboard drag state,…" at bounding box center [730, 424] width 1383 height 579
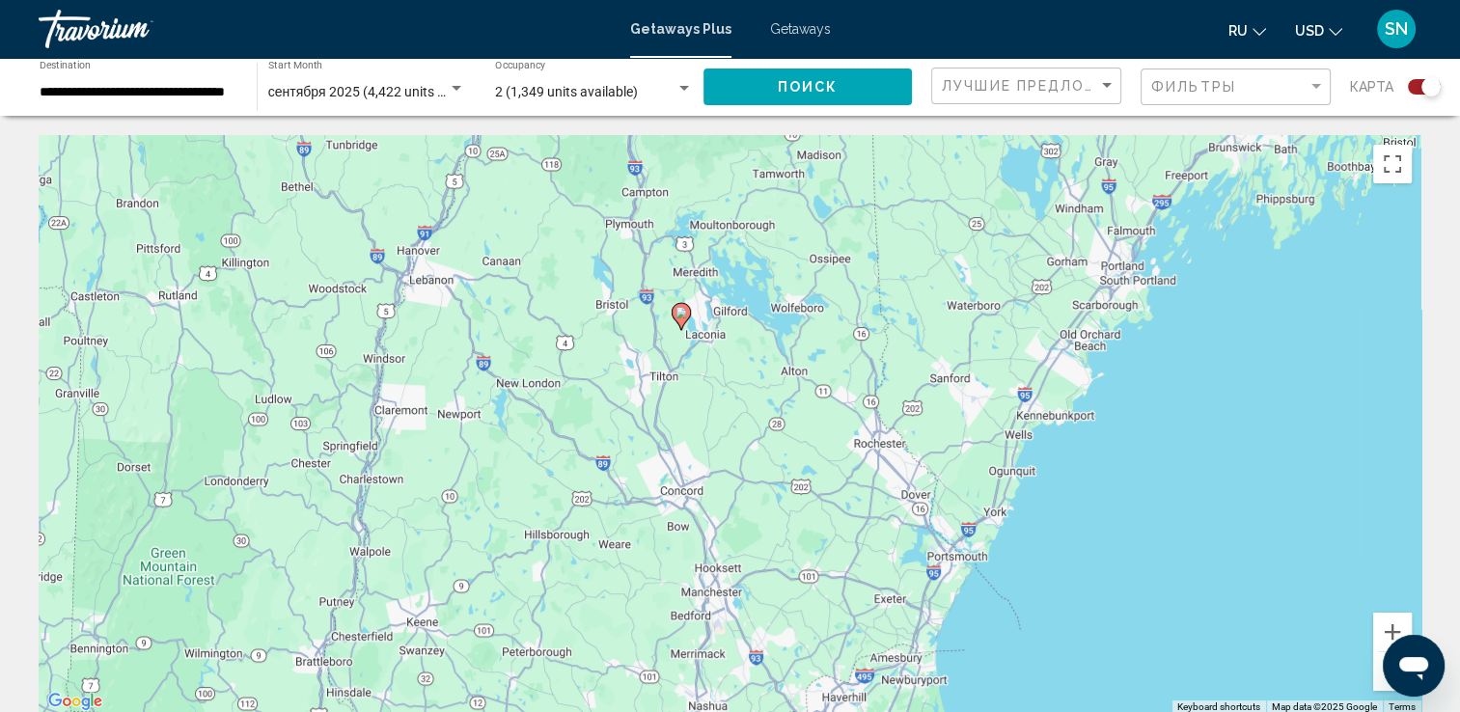
drag, startPoint x: 1131, startPoint y: 349, endPoint x: 1127, endPoint y: 644, distance: 294.3
click at [1127, 644] on div "To activate drag with keyboard, press Alt + Enter. Once in keyboard drag state,…" at bounding box center [730, 424] width 1383 height 579
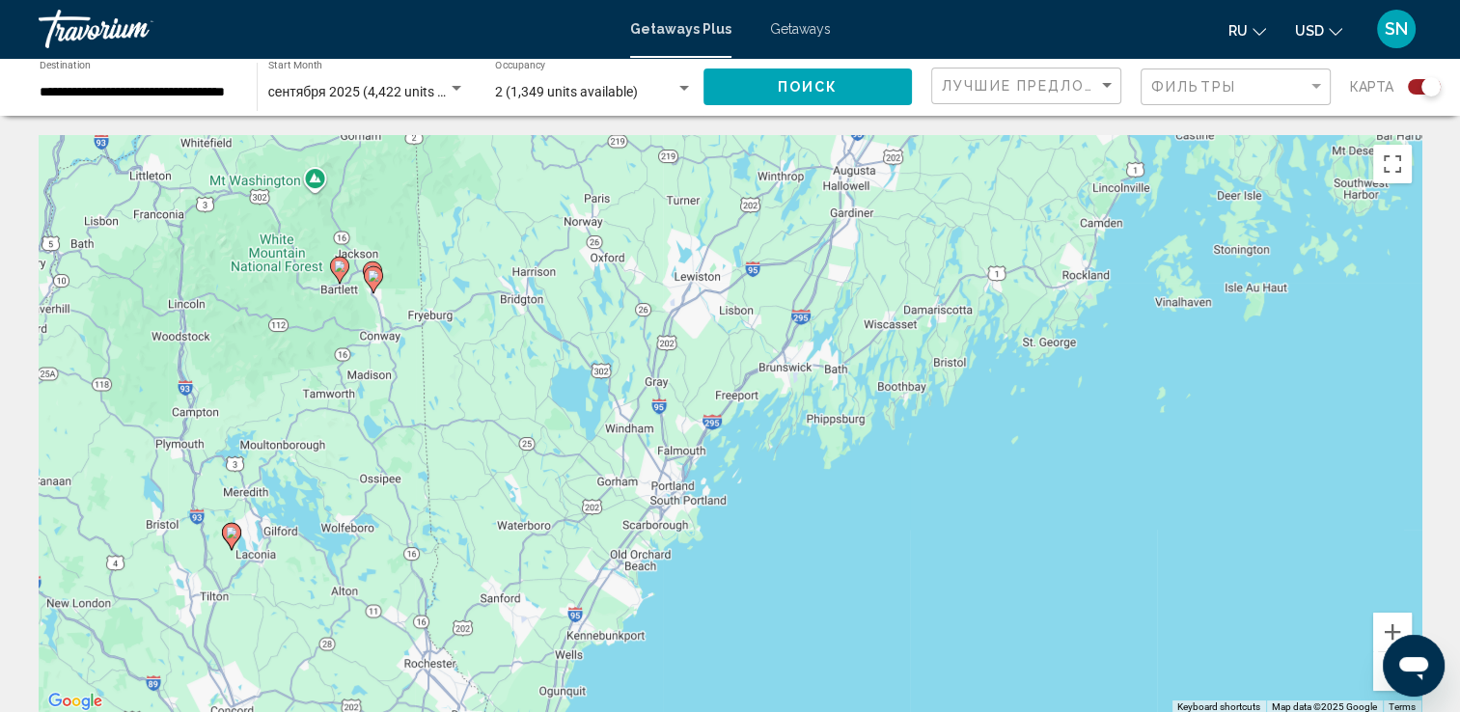
drag, startPoint x: 1241, startPoint y: 396, endPoint x: 806, endPoint y: 590, distance: 476.8
click at [792, 601] on div "To activate drag with keyboard, press Alt + Enter. Once in keyboard drag state,…" at bounding box center [730, 424] width 1383 height 579
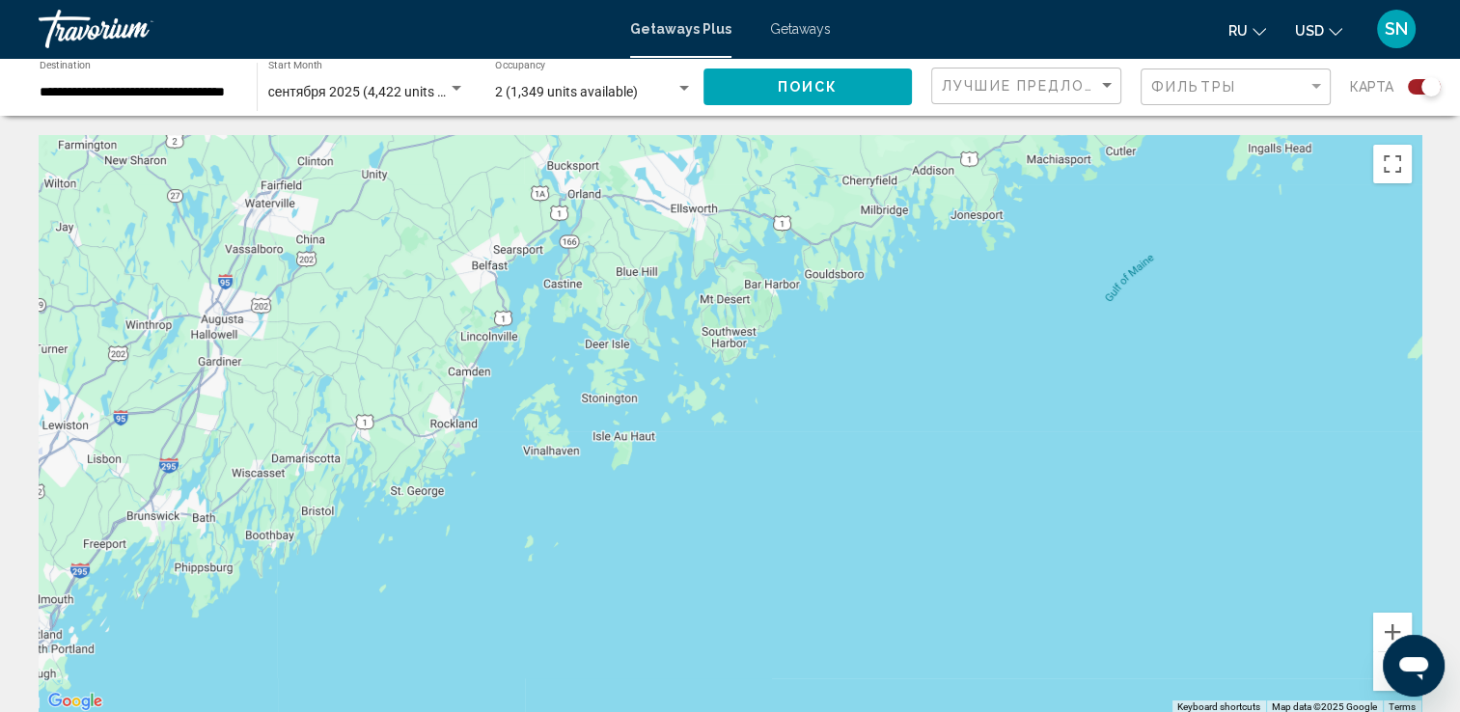
drag, startPoint x: 1028, startPoint y: 311, endPoint x: 391, endPoint y: 472, distance: 656.9
click at [391, 472] on div "To activate drag with keyboard, press Alt + Enter. Once in keyboard drag state,…" at bounding box center [730, 424] width 1383 height 579
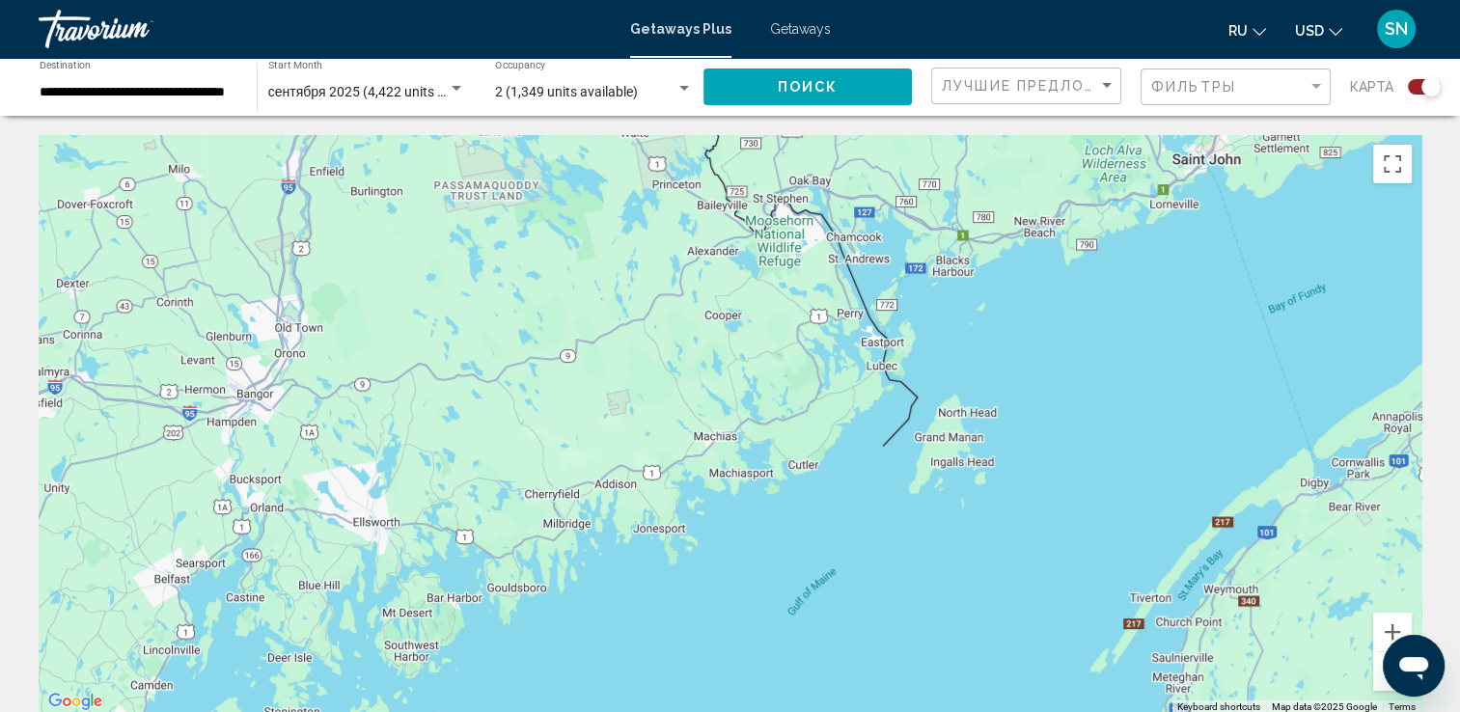
drag, startPoint x: 1093, startPoint y: 382, endPoint x: 786, endPoint y: 682, distance: 429.2
click at [786, 682] on div "To activate drag with keyboard, press Alt + Enter. Once in keyboard drag state,…" at bounding box center [730, 424] width 1383 height 579
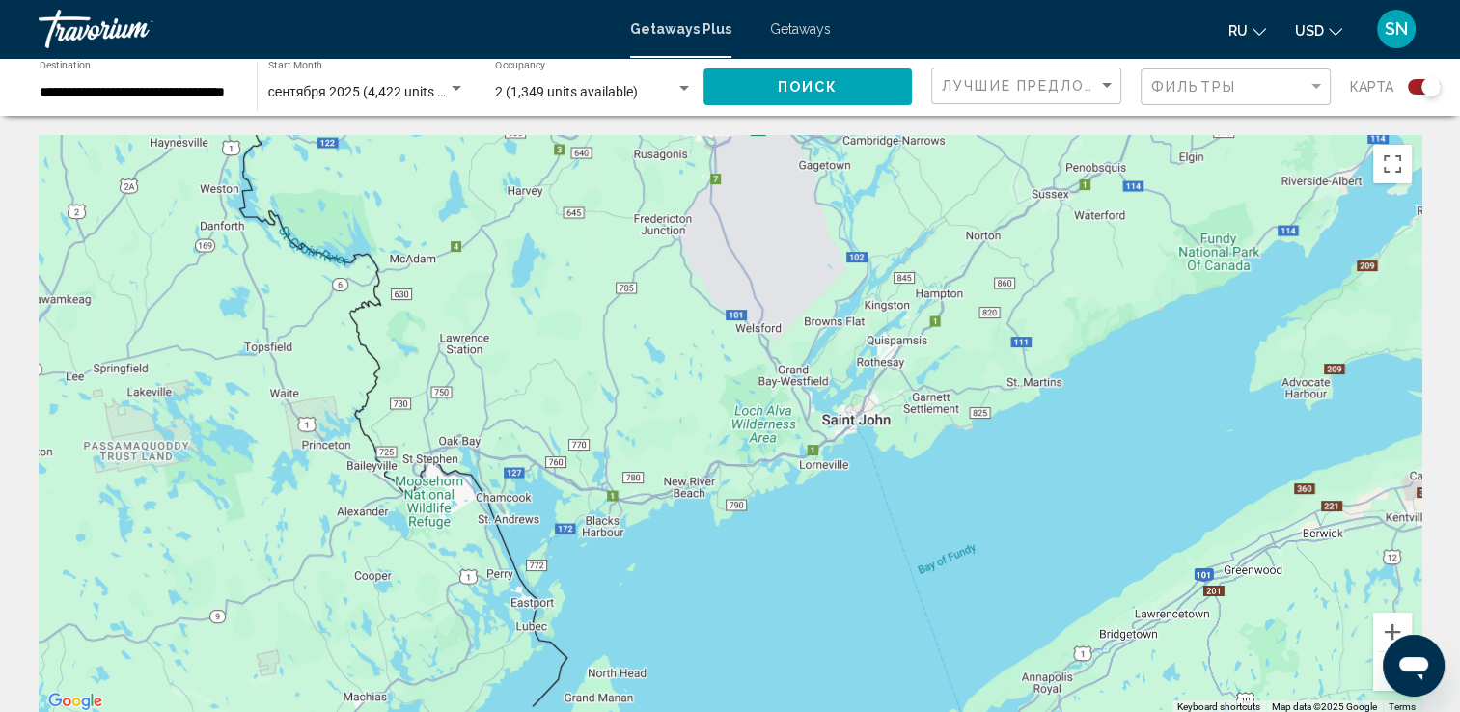
drag, startPoint x: 1042, startPoint y: 298, endPoint x: 692, endPoint y: 563, distance: 438.8
click at [692, 563] on div "Main content" at bounding box center [730, 424] width 1383 height 579
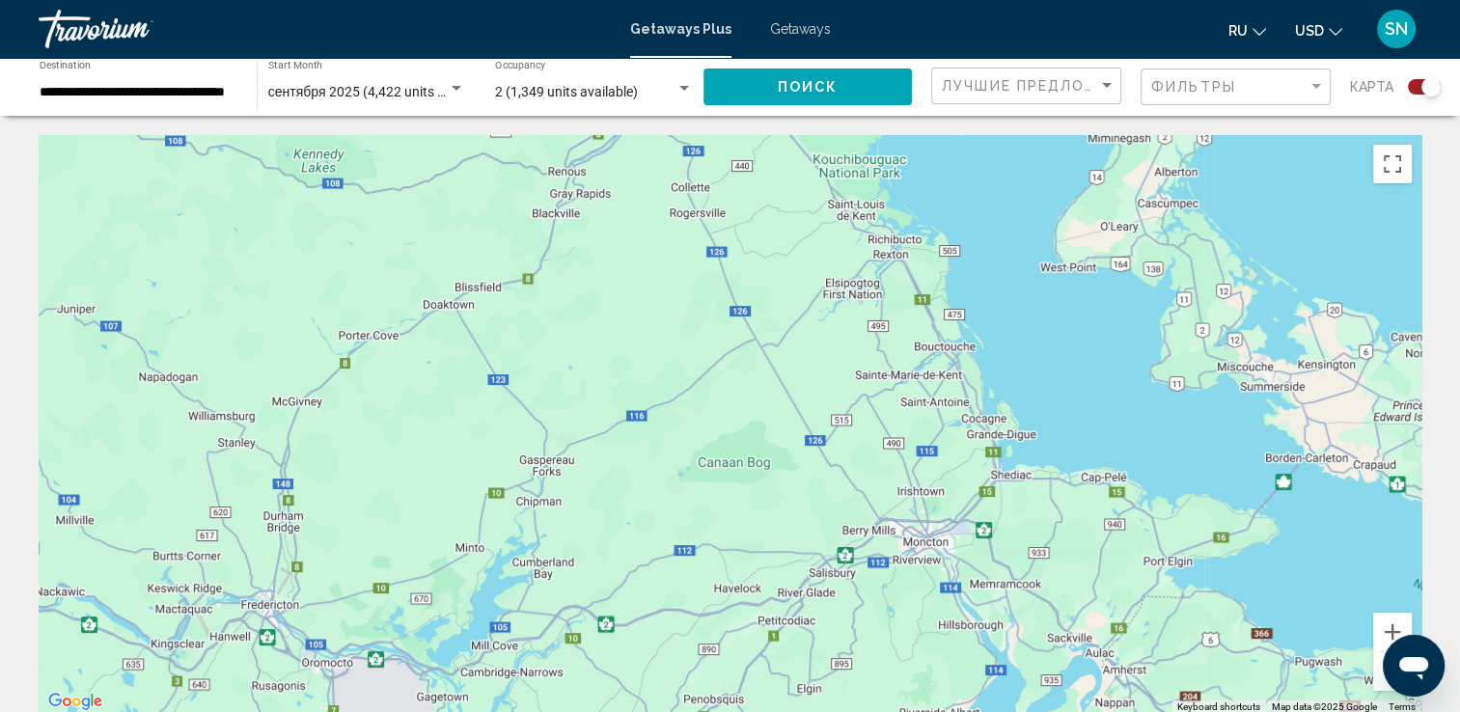
drag, startPoint x: 1202, startPoint y: 177, endPoint x: 820, endPoint y: 710, distance: 656.3
click at [820, 710] on div "To activate drag with keyboard, press Alt + Enter. Once in keyboard drag state,…" at bounding box center [730, 424] width 1383 height 579
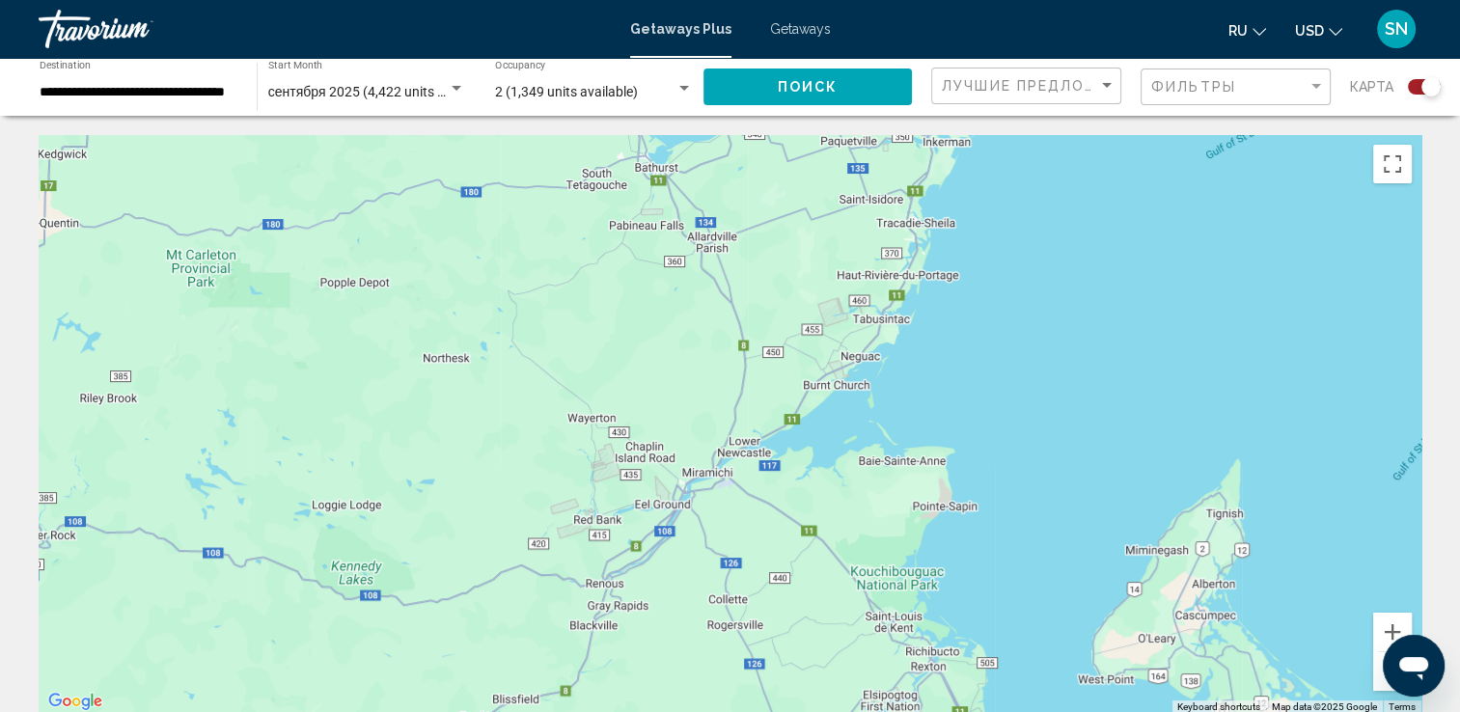
drag, startPoint x: 1123, startPoint y: 345, endPoint x: 1154, endPoint y: 761, distance: 417.0
click at [1154, 711] on html "**********" at bounding box center [730, 356] width 1460 height 712
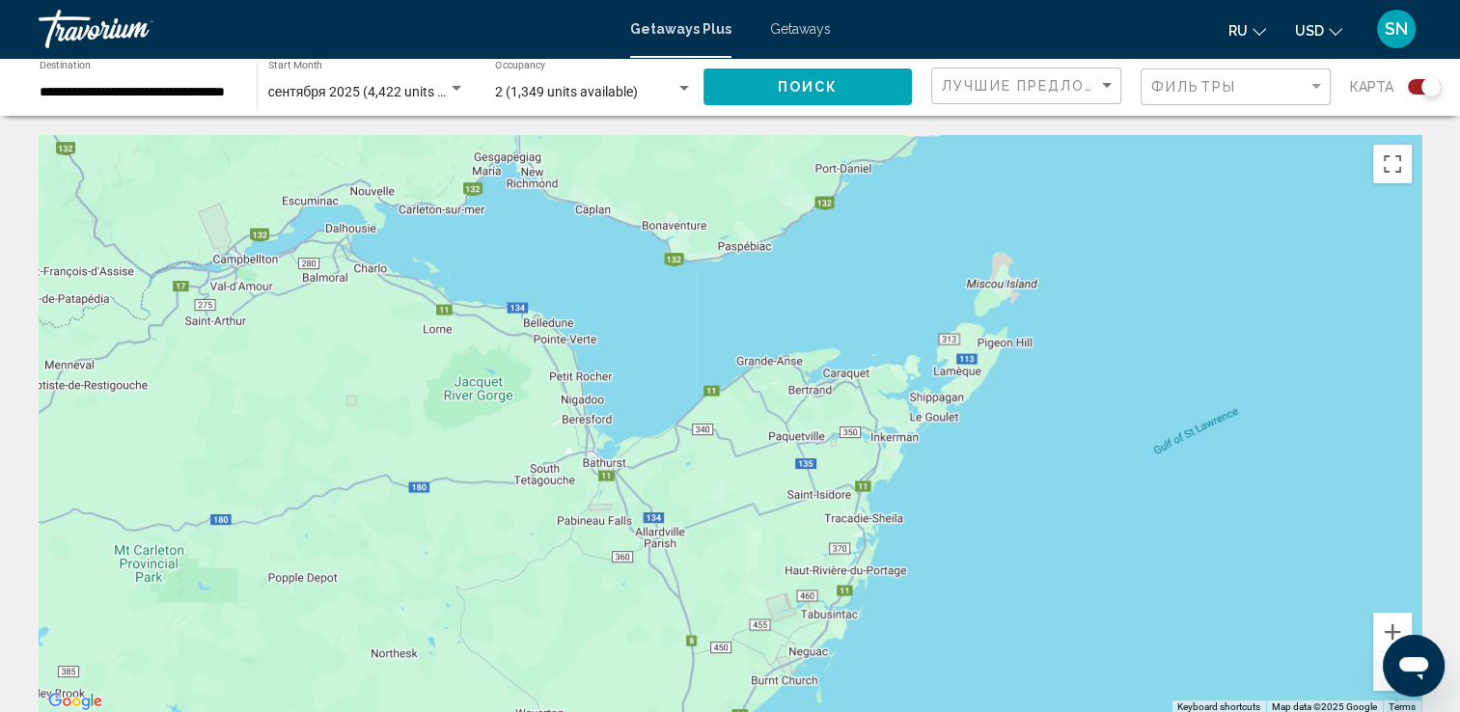
drag, startPoint x: 1112, startPoint y: 361, endPoint x: 1067, endPoint y: 660, distance: 302.4
click at [1067, 660] on div "Main content" at bounding box center [730, 424] width 1383 height 579
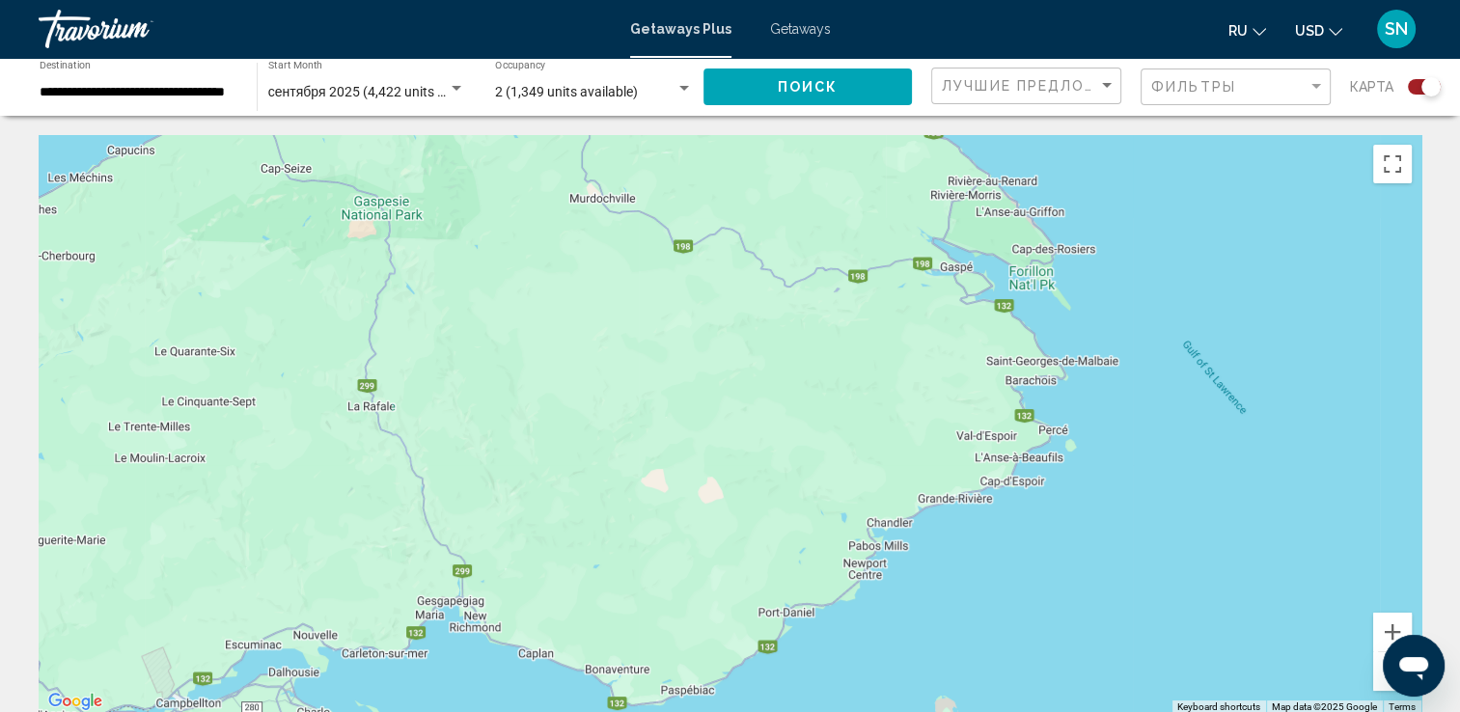
drag, startPoint x: 885, startPoint y: 303, endPoint x: 1167, endPoint y: 554, distance: 378.0
click at [1135, 567] on div "Main content" at bounding box center [730, 424] width 1383 height 579
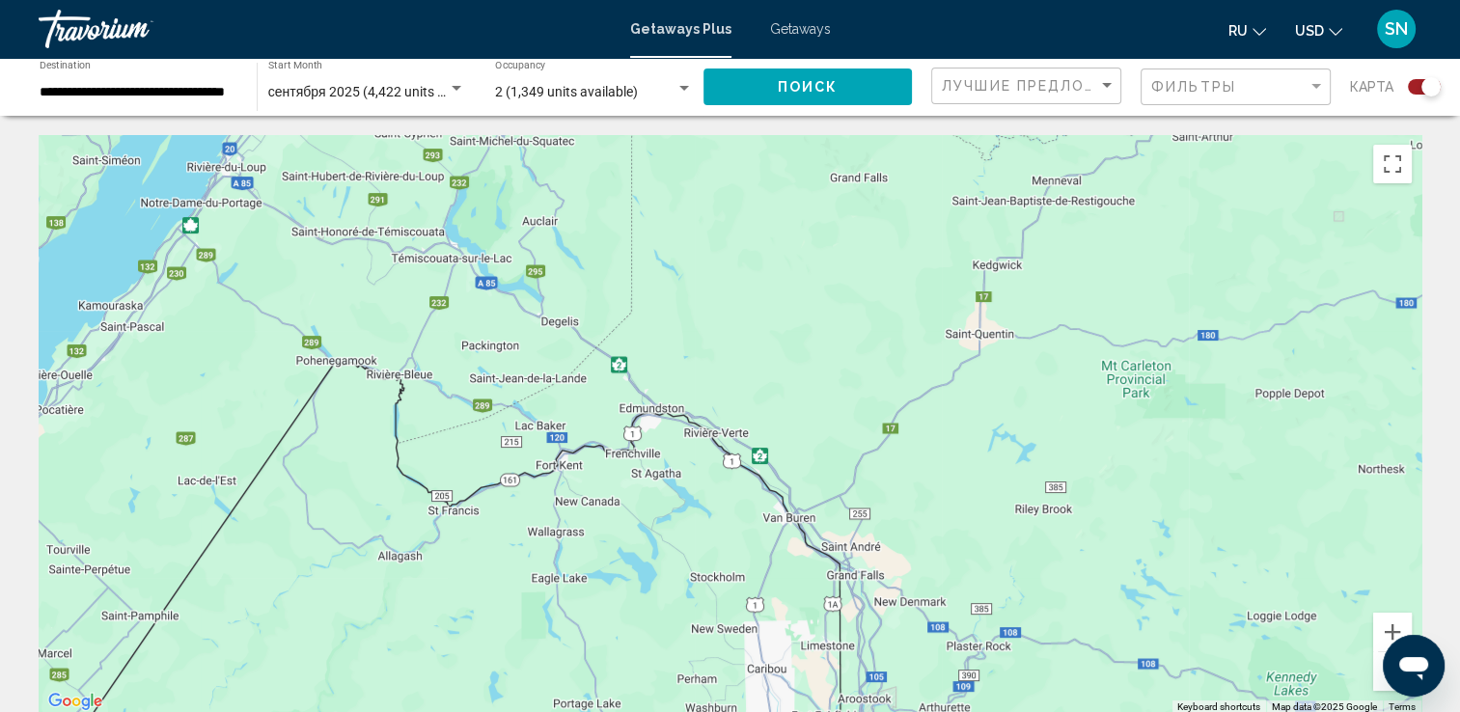
click at [1378, 688] on button "Zoom out" at bounding box center [1392, 671] width 39 height 39
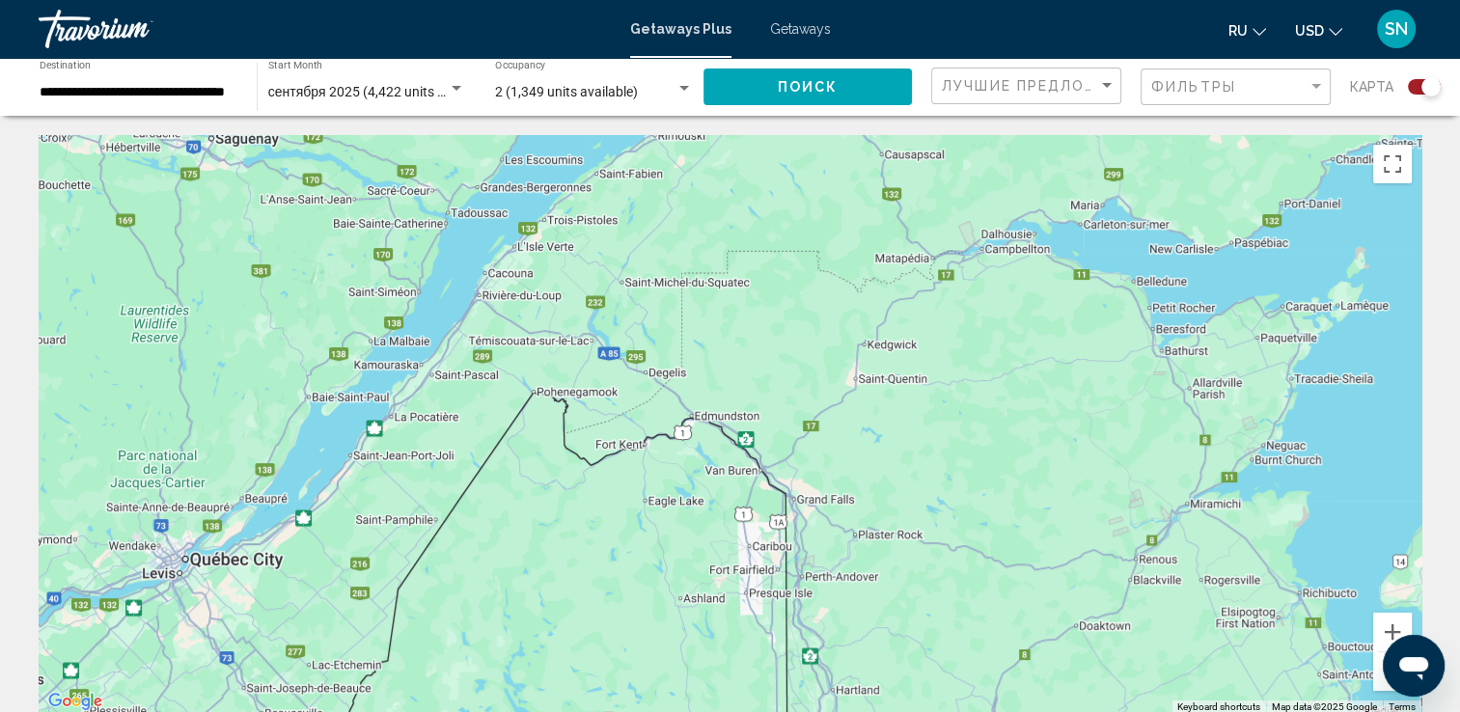
click at [1378, 688] on button "Zoom out" at bounding box center [1392, 671] width 39 height 39
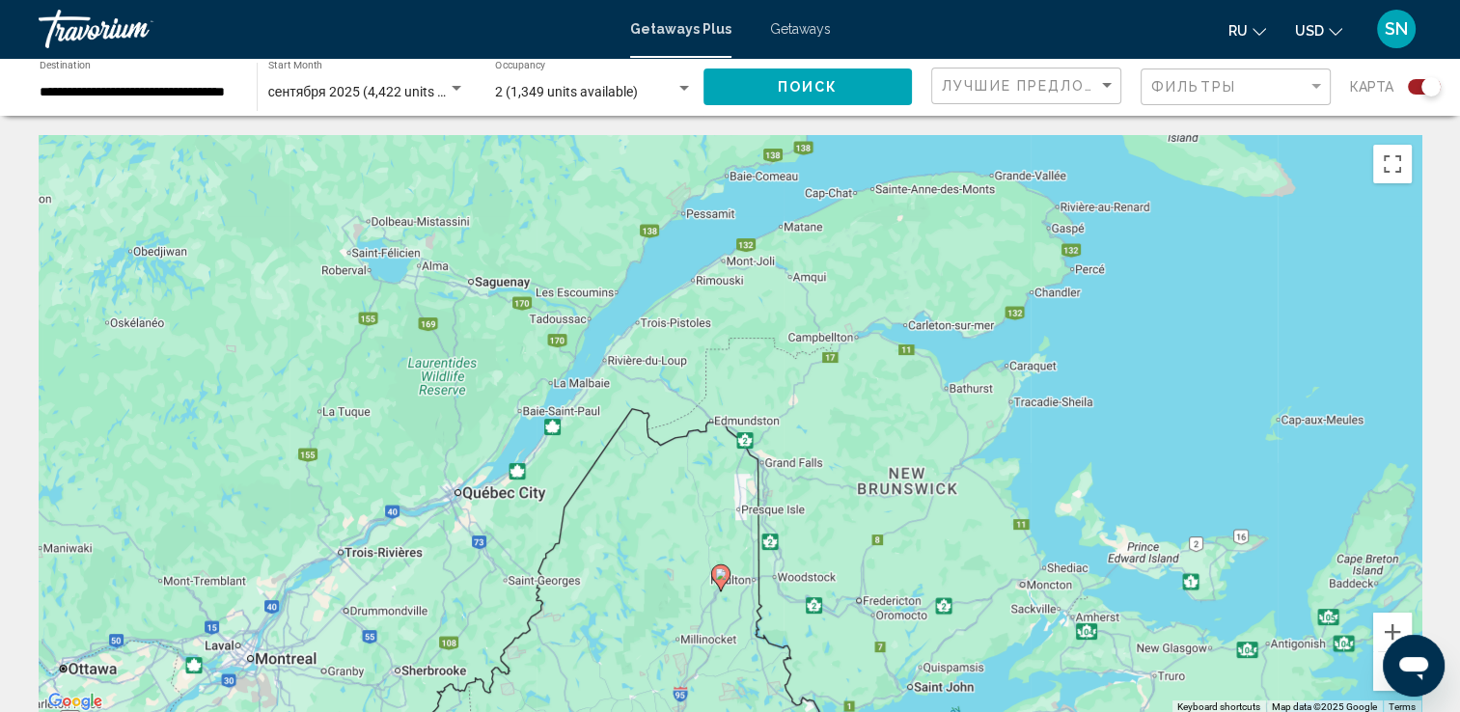
click at [1378, 688] on button "Zoom out" at bounding box center [1392, 671] width 39 height 39
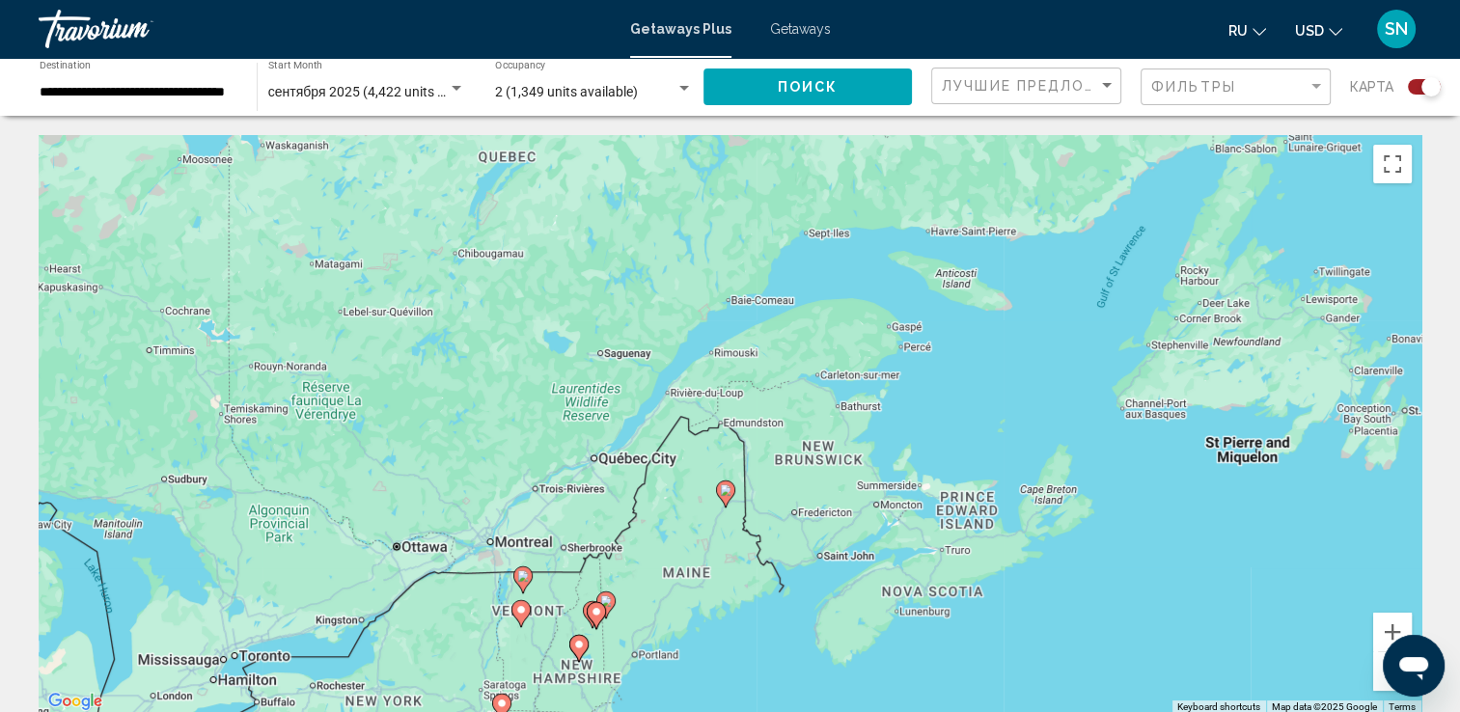
click at [1378, 688] on button "Zoom out" at bounding box center [1392, 671] width 39 height 39
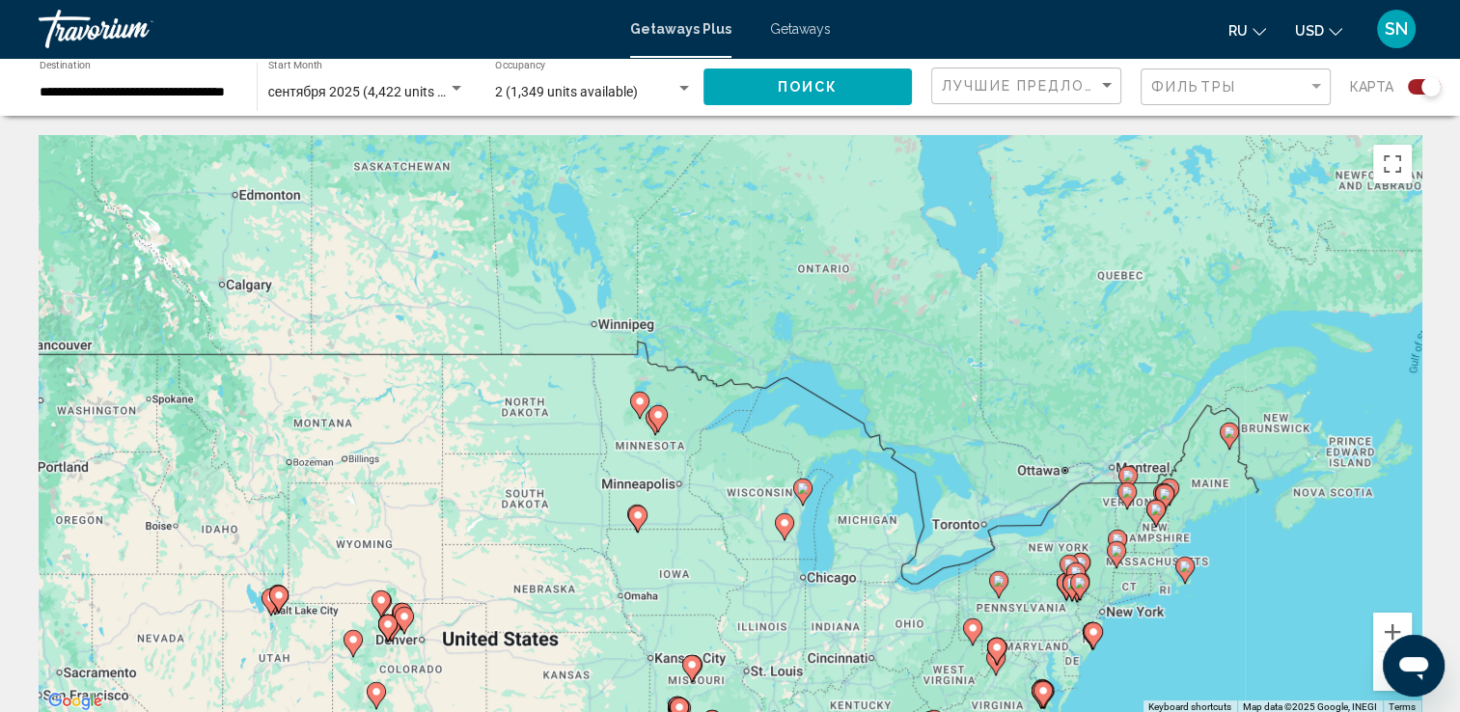
drag, startPoint x: 940, startPoint y: 450, endPoint x: 1435, endPoint y: 423, distance: 495.7
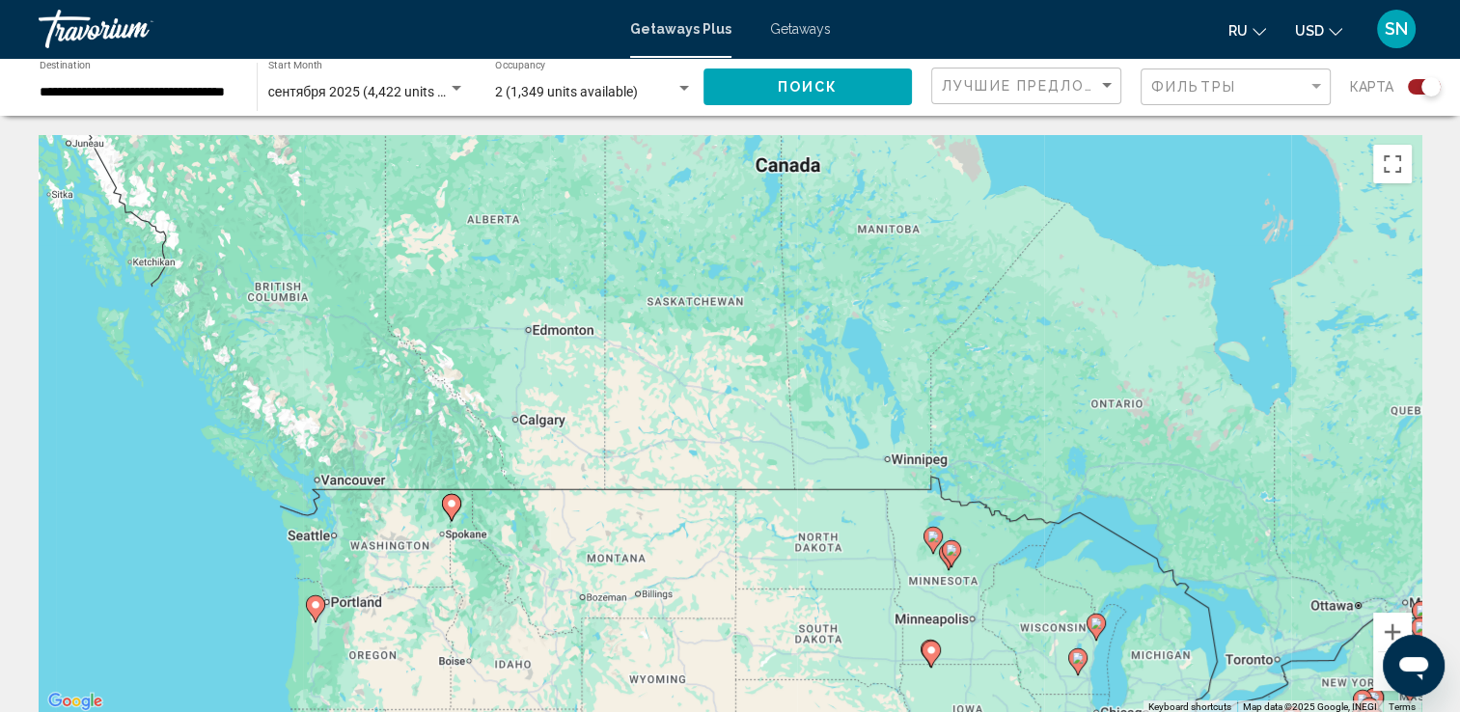
drag, startPoint x: 372, startPoint y: 425, endPoint x: 670, endPoint y: 563, distance: 328.1
click at [670, 563] on div "To activate drag with keyboard, press Alt + Enter. Once in keyboard drag state,…" at bounding box center [730, 424] width 1383 height 579
click at [417, 89] on span "сентября 2025 (4,422 units available)" at bounding box center [381, 91] width 227 height 15
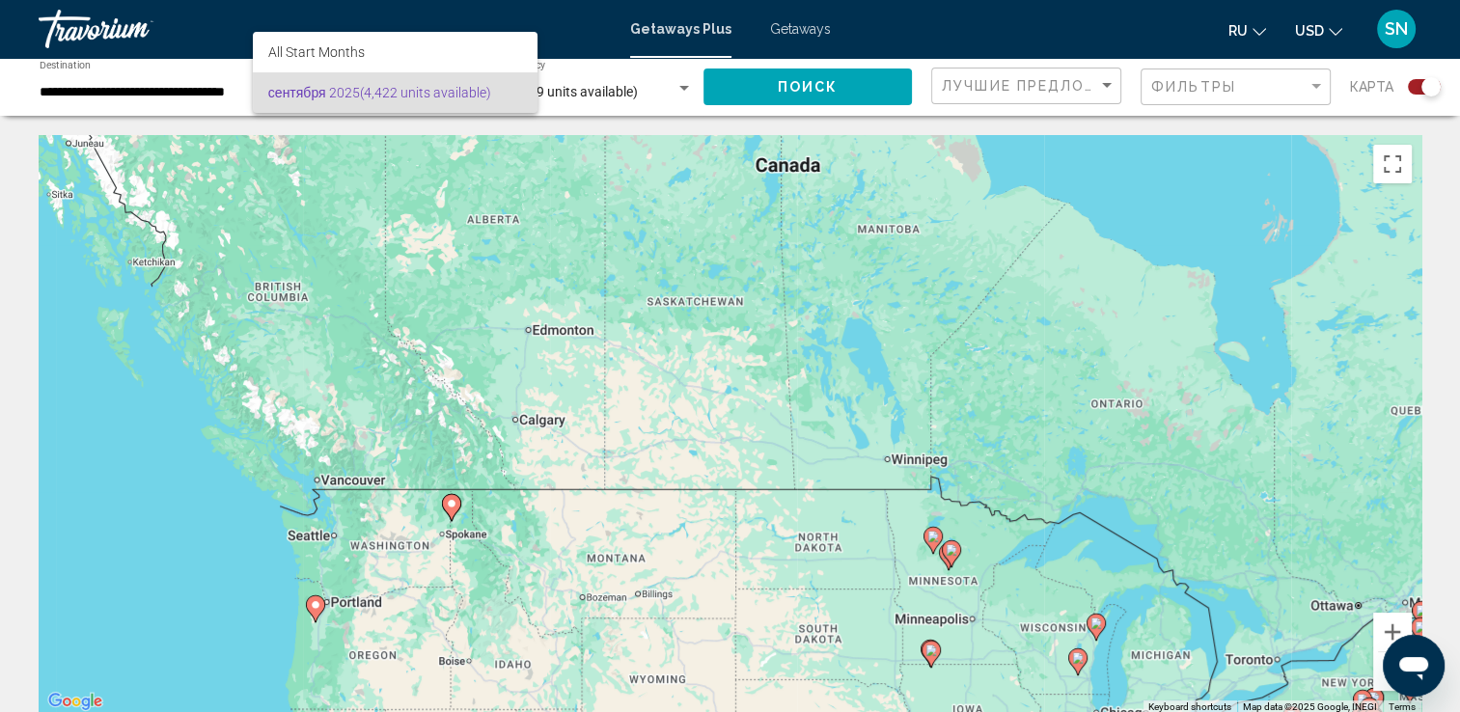
click at [126, 420] on div at bounding box center [730, 356] width 1460 height 712
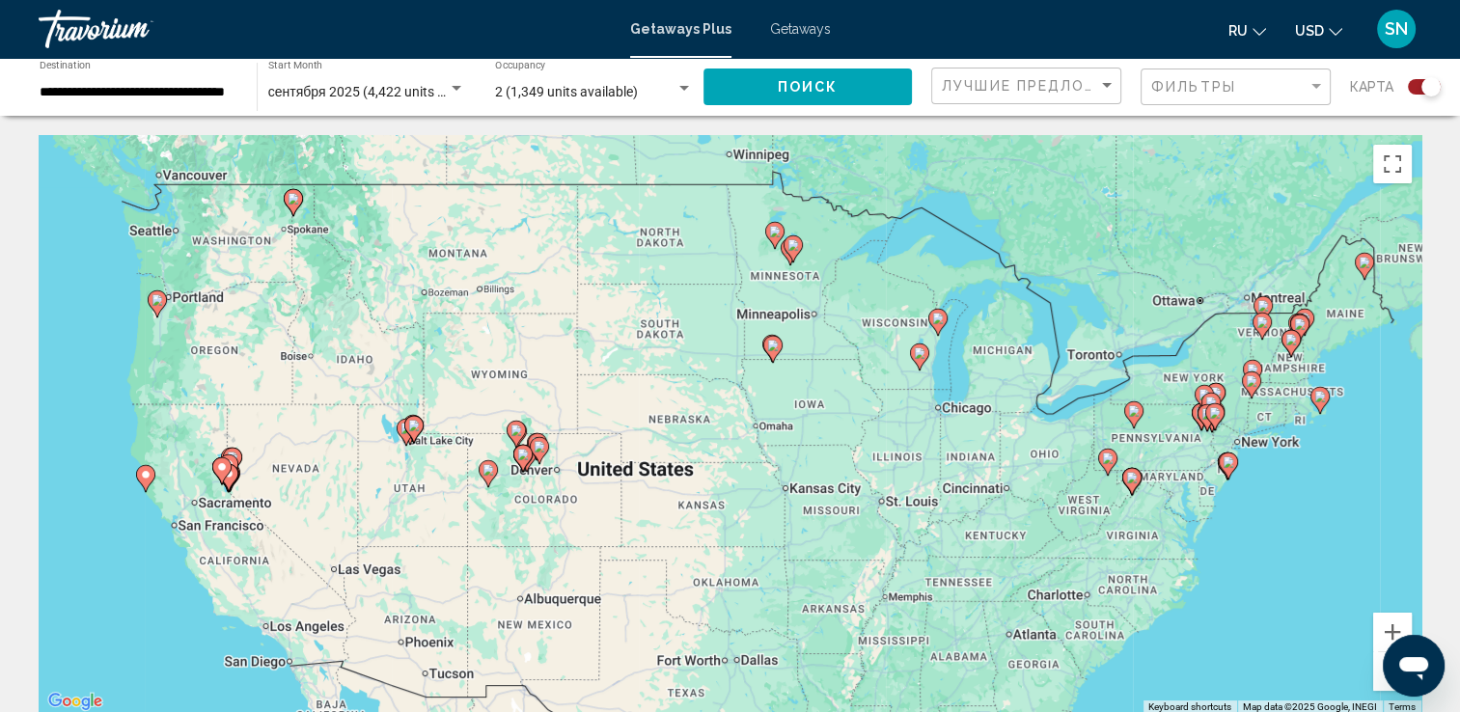
drag, startPoint x: 1020, startPoint y: 545, endPoint x: 858, endPoint y: 240, distance: 345.3
click at [858, 240] on div "To activate drag with keyboard, press Alt + Enter. Once in keyboard drag state,…" at bounding box center [730, 424] width 1383 height 579
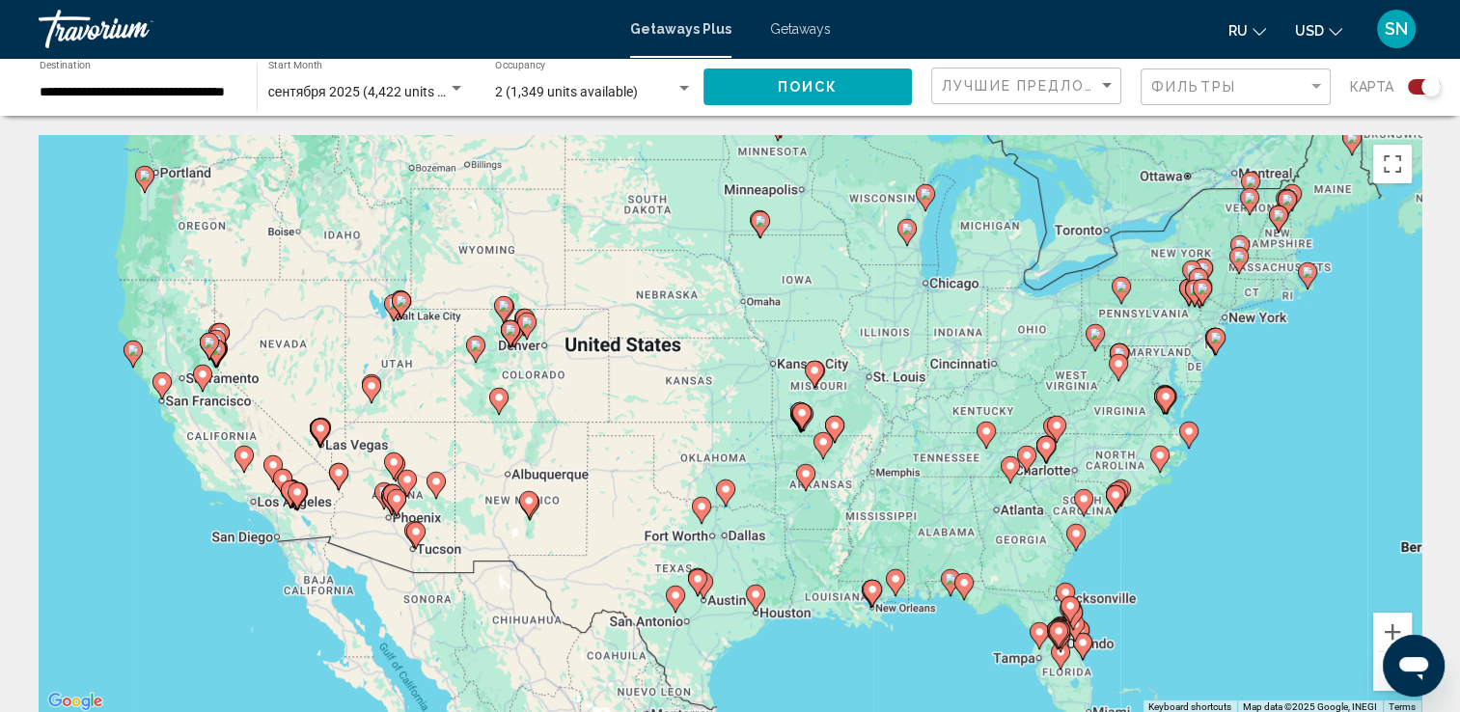
drag, startPoint x: 284, startPoint y: 523, endPoint x: 271, endPoint y: 388, distance: 135.7
click at [271, 388] on div "To activate drag with keyboard, press Alt + Enter. Once in keyboard drag state,…" at bounding box center [730, 424] width 1383 height 579
click at [1389, 632] on button "Zoom in" at bounding box center [1392, 632] width 39 height 39
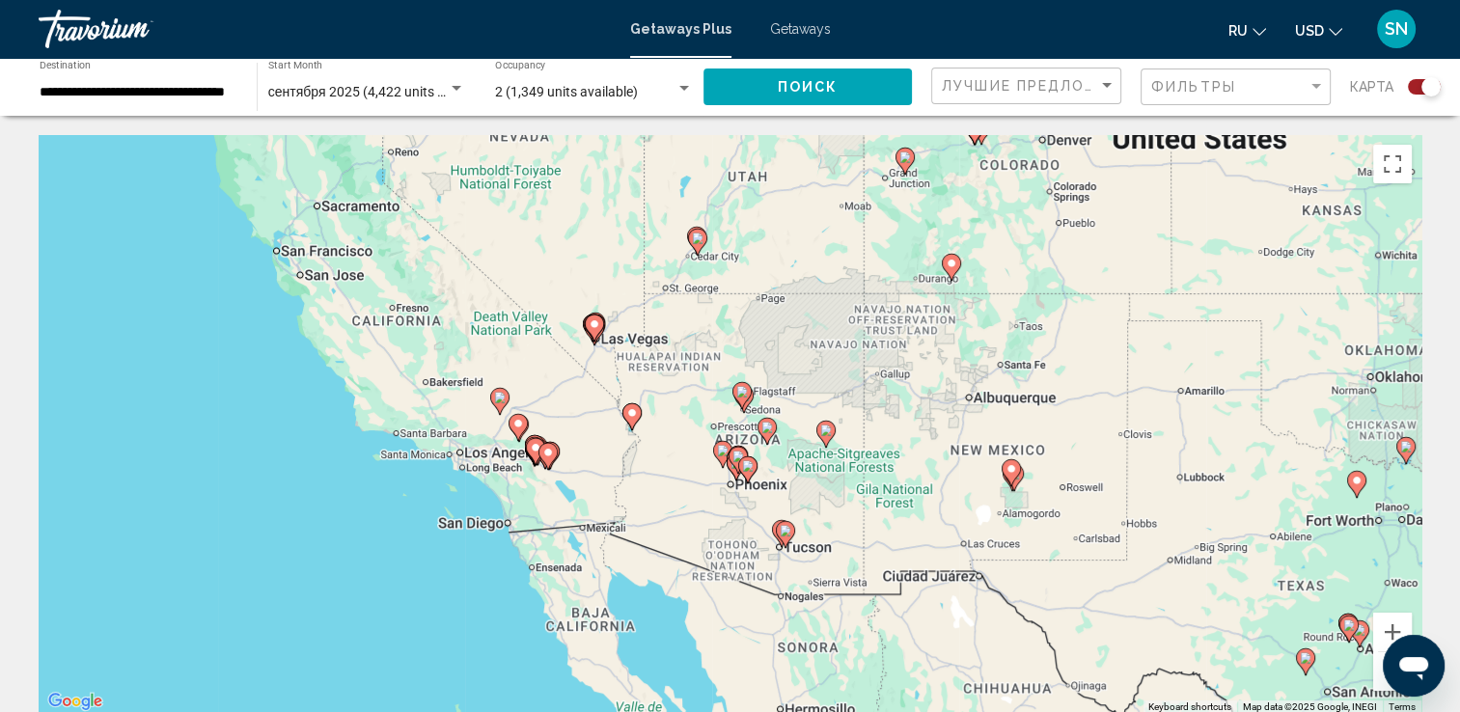
drag, startPoint x: 492, startPoint y: 586, endPoint x: 1196, endPoint y: 459, distance: 715.6
click at [1196, 459] on div "To activate drag with keyboard, press Alt + Enter. Once in keyboard drag state,…" at bounding box center [730, 424] width 1383 height 579
click at [1395, 627] on button "Zoom in" at bounding box center [1392, 632] width 39 height 39
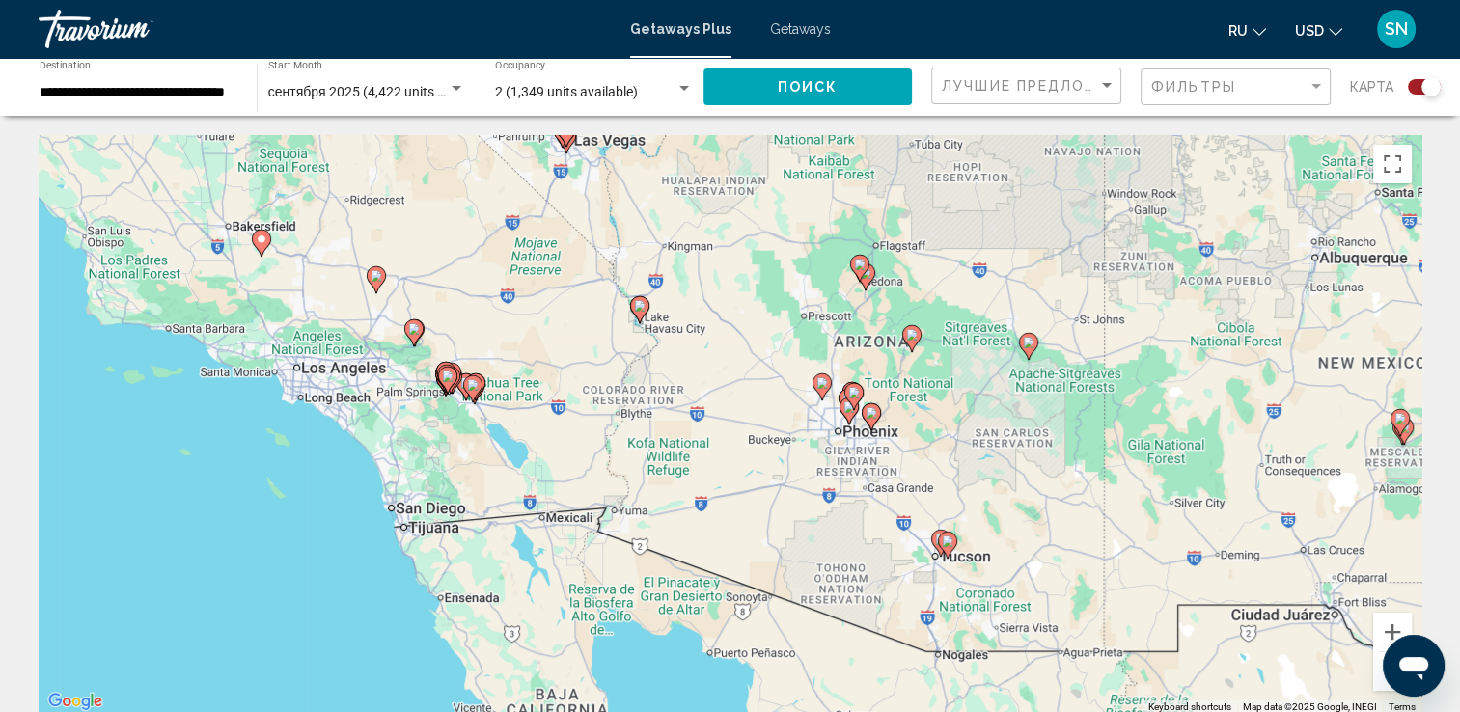
drag, startPoint x: 334, startPoint y: 600, endPoint x: 442, endPoint y: 488, distance: 155.6
click at [442, 488] on div "To activate drag with keyboard, press Alt + Enter. Once in keyboard drag state,…" at bounding box center [730, 424] width 1383 height 579
click at [1382, 636] on button "Zoom in" at bounding box center [1392, 632] width 39 height 39
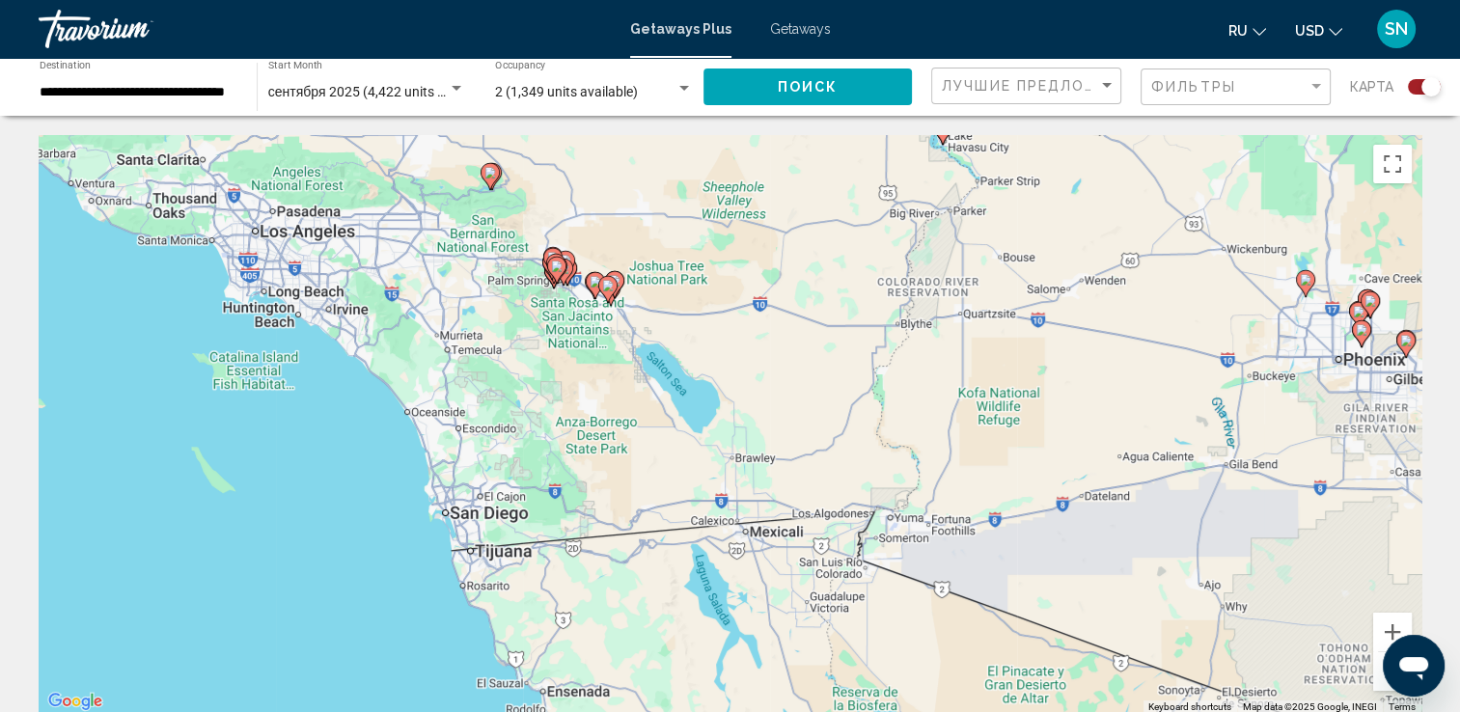
drag, startPoint x: 322, startPoint y: 449, endPoint x: 718, endPoint y: 371, distance: 403.2
click at [718, 371] on div "To activate drag with keyboard, press Alt + Enter. Once in keyboard drag state,…" at bounding box center [730, 424] width 1383 height 579
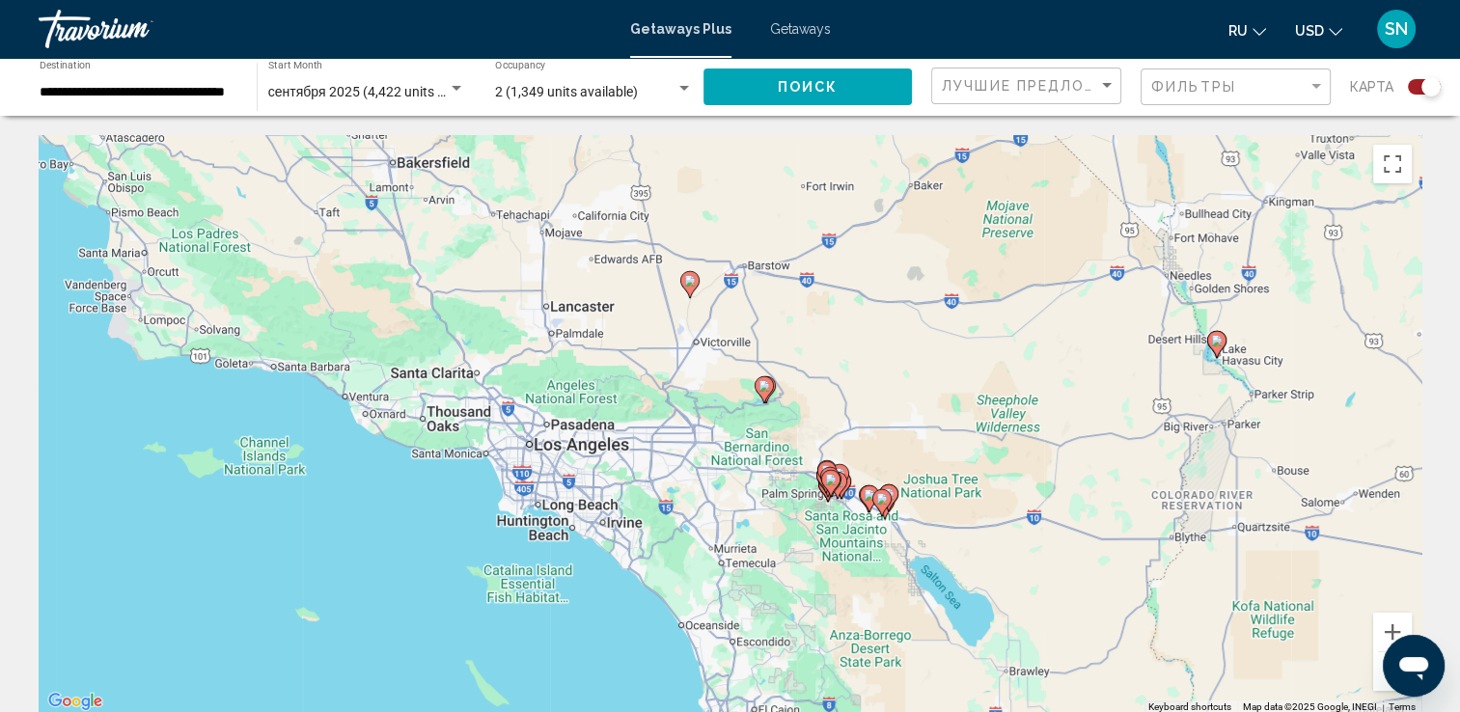
drag, startPoint x: 197, startPoint y: 380, endPoint x: 475, endPoint y: 594, distance: 350.9
click at [475, 594] on div "To activate drag with keyboard, press Alt + Enter. Once in keyboard drag state,…" at bounding box center [730, 424] width 1383 height 579
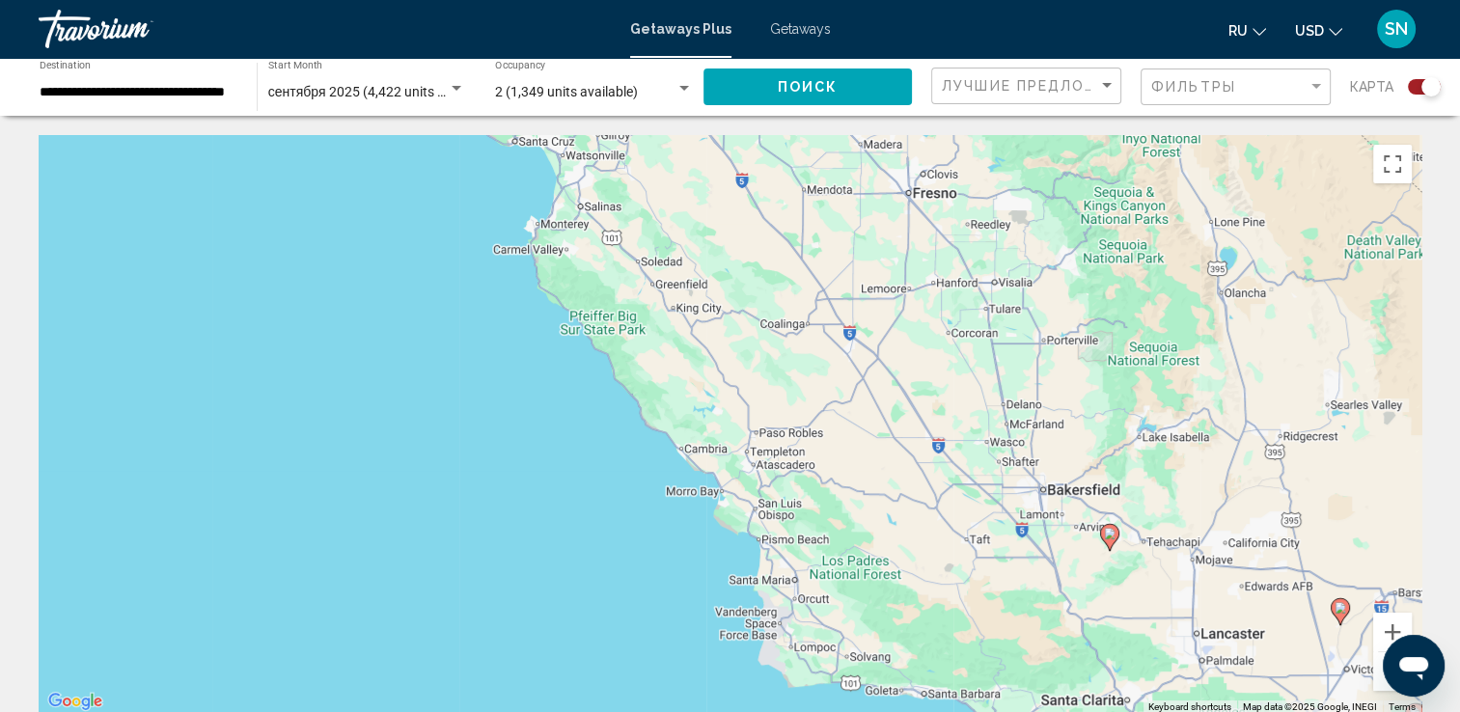
drag, startPoint x: 549, startPoint y: 415, endPoint x: 1175, endPoint y: 661, distance: 672.8
click at [1175, 661] on div "To activate drag with keyboard, press Alt + Enter. Once in keyboard drag state,…" at bounding box center [730, 424] width 1383 height 579
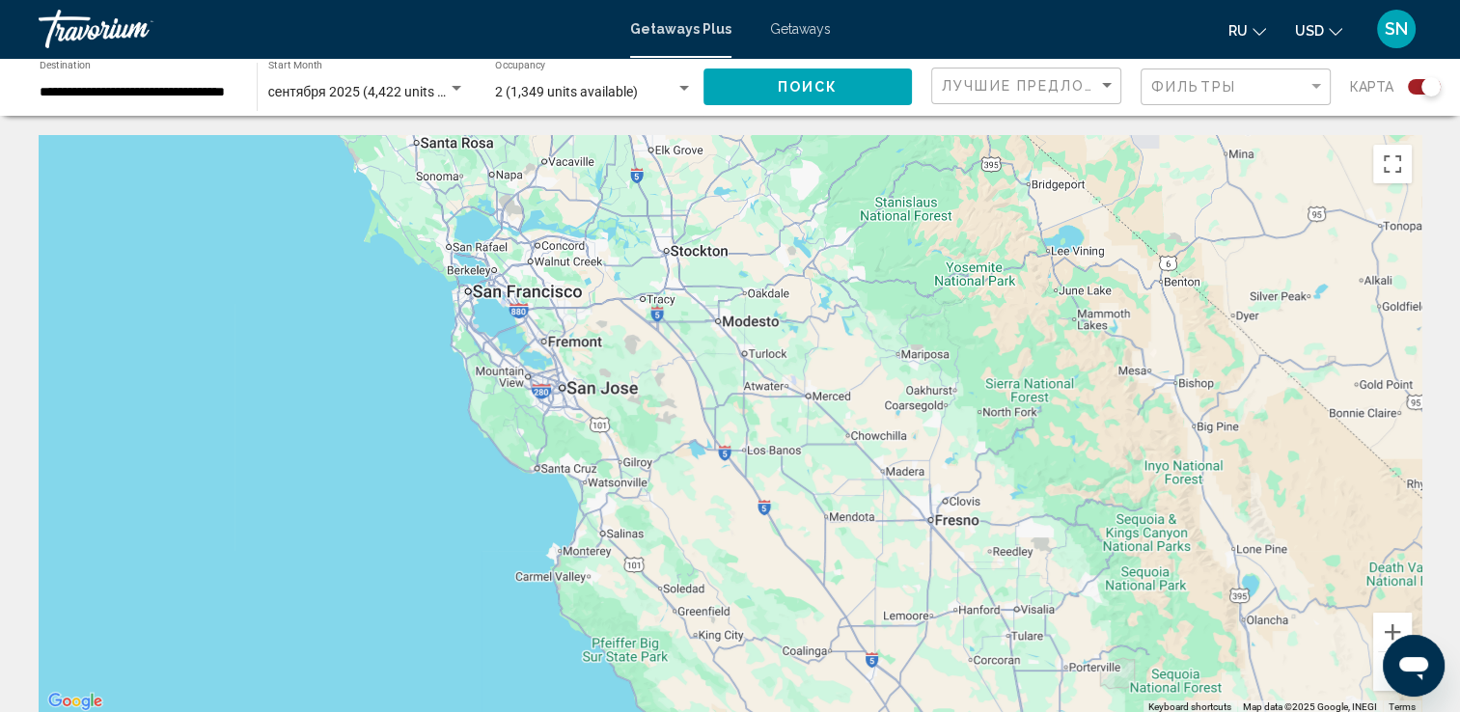
drag, startPoint x: 677, startPoint y: 367, endPoint x: 698, endPoint y: 687, distance: 321.0
click at [698, 687] on div "To activate drag with keyboard, press Alt + Enter. Once in keyboard drag state,…" at bounding box center [730, 424] width 1383 height 579
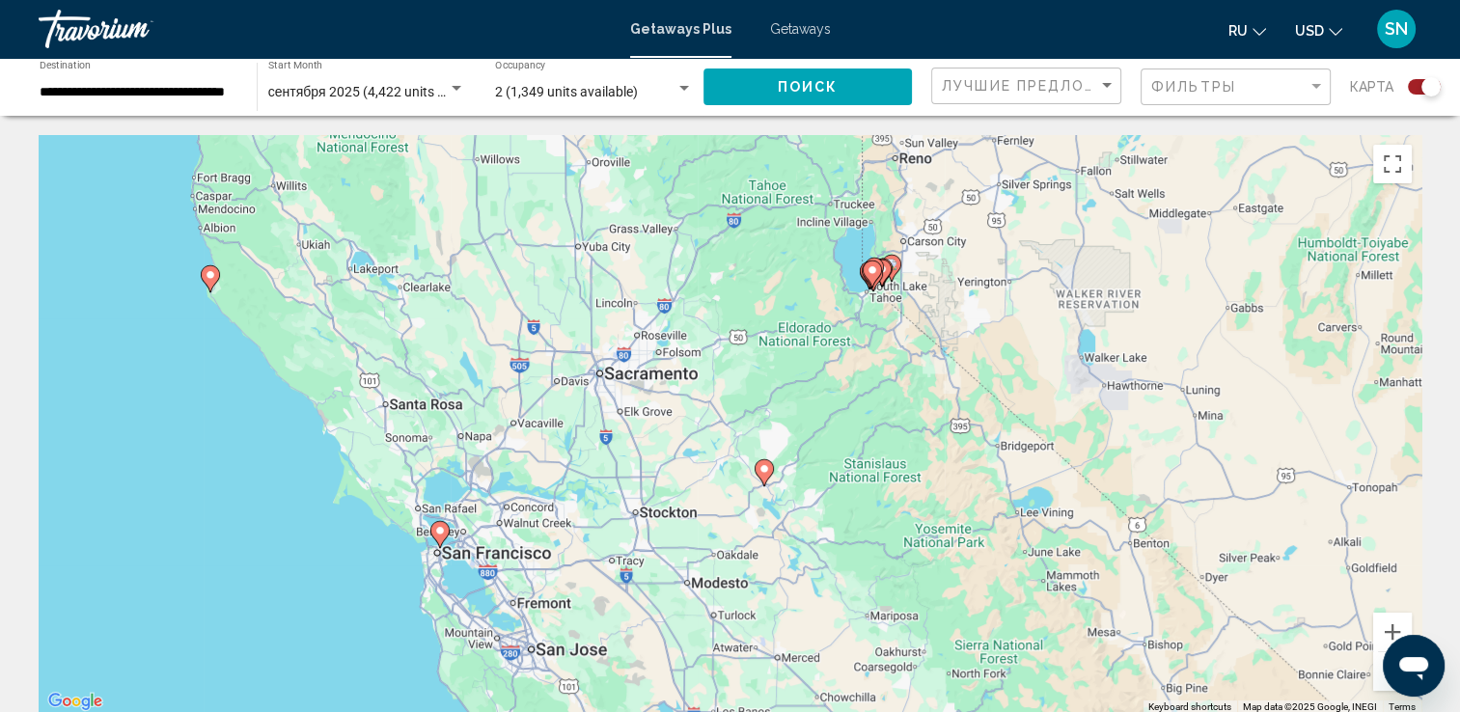
drag, startPoint x: 794, startPoint y: 314, endPoint x: 760, endPoint y: 585, distance: 273.2
click at [760, 585] on div "To activate drag with keyboard, press Alt + Enter. Once in keyboard drag state,…" at bounding box center [730, 424] width 1383 height 579
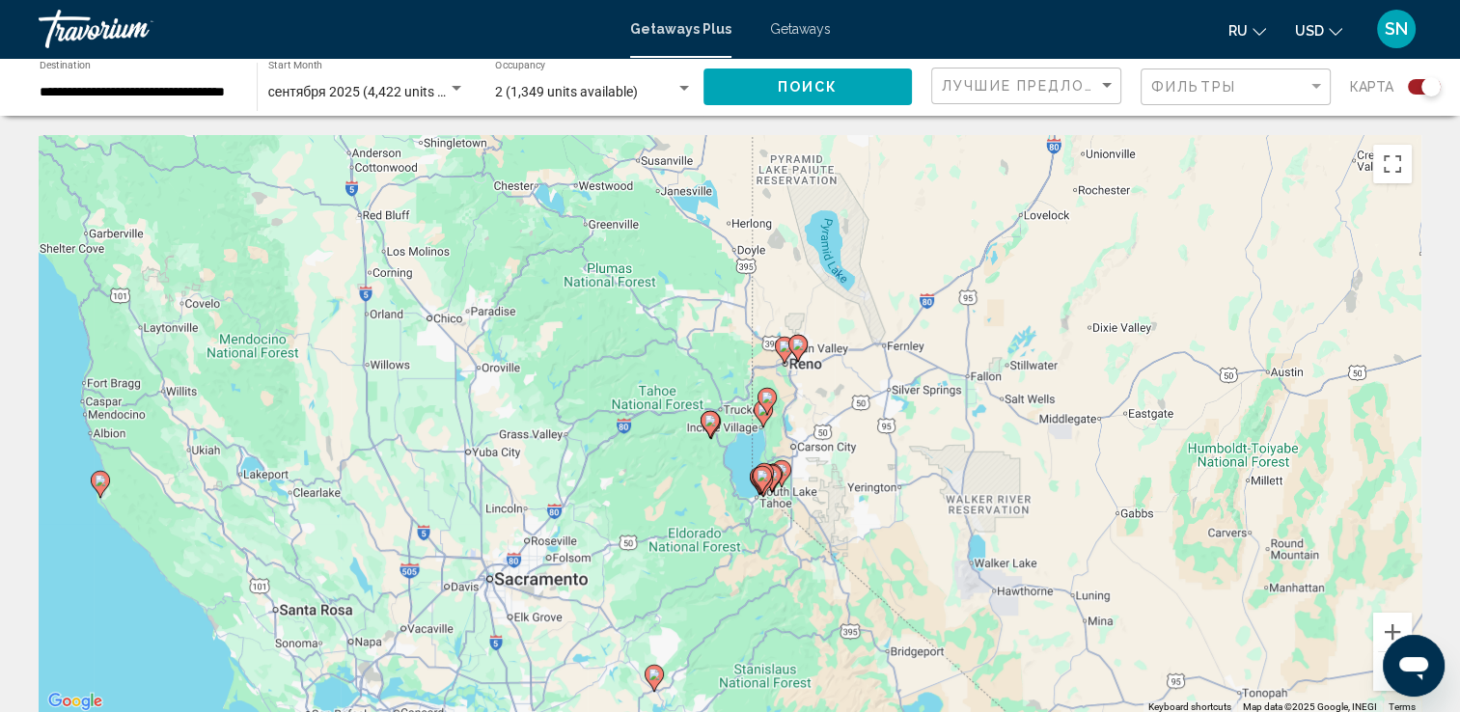
drag, startPoint x: 779, startPoint y: 302, endPoint x: 668, endPoint y: 512, distance: 237.8
click at [668, 512] on div "To activate drag with keyboard, press Alt + Enter. Once in keyboard drag state,…" at bounding box center [730, 424] width 1383 height 579
click at [95, 478] on image "Main content" at bounding box center [101, 481] width 12 height 12
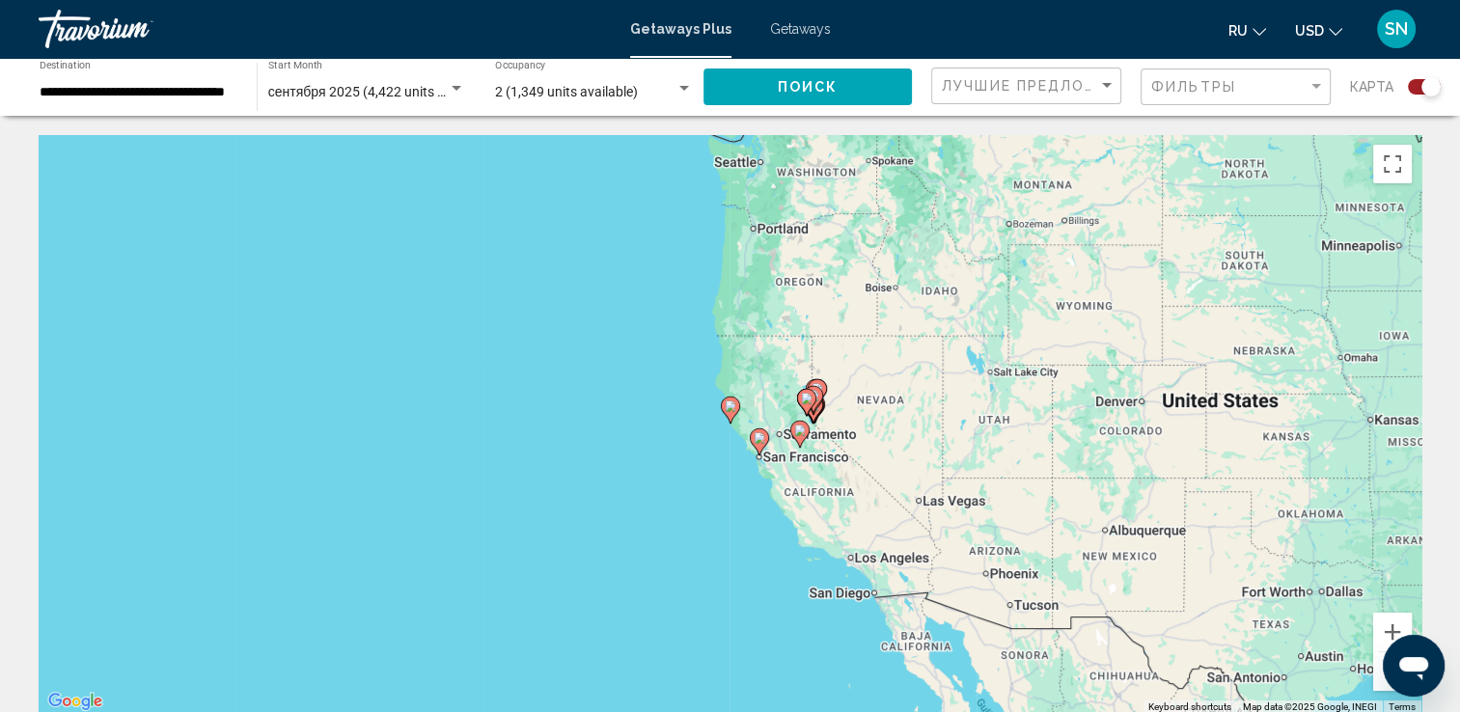
click at [727, 411] on image "Main content" at bounding box center [731, 406] width 12 height 12
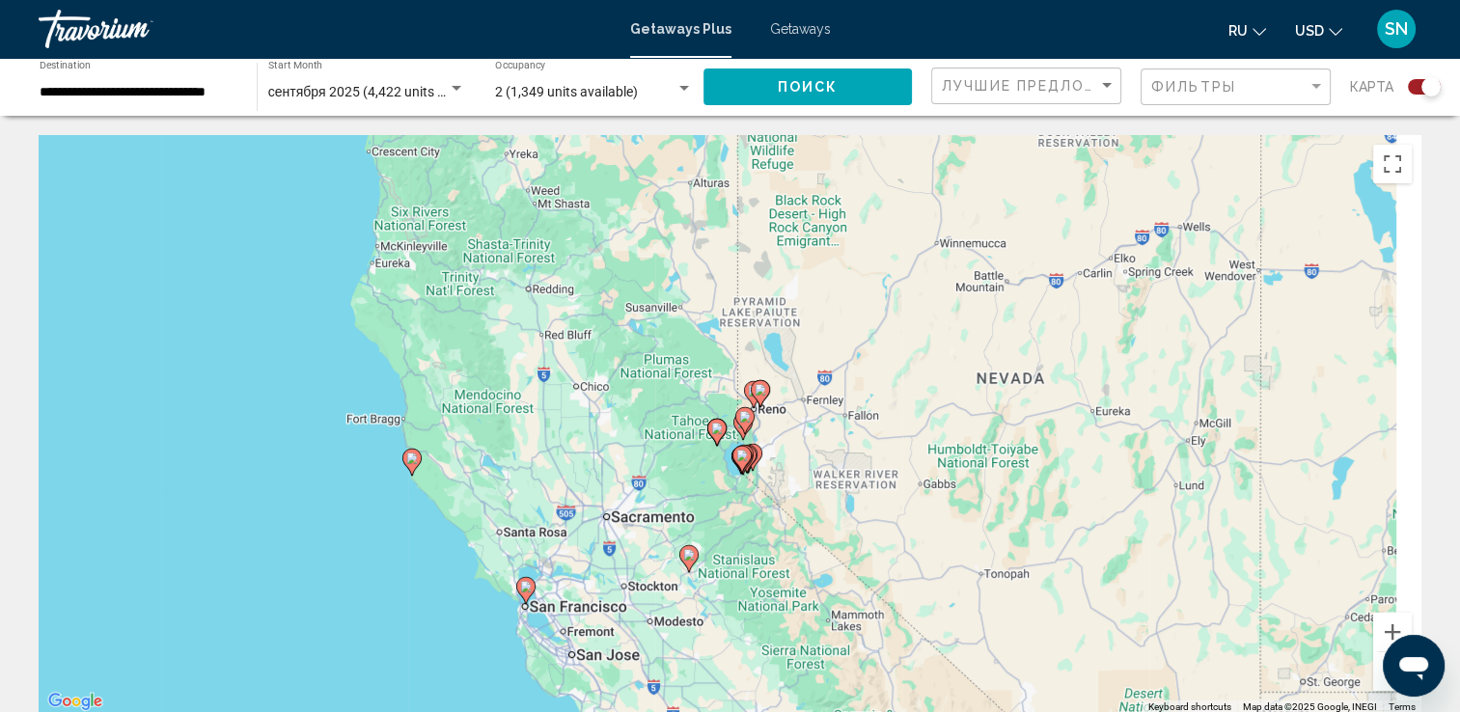
drag, startPoint x: 1044, startPoint y: 318, endPoint x: 716, endPoint y: 369, distance: 331.9
click at [716, 369] on div "To activate drag with keyboard, press Alt + Enter. Once in keyboard drag state,…" at bounding box center [730, 424] width 1383 height 579
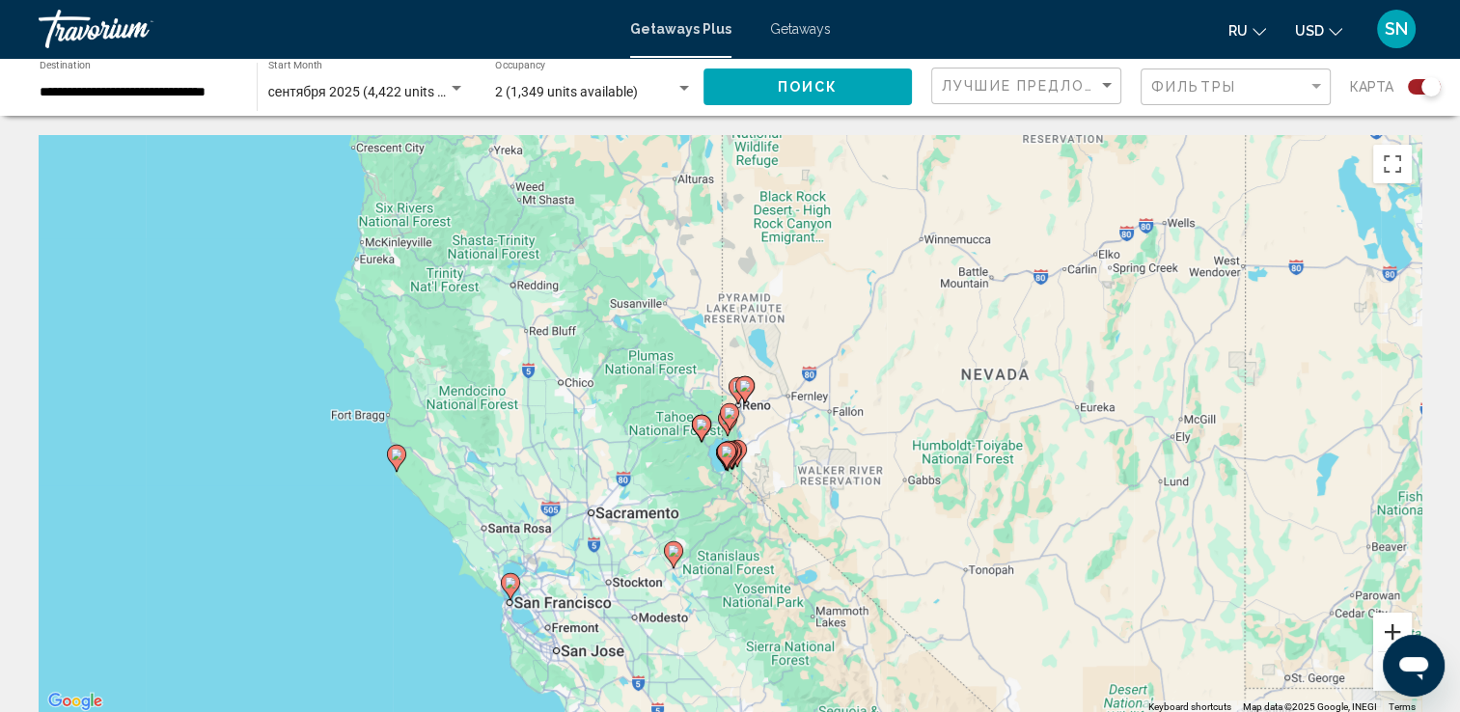
click at [1385, 626] on button "Zoom in" at bounding box center [1392, 632] width 39 height 39
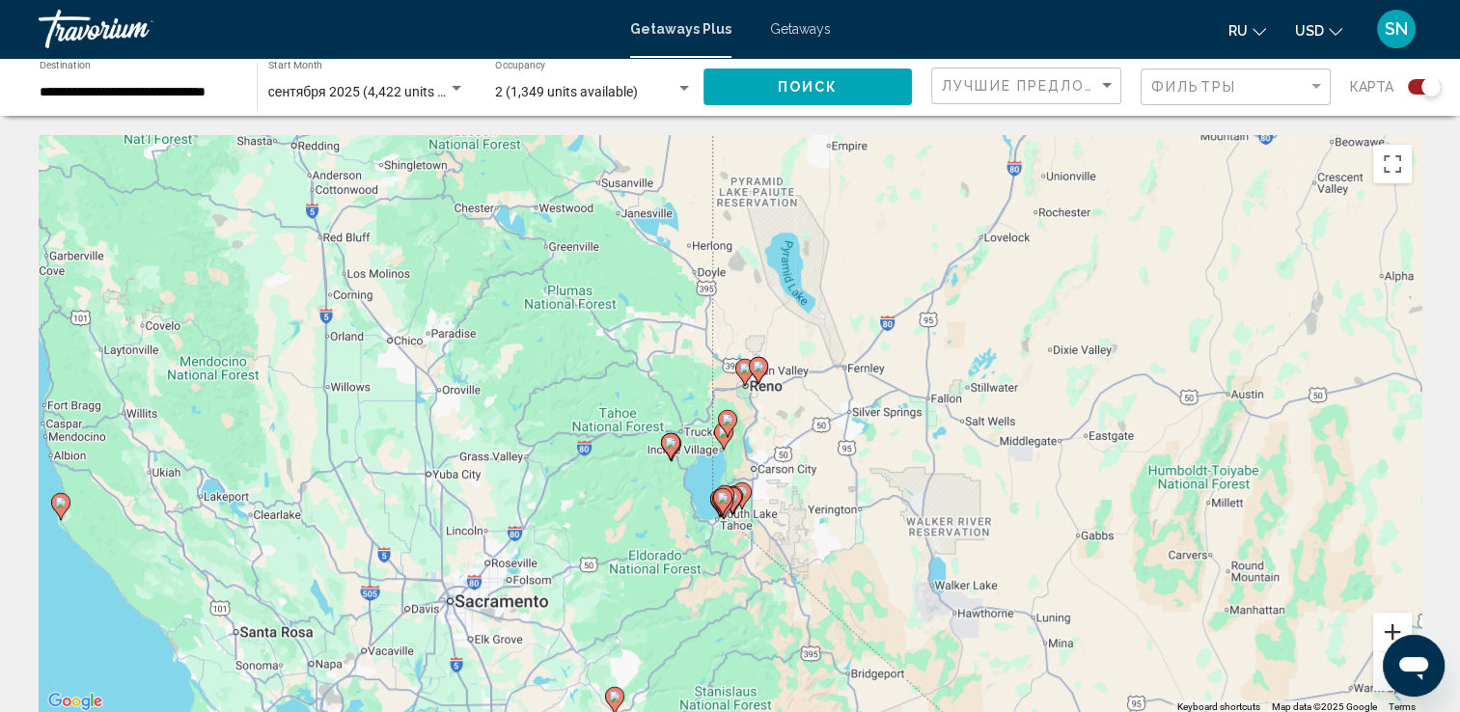
click at [1385, 626] on button "Zoom in" at bounding box center [1392, 632] width 39 height 39
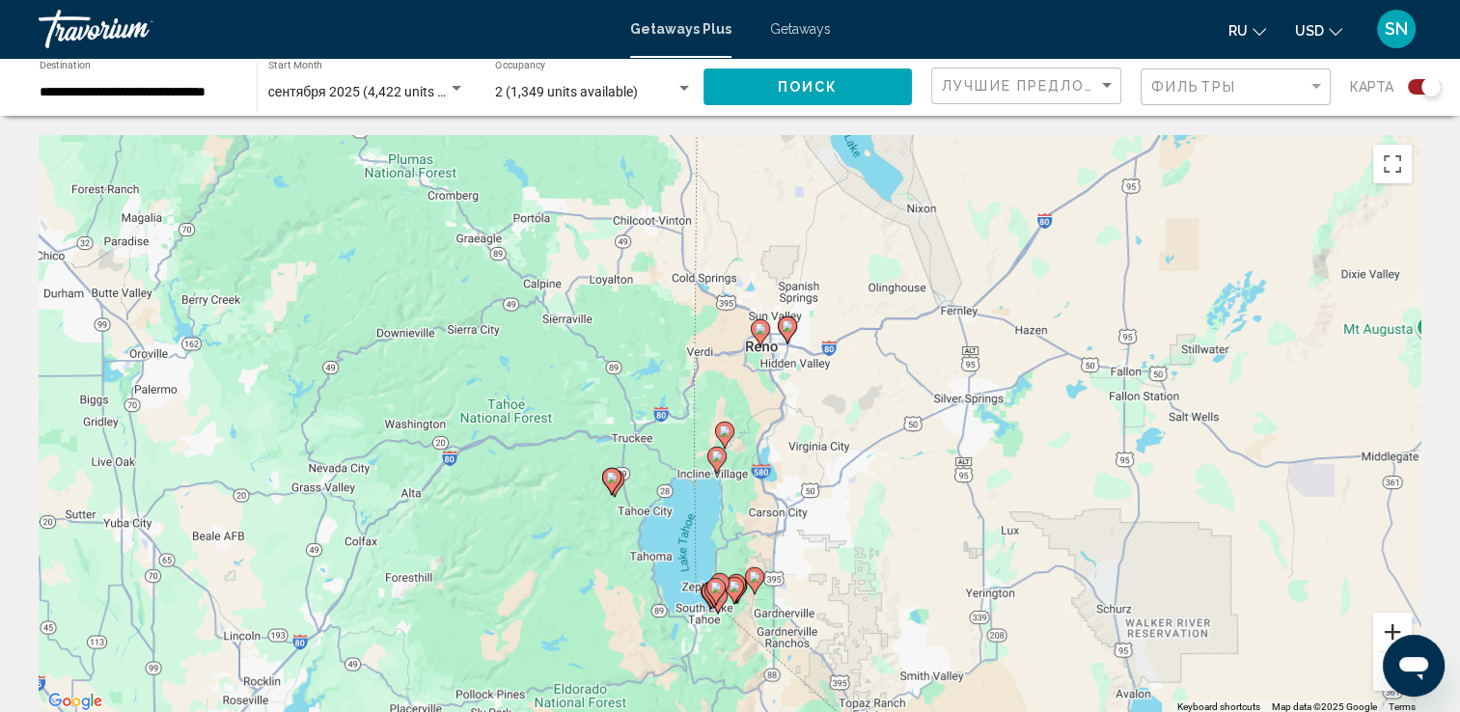
click at [1385, 626] on button "Zoom in" at bounding box center [1392, 632] width 39 height 39
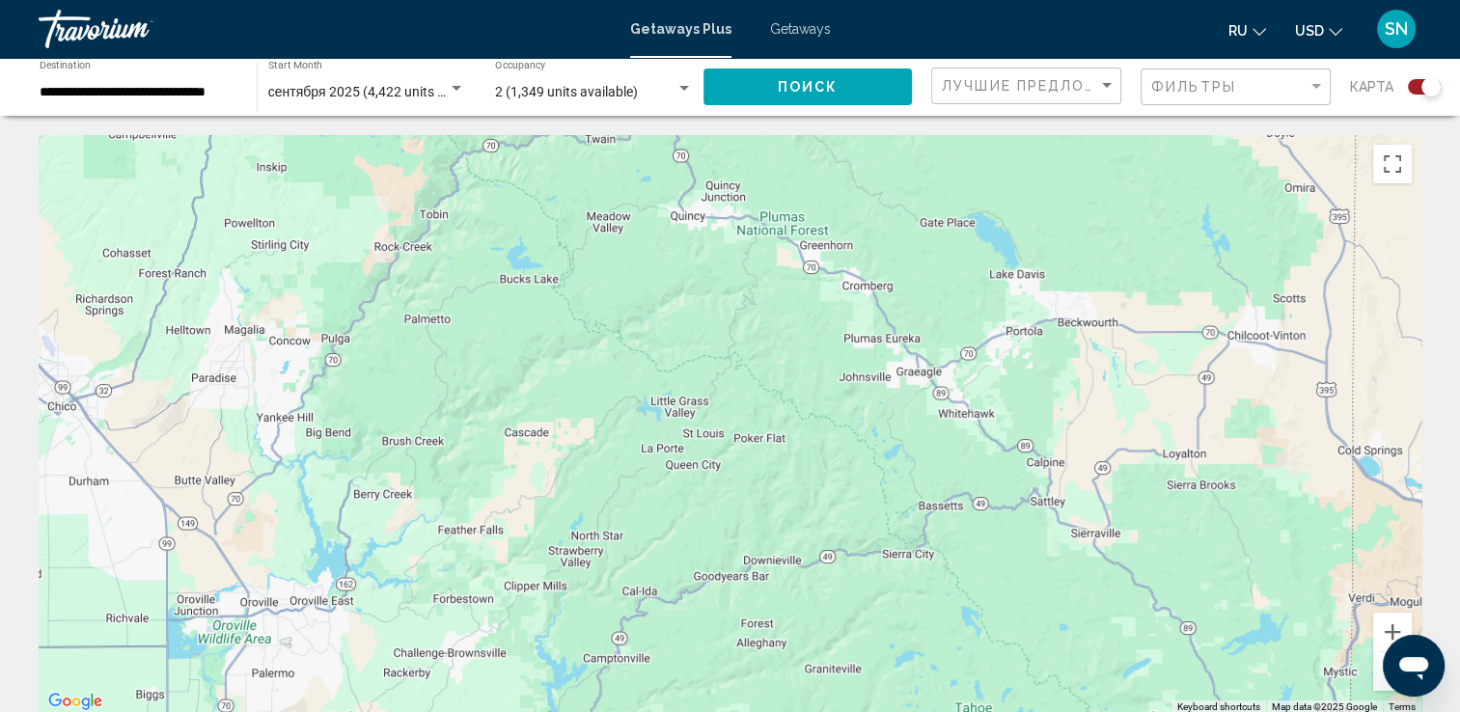
drag, startPoint x: 449, startPoint y: 169, endPoint x: 1121, endPoint y: 481, distance: 741.6
click at [1121, 481] on div "To activate drag with keyboard, press Alt + Enter. Once in keyboard drag state,…" at bounding box center [730, 424] width 1383 height 579
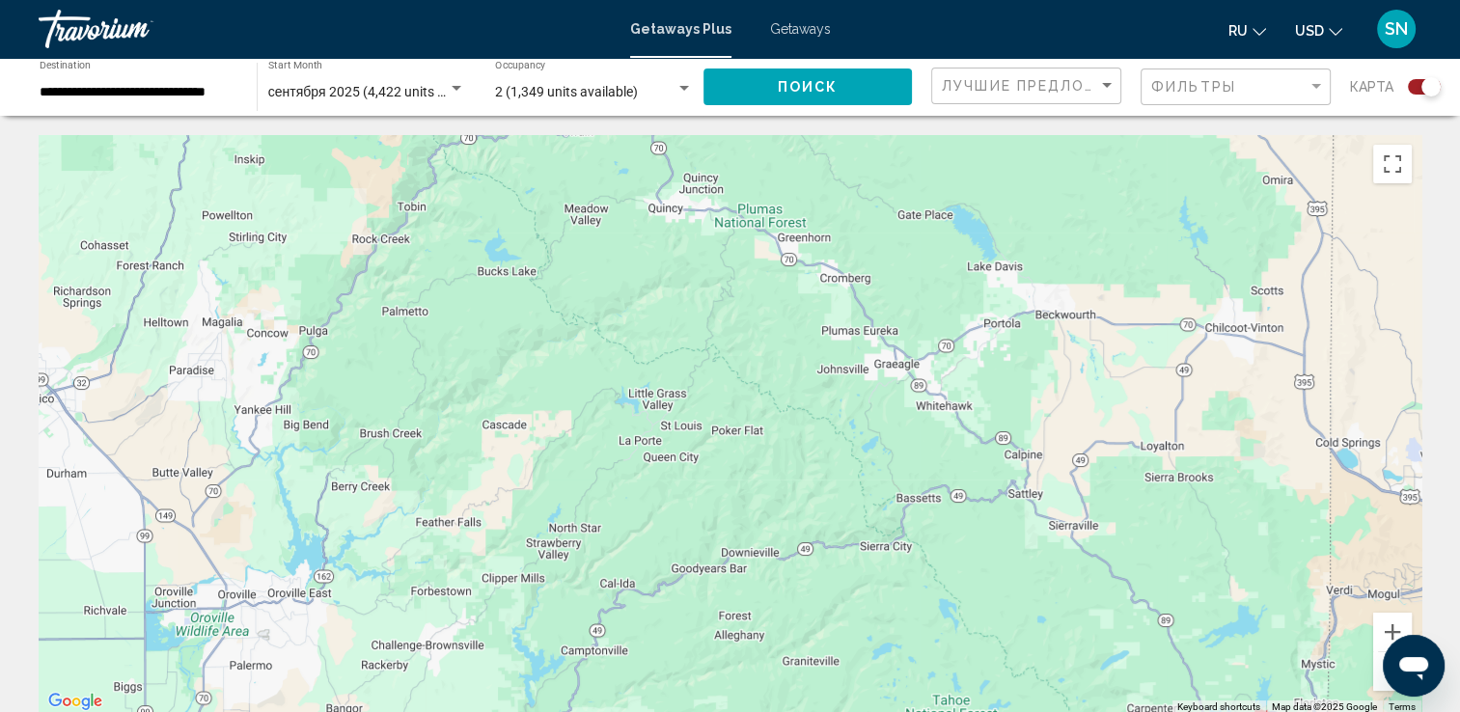
click at [1380, 686] on button "Zoom out" at bounding box center [1392, 671] width 39 height 39
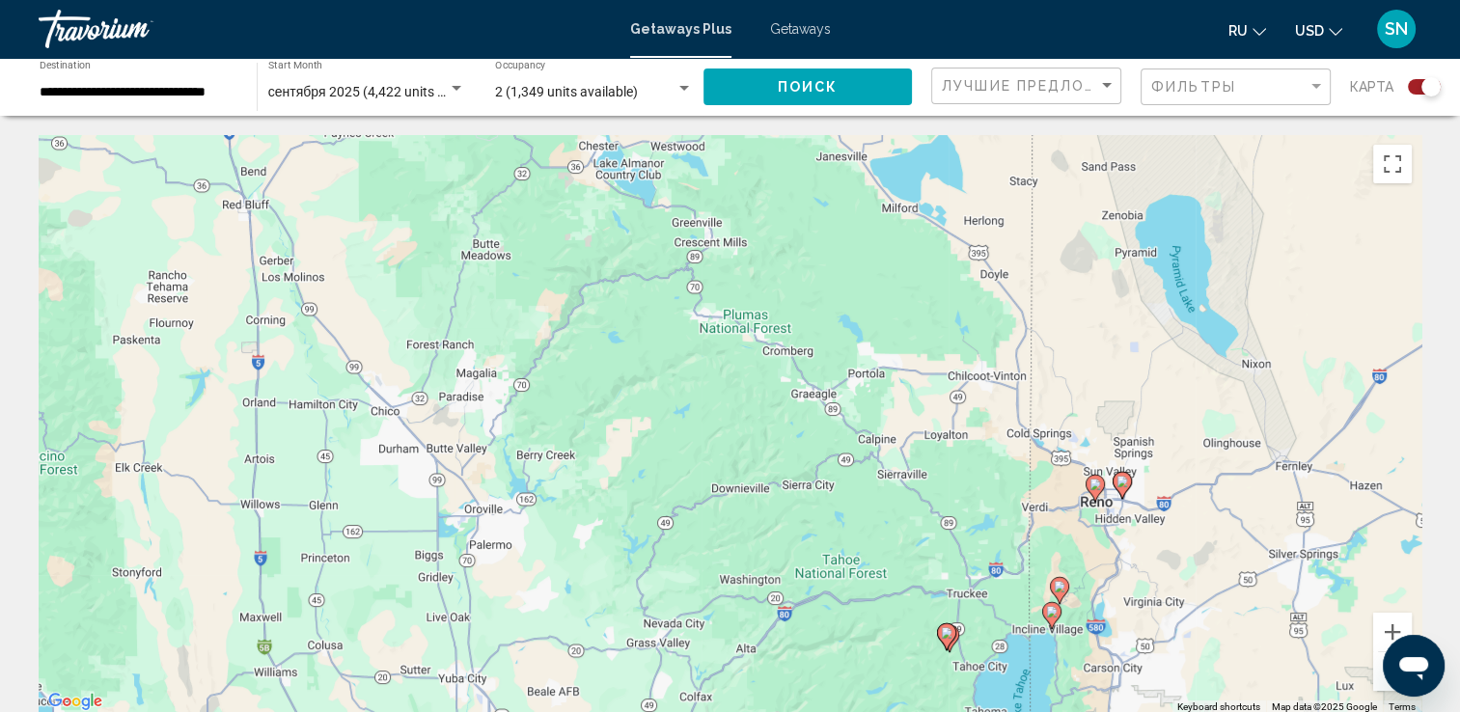
click at [1380, 686] on button "Zoom out" at bounding box center [1392, 671] width 39 height 39
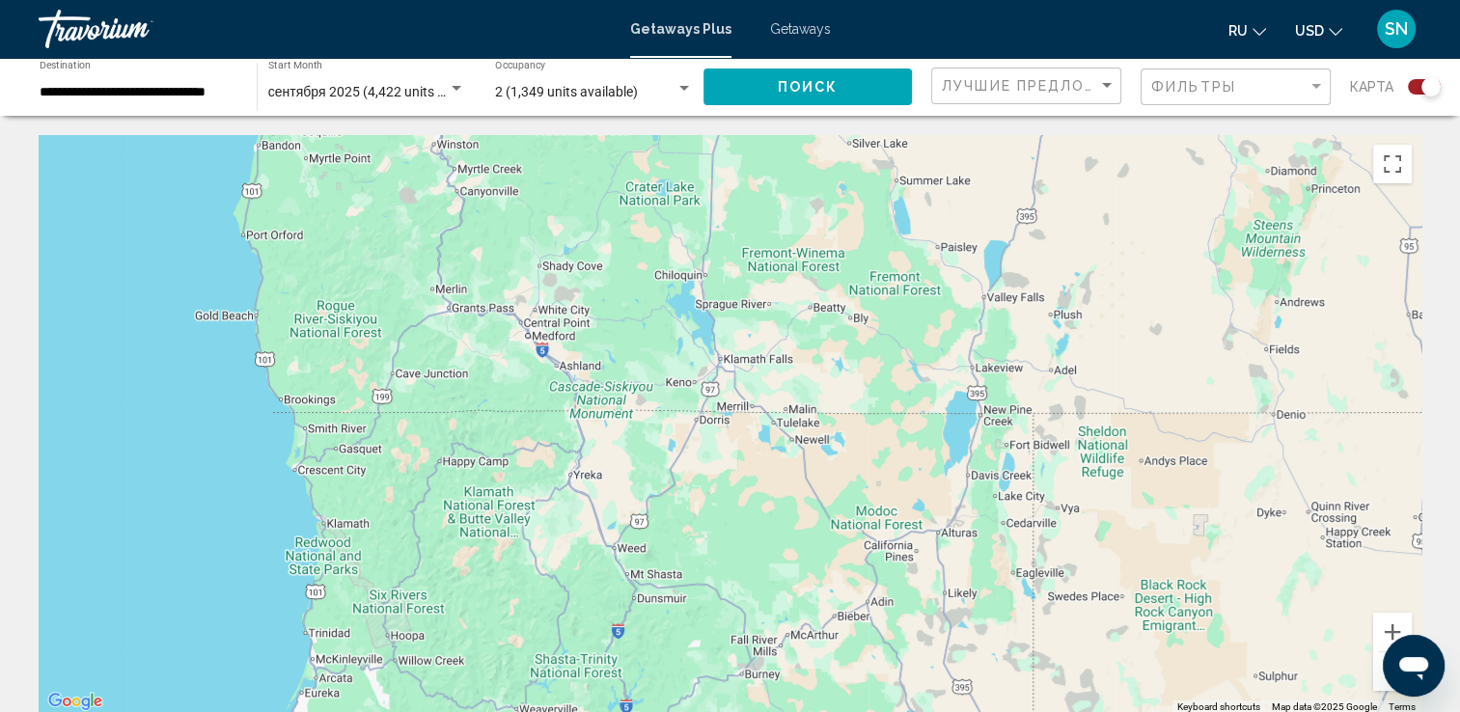
drag, startPoint x: 315, startPoint y: 270, endPoint x: 452, endPoint y: 619, distance: 375.2
click at [462, 711] on html "**********" at bounding box center [730, 356] width 1460 height 712
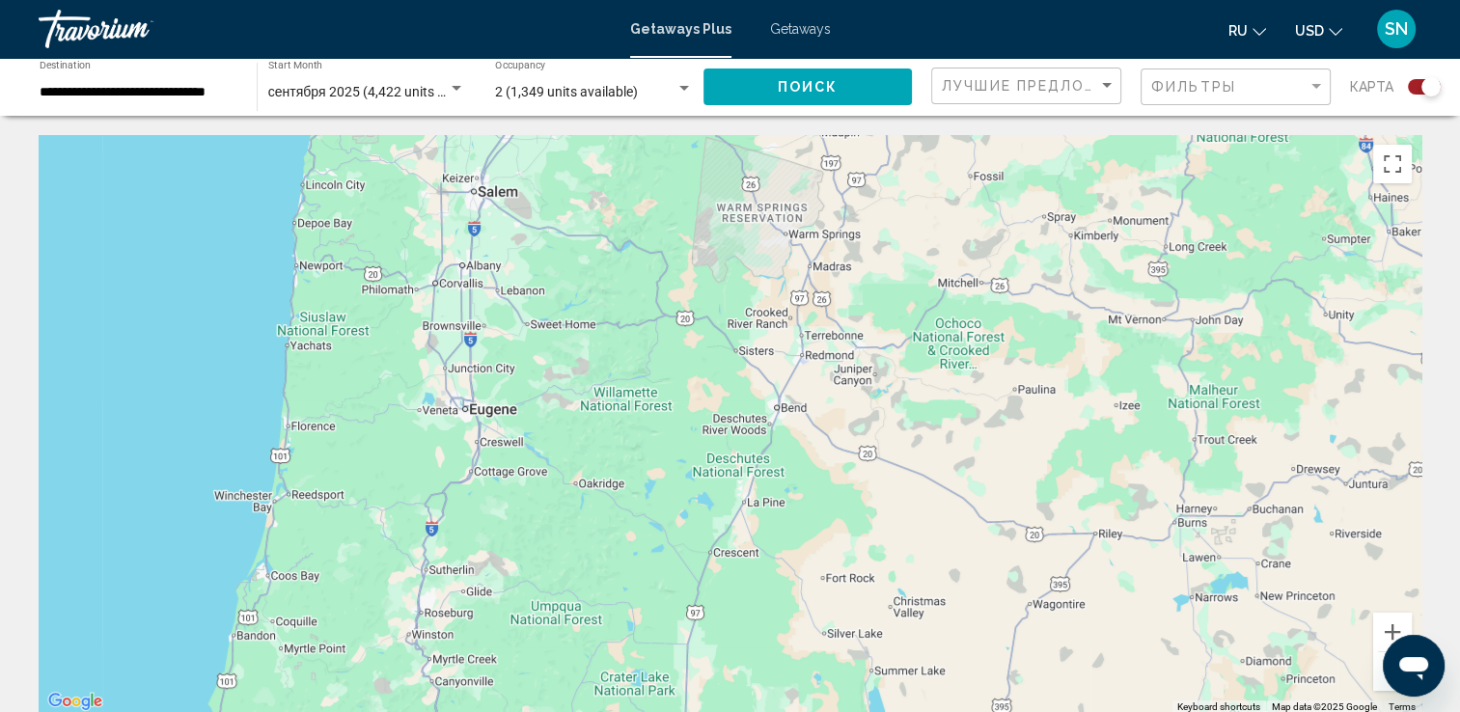
drag, startPoint x: 329, startPoint y: 227, endPoint x: 378, endPoint y: 654, distance: 430.3
click at [304, 711] on html "**********" at bounding box center [730, 356] width 1460 height 712
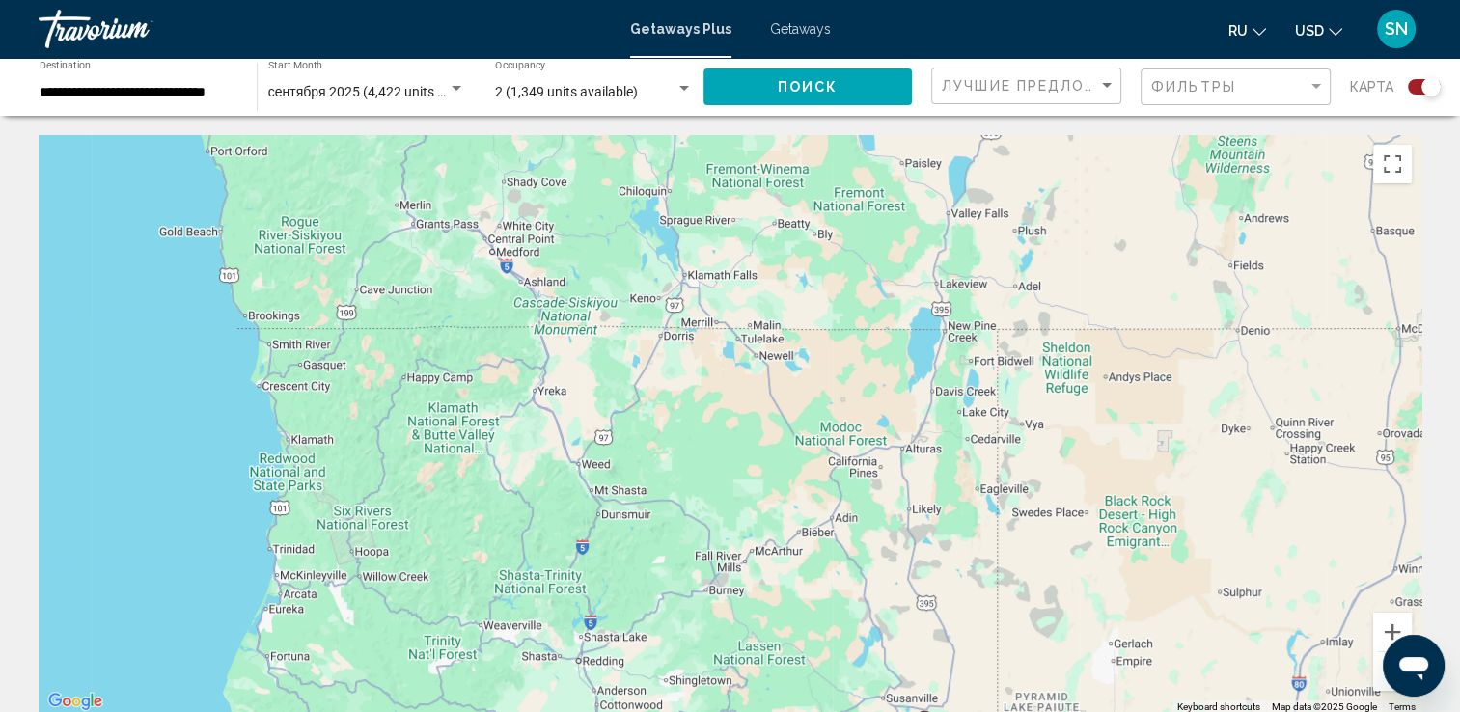
drag, startPoint x: 679, startPoint y: 614, endPoint x: 683, endPoint y: -71, distance: 685.1
click at [683, 0] on html "**********" at bounding box center [730, 356] width 1460 height 712
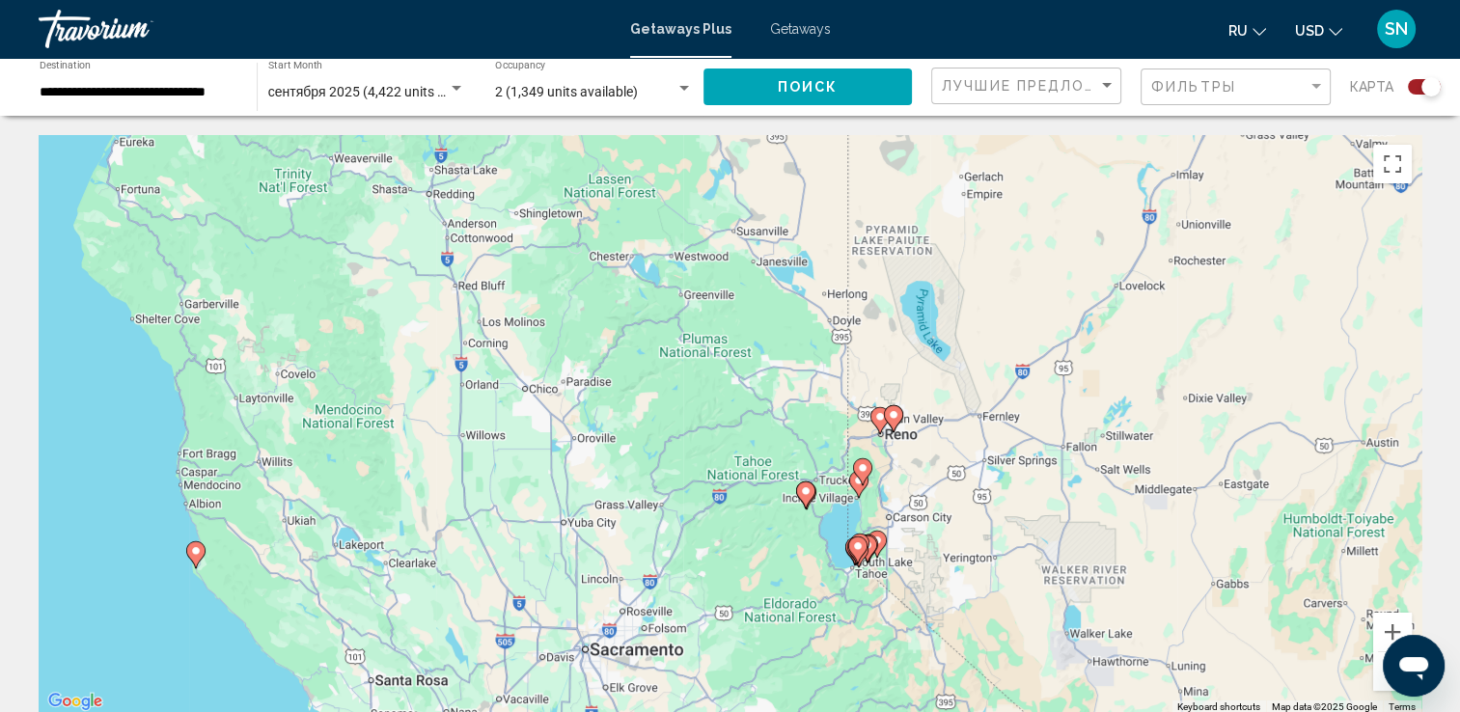
drag, startPoint x: 488, startPoint y: 481, endPoint x: 337, endPoint y: -6, distance: 509.3
click at [337, 0] on html "**********" at bounding box center [730, 356] width 1460 height 712
click at [864, 471] on image "Main content" at bounding box center [863, 468] width 12 height 12
type input "**********"
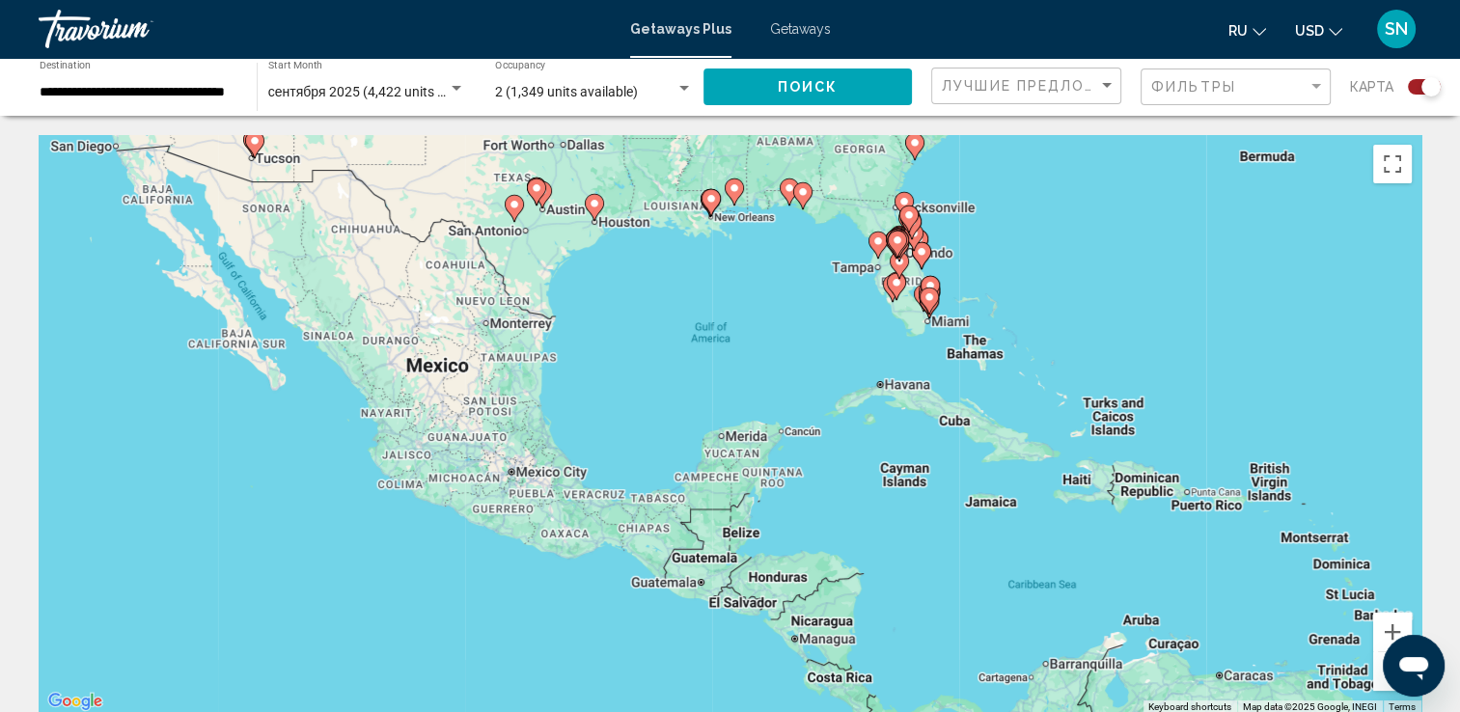
drag, startPoint x: 1138, startPoint y: 582, endPoint x: 459, endPoint y: 124, distance: 818.6
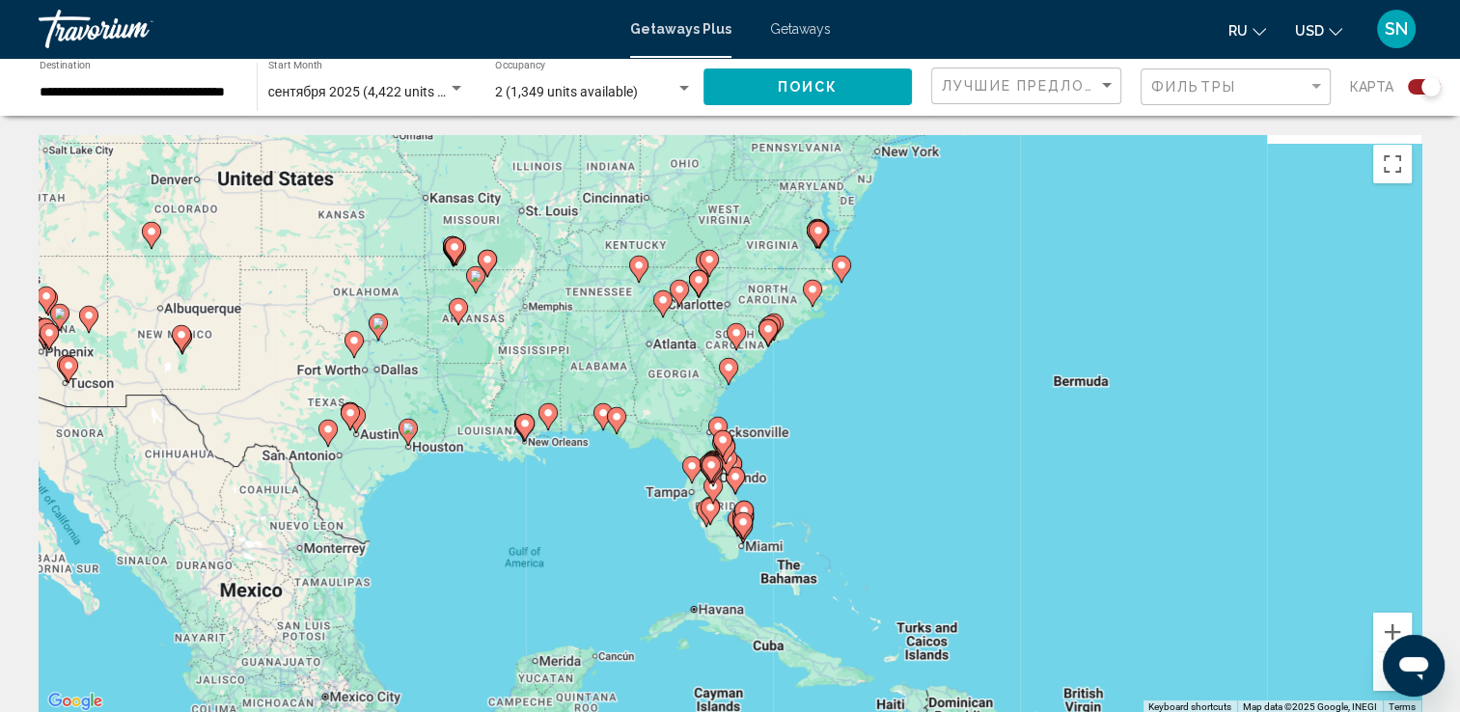
drag, startPoint x: 768, startPoint y: 306, endPoint x: 738, endPoint y: 559, distance: 254.6
click at [692, 587] on div "To activate drag with keyboard, press Alt + Enter. Once in keyboard drag state,…" at bounding box center [730, 424] width 1383 height 579
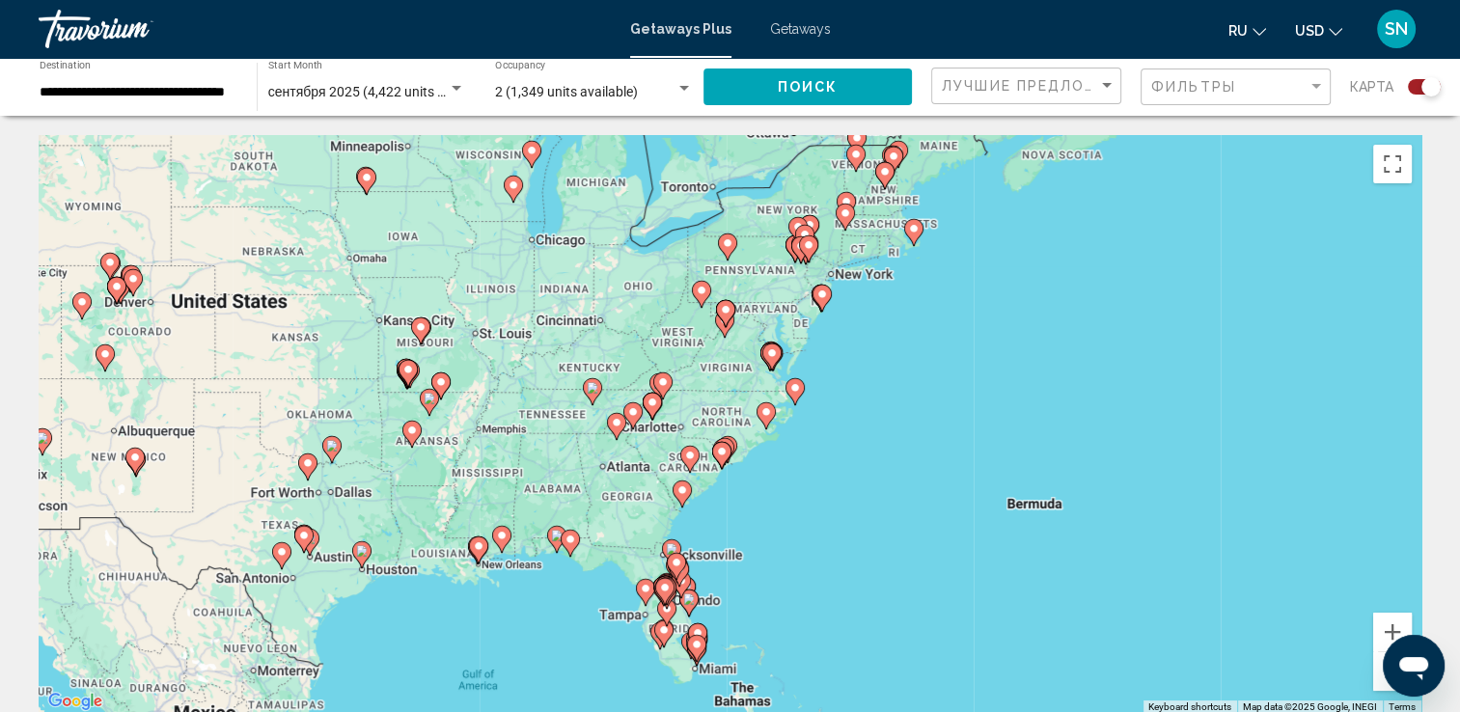
drag, startPoint x: 987, startPoint y: 208, endPoint x: 823, endPoint y: 281, distance: 179.3
click at [823, 281] on div "To activate drag with keyboard, press Alt + Enter. Once in keyboard drag state,…" at bounding box center [730, 424] width 1383 height 579
click at [1387, 621] on button "Zoom in" at bounding box center [1392, 632] width 39 height 39
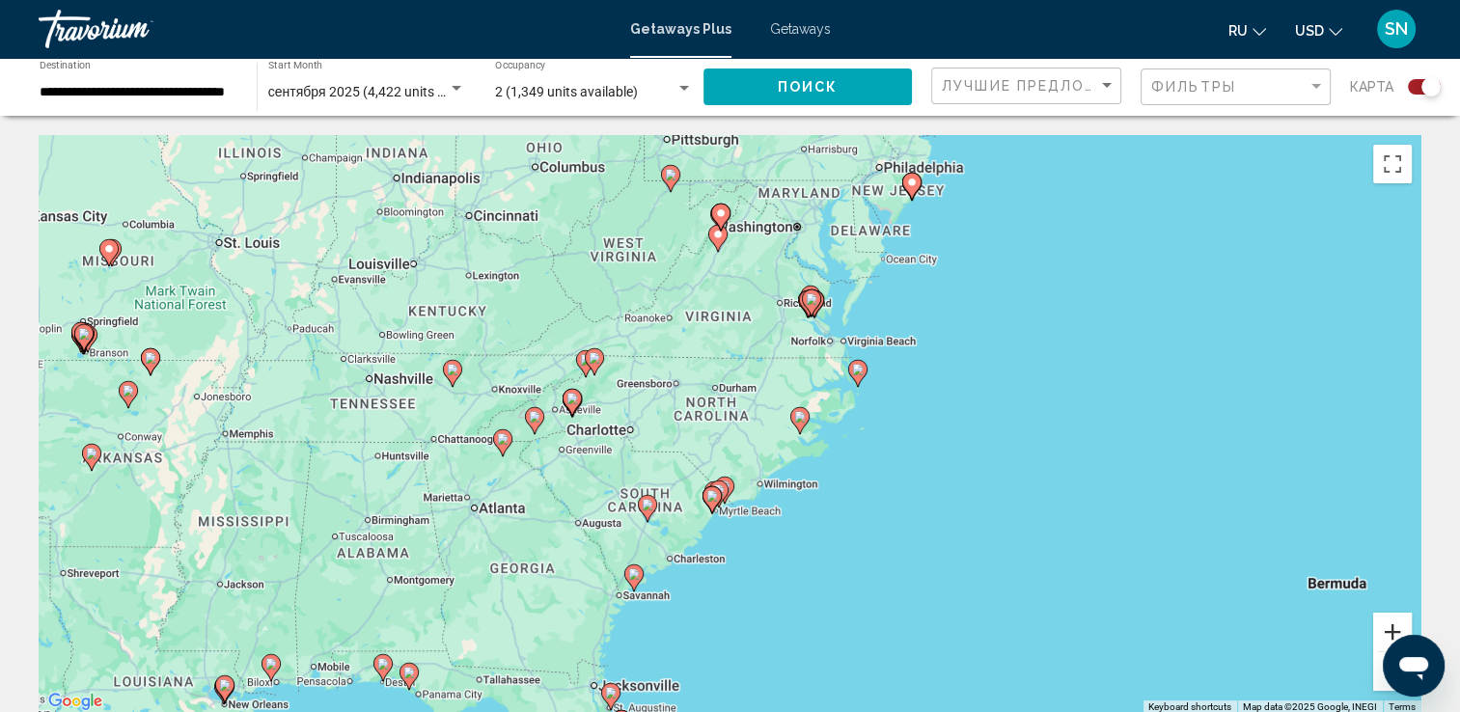
click at [1387, 621] on button "Zoom in" at bounding box center [1392, 632] width 39 height 39
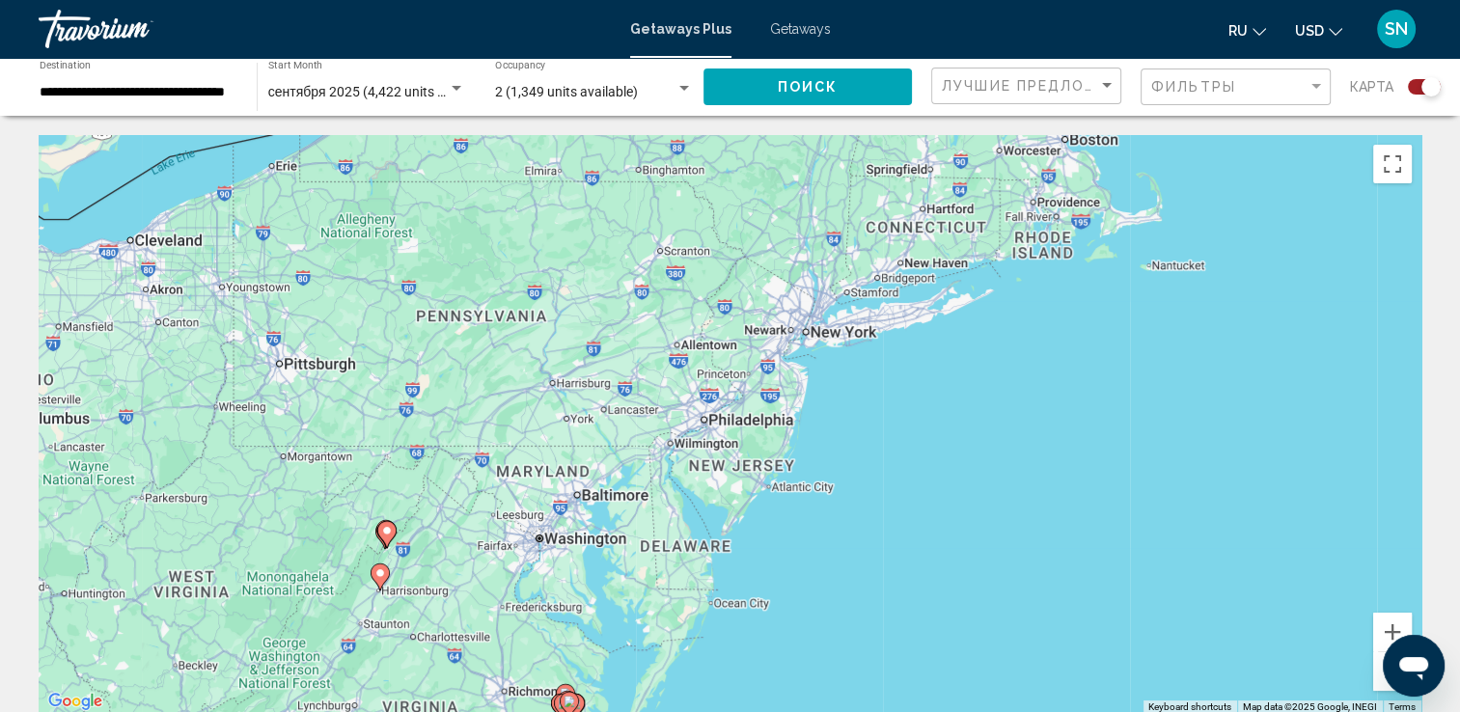
drag, startPoint x: 1235, startPoint y: 265, endPoint x: 914, endPoint y: 761, distance: 590.9
click at [914, 711] on html "**********" at bounding box center [730, 356] width 1460 height 712
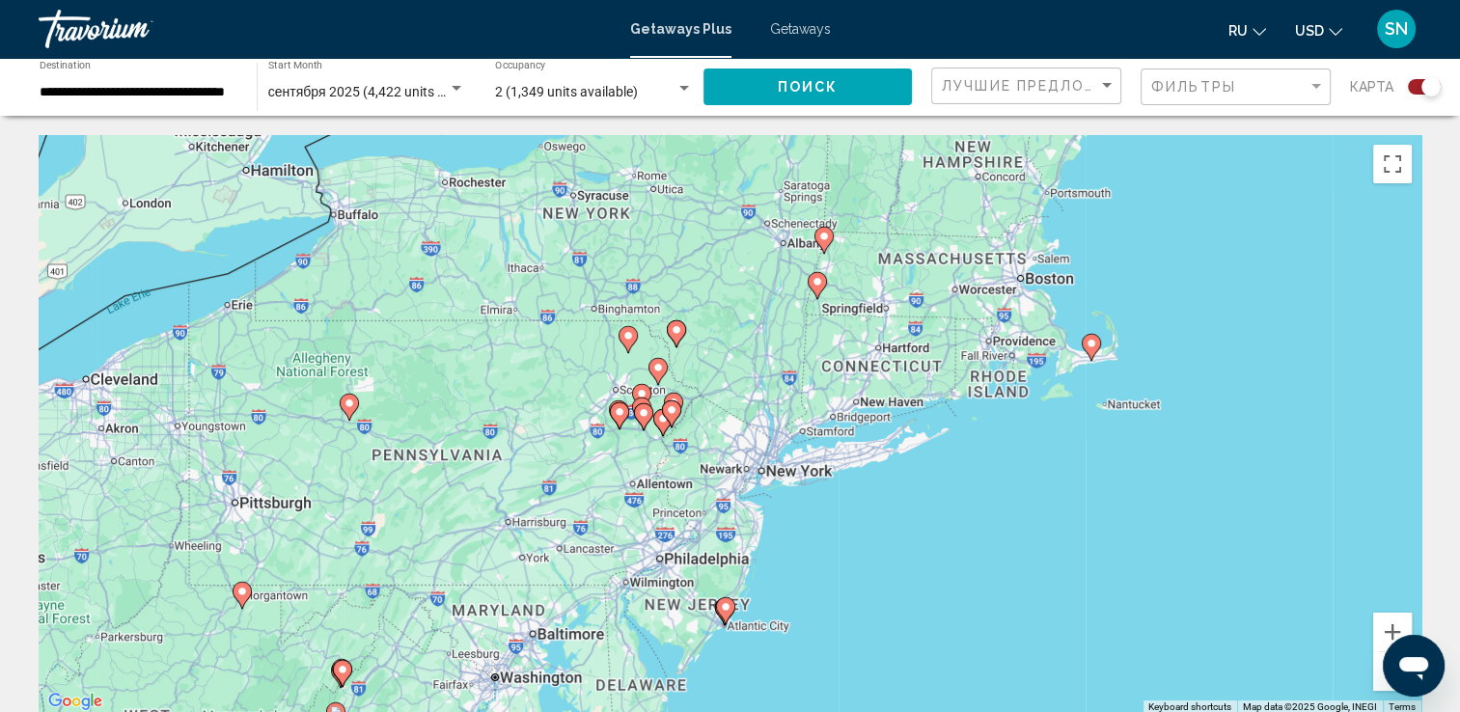
drag, startPoint x: 1042, startPoint y: 400, endPoint x: 998, endPoint y: 545, distance: 151.4
click at [998, 545] on div "To activate drag with keyboard, press Alt + Enter. Once in keyboard drag state,…" at bounding box center [730, 424] width 1383 height 579
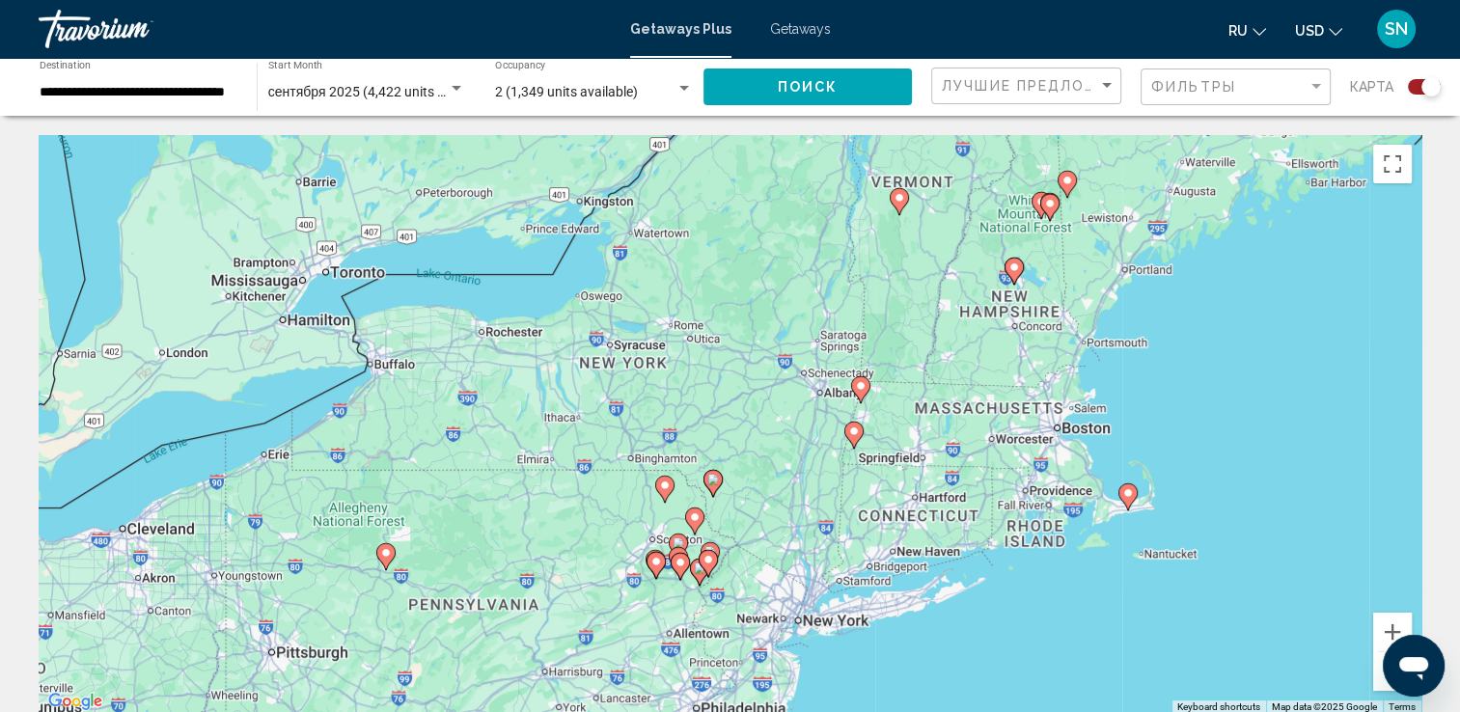
drag, startPoint x: 444, startPoint y: 191, endPoint x: 482, endPoint y: 348, distance: 161.9
click at [482, 348] on div "To activate drag with keyboard, press Alt + Enter. Once in keyboard drag state,…" at bounding box center [730, 424] width 1383 height 579
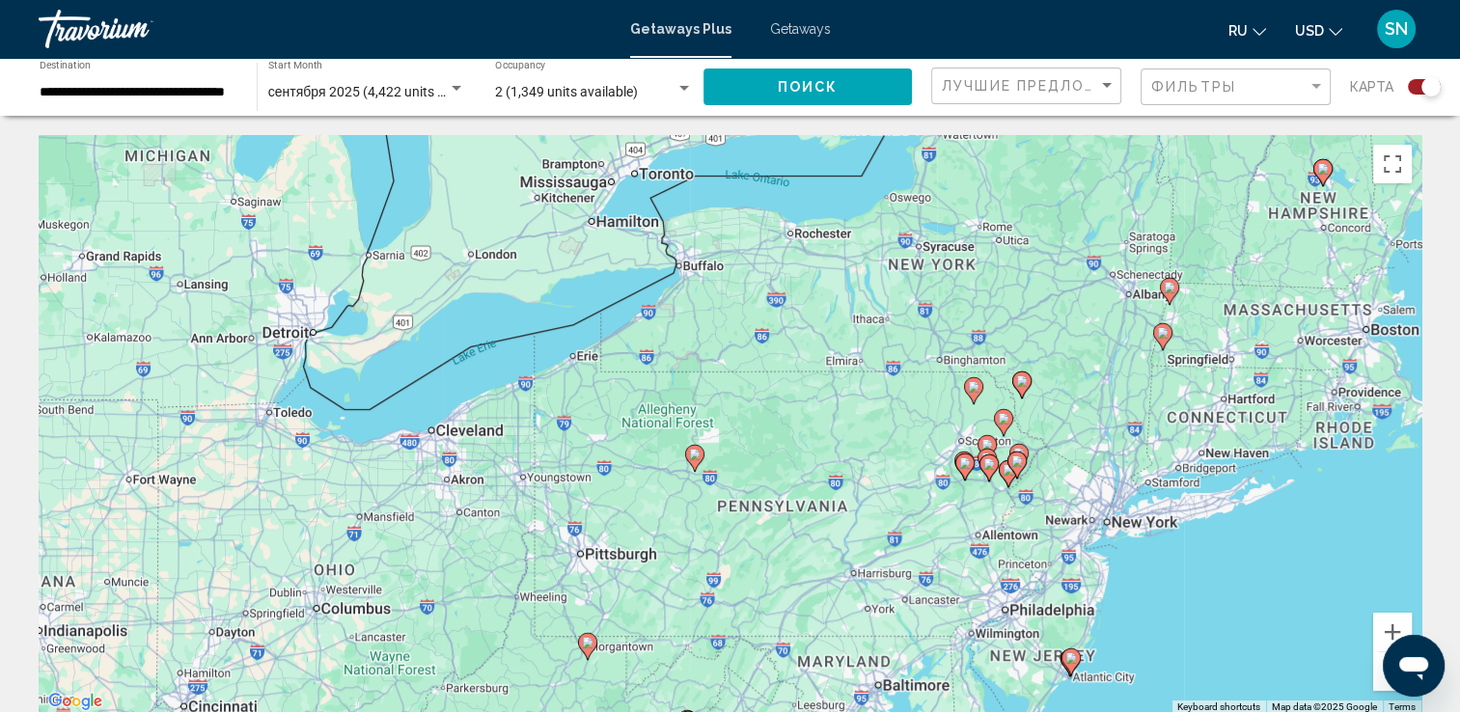
click at [668, 24] on span "Getaways Plus" at bounding box center [680, 28] width 101 height 15
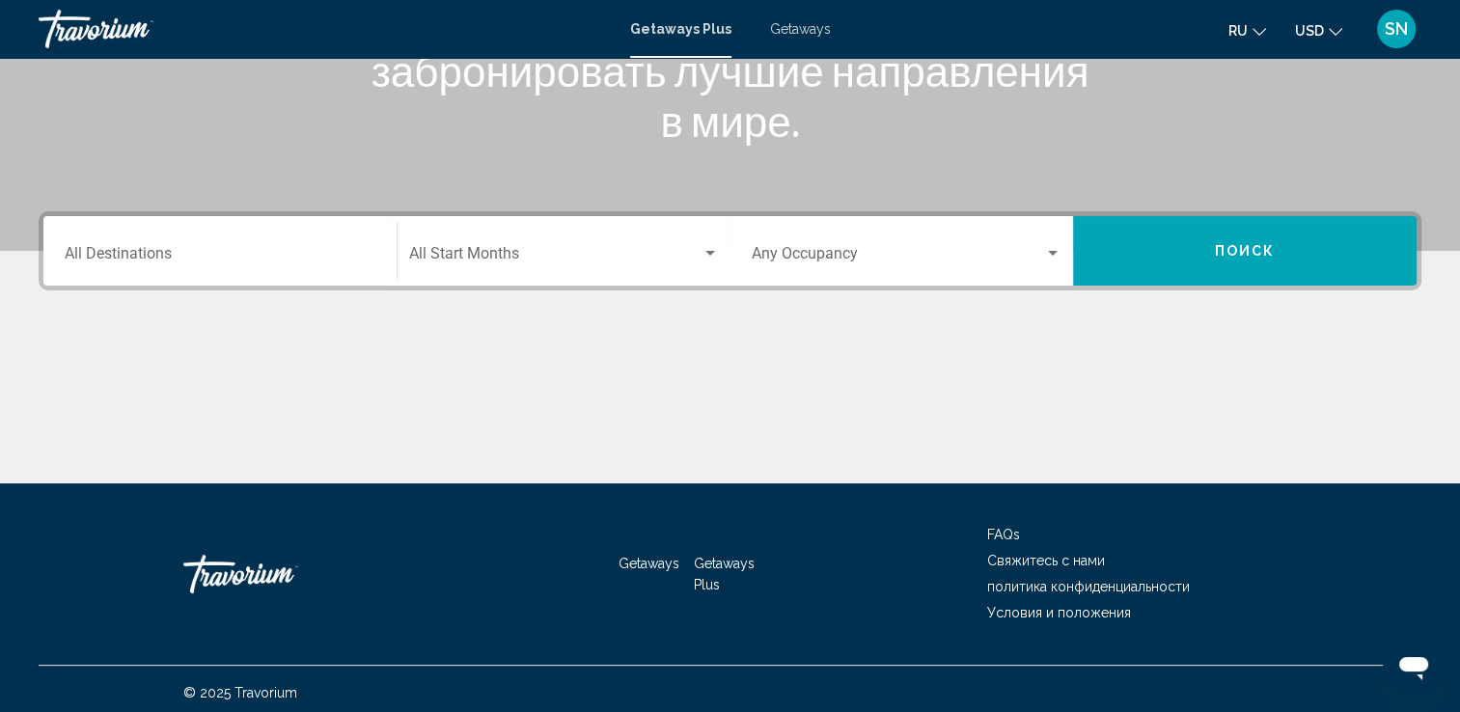
scroll to position [335, 0]
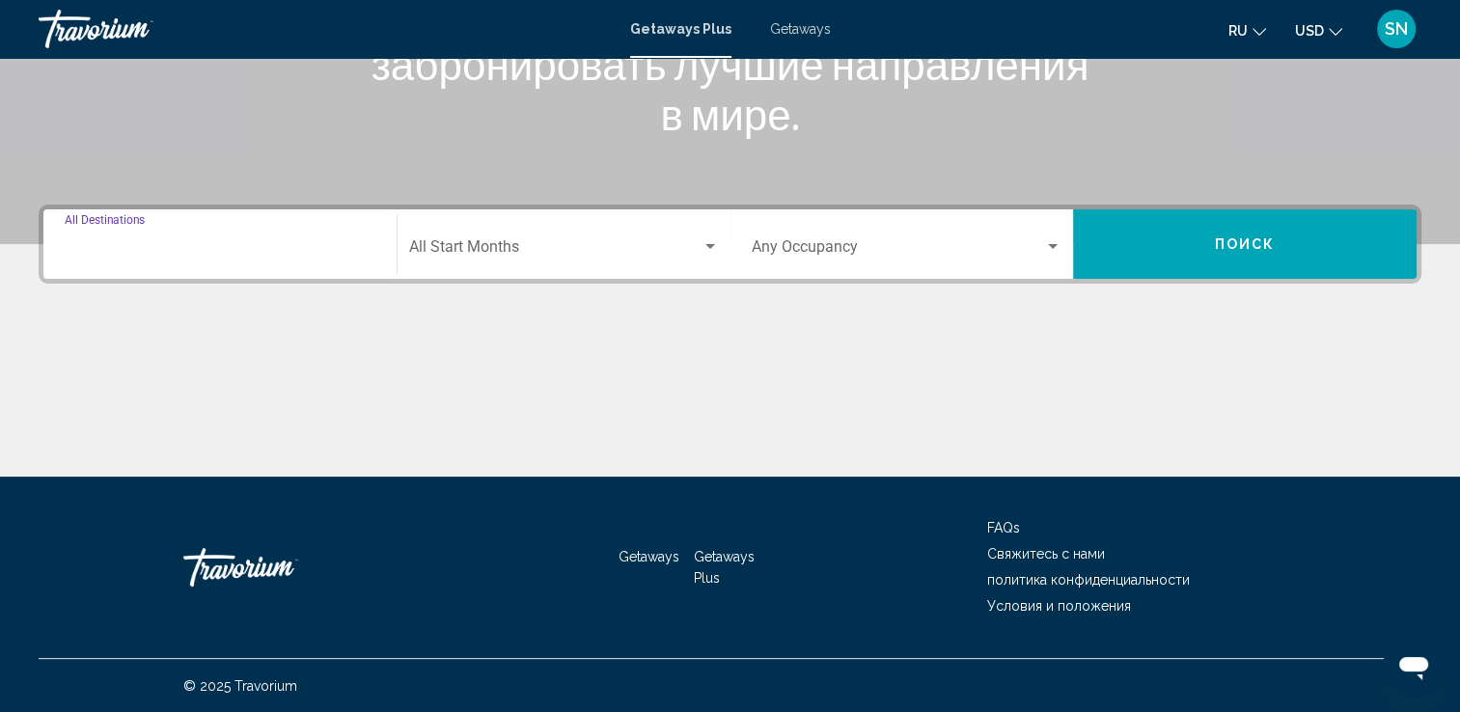
click at [136, 246] on input "Destination All Destinations" at bounding box center [220, 250] width 311 height 17
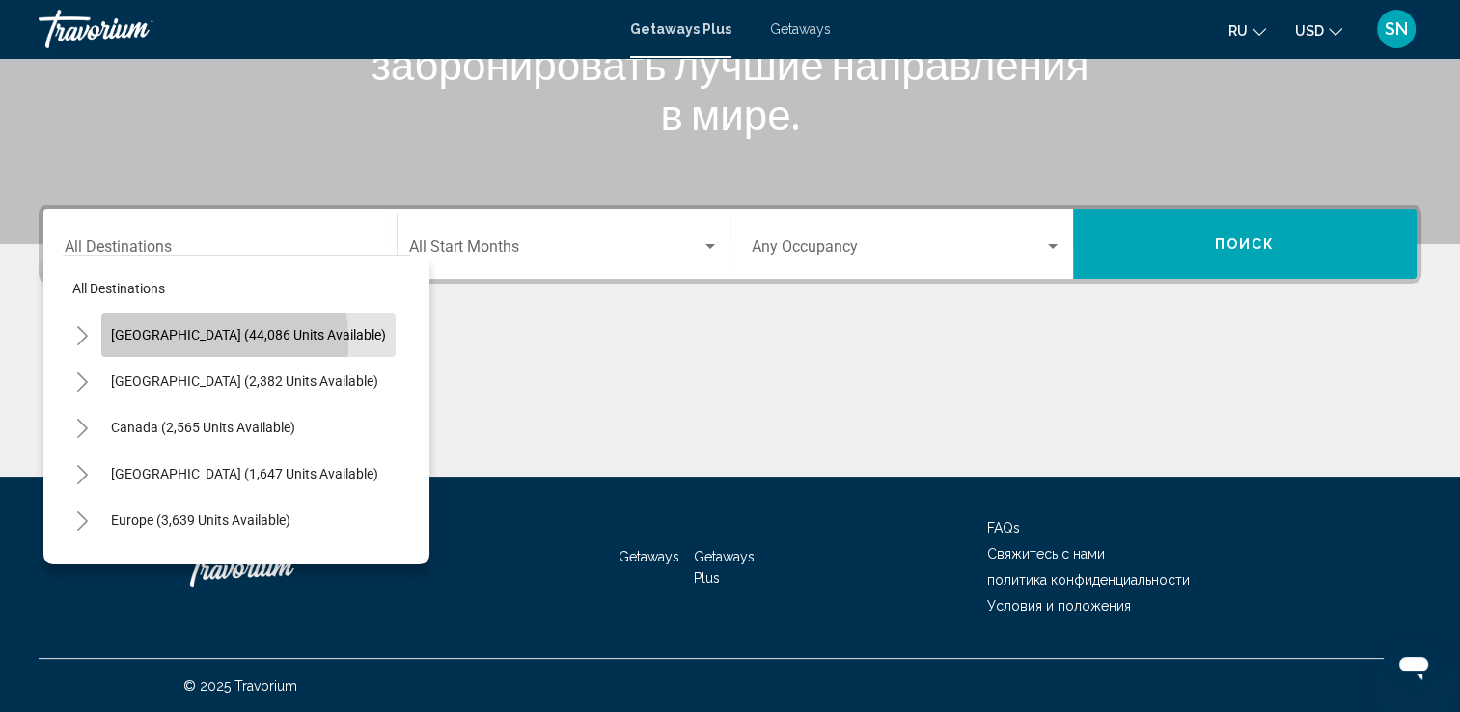
click at [147, 342] on span "United States (44,086 units available)" at bounding box center [248, 334] width 275 height 15
type input "**********"
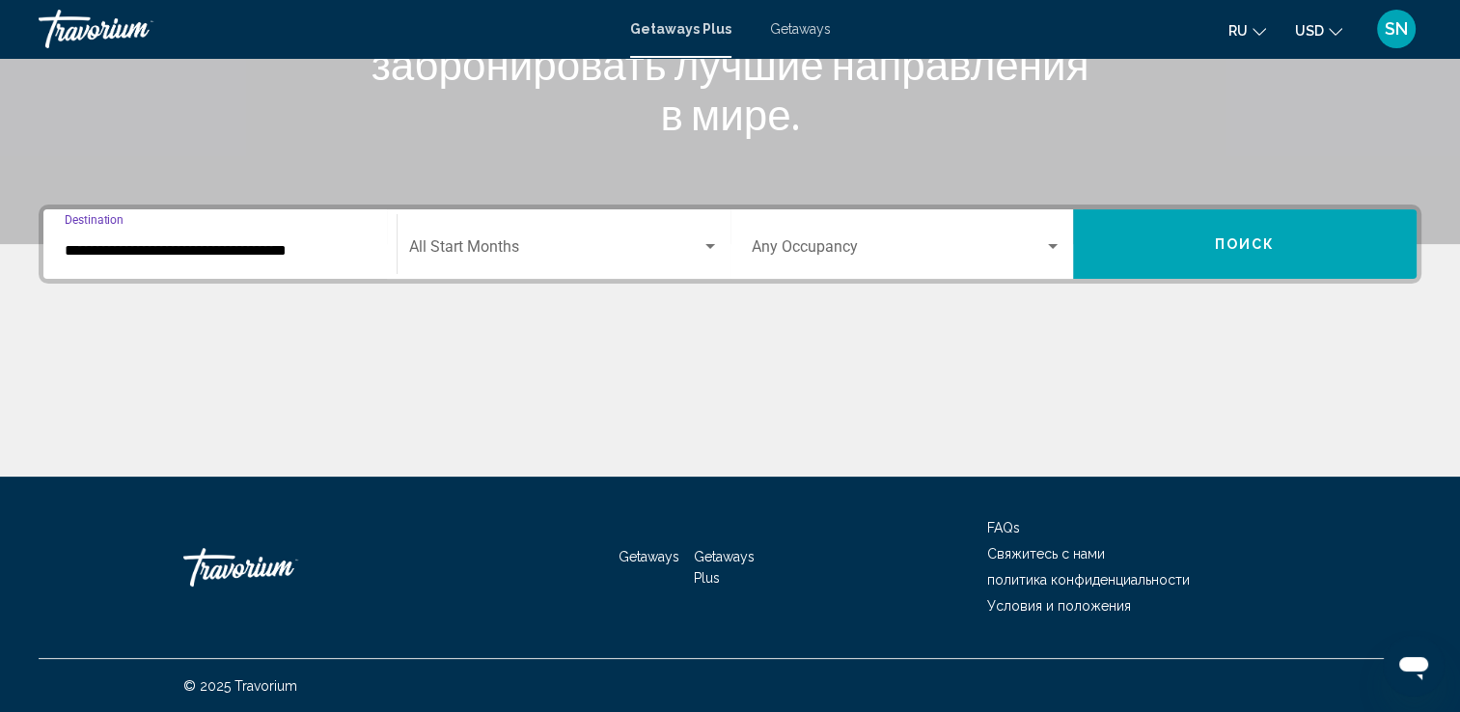
click at [452, 244] on span "Search widget" at bounding box center [555, 250] width 292 height 17
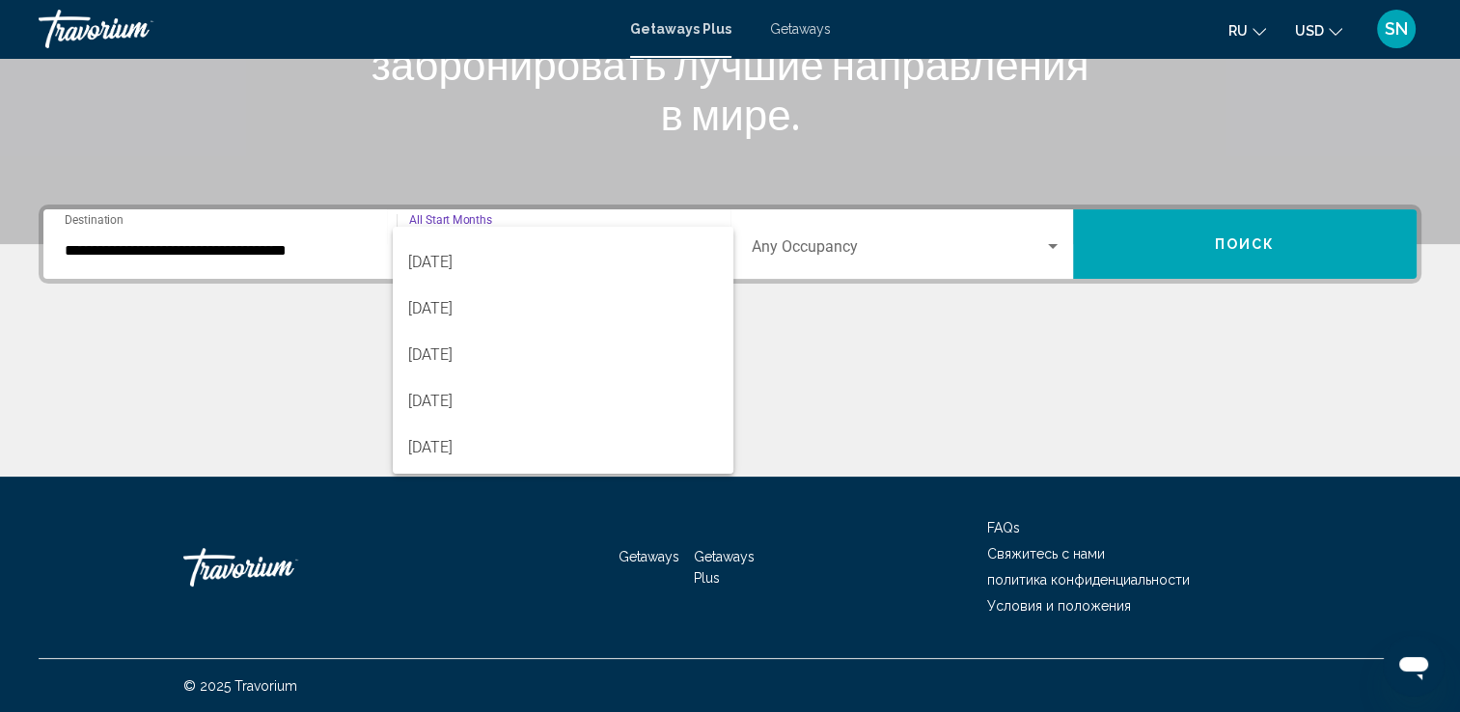
scroll to position [360, 0]
click at [526, 396] on span "June 2026" at bounding box center [563, 399] width 310 height 46
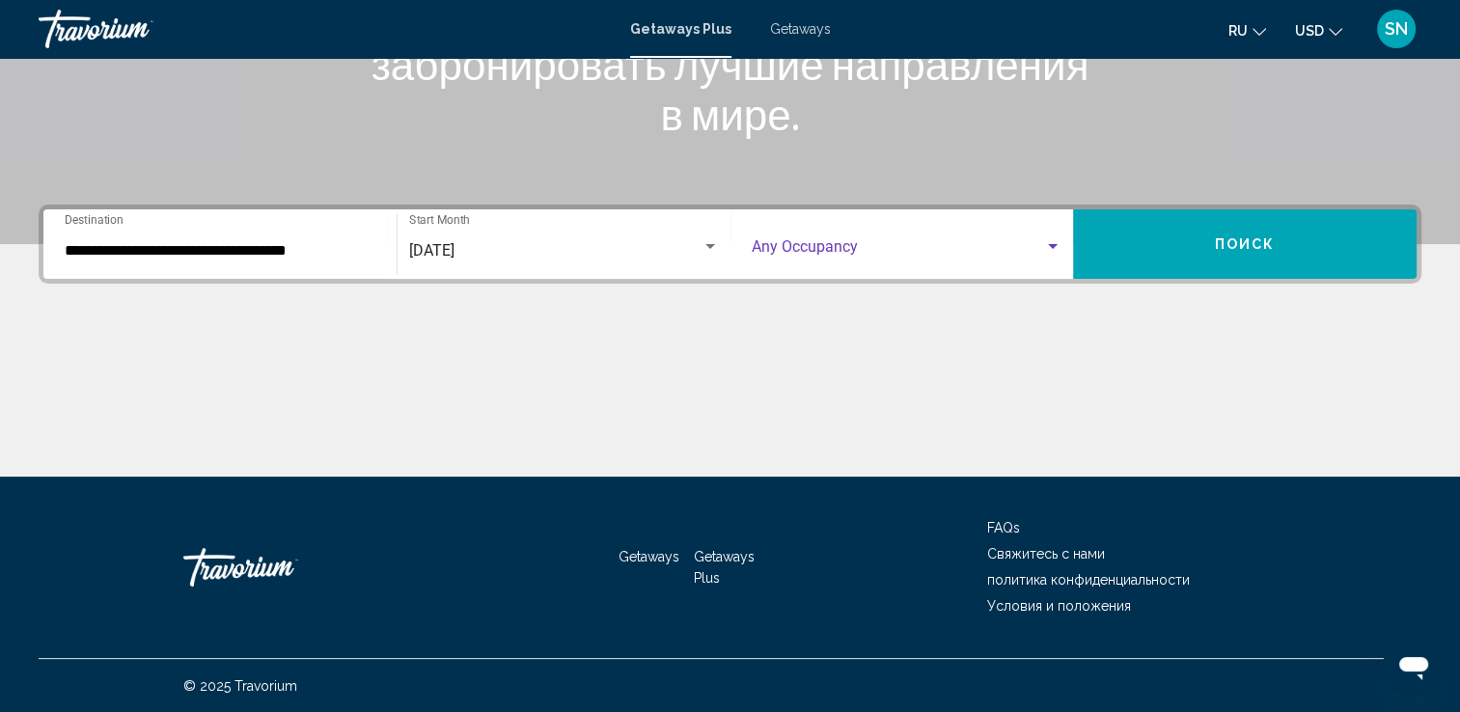
click at [924, 253] on span "Search widget" at bounding box center [898, 250] width 293 height 17
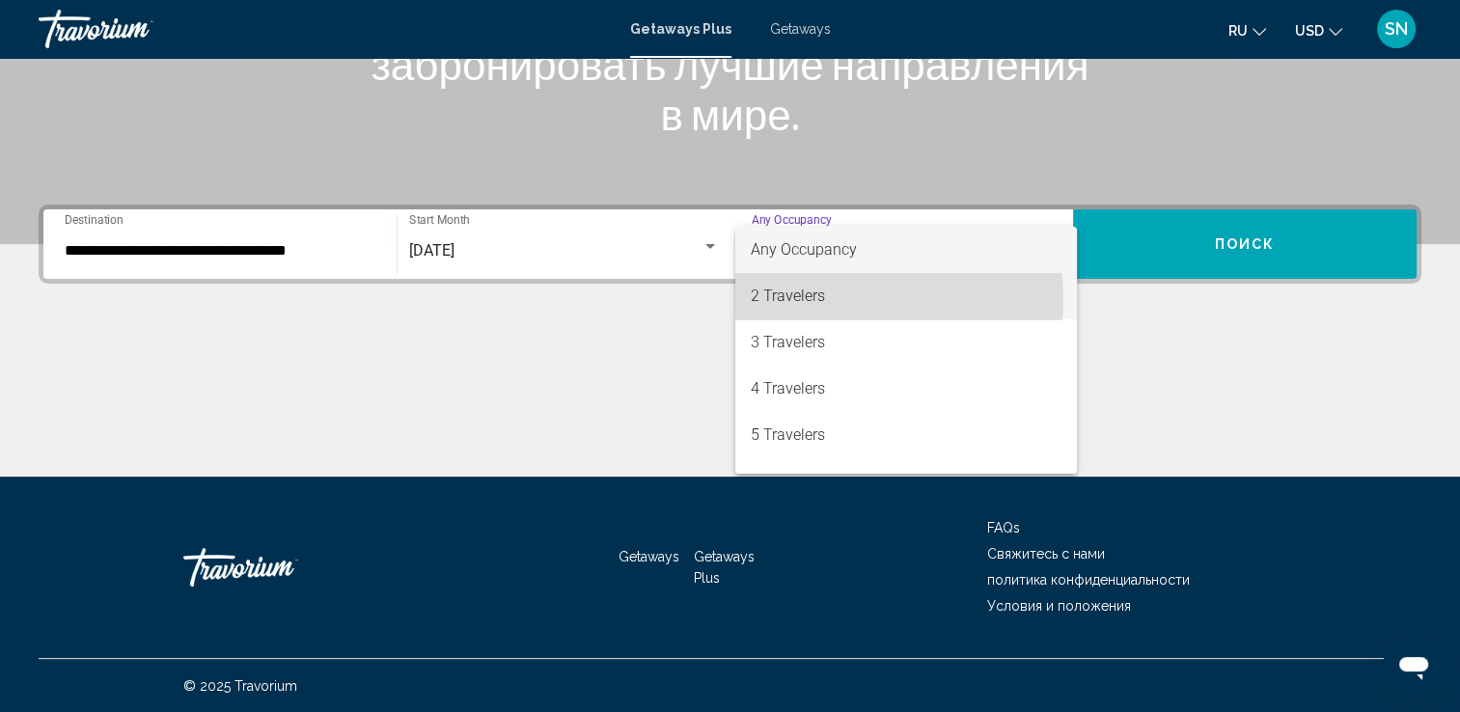
click at [845, 298] on span "2 Travelers" at bounding box center [906, 296] width 311 height 46
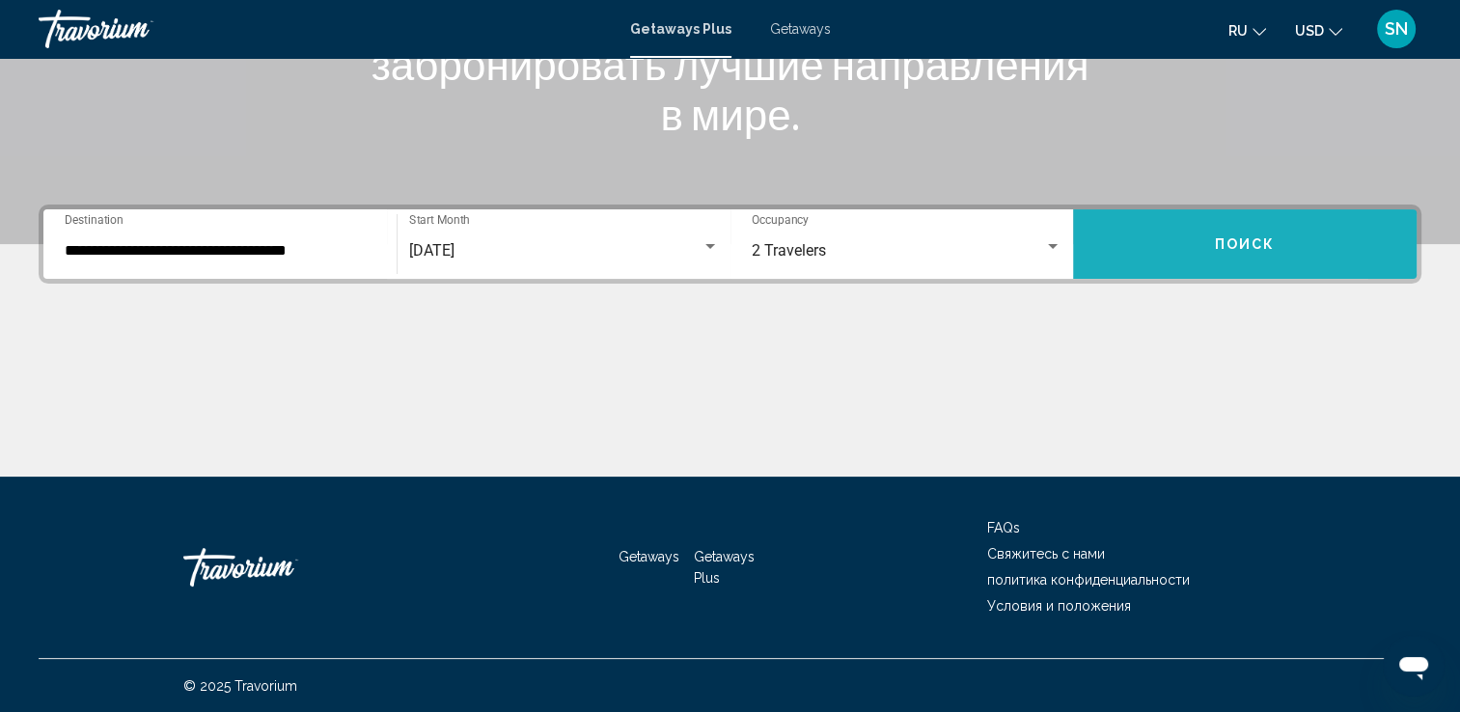
click at [1148, 237] on button "Поиск" at bounding box center [1244, 243] width 343 height 69
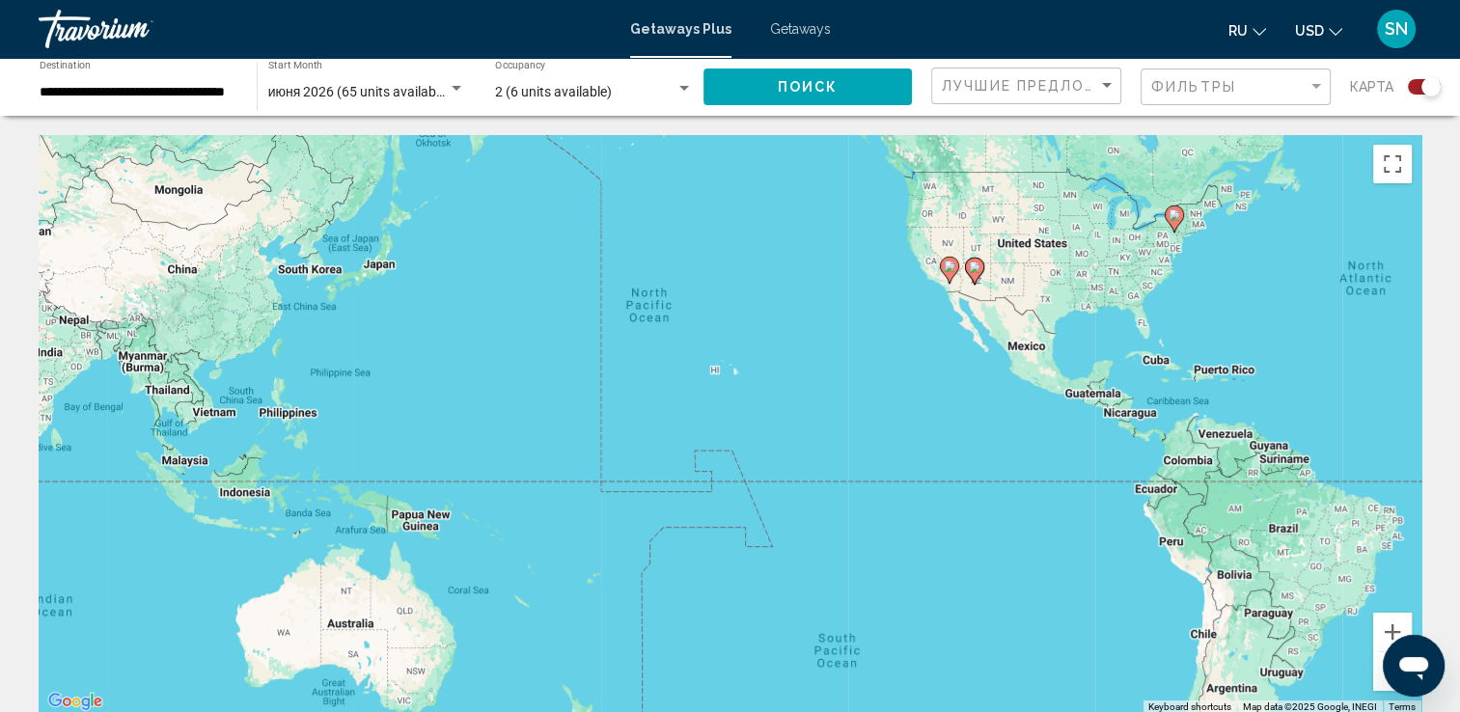
drag, startPoint x: 184, startPoint y: 423, endPoint x: 884, endPoint y: 307, distance: 709.0
click at [884, 307] on div "To activate drag with keyboard, press Alt + Enter. Once in keyboard drag state,…" at bounding box center [730, 424] width 1383 height 579
click at [758, 386] on div "To activate drag with keyboard, press Alt + Enter. Once in keyboard drag state,…" at bounding box center [730, 424] width 1383 height 579
click at [1379, 623] on button "Zoom in" at bounding box center [1392, 632] width 39 height 39
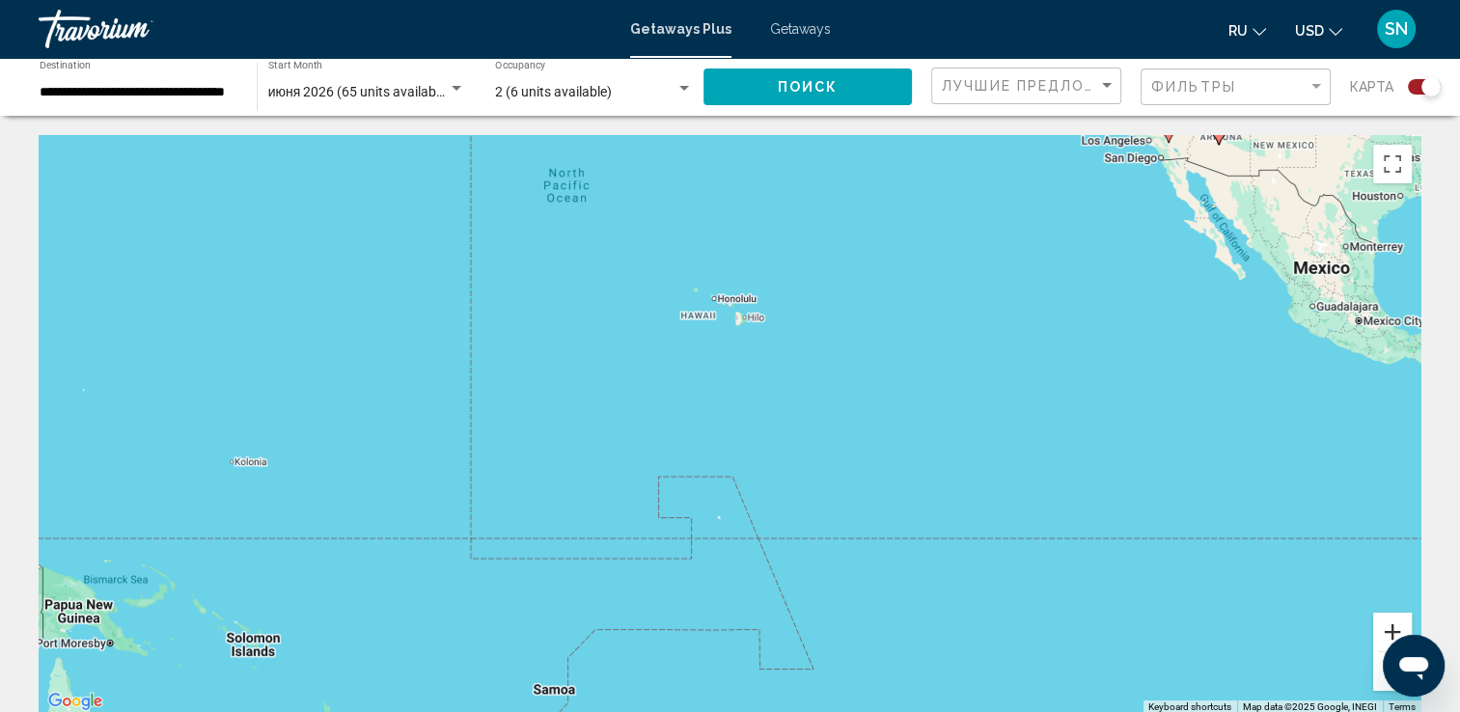
click at [1379, 623] on button "Zoom in" at bounding box center [1392, 632] width 39 height 39
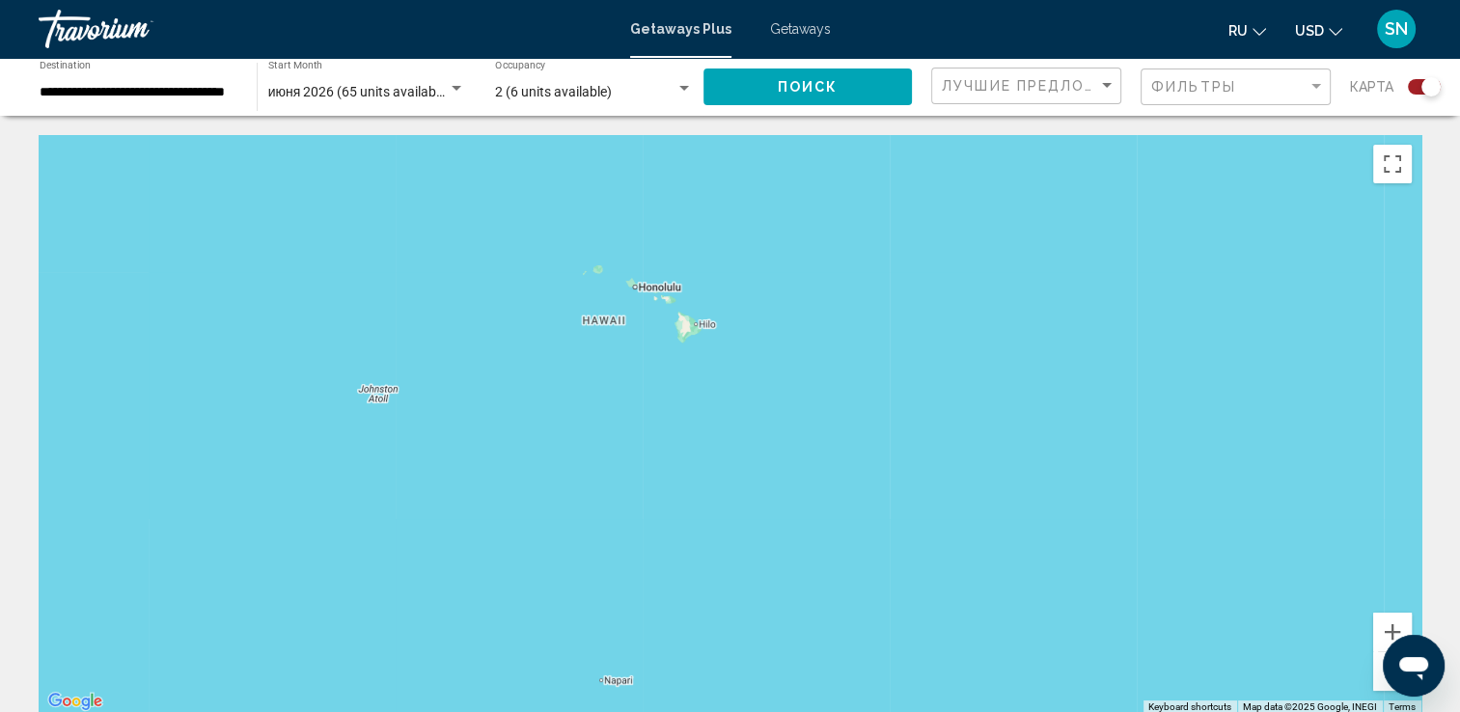
drag, startPoint x: 1003, startPoint y: 433, endPoint x: 915, endPoint y: 596, distance: 185.7
click at [917, 595] on div "Main content" at bounding box center [730, 424] width 1383 height 579
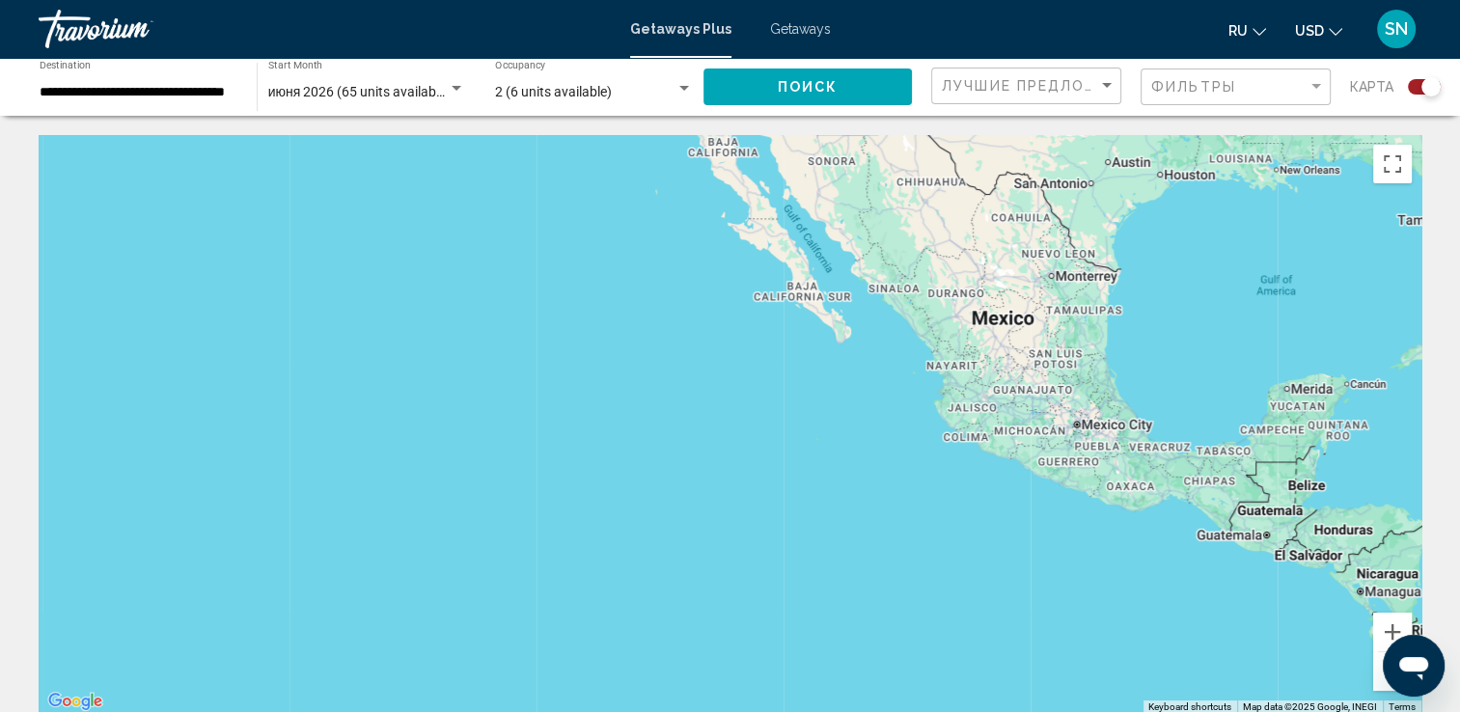
drag, startPoint x: 1217, startPoint y: 453, endPoint x: 399, endPoint y: 491, distance: 818.1
click at [399, 491] on div "To activate drag with keyboard, press Alt + Enter. Once in keyboard drag state,…" at bounding box center [730, 424] width 1383 height 579
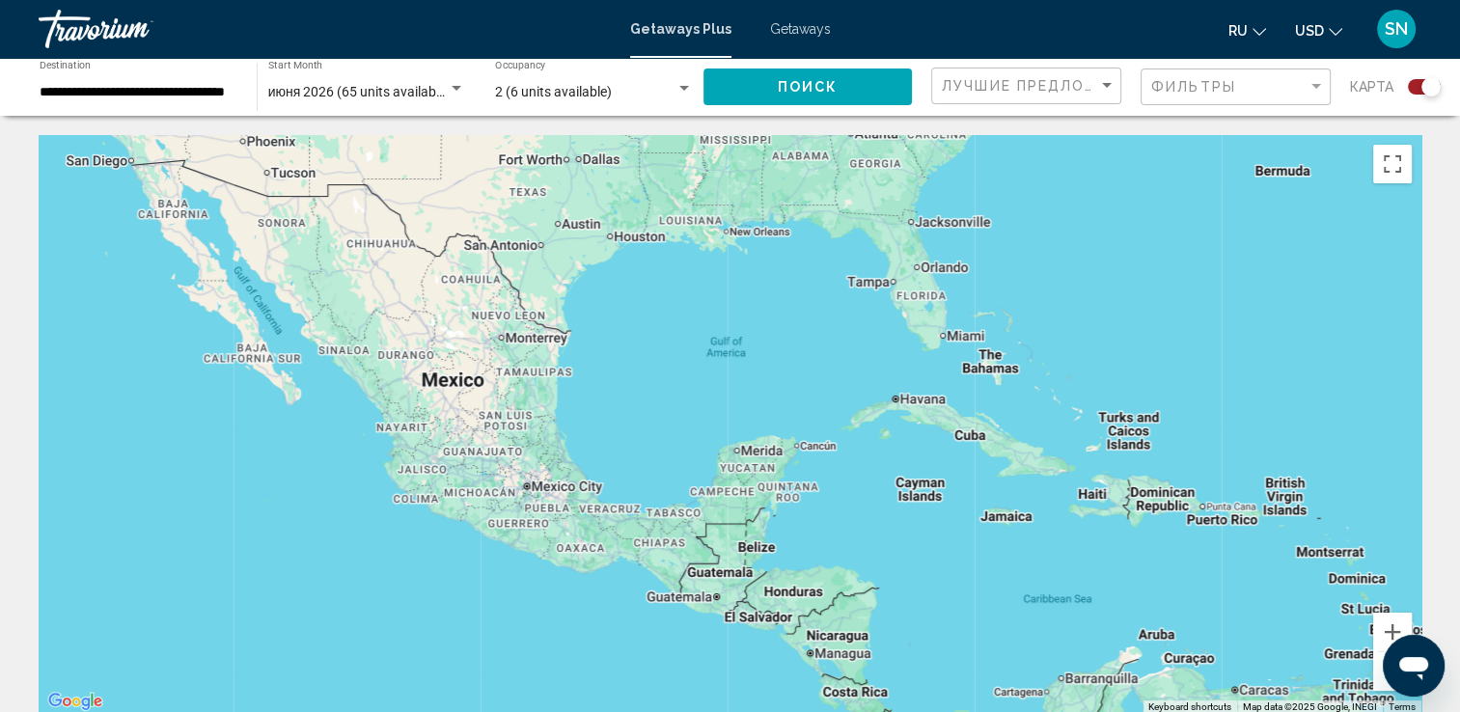
drag, startPoint x: 838, startPoint y: 426, endPoint x: 635, endPoint y: 406, distance: 204.6
click at [290, 492] on div "To activate drag with keyboard, press Alt + Enter. Once in keyboard drag state,…" at bounding box center [730, 424] width 1383 height 579
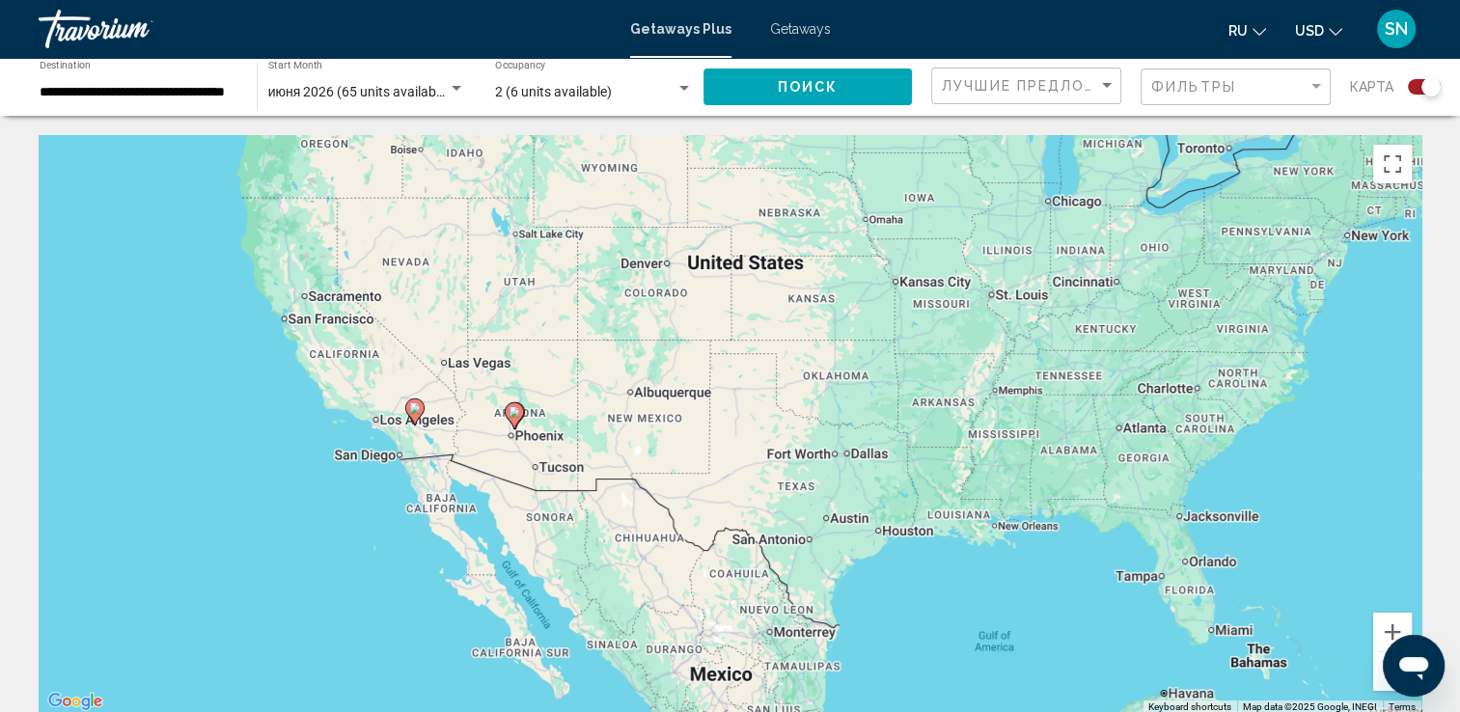
drag, startPoint x: 776, startPoint y: 345, endPoint x: 1043, endPoint y: 658, distance: 411.3
click at [1043, 658] on div "To activate drag with keyboard, press Alt + Enter. Once in keyboard drag state,…" at bounding box center [730, 424] width 1383 height 579
click at [431, 91] on span "июня 2026 (65 units available)" at bounding box center [359, 91] width 183 height 15
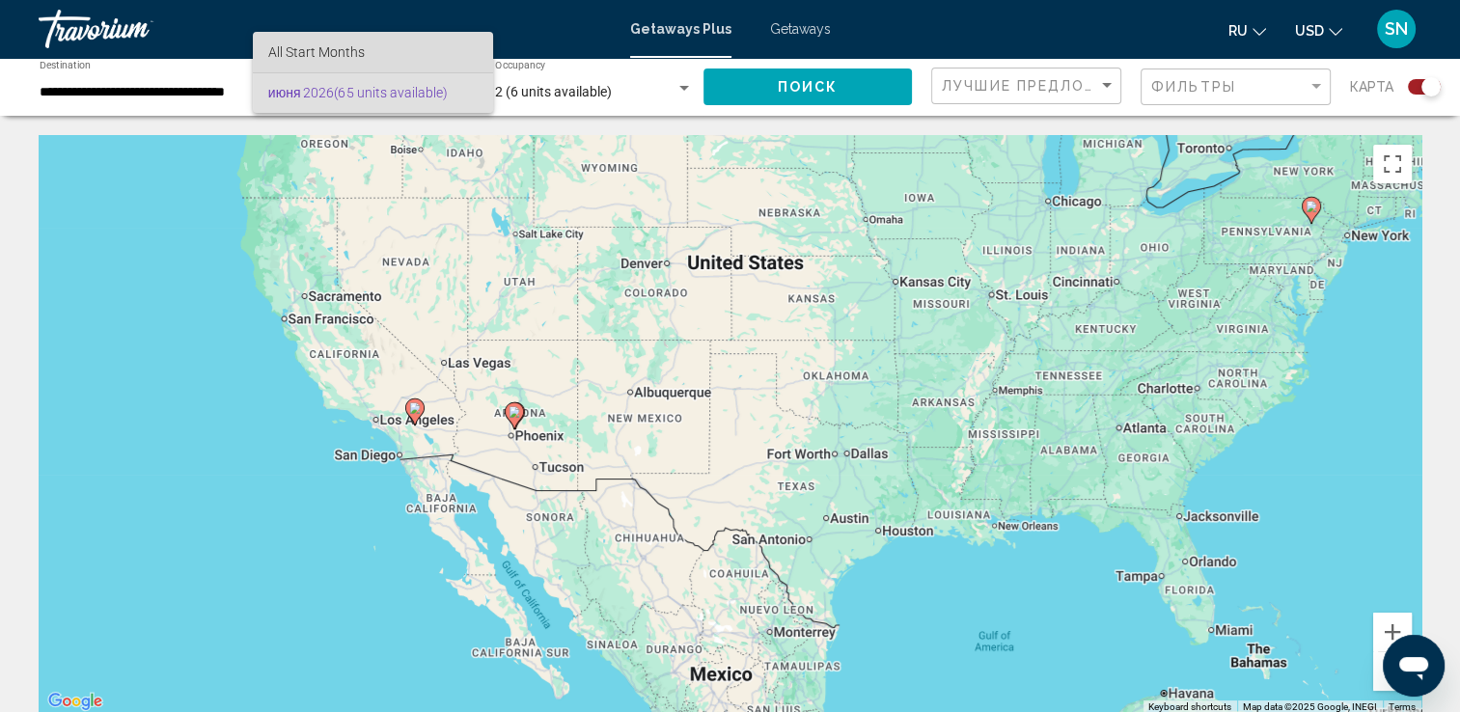
click at [388, 55] on span "All Start Months" at bounding box center [373, 52] width 210 height 41
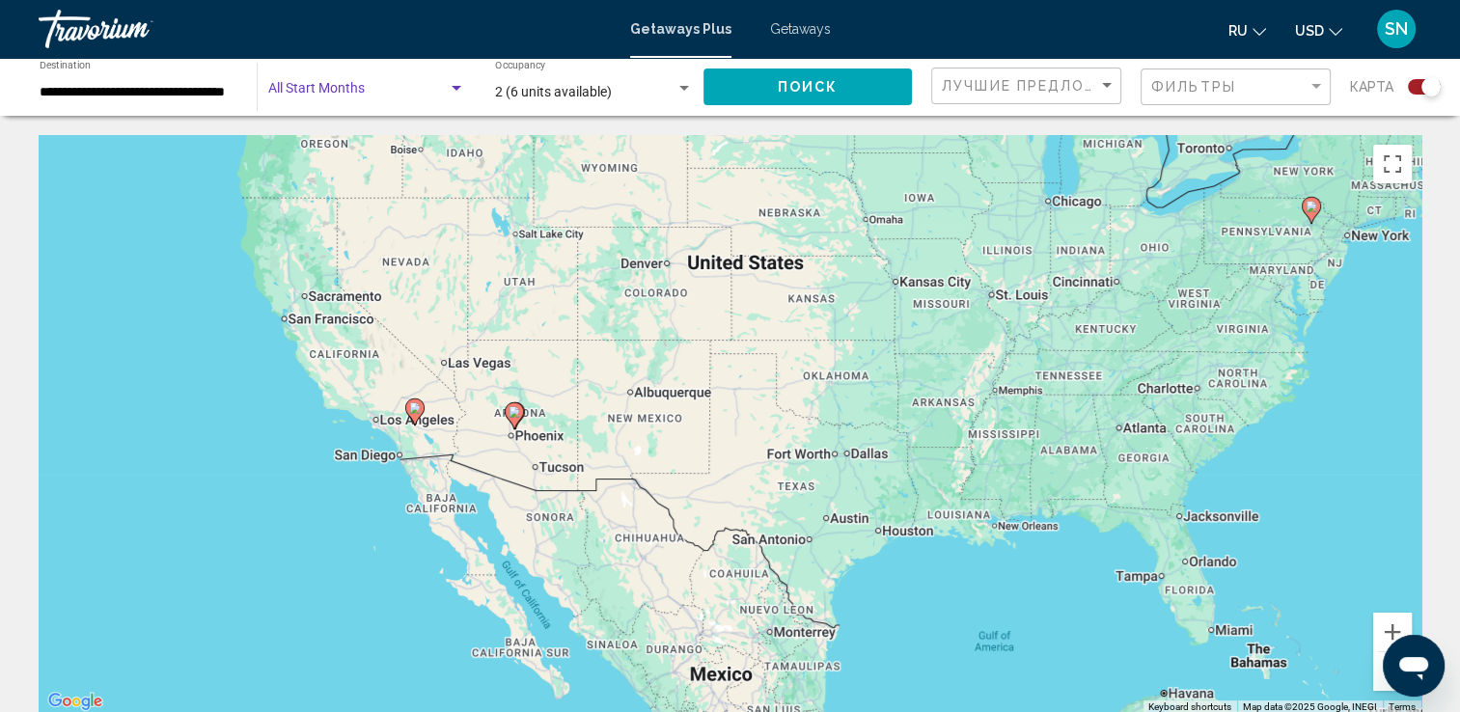
click at [365, 95] on span "Search widget" at bounding box center [357, 92] width 179 height 15
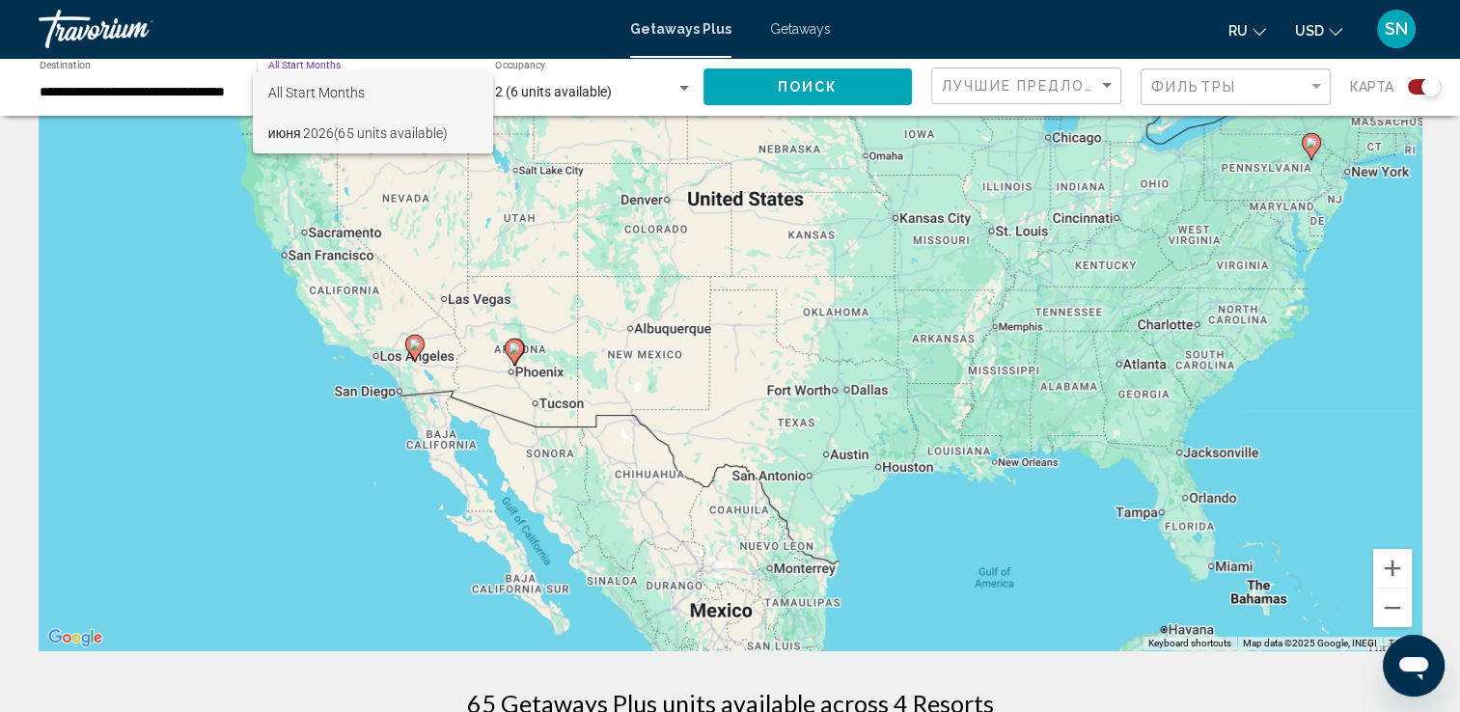
scroll to position [96, 0]
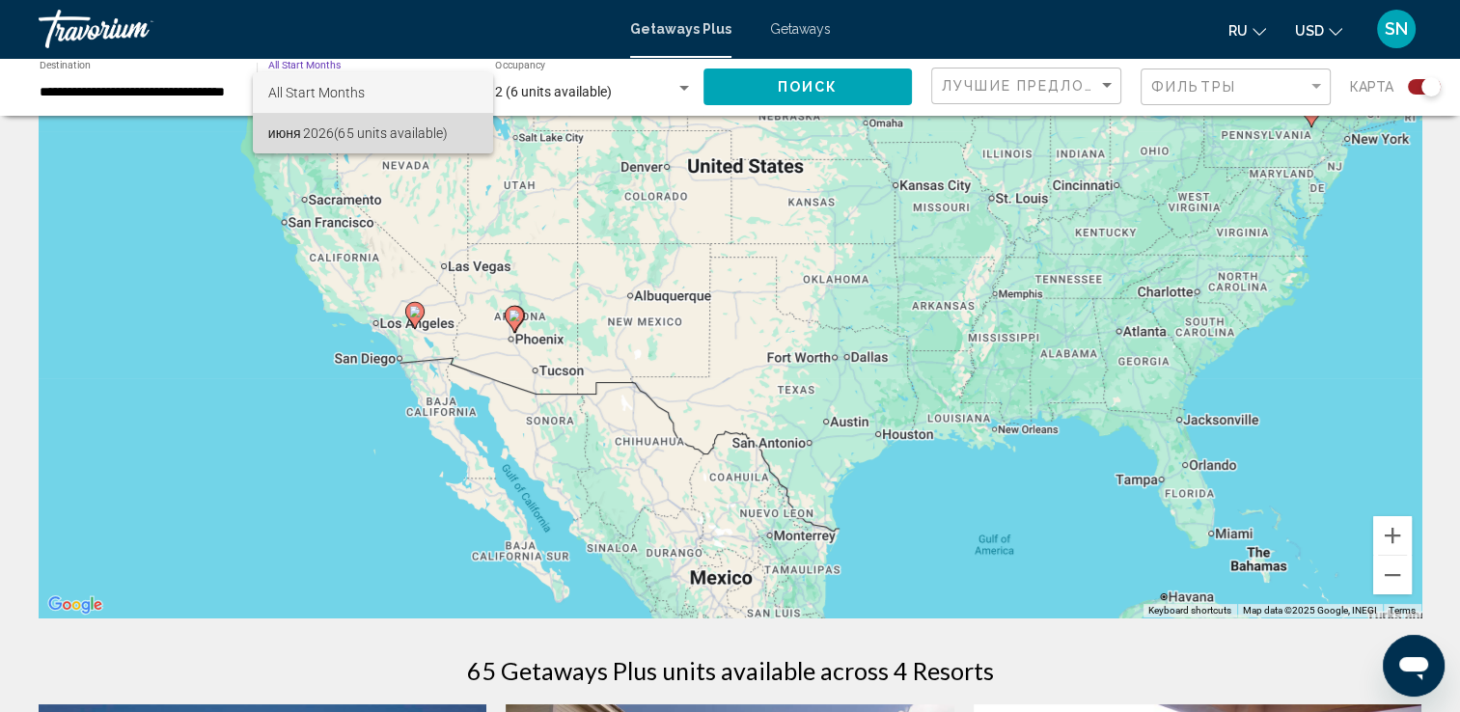
click at [407, 125] on span "июня 2026 (65 units available)" at bounding box center [373, 133] width 210 height 41
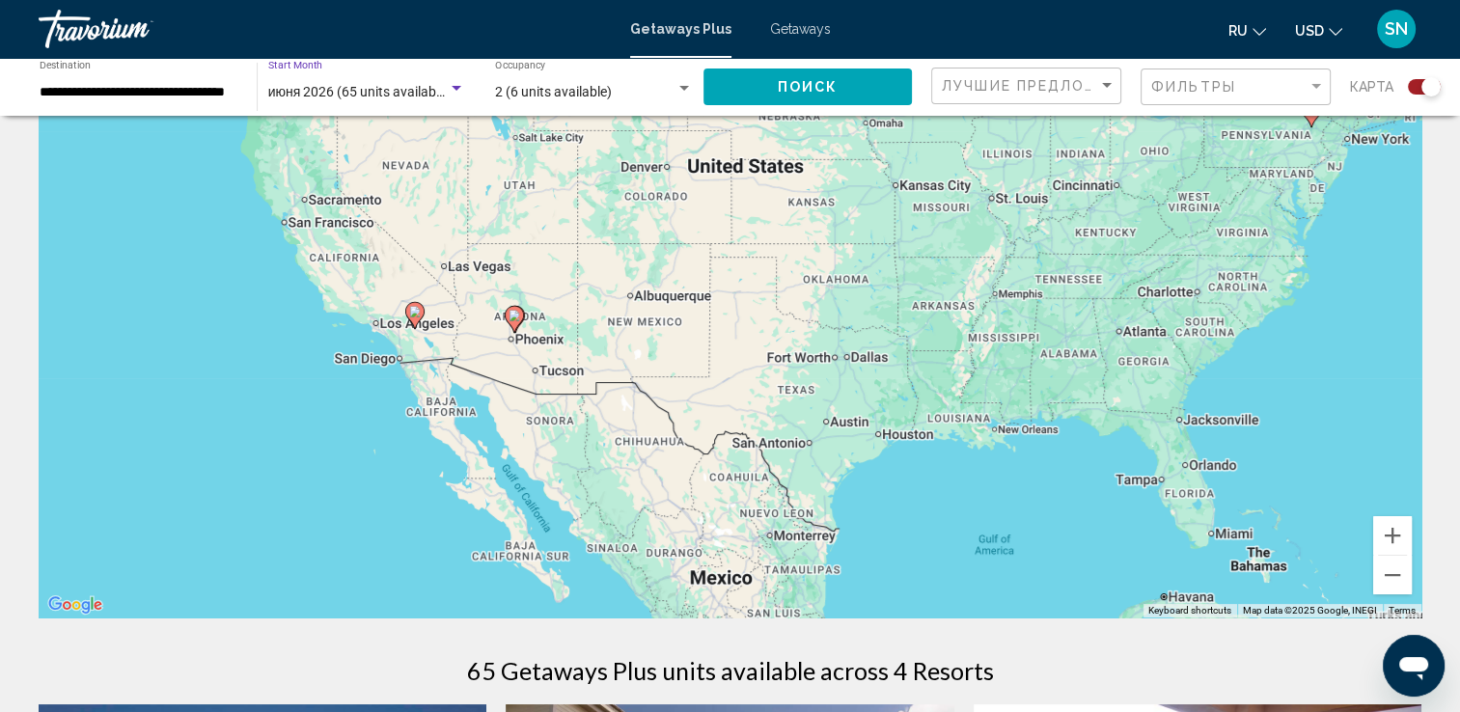
click at [459, 91] on div "Search widget" at bounding box center [456, 88] width 17 height 15
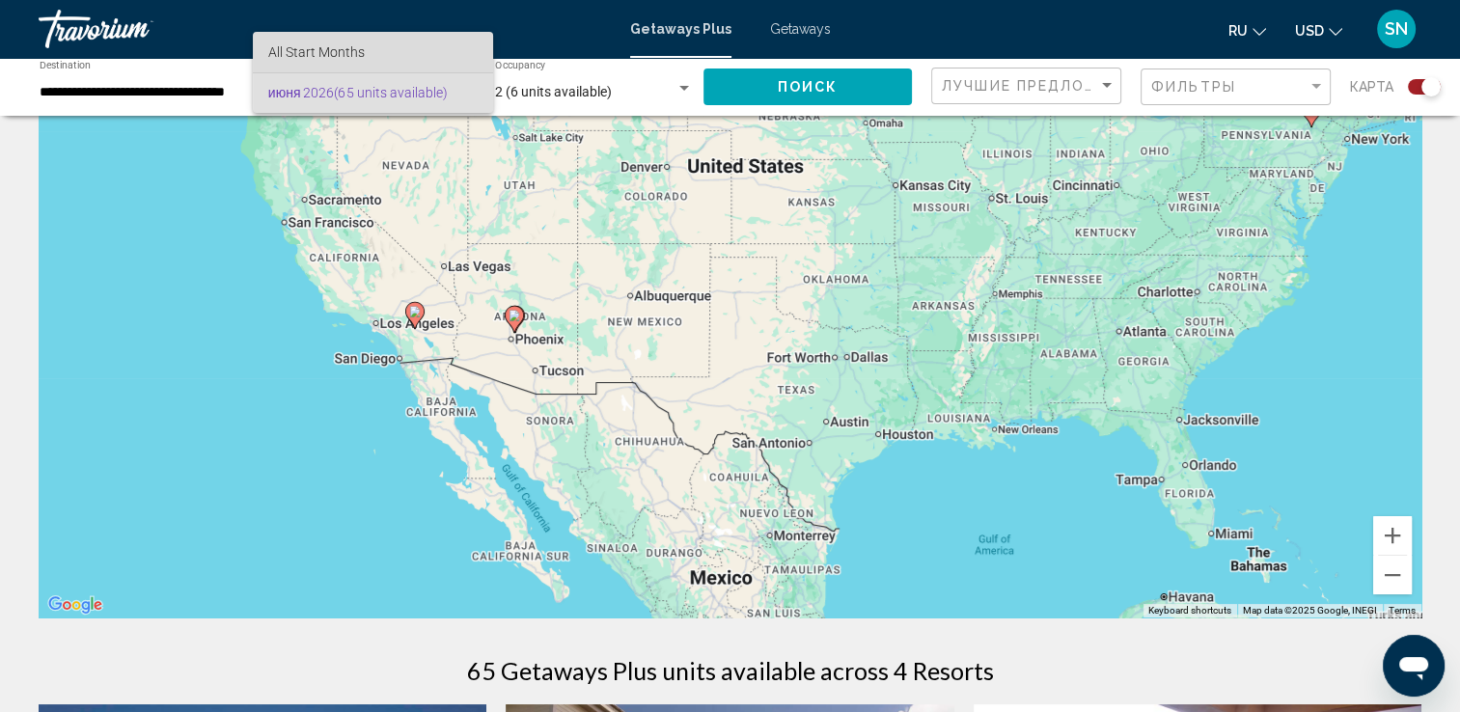
click at [341, 47] on span "All Start Months" at bounding box center [316, 51] width 96 height 15
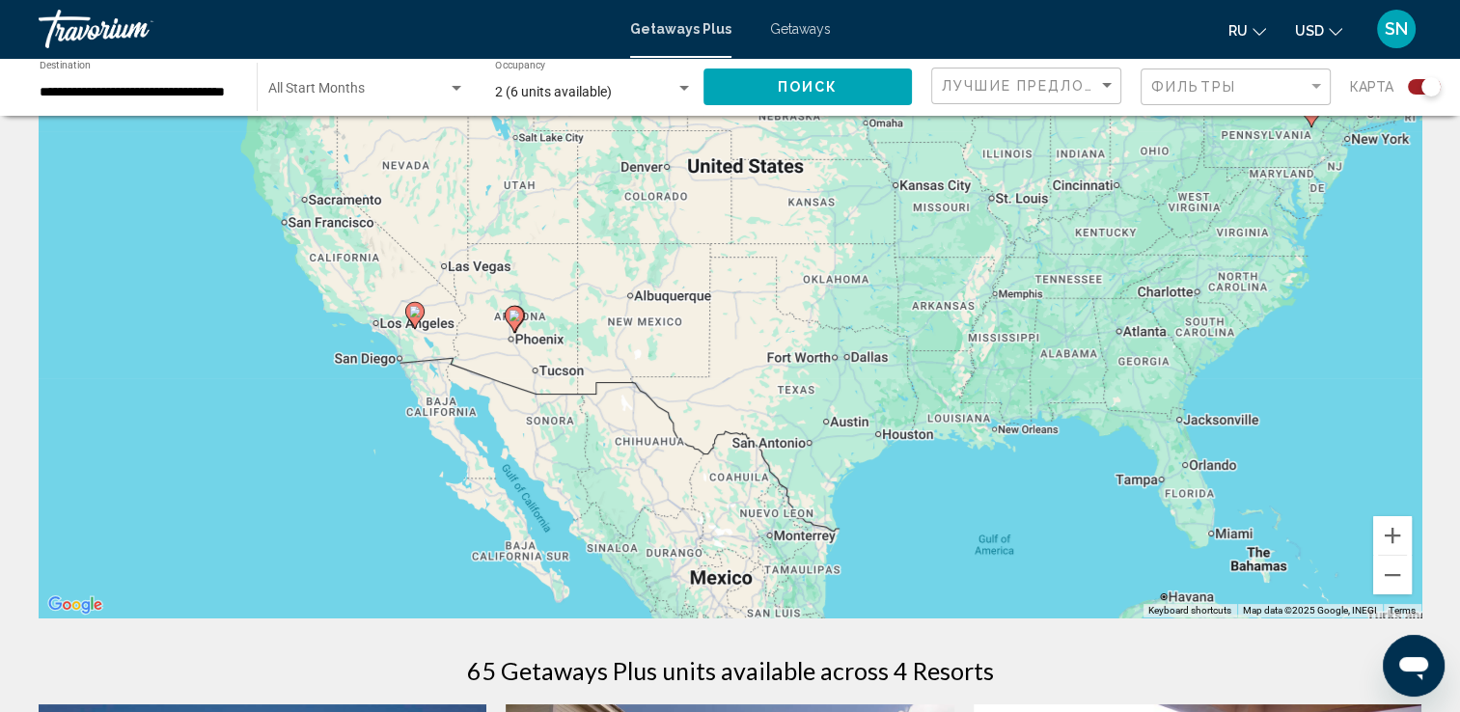
click at [275, 83] on div "Start Month All Start Months" at bounding box center [366, 87] width 197 height 53
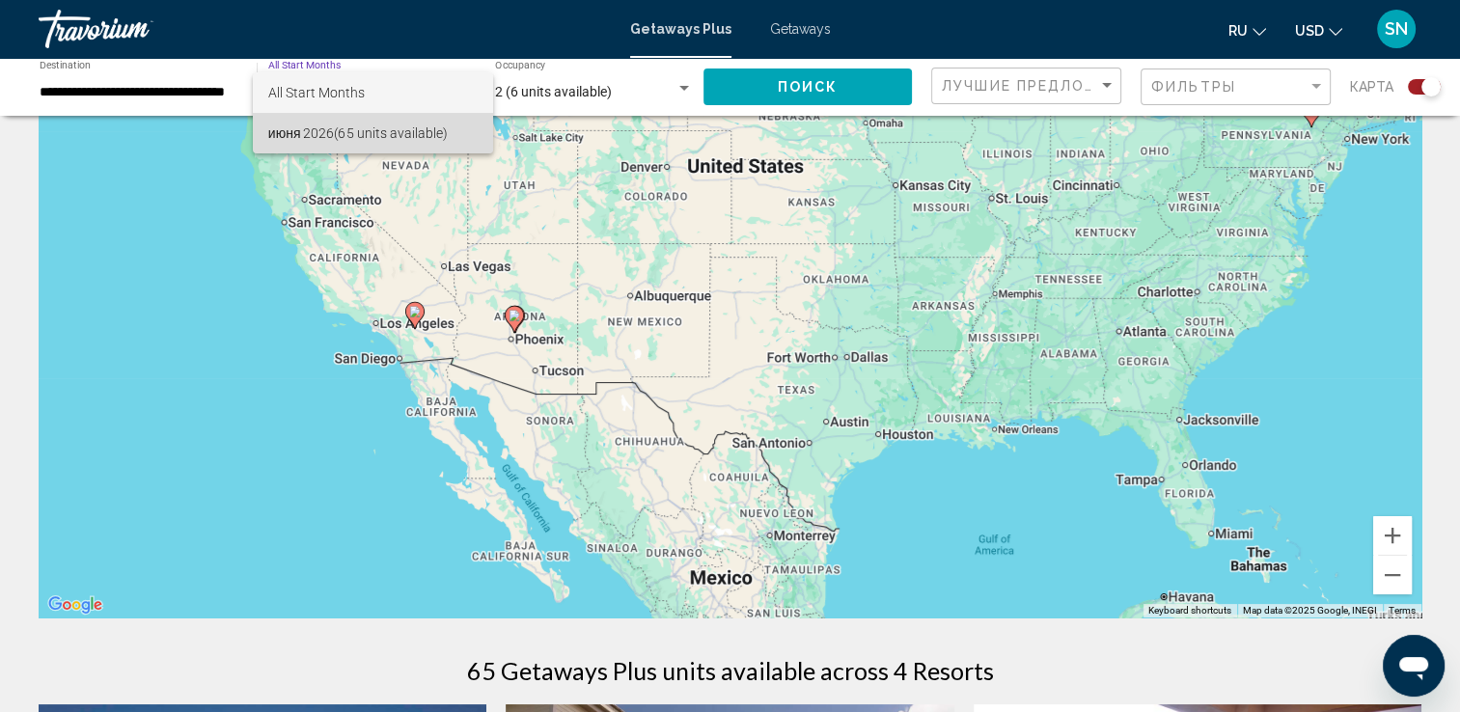
click at [264, 137] on mat-option "июня 2026 (65 units available)" at bounding box center [373, 133] width 241 height 41
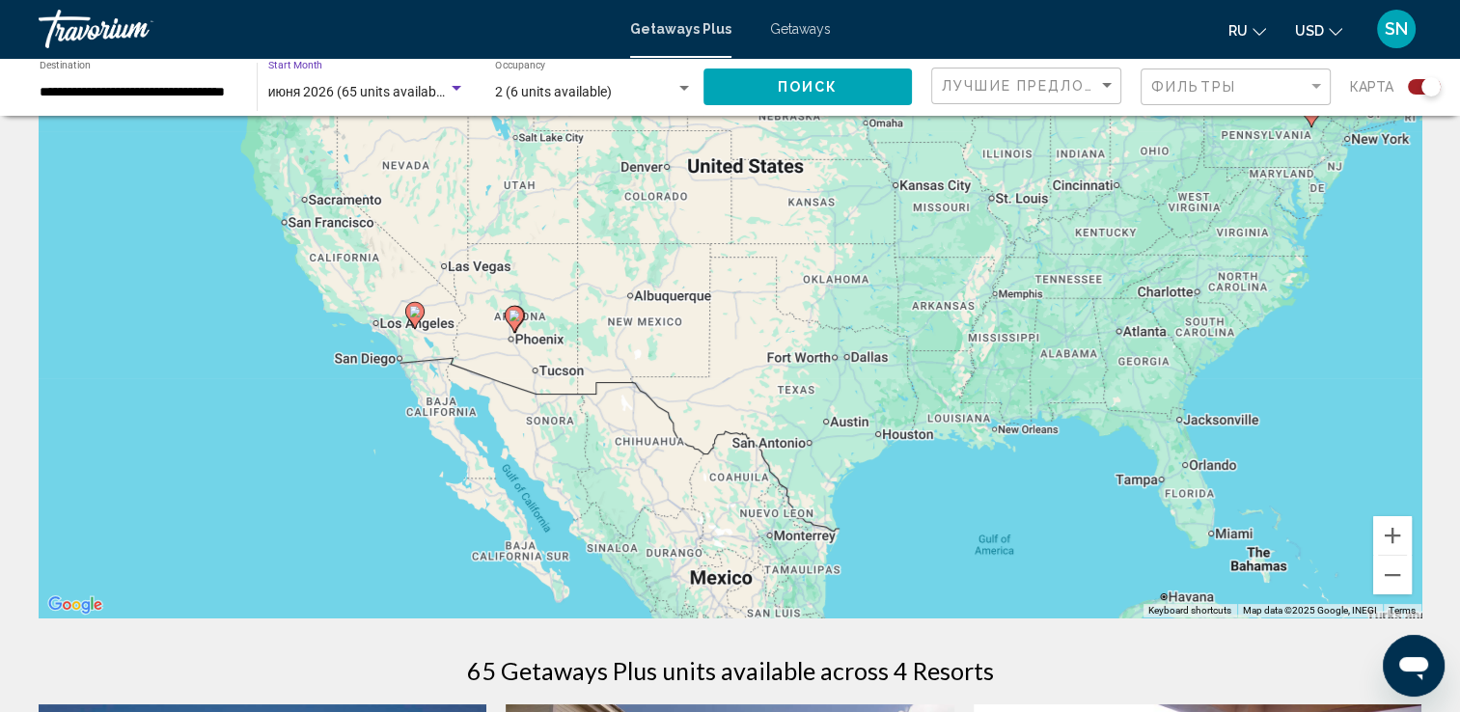
click at [418, 94] on span "июня 2026 (65 units available)" at bounding box center [359, 91] width 183 height 15
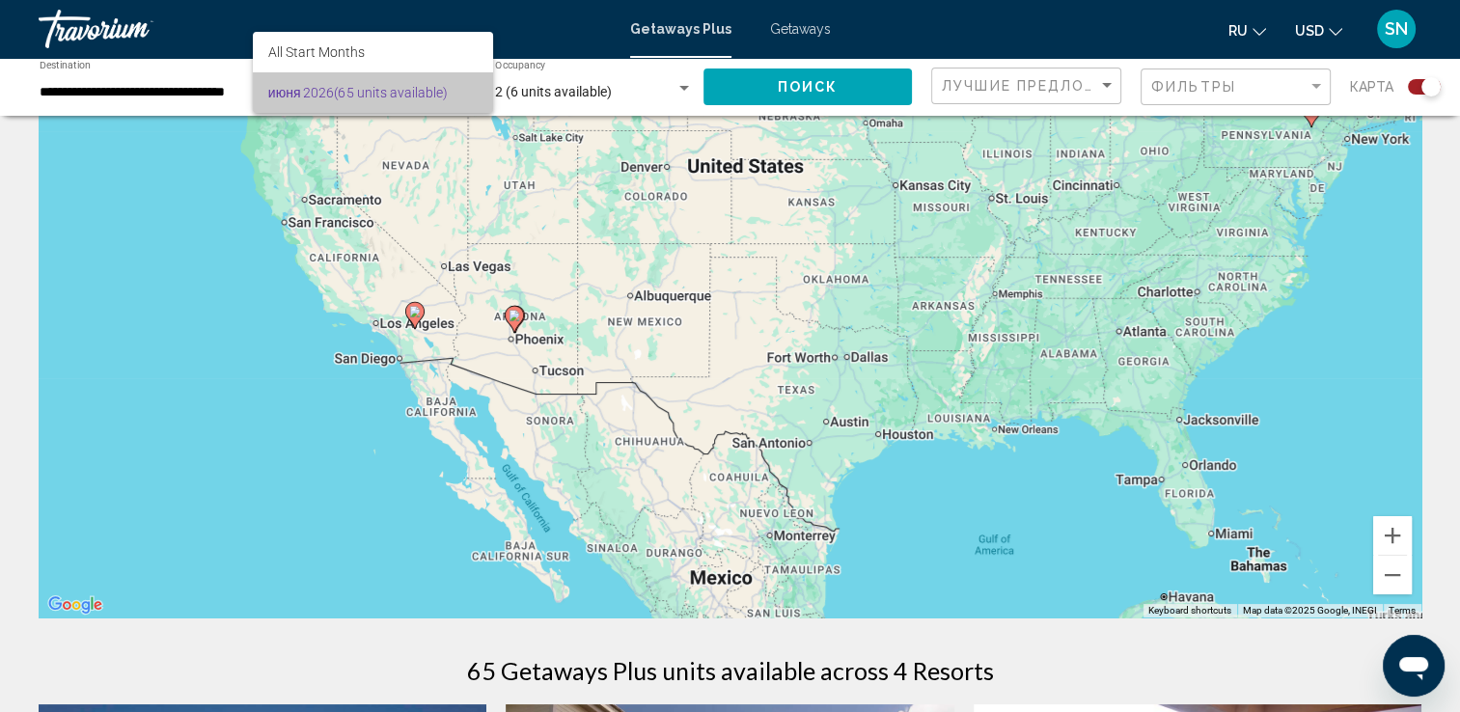
click at [418, 94] on span "июня 2026 (65 units available)" at bounding box center [373, 92] width 210 height 41
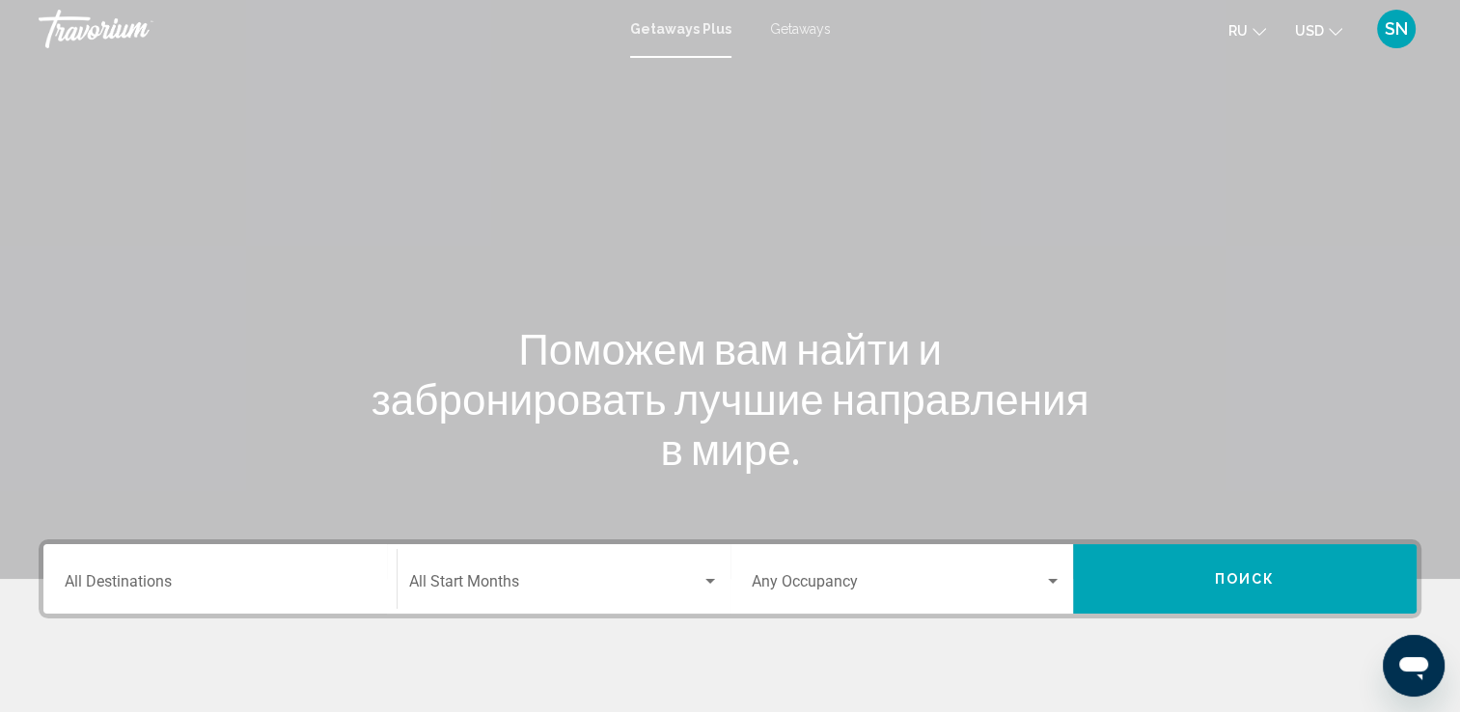
click at [214, 562] on div "Destination All Destinations" at bounding box center [220, 579] width 311 height 61
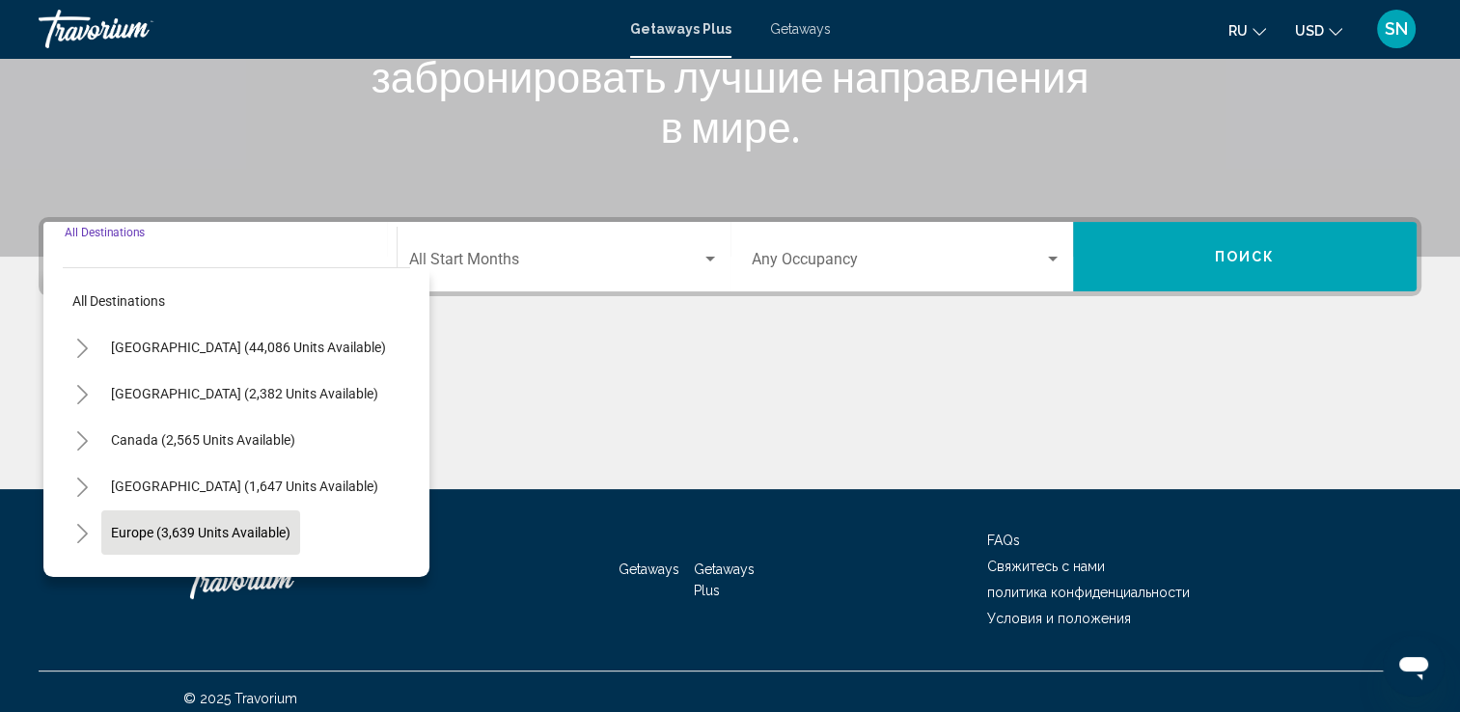
scroll to position [335, 0]
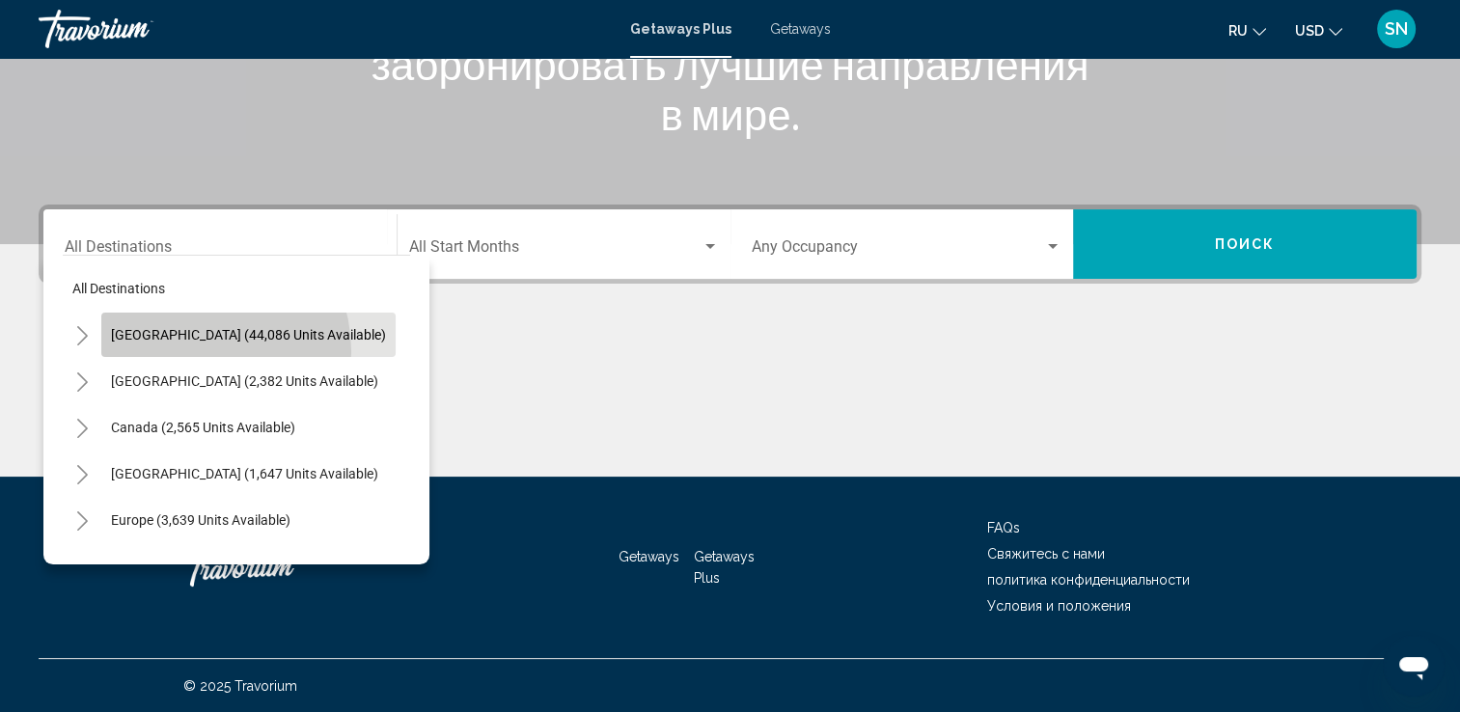
click at [184, 351] on button "United States (44,086 units available)" at bounding box center [248, 335] width 294 height 44
type input "**********"
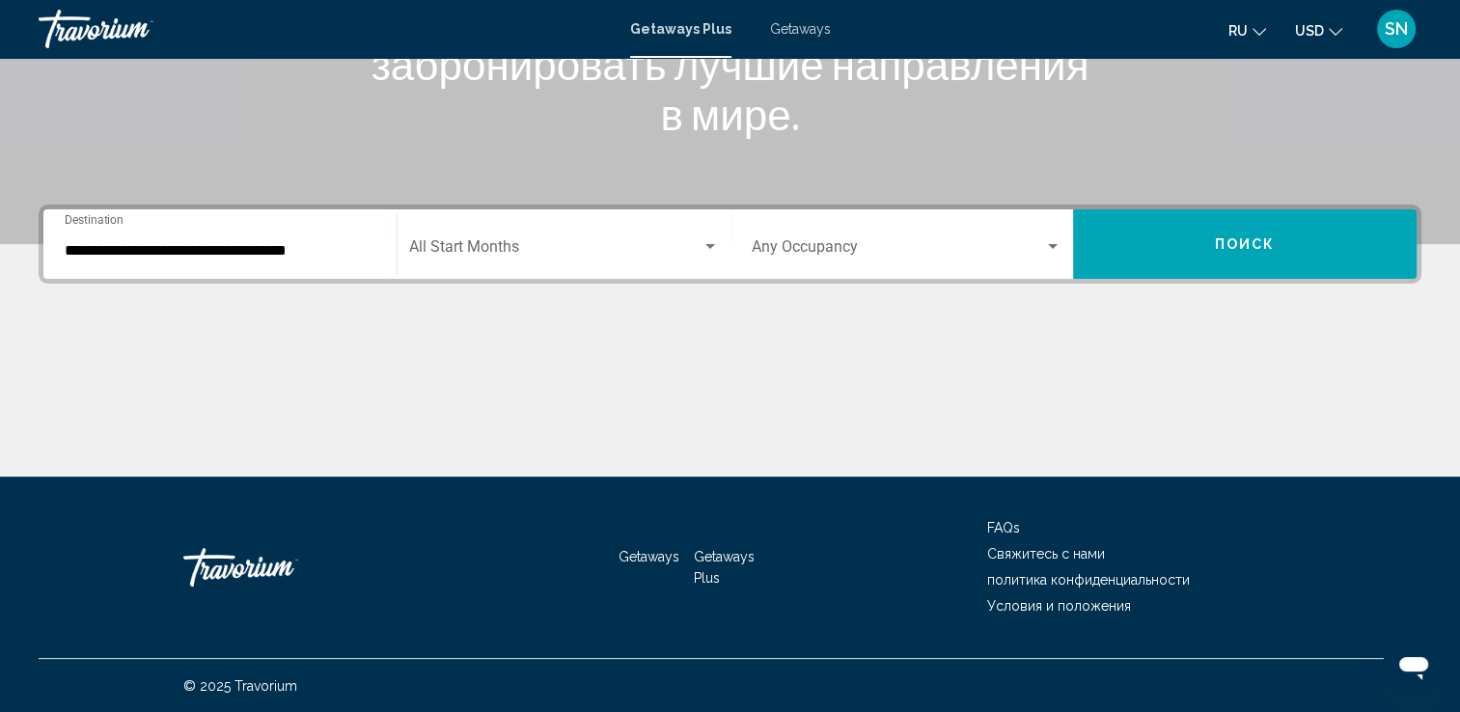
click at [453, 238] on div "Start Month All Start Months" at bounding box center [564, 244] width 310 height 61
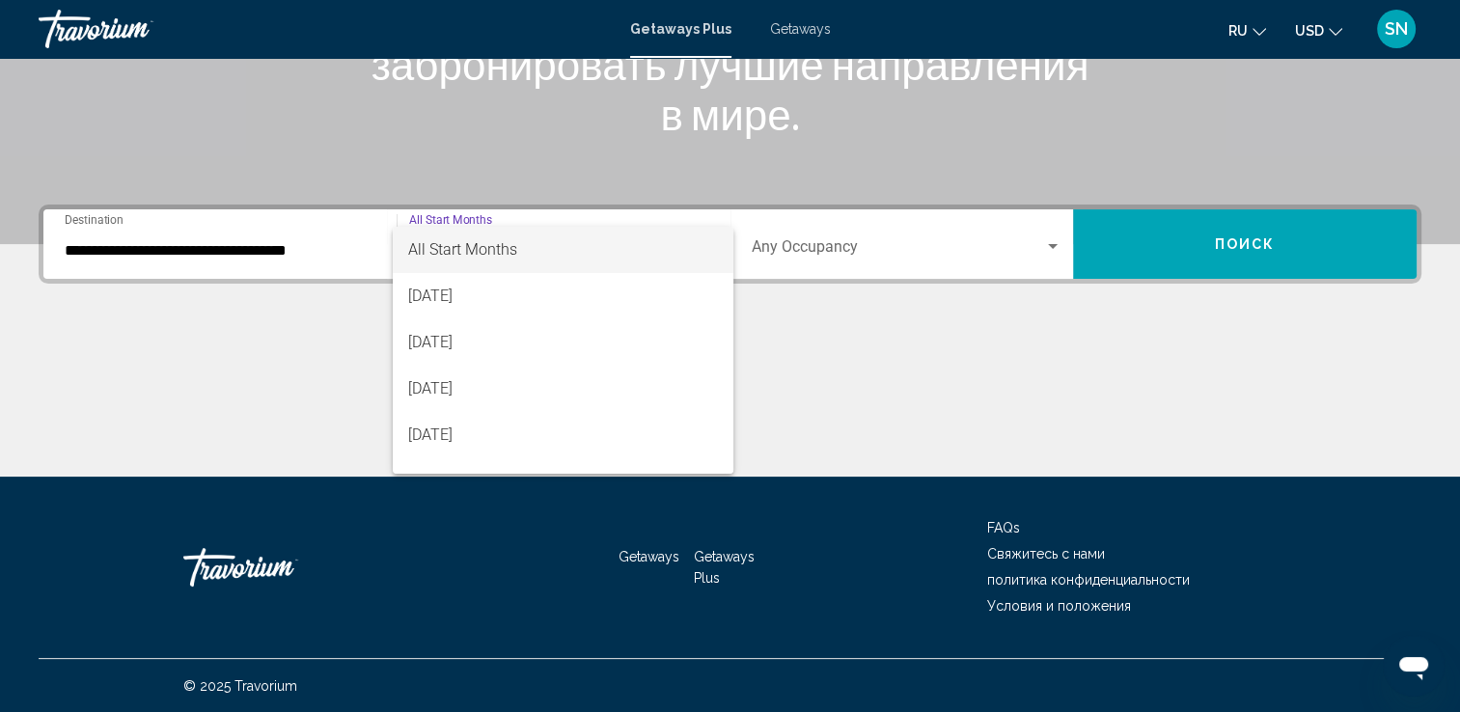
scroll to position [39, 0]
click at [732, 482] on div at bounding box center [730, 356] width 1460 height 712
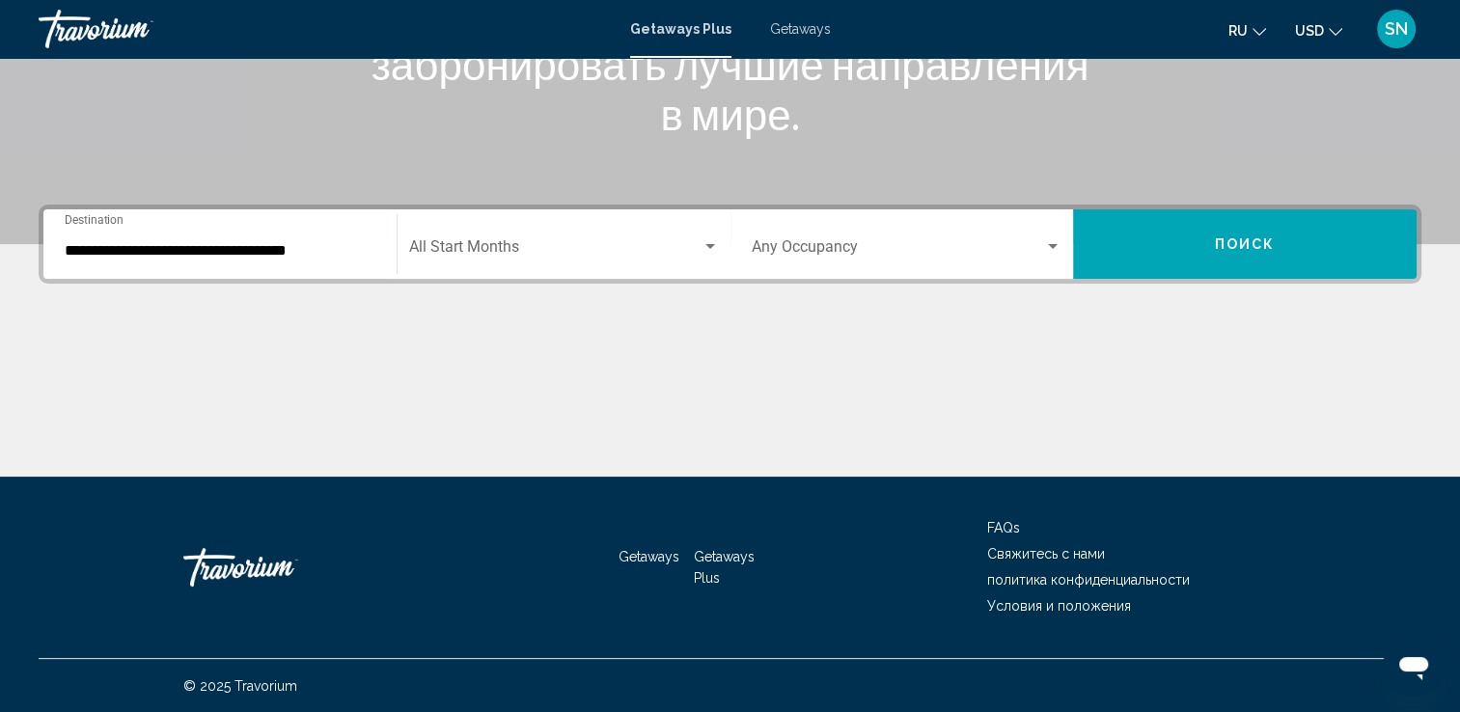
click at [732, 471] on div "Main content" at bounding box center [730, 404] width 1383 height 145
click at [704, 255] on div "Search widget" at bounding box center [564, 250] width 310 height 17
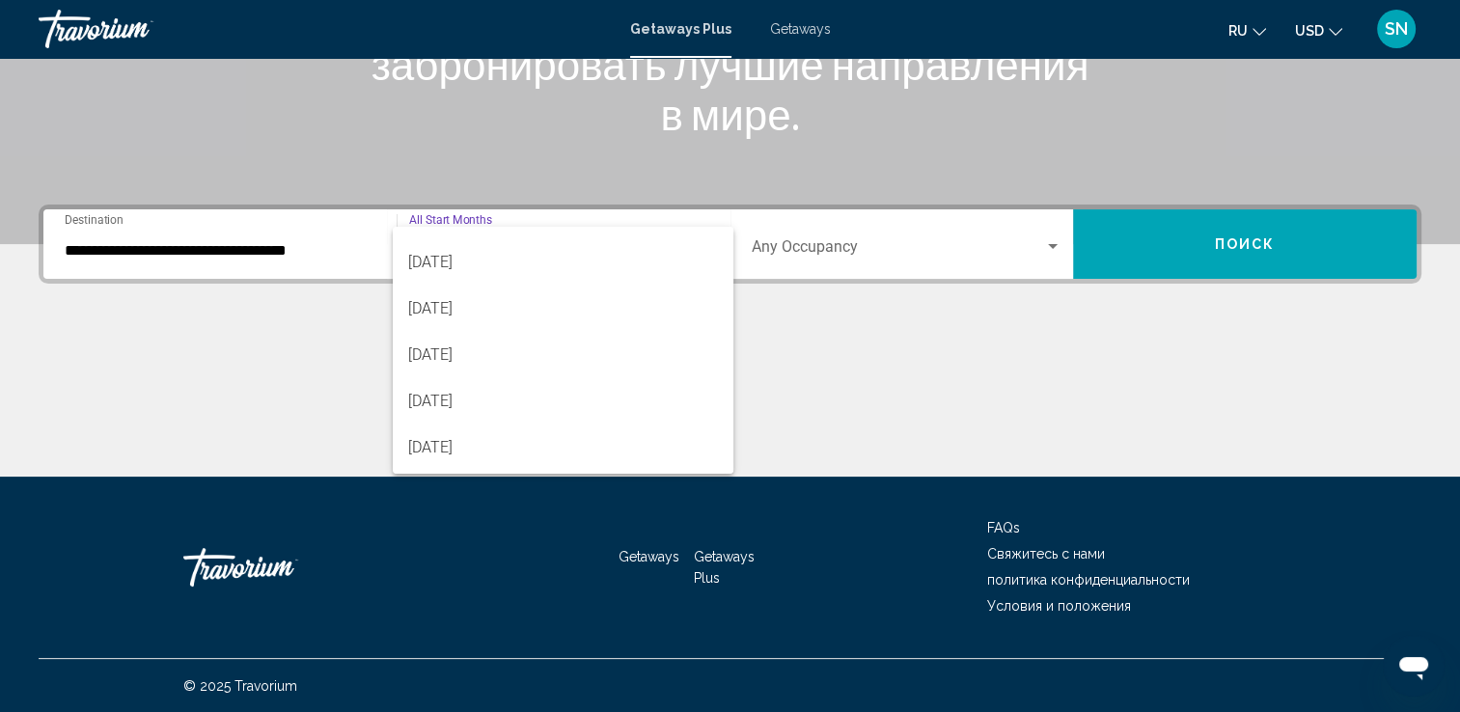
scroll to position [193, 0]
click at [728, 477] on div at bounding box center [730, 356] width 1460 height 712
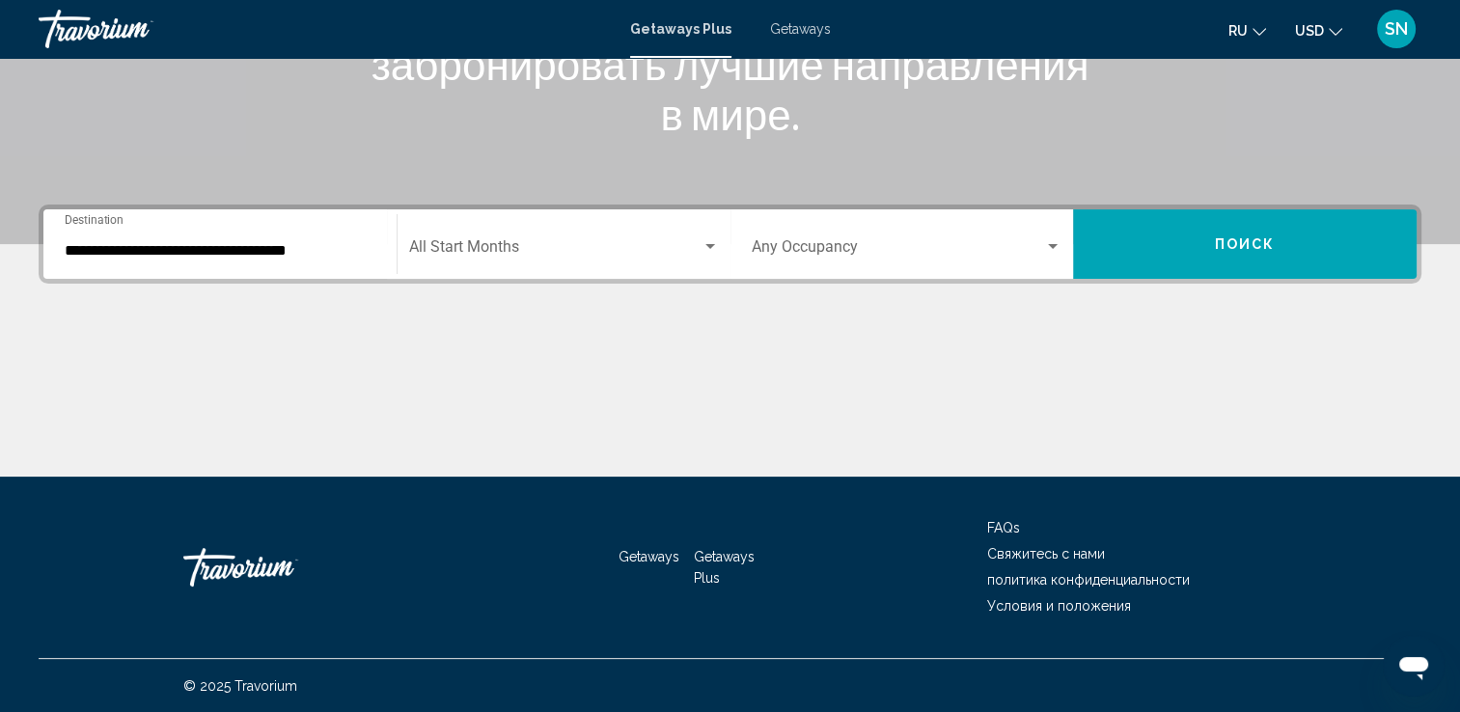
click at [714, 258] on div "Search widget" at bounding box center [564, 250] width 310 height 17
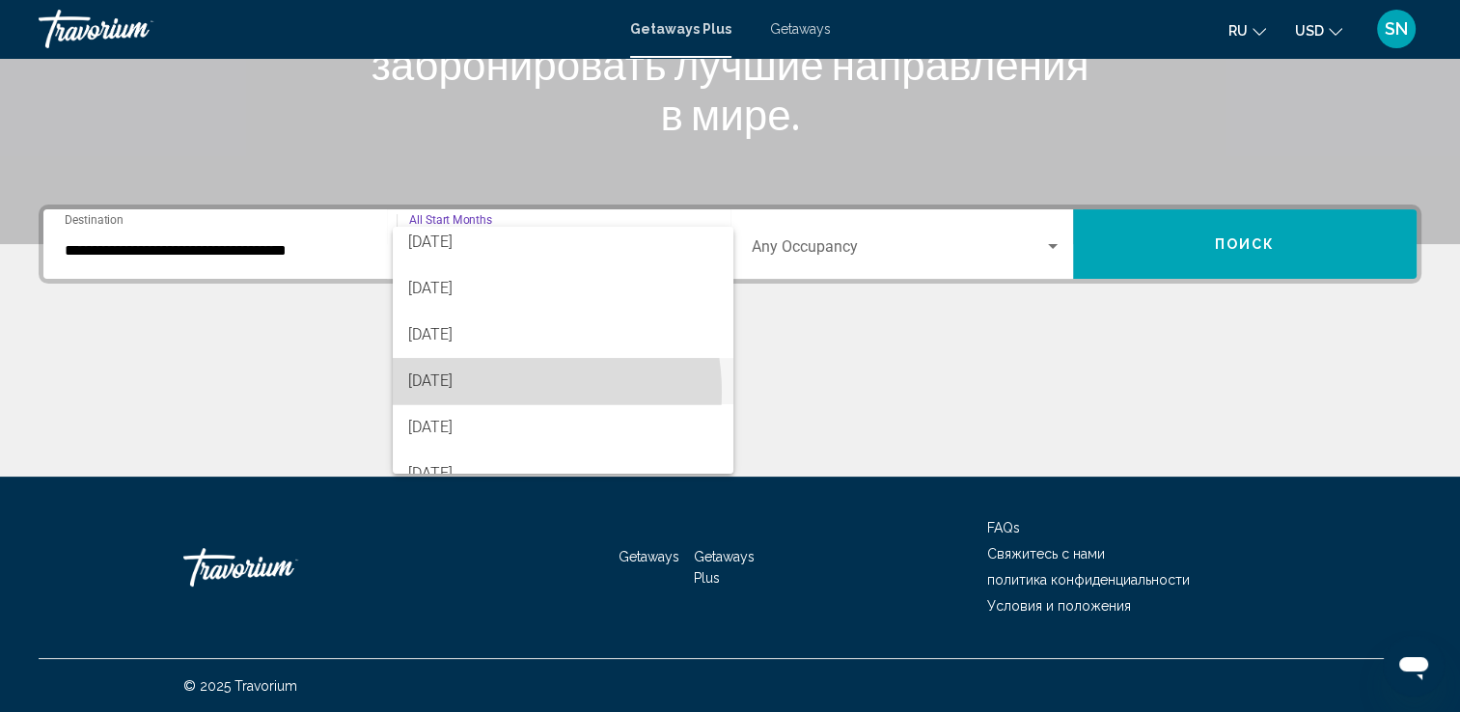
click at [495, 392] on span "February 2026" at bounding box center [563, 381] width 310 height 46
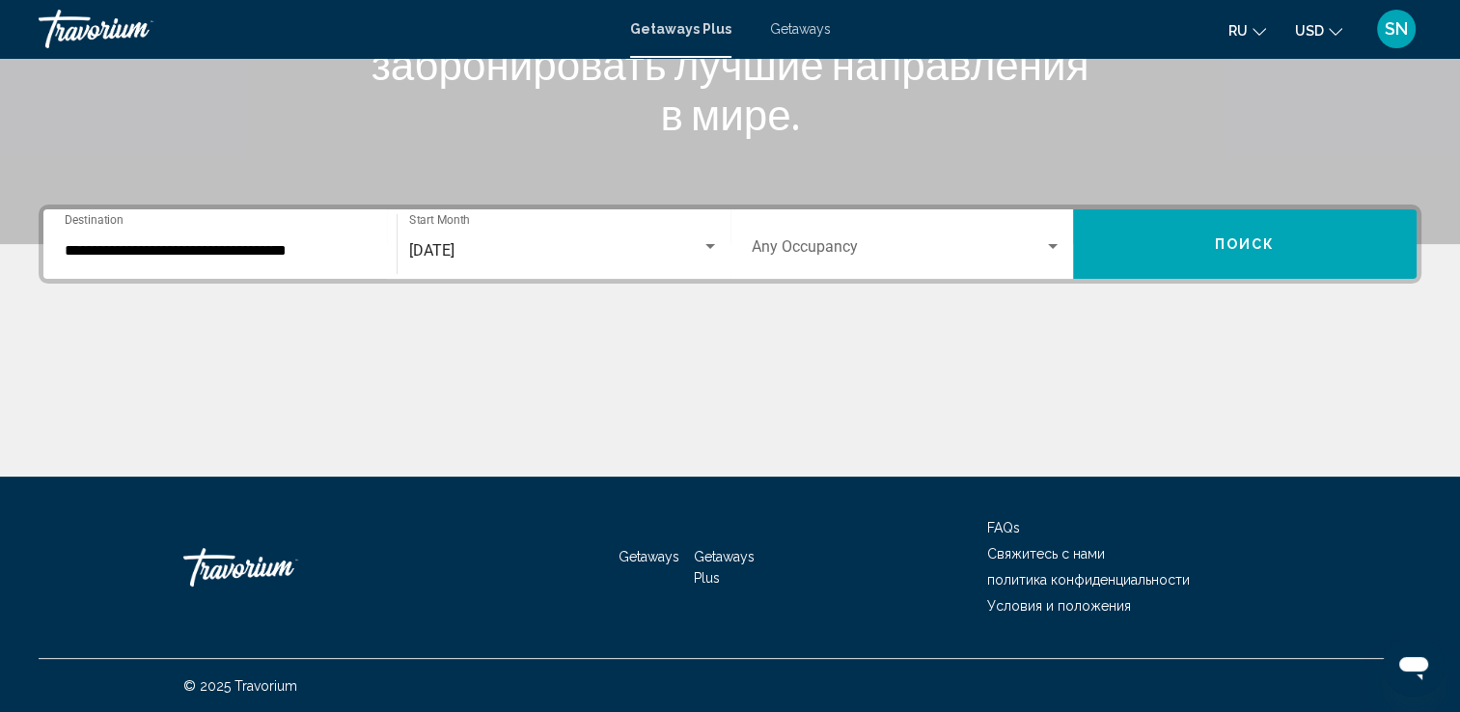
click at [909, 271] on div "Occupancy Any Occupancy" at bounding box center [907, 244] width 311 height 61
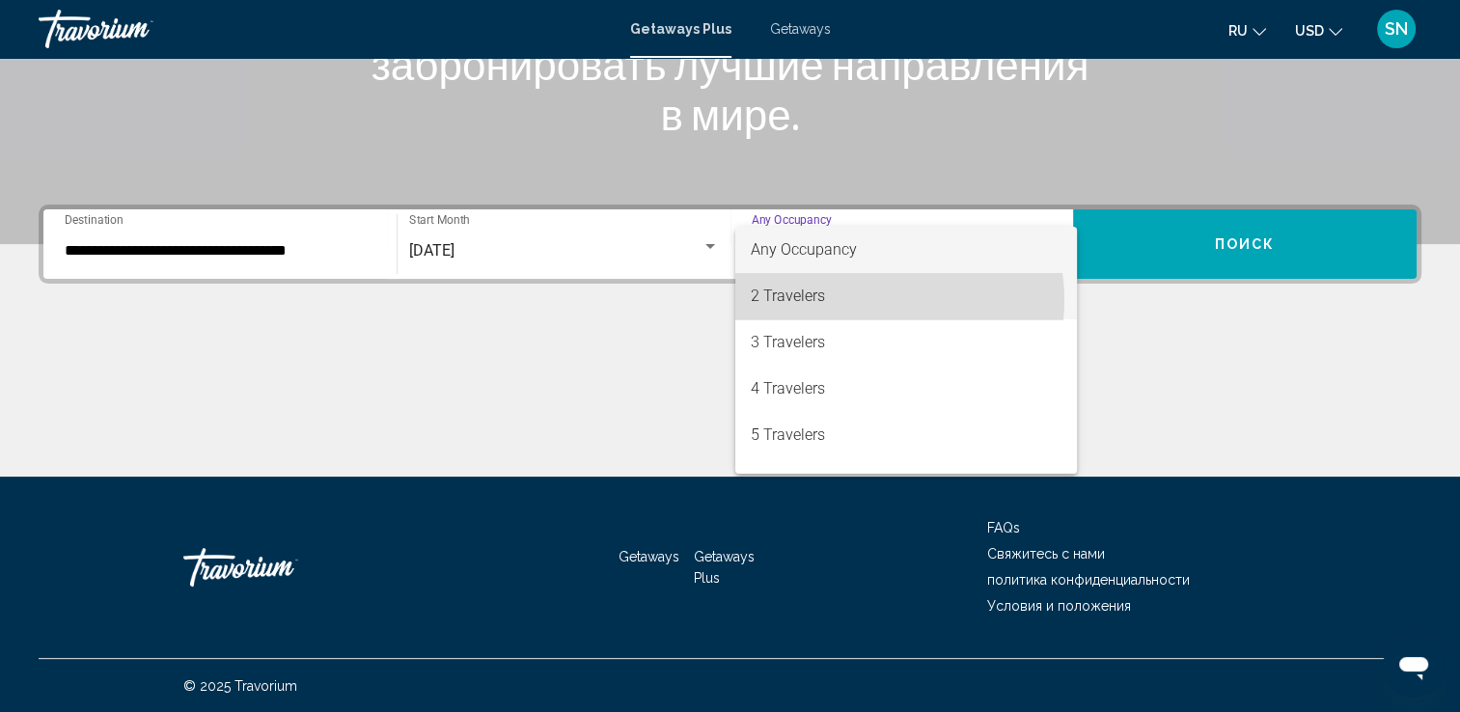
click at [867, 300] on span "2 Travelers" at bounding box center [906, 296] width 311 height 46
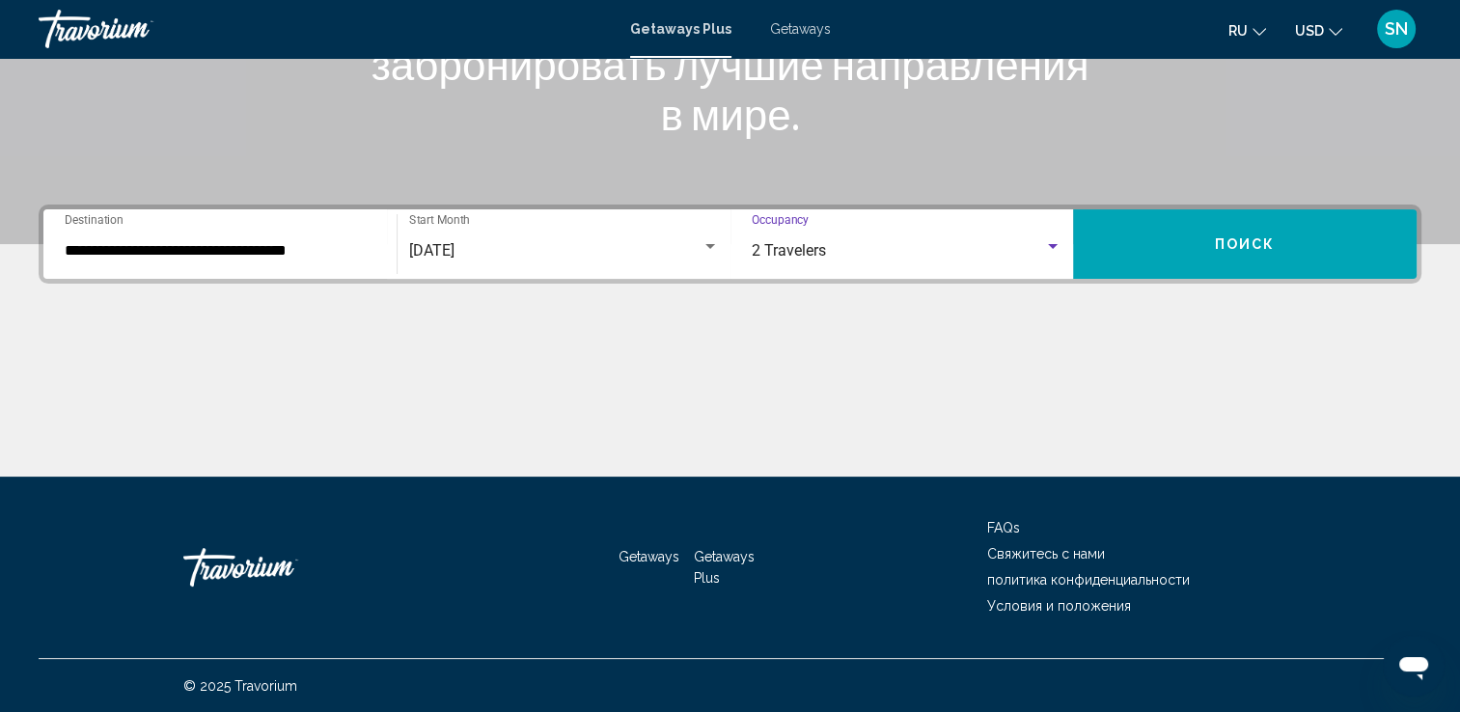
click at [1143, 231] on button "Поиск" at bounding box center [1244, 243] width 343 height 69
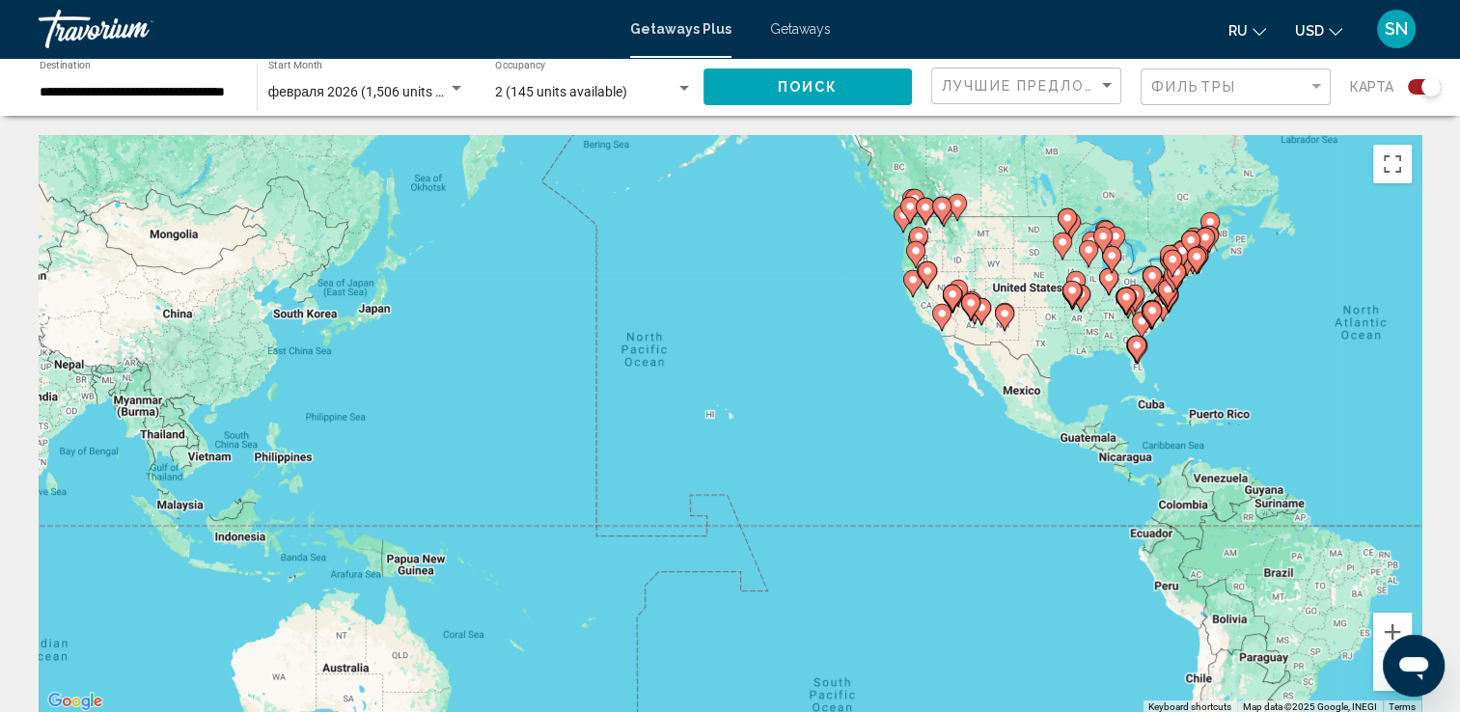
drag, startPoint x: 235, startPoint y: 448, endPoint x: 927, endPoint y: 376, distance: 695.5
click at [927, 376] on div "To activate drag with keyboard, press Alt + Enter. Once in keyboard drag state,…" at bounding box center [730, 424] width 1383 height 579
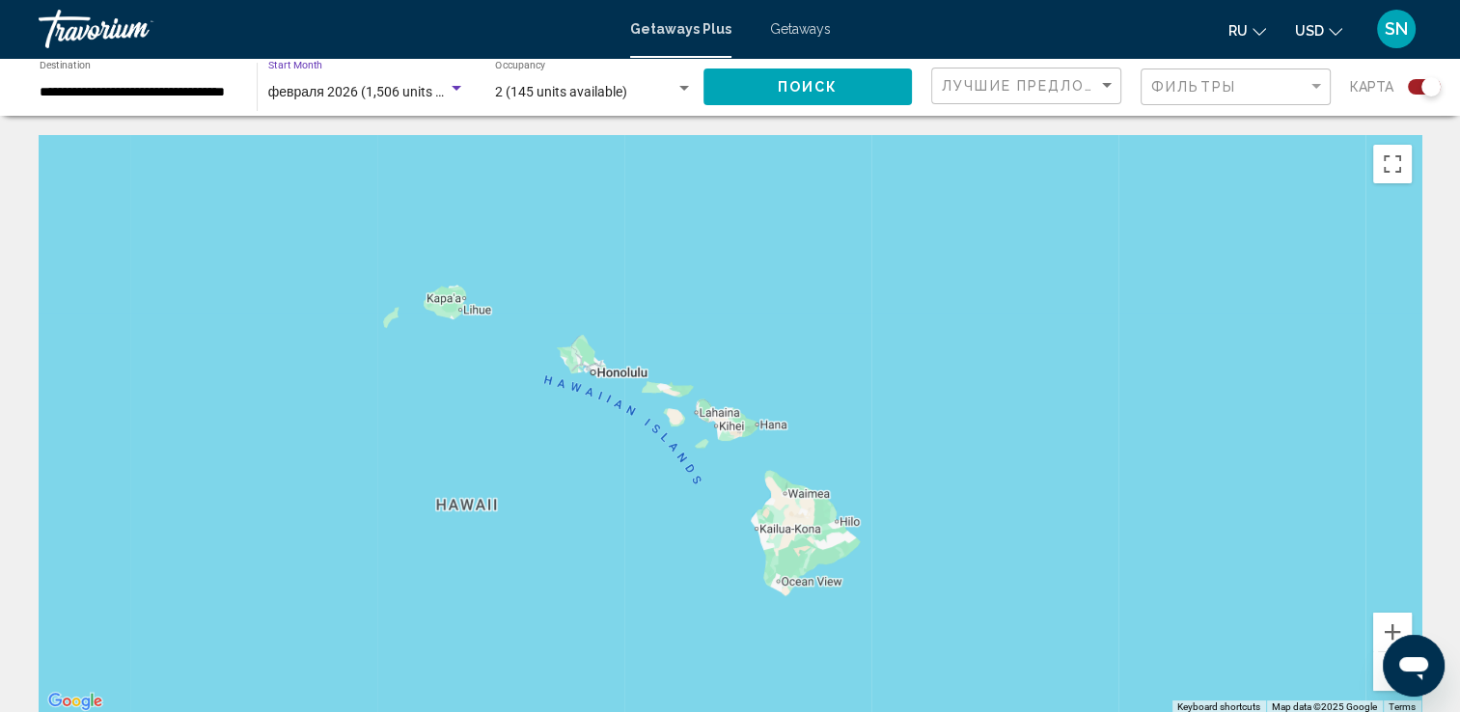
click at [453, 87] on div "Search widget" at bounding box center [457, 88] width 10 height 5
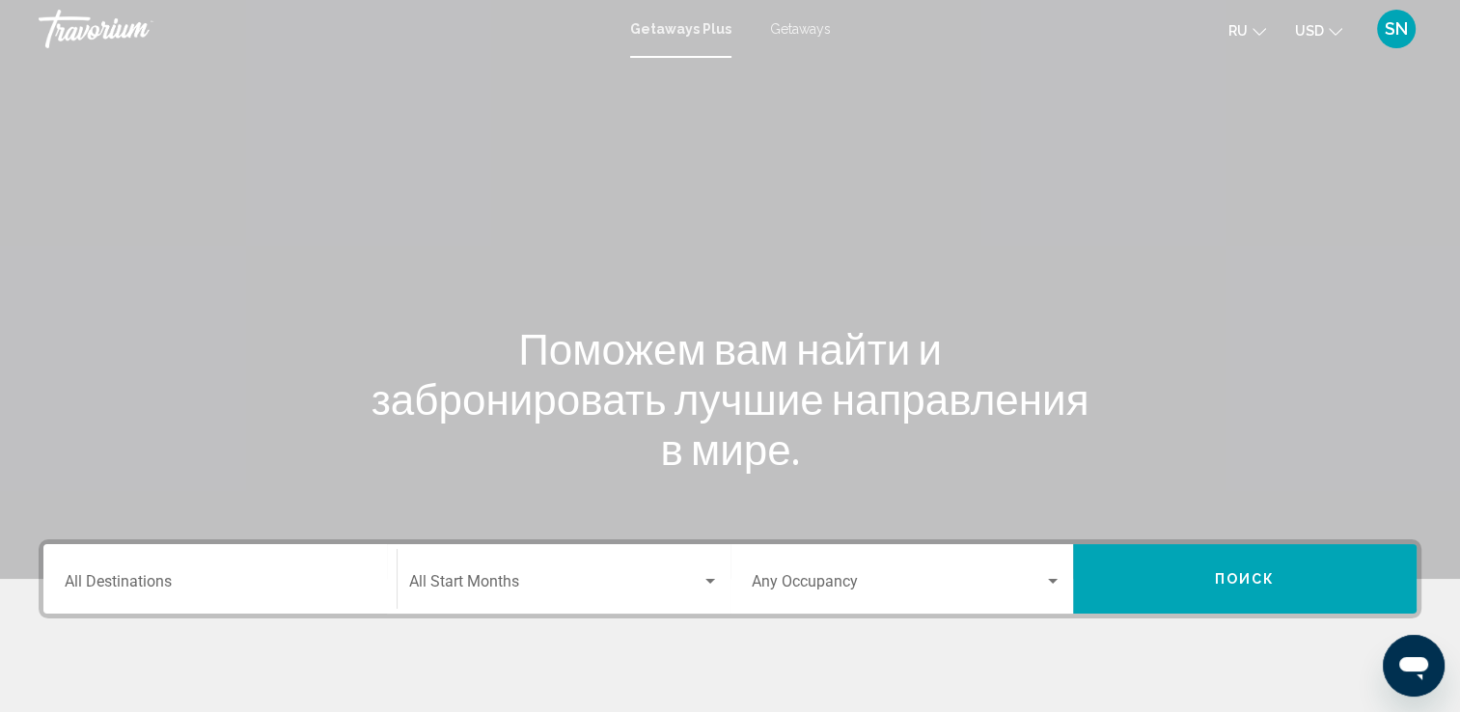
click at [139, 593] on div "Destination All Destinations" at bounding box center [220, 579] width 311 height 61
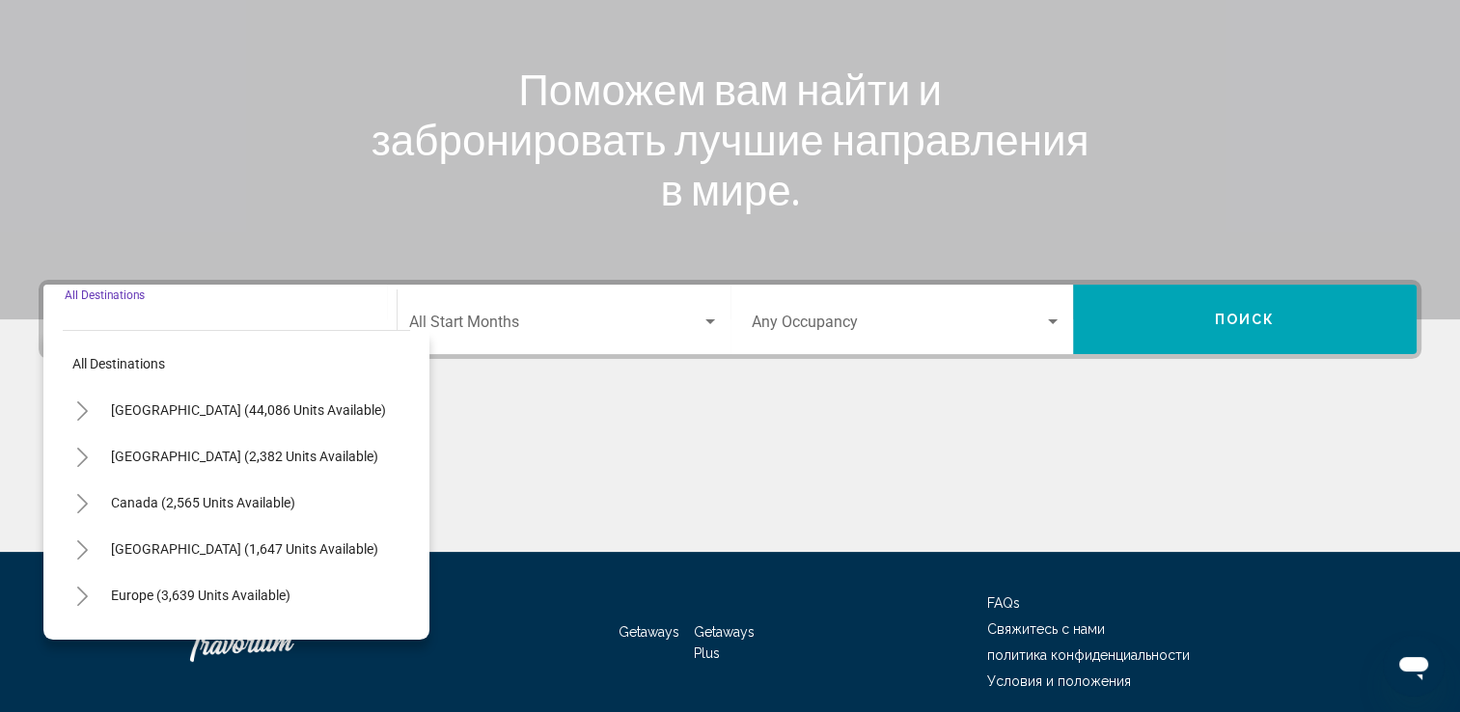
scroll to position [335, 0]
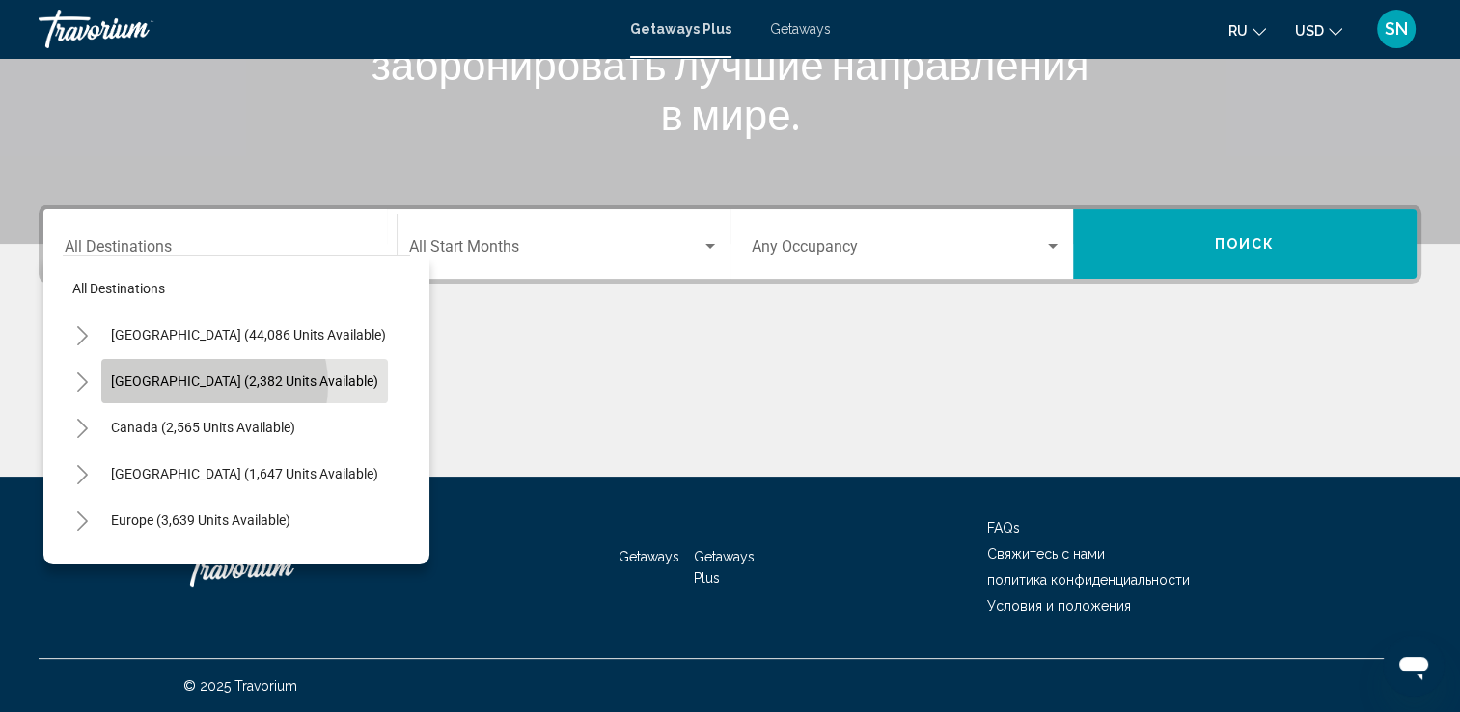
click at [213, 384] on span "Mexico (2,382 units available)" at bounding box center [244, 380] width 267 height 15
type input "**********"
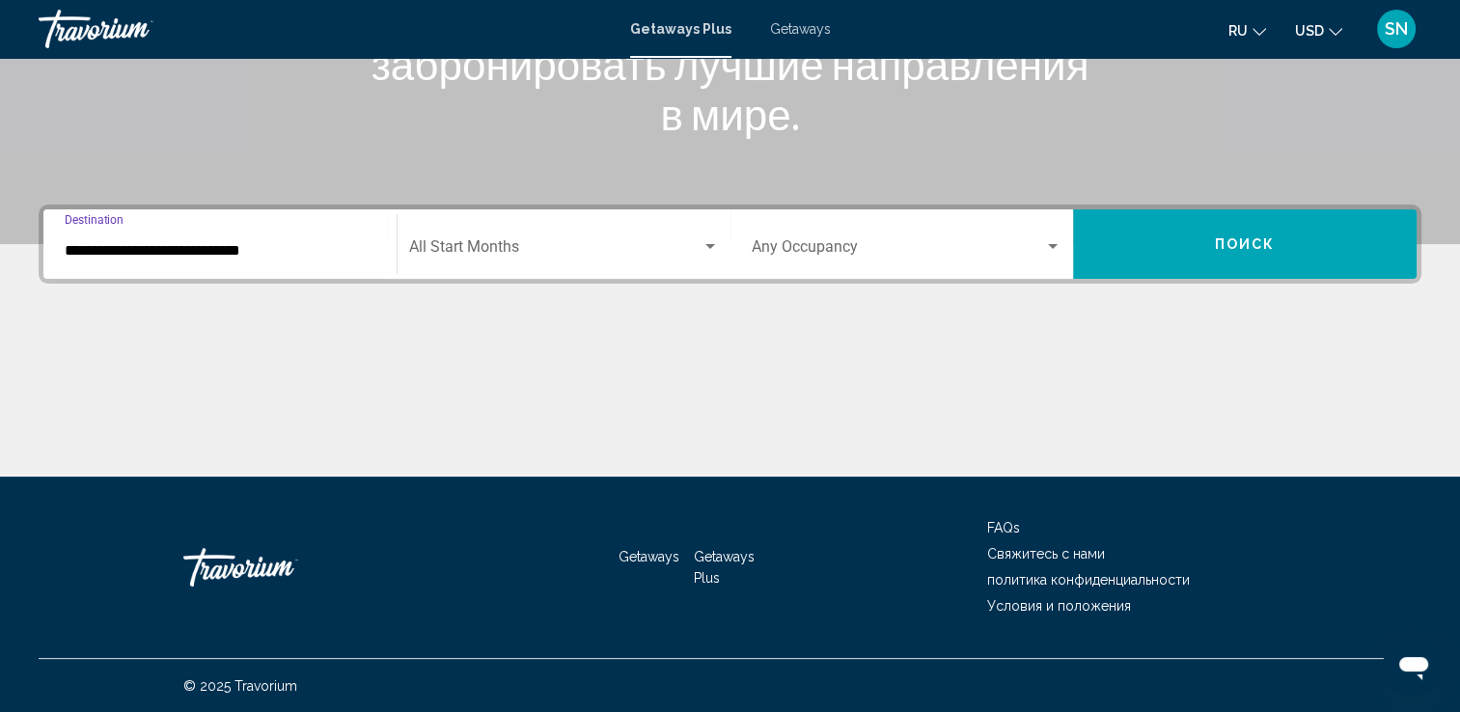
click at [463, 251] on span "Search widget" at bounding box center [555, 250] width 292 height 17
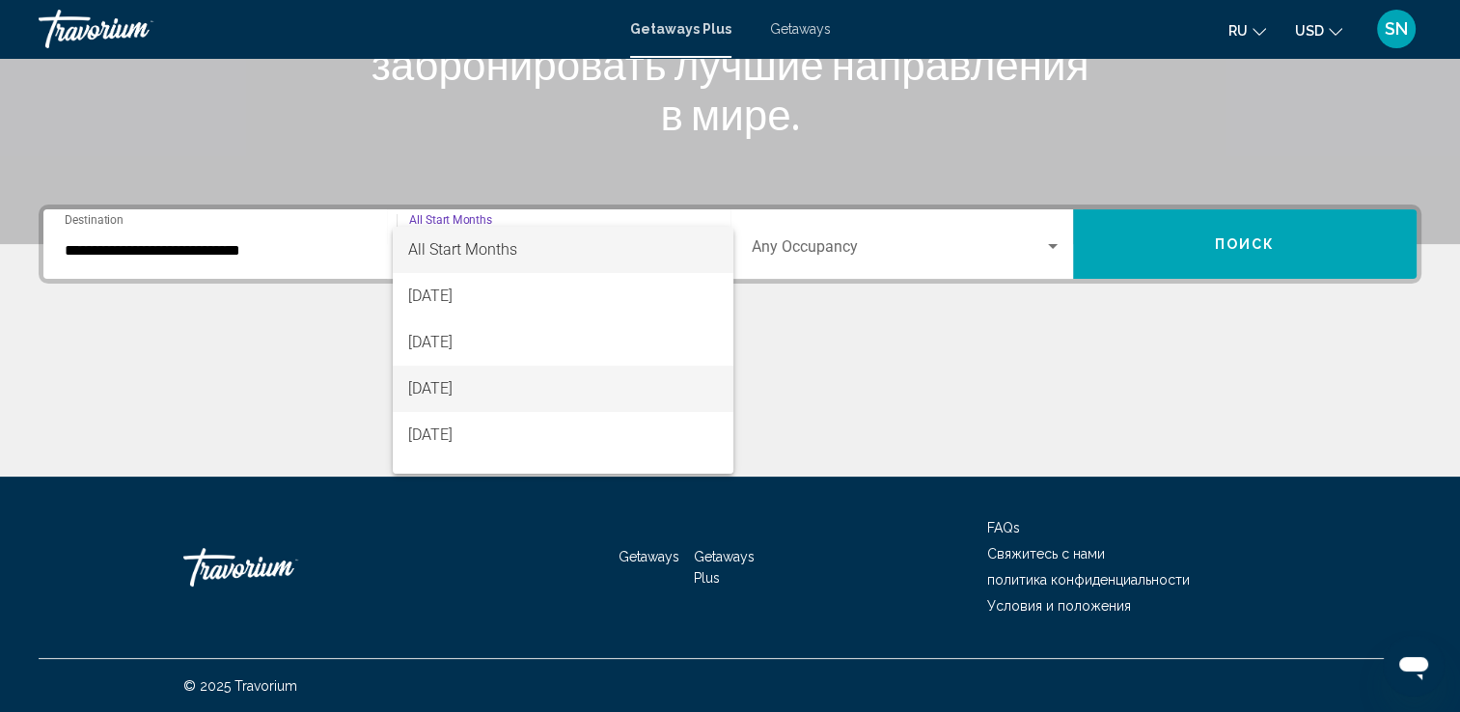
click at [462, 380] on span "October 2025" at bounding box center [563, 389] width 310 height 46
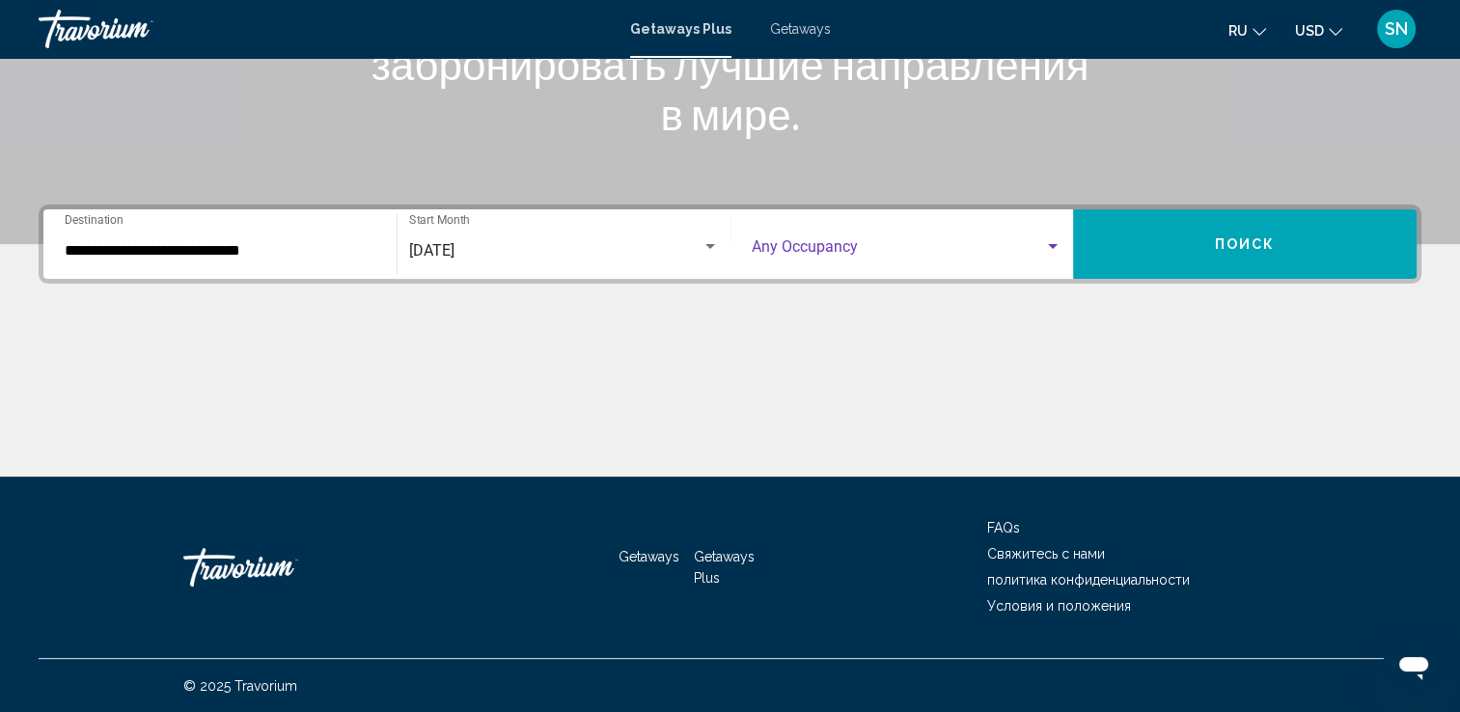
click at [1050, 247] on div "Search widget" at bounding box center [1053, 246] width 10 height 5
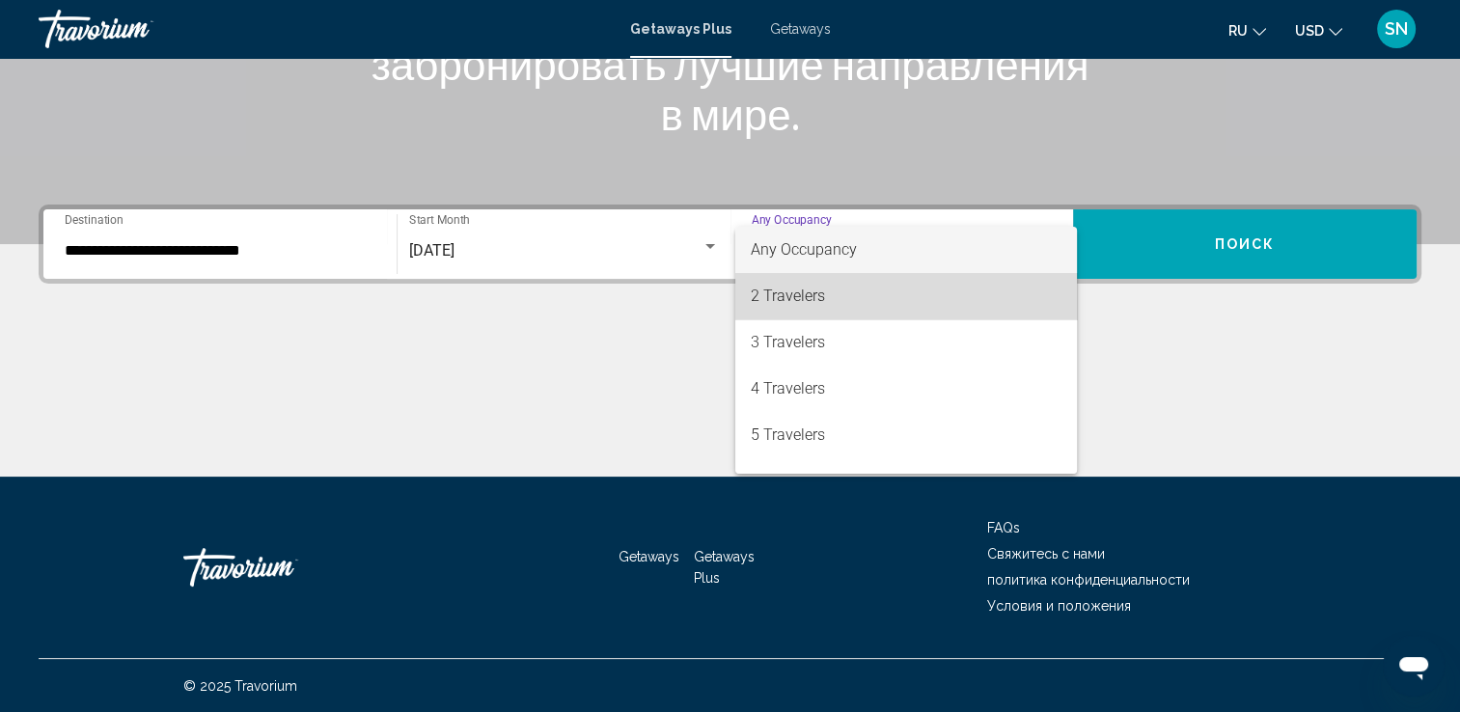
click at [930, 301] on span "2 Travelers" at bounding box center [906, 296] width 311 height 46
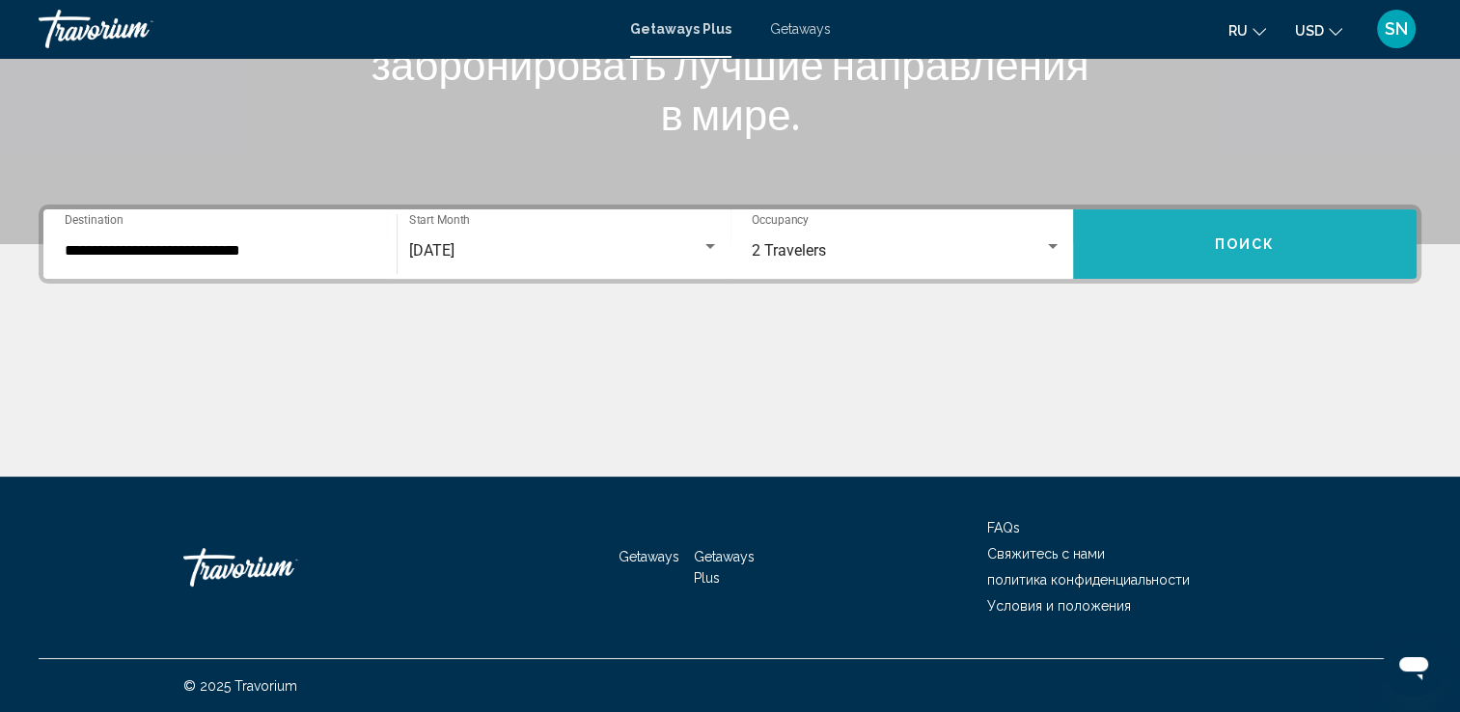
click at [1236, 242] on span "Поиск" at bounding box center [1245, 244] width 61 height 15
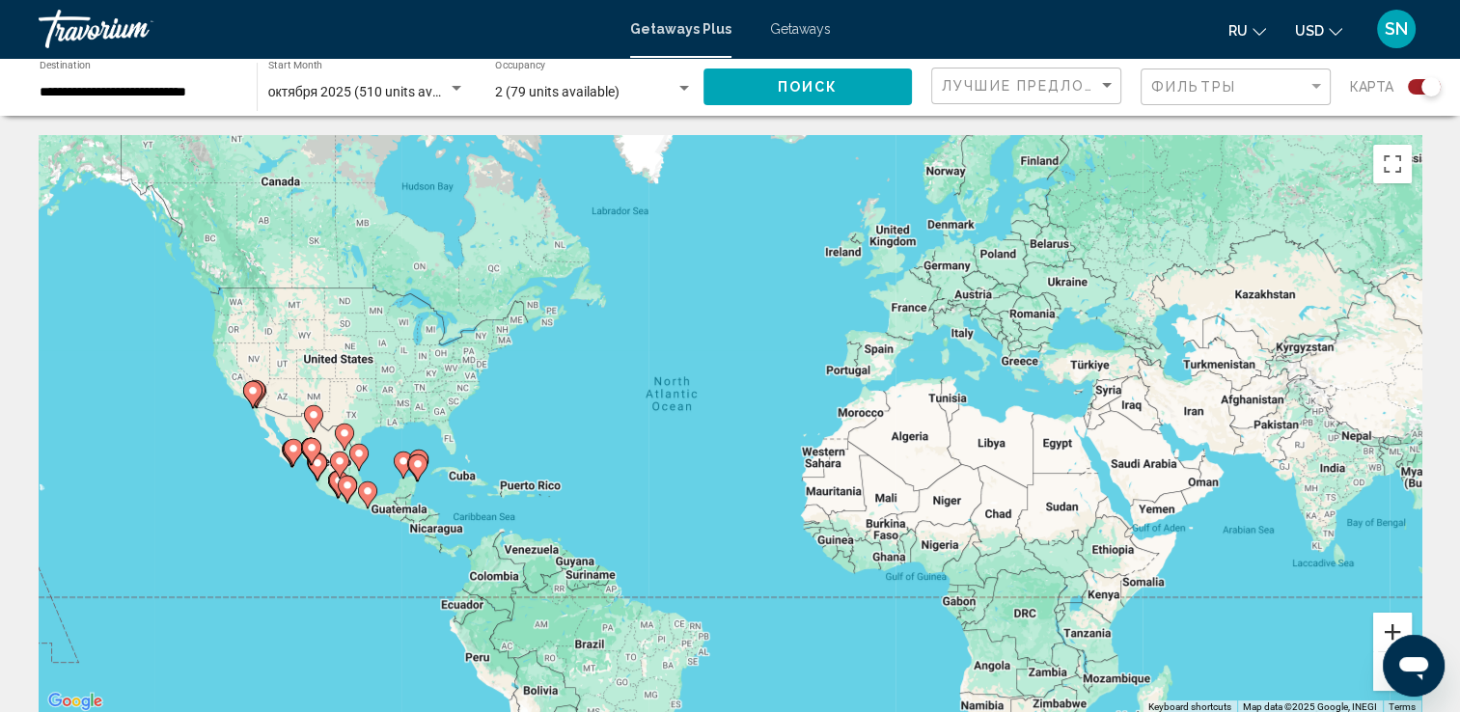
click at [1399, 627] on button "Zoom in" at bounding box center [1392, 632] width 39 height 39
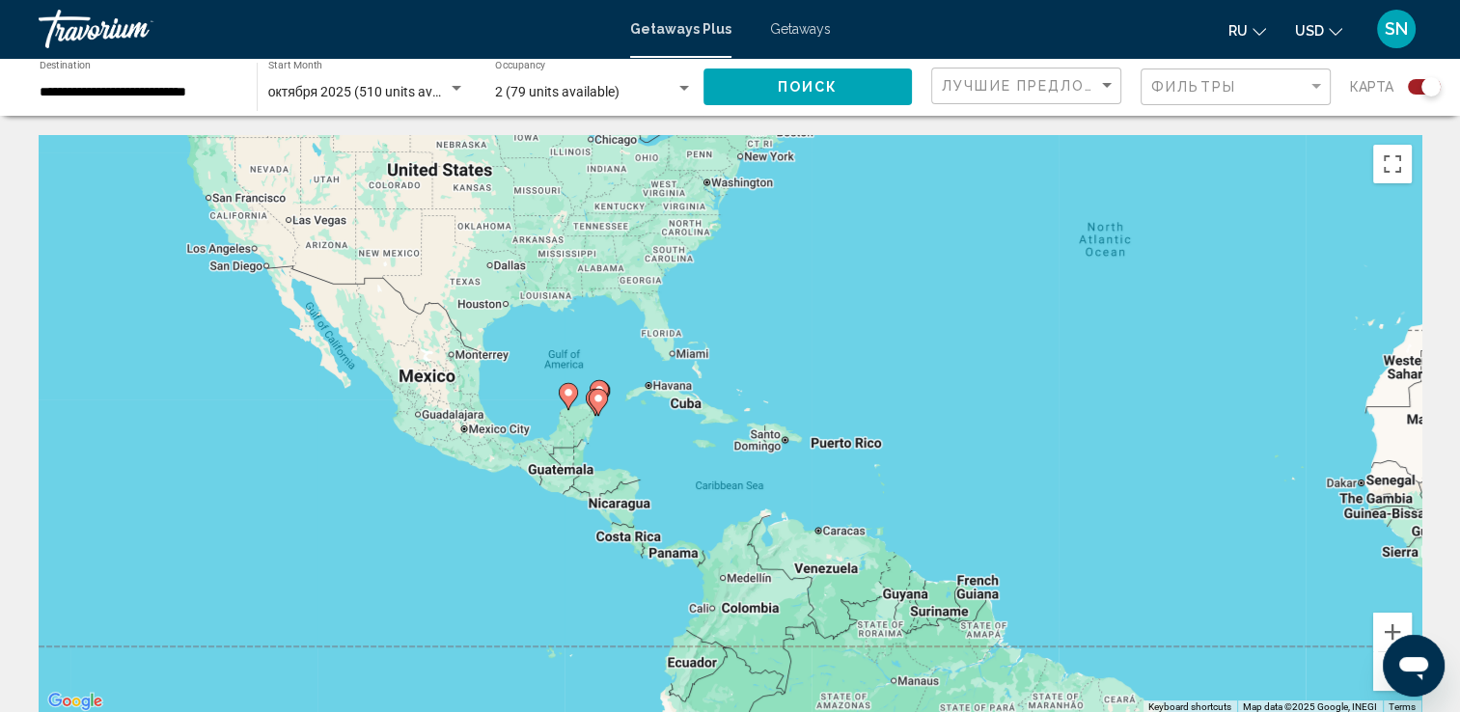
drag, startPoint x: 497, startPoint y: 373, endPoint x: 997, endPoint y: 258, distance: 513.0
click at [997, 258] on div "To activate drag with keyboard, press Alt + Enter. Once in keyboard drag state,…" at bounding box center [730, 424] width 1383 height 579
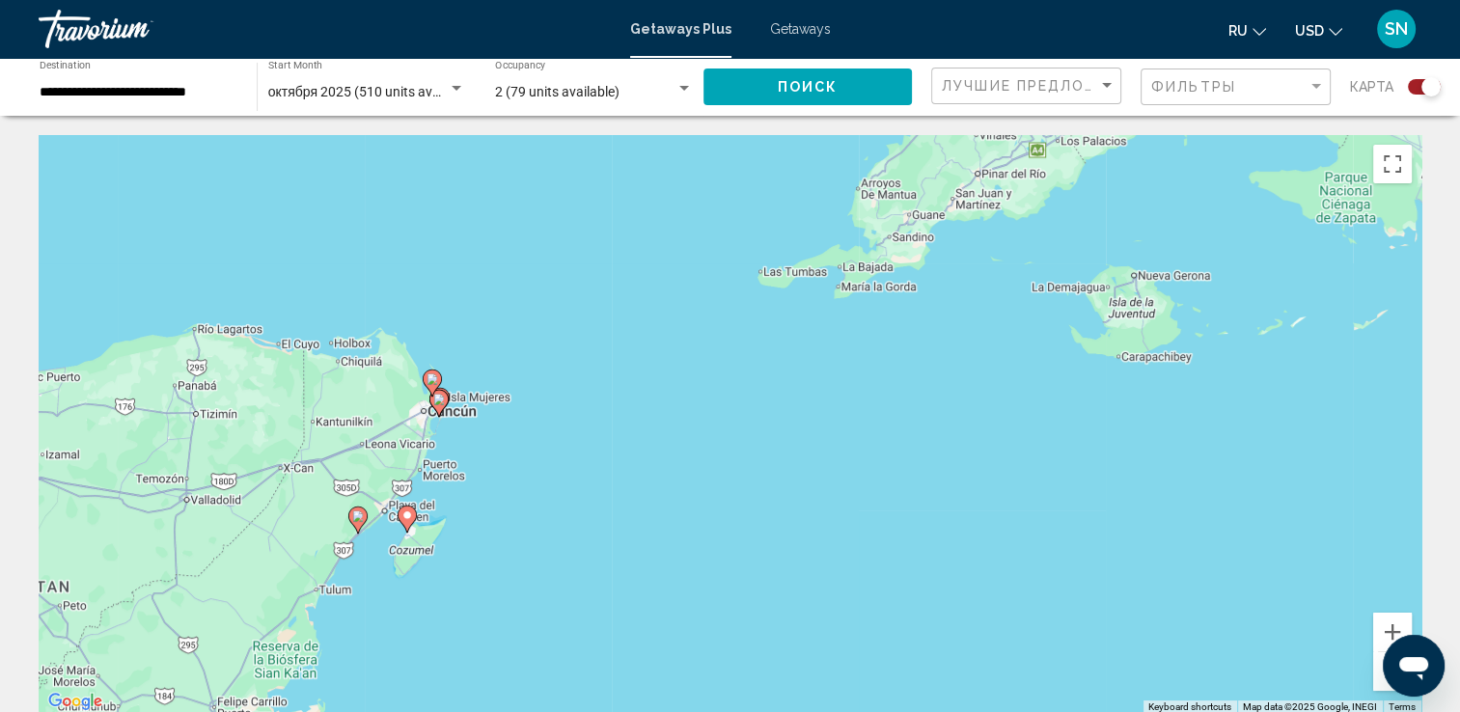
click at [428, 386] on icon "Main content" at bounding box center [431, 383] width 17 height 25
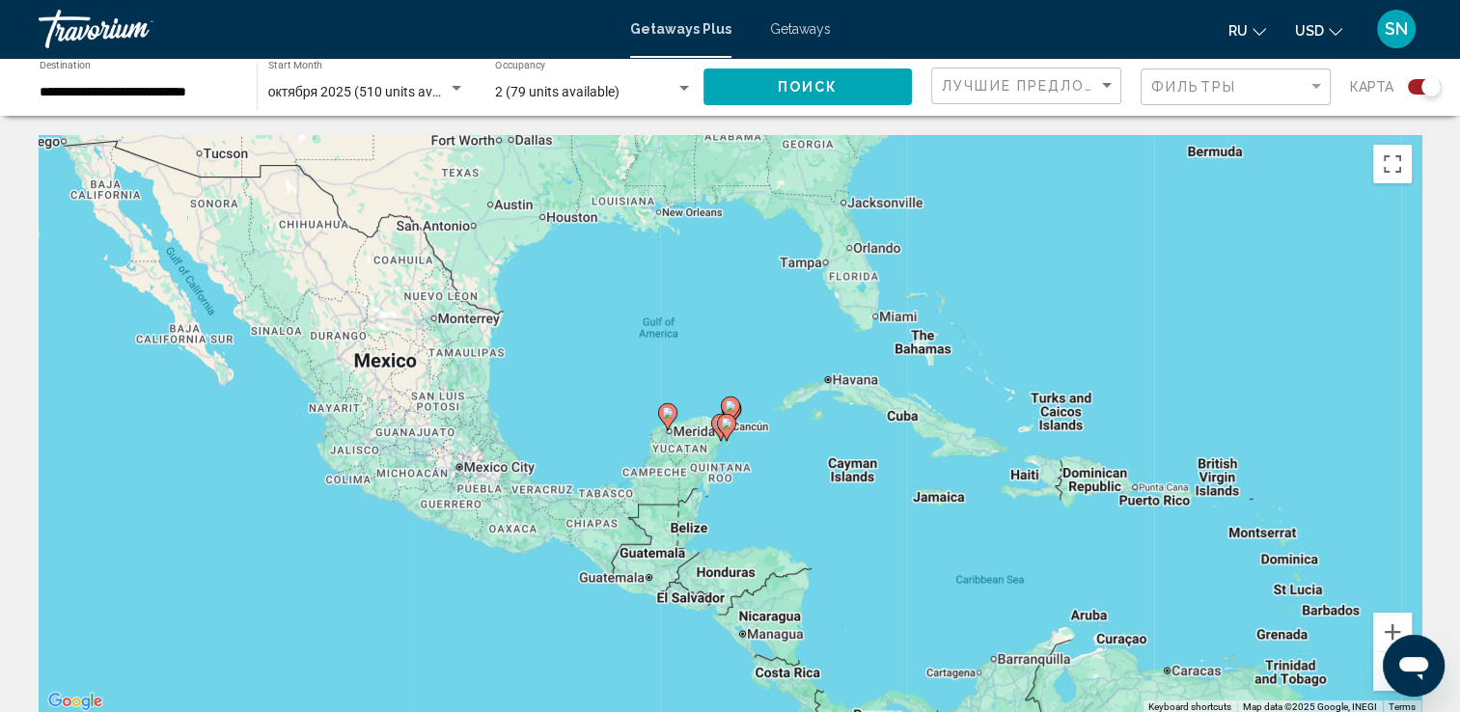
click at [732, 415] on gmp-advanced-marker "Main content" at bounding box center [726, 427] width 19 height 29
type input "**********"
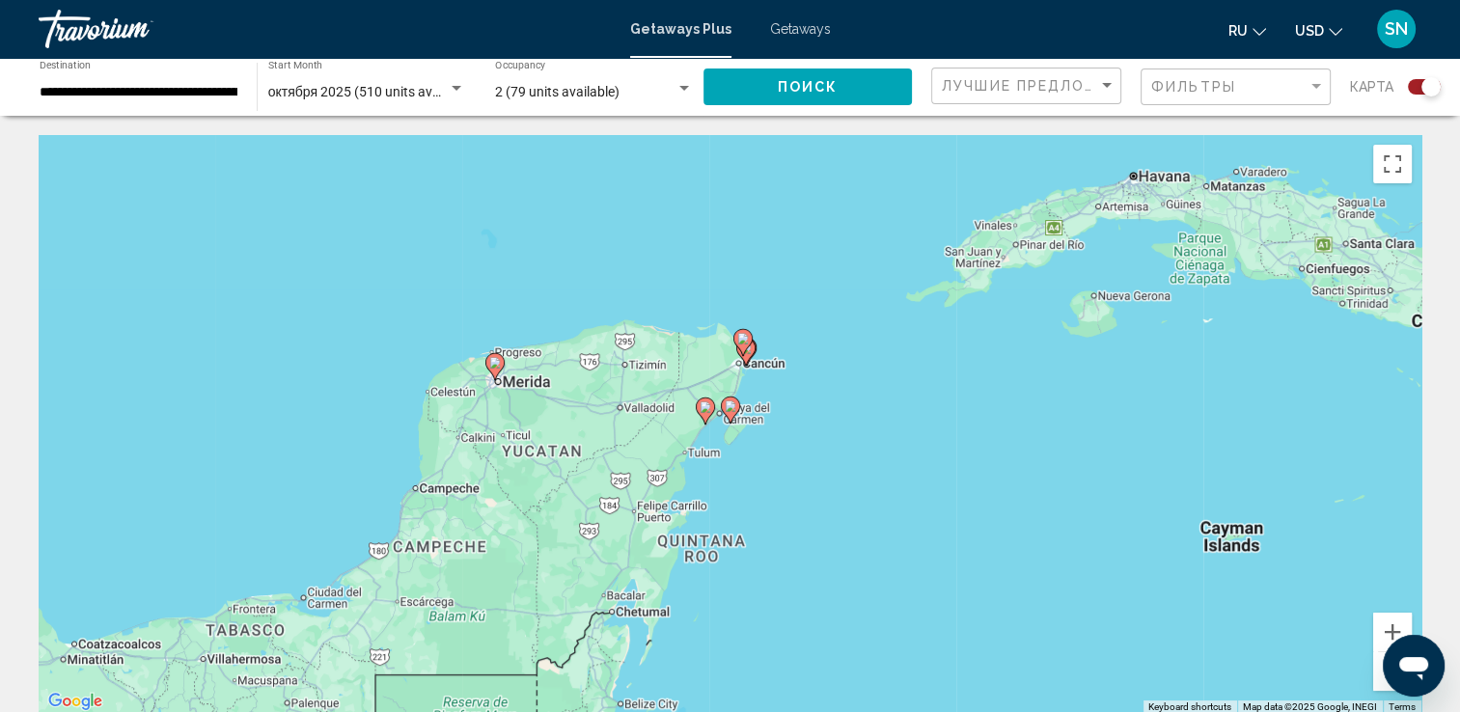
click at [745, 363] on icon "Main content" at bounding box center [745, 352] width 19 height 27
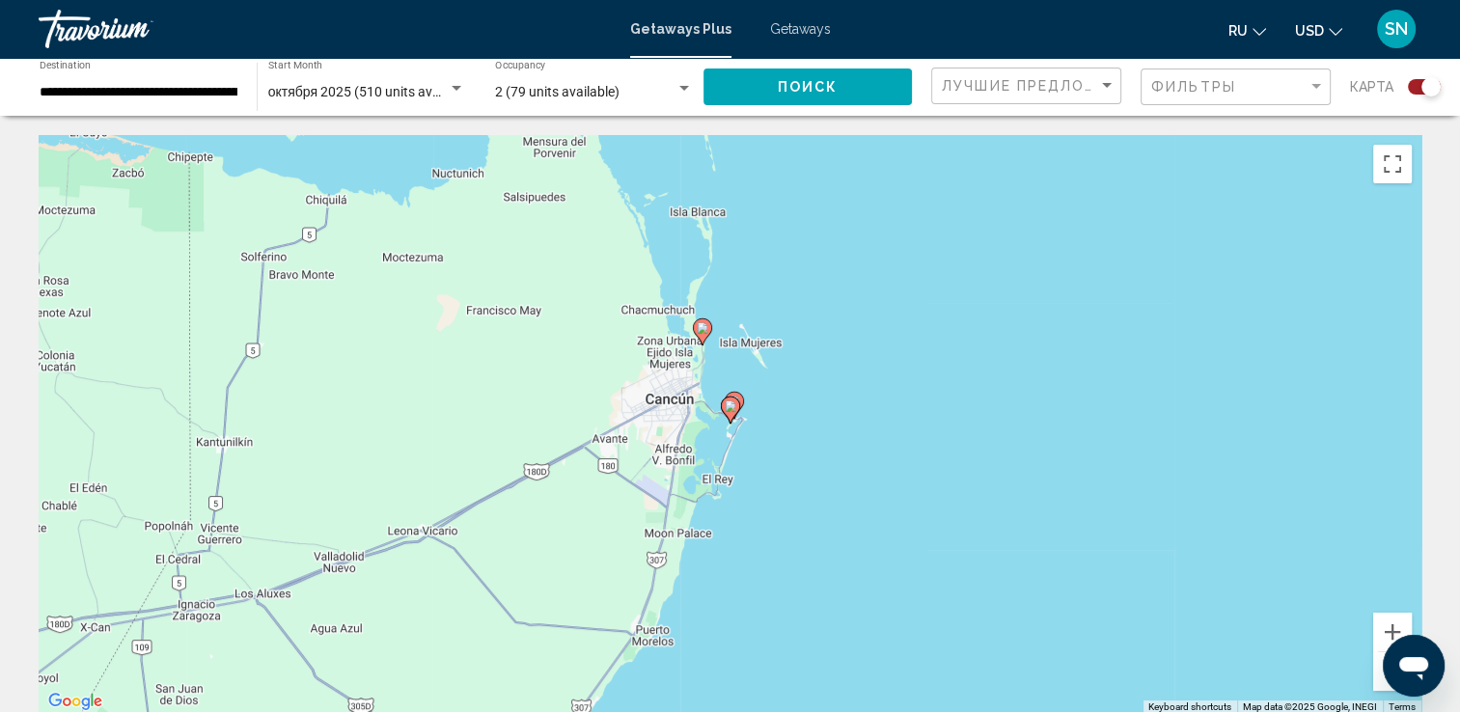
click at [728, 415] on icon "Main content" at bounding box center [729, 410] width 17 height 25
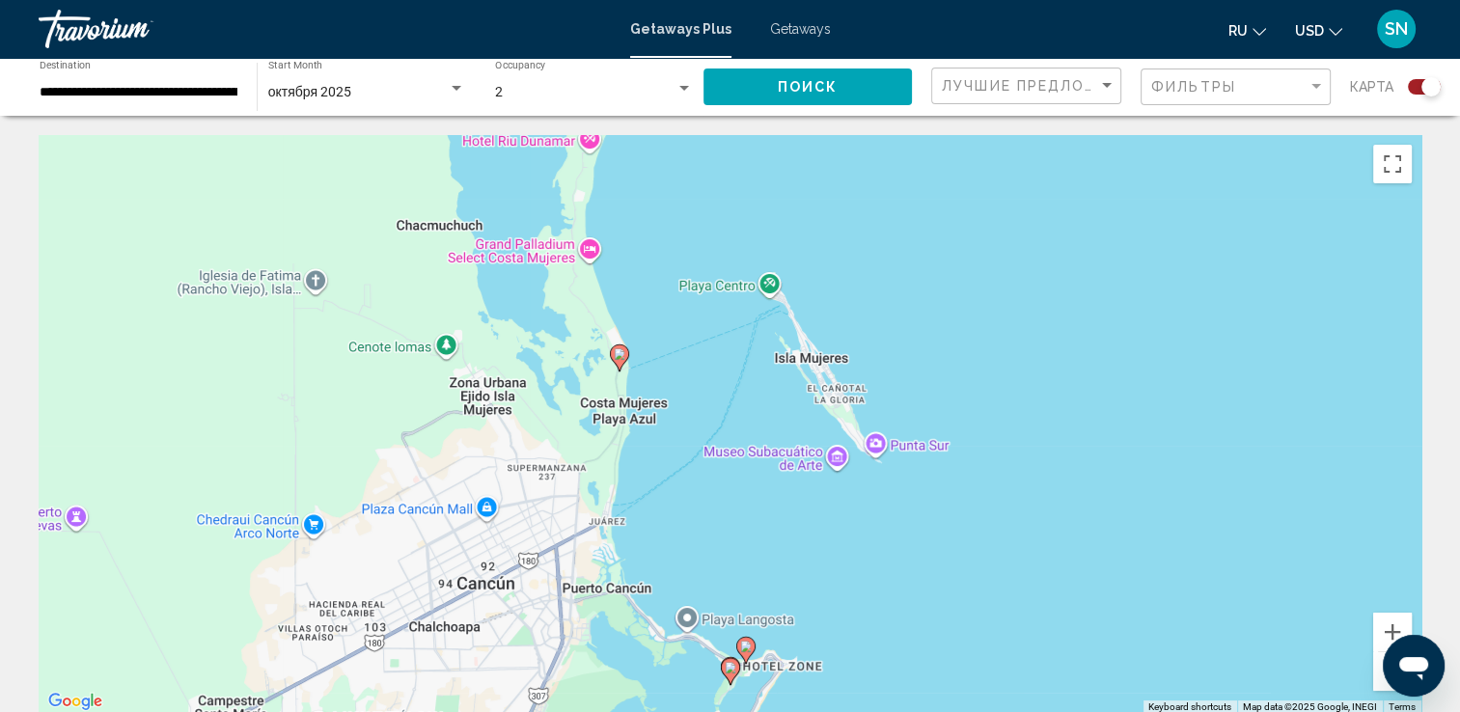
click at [730, 677] on icon "Main content" at bounding box center [729, 671] width 17 height 25
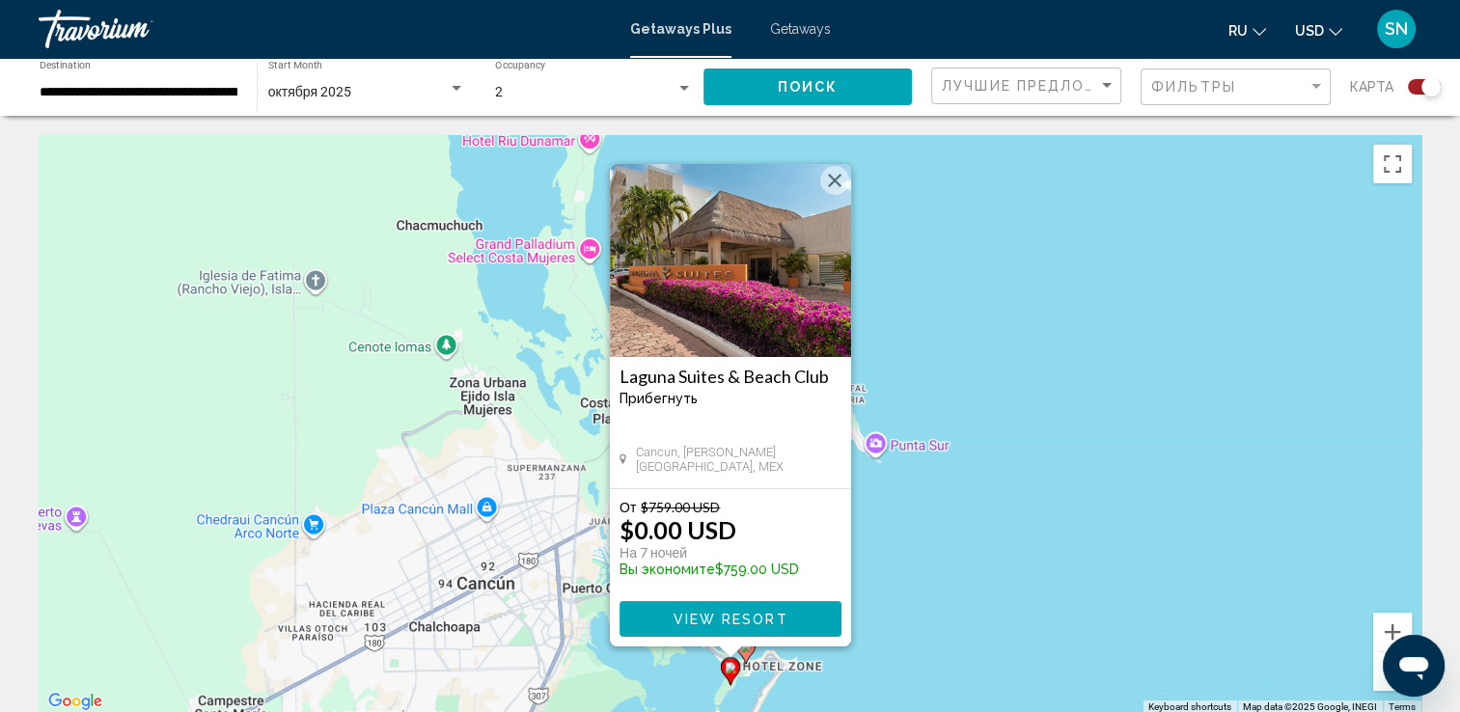
click at [834, 188] on button "Close" at bounding box center [834, 180] width 29 height 29
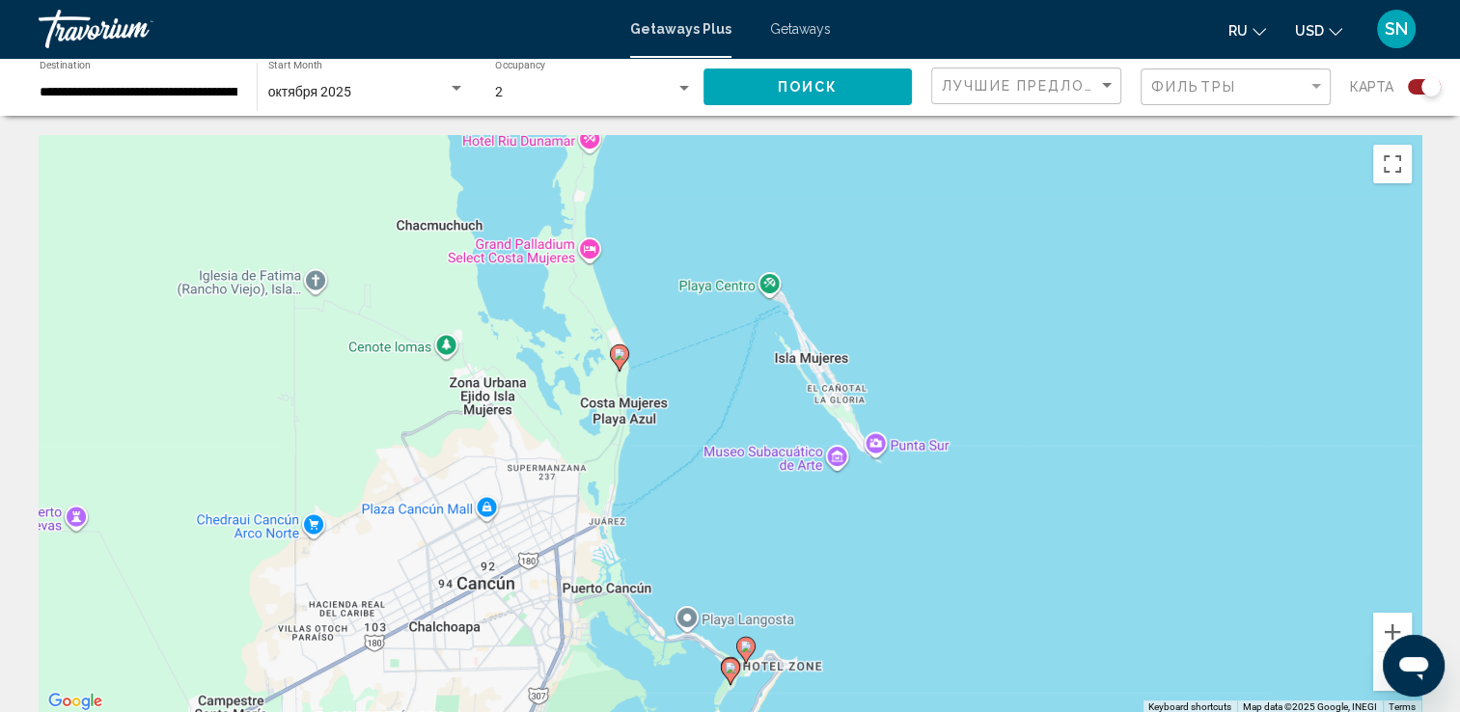
click at [745, 654] on icon "Main content" at bounding box center [744, 650] width 17 height 25
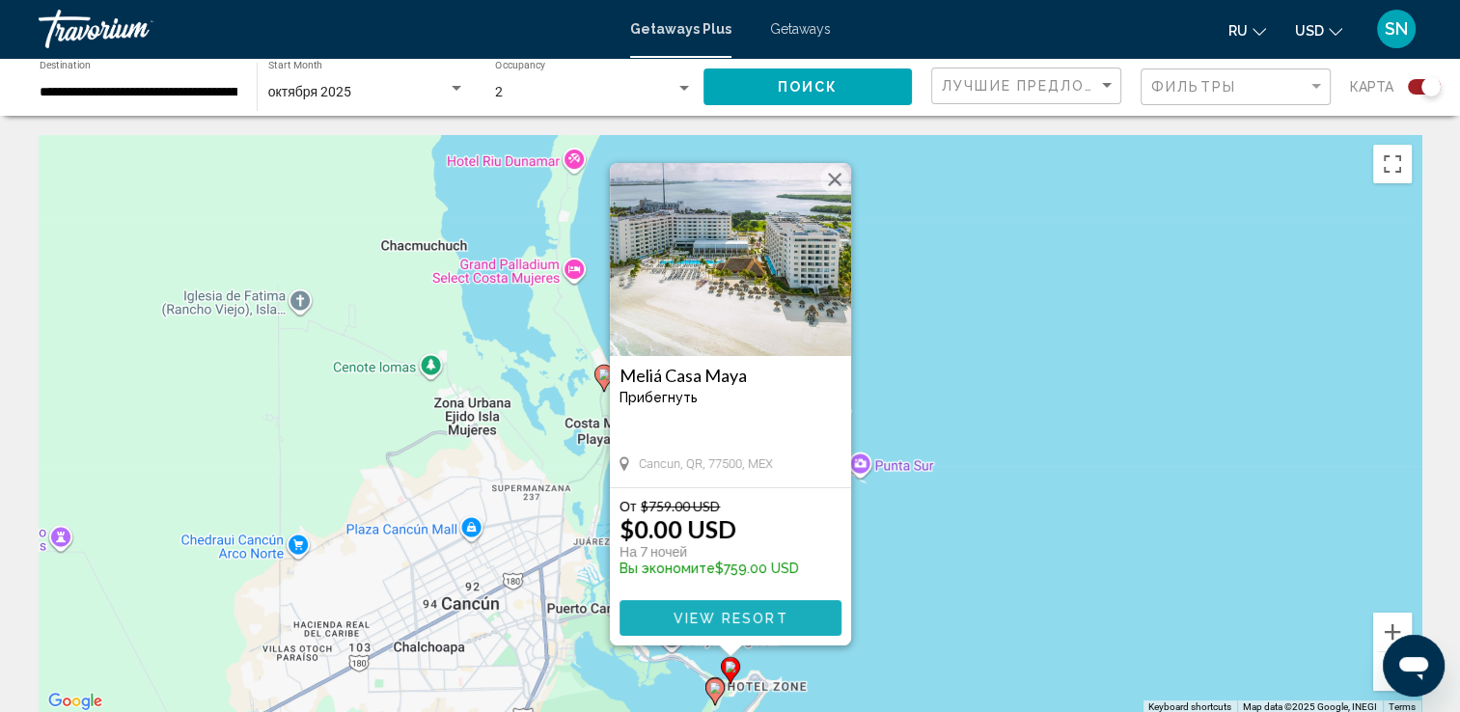
click at [757, 608] on button "View Resort" at bounding box center [730, 618] width 222 height 36
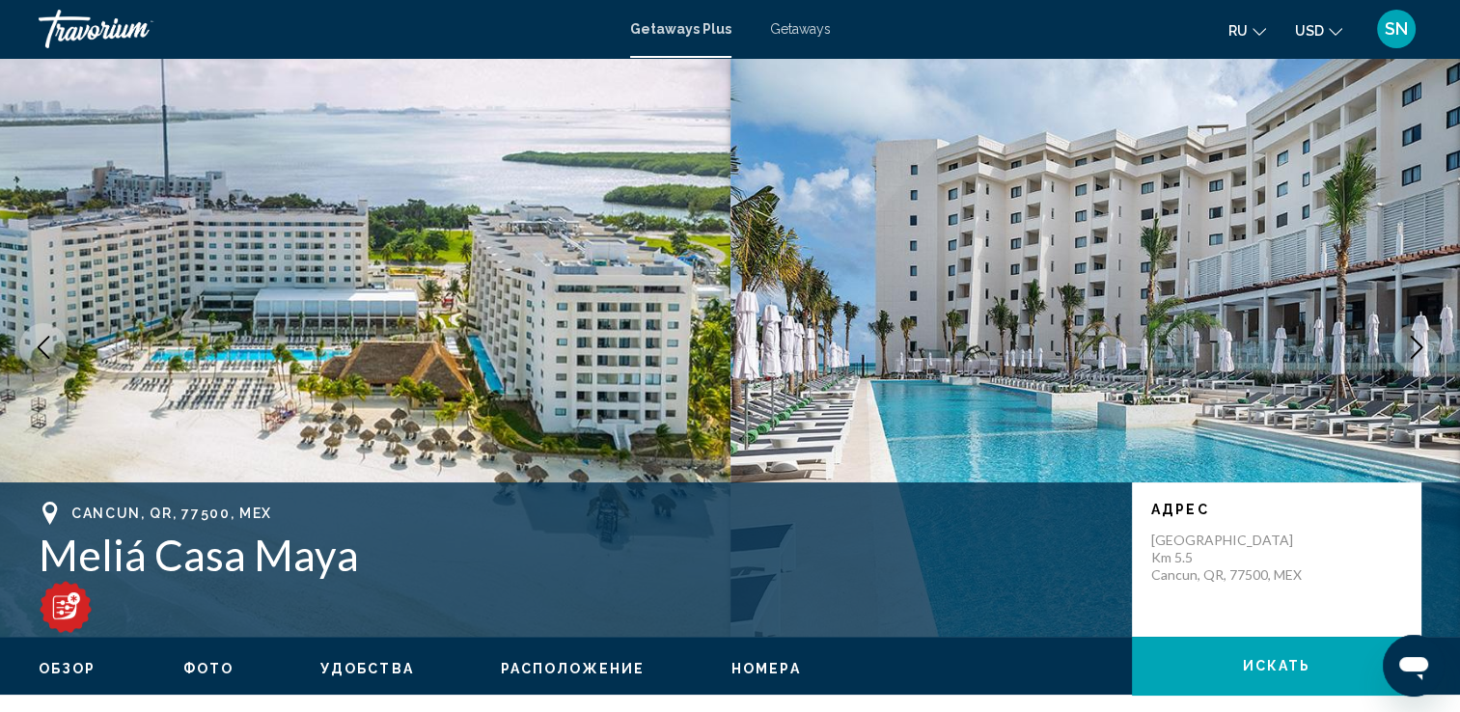
click at [1417, 346] on icon "Next image" at bounding box center [1416, 347] width 23 height 23
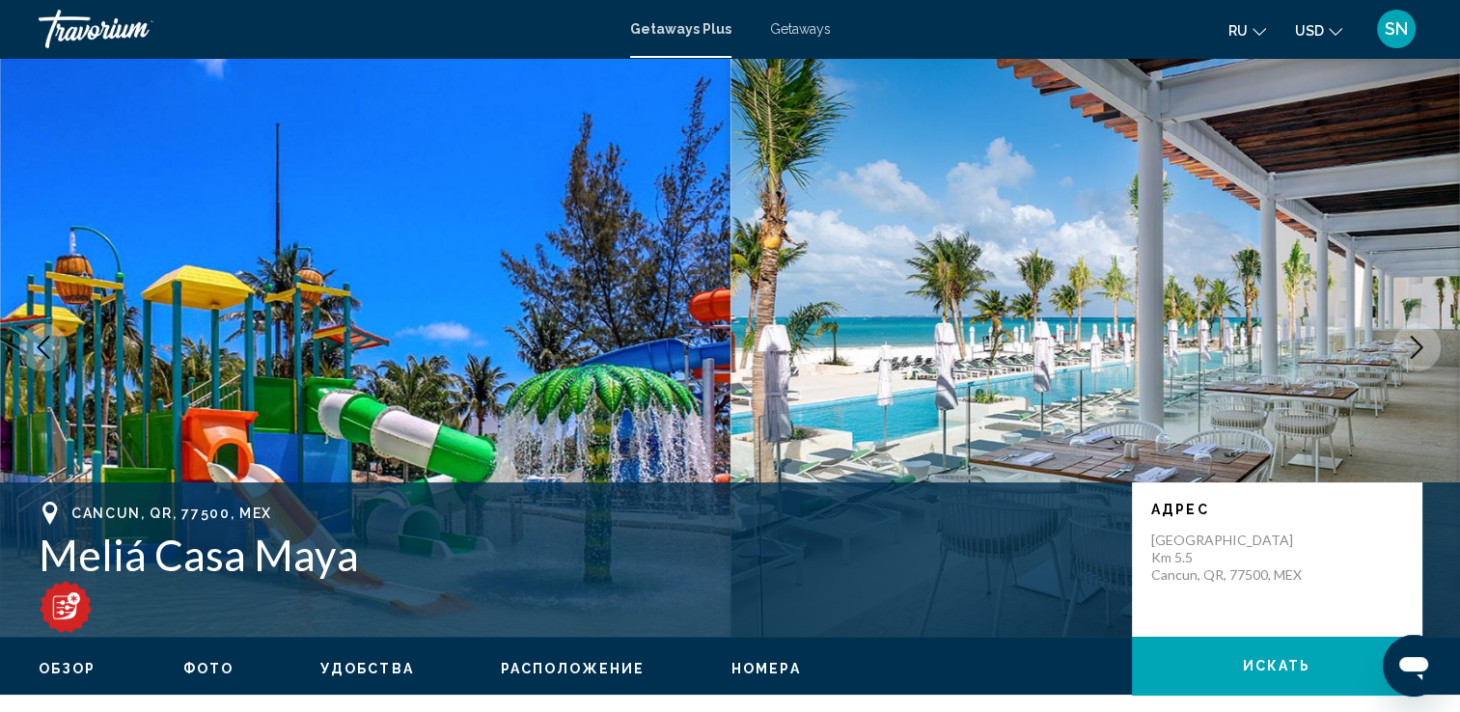
click at [1417, 346] on icon "Next image" at bounding box center [1416, 347] width 23 height 23
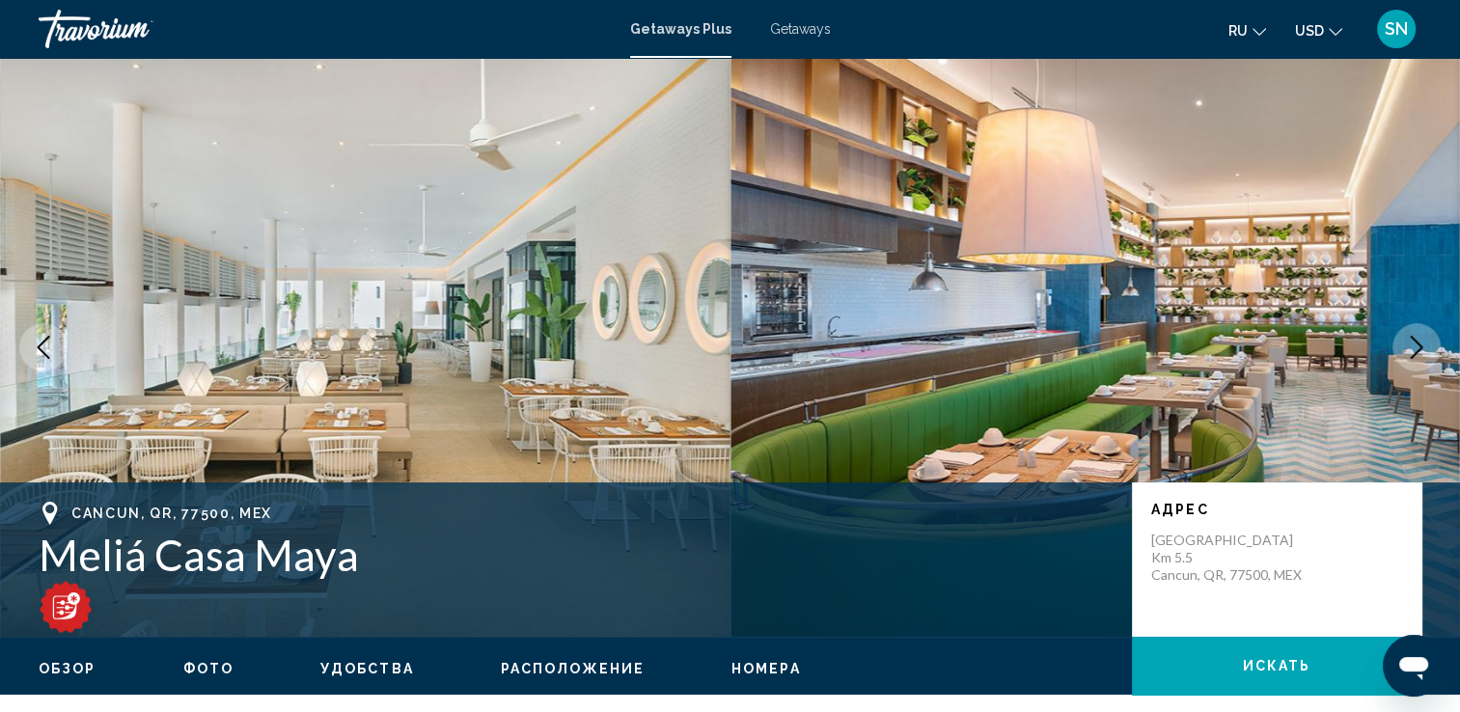
click at [1417, 346] on icon "Next image" at bounding box center [1416, 347] width 23 height 23
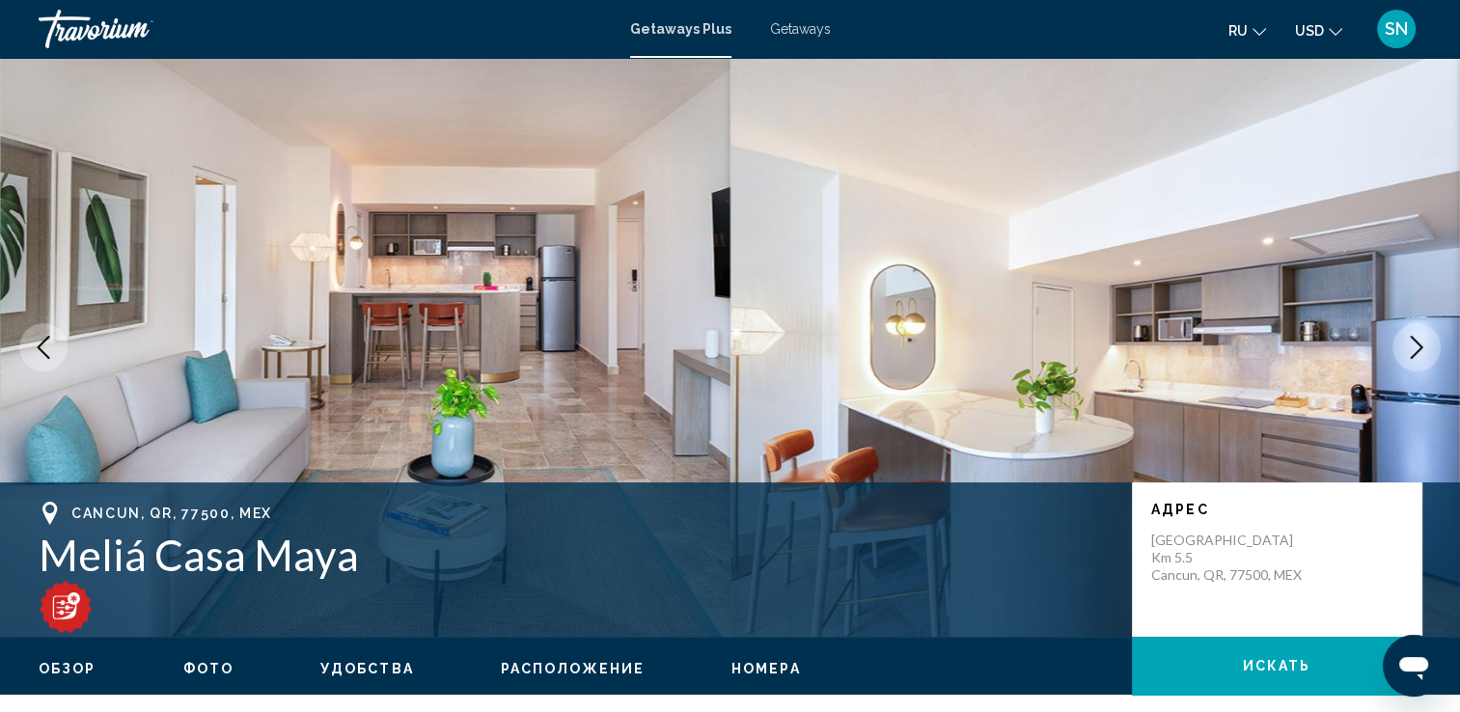
click at [1417, 346] on icon "Next image" at bounding box center [1416, 347] width 23 height 23
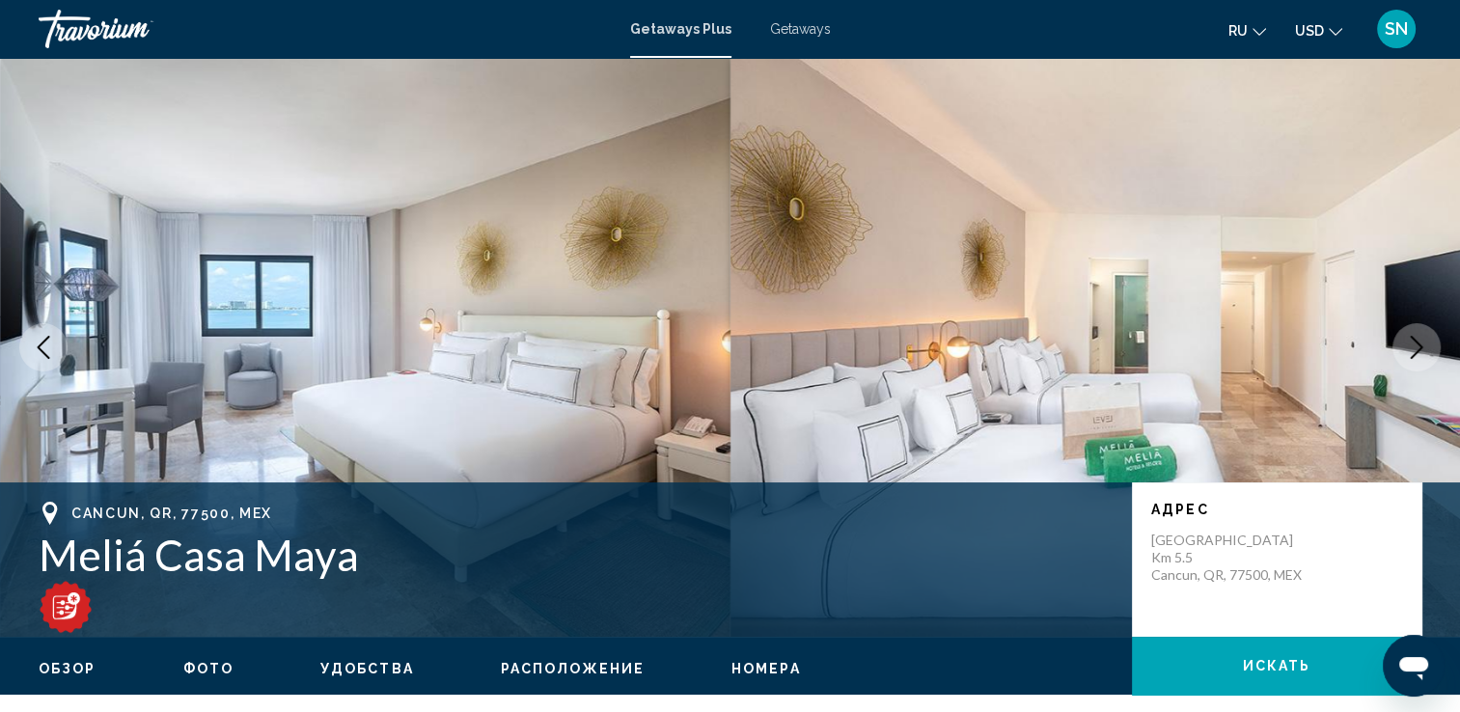
click at [1417, 346] on icon "Next image" at bounding box center [1416, 347] width 23 height 23
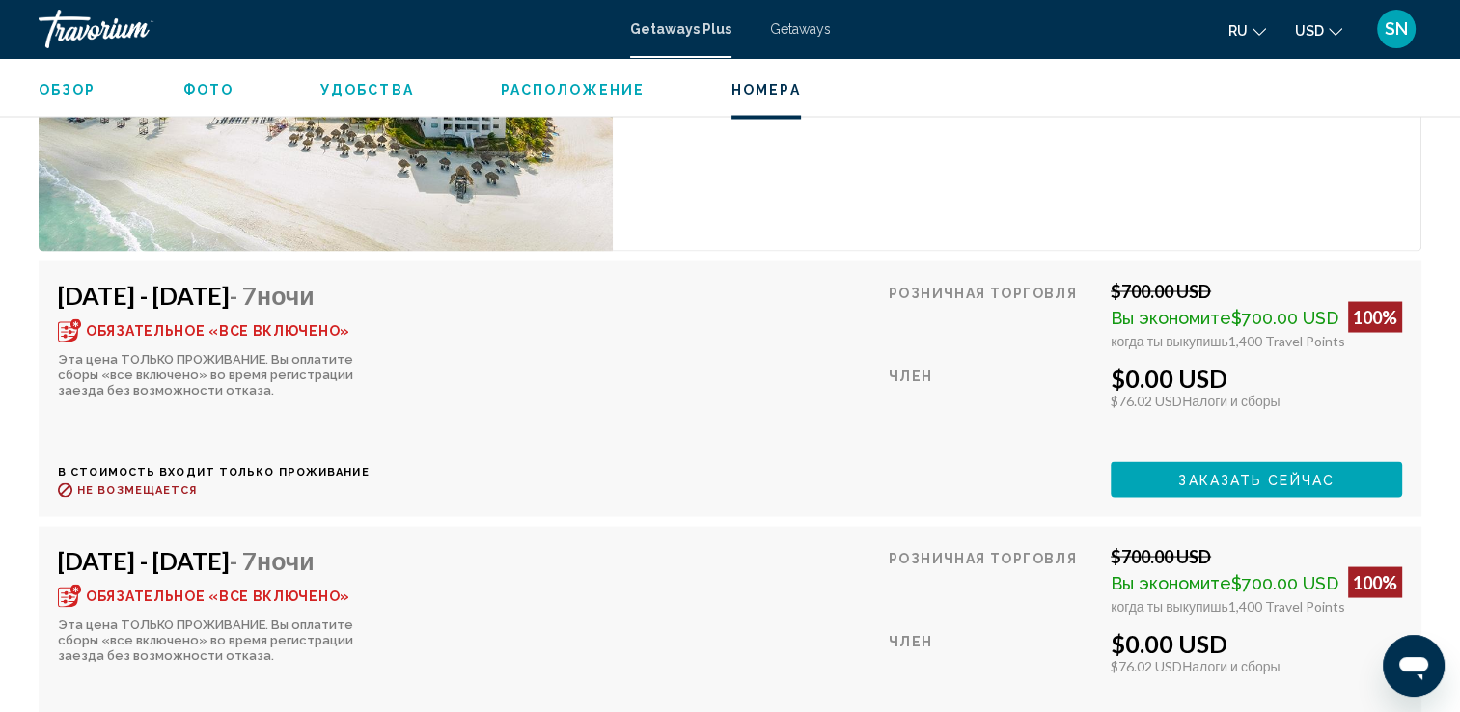
scroll to position [3556, 0]
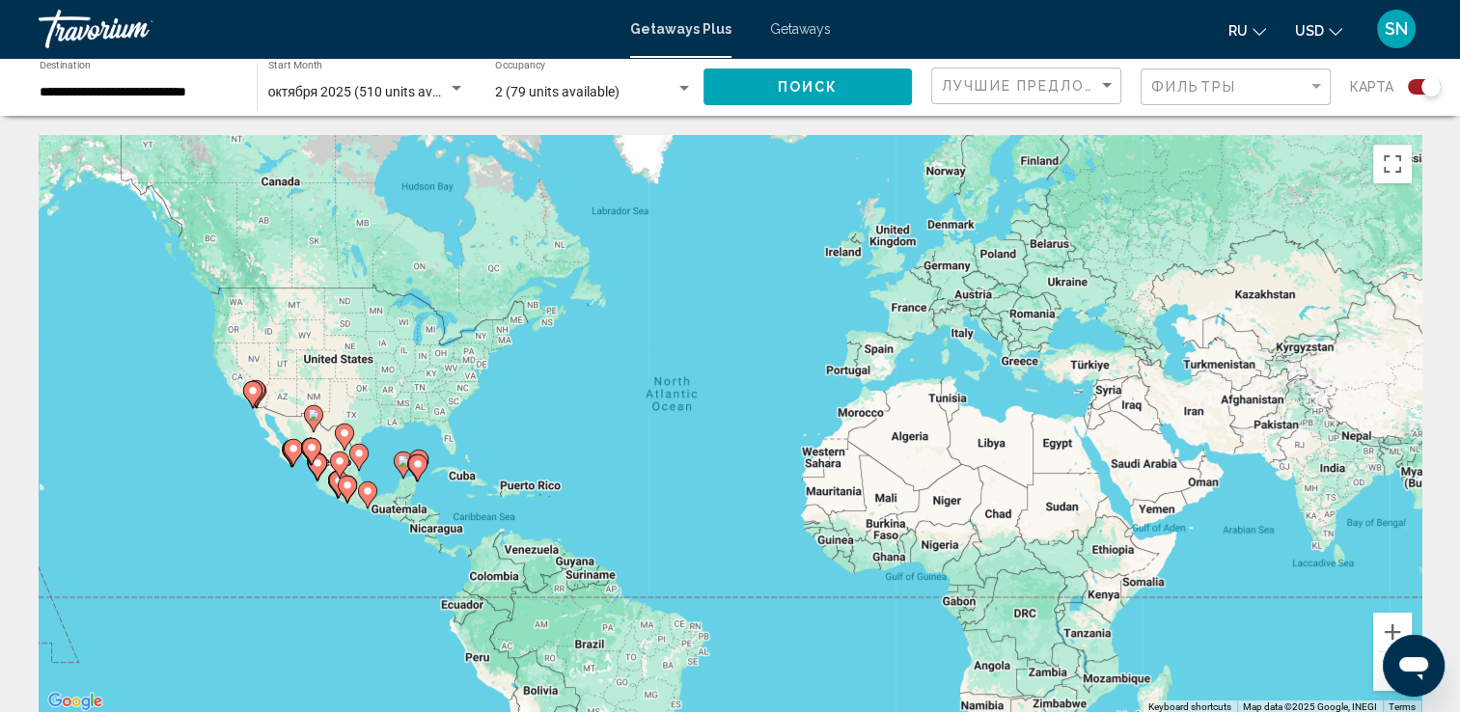
click at [1398, 27] on span "SN" at bounding box center [1396, 28] width 23 height 19
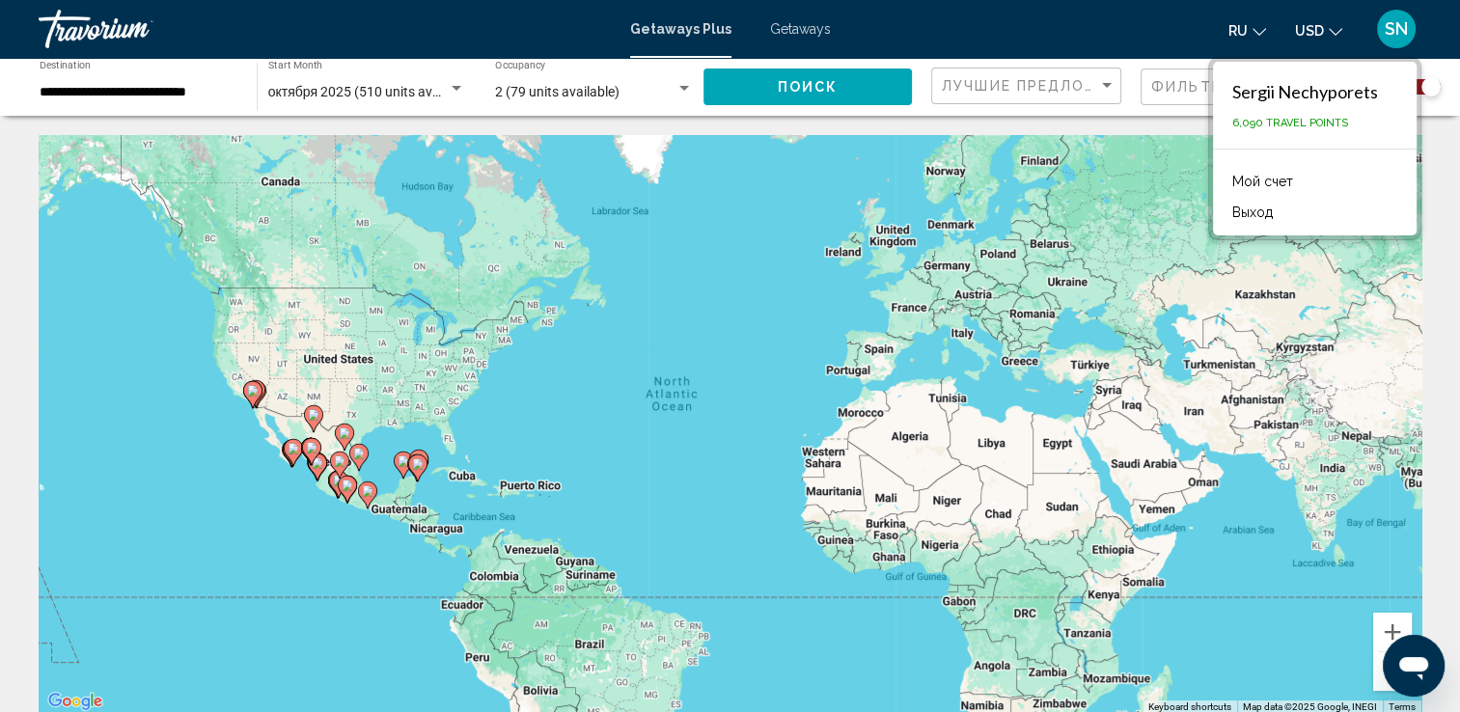
click at [1281, 178] on link "Мой счет" at bounding box center [1262, 181] width 80 height 25
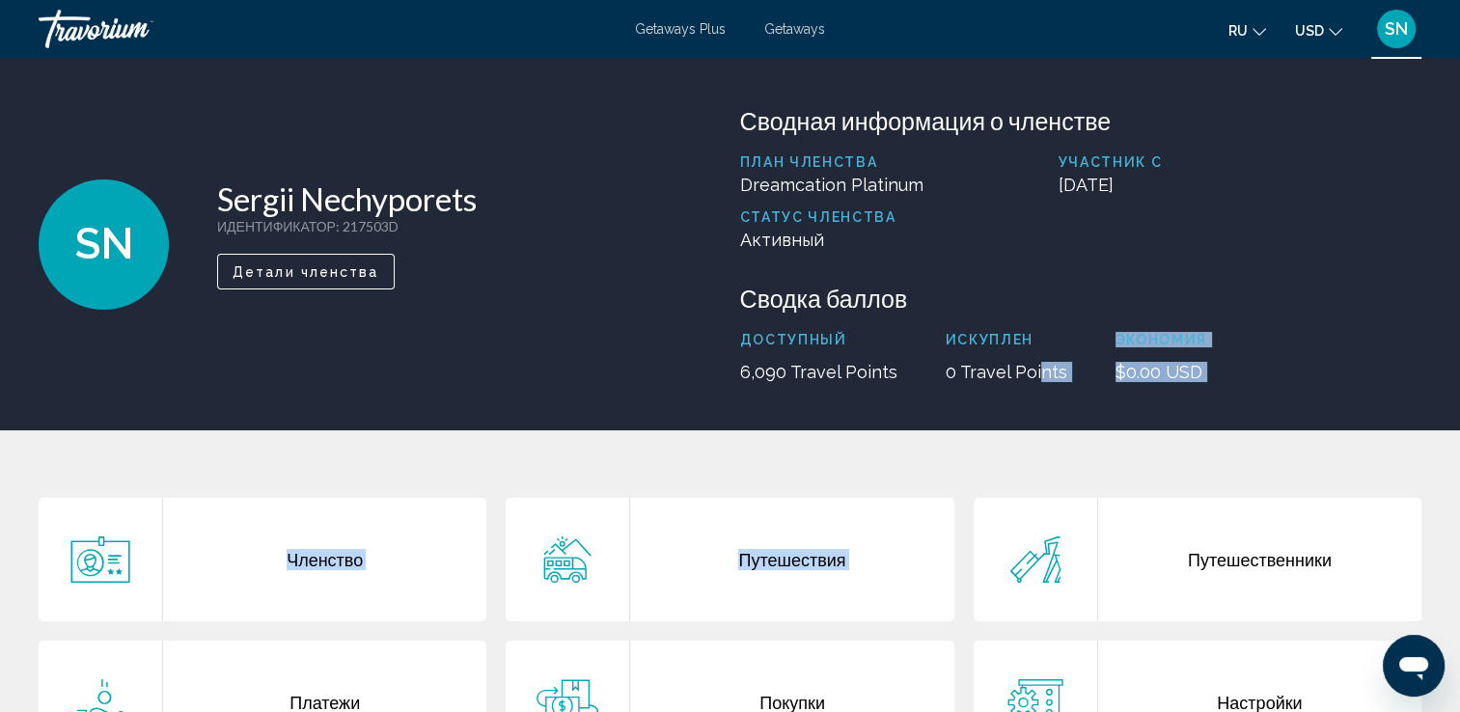
drag, startPoint x: 1005, startPoint y: 473, endPoint x: 1026, endPoint y: 382, distance: 92.9
click at [1026, 382] on div "SN Sergii Nechyporets ИДЕНТИФИКАТОР : 217503D Второстепенный член Детали членст…" at bounding box center [730, 454] width 1460 height 793
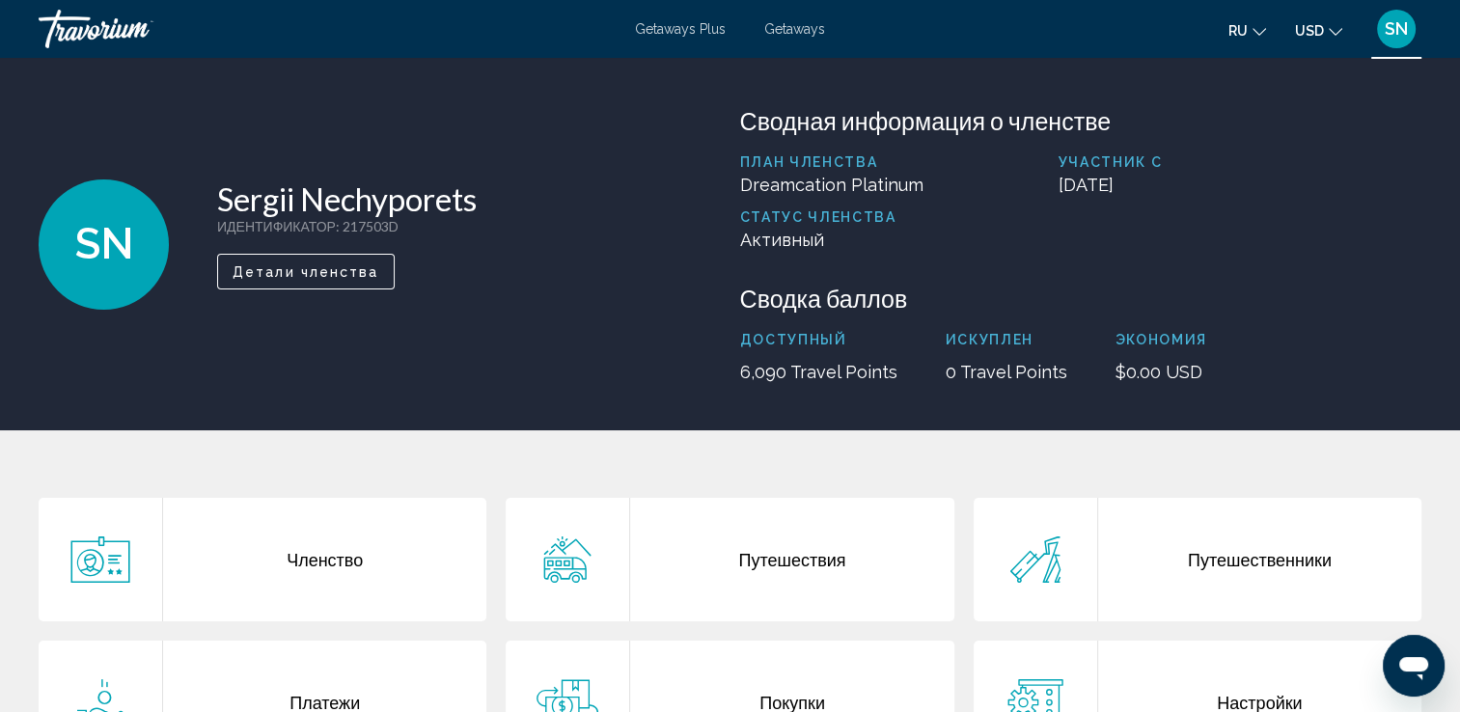
click at [1288, 235] on div "План членства Dreamcation Platinum Участник с September 24, 2023 Статус членств…" at bounding box center [1081, 209] width 682 height 110
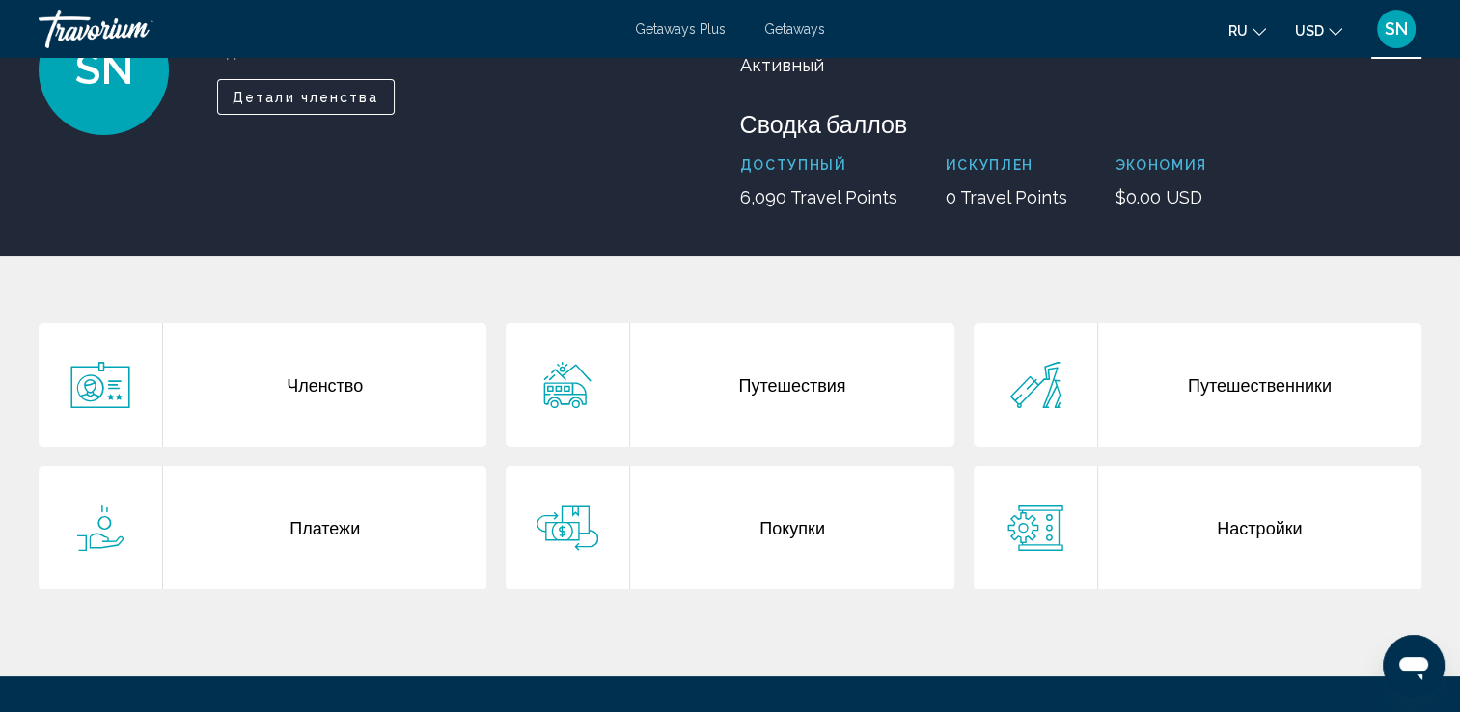
scroll to position [193, 0]
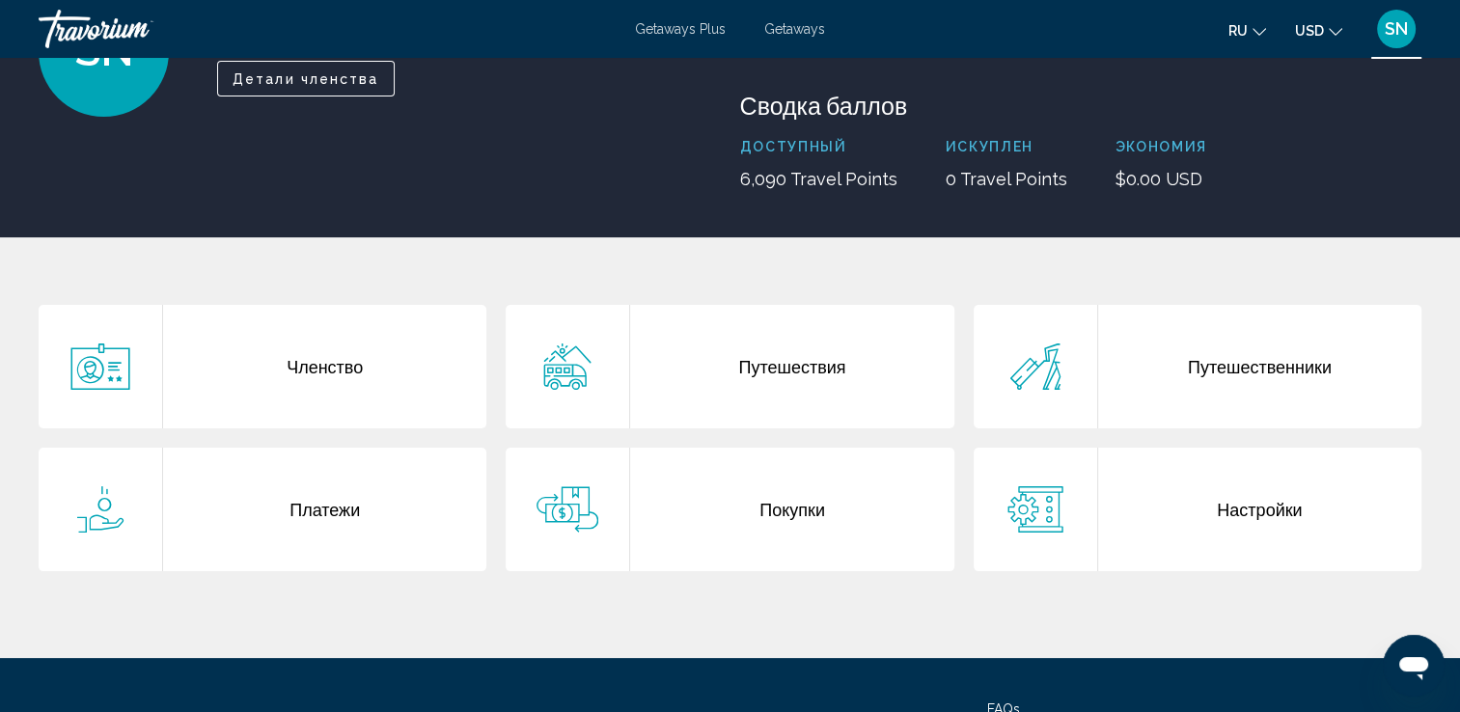
click at [1274, 529] on div "Настройки" at bounding box center [1259, 510] width 323 height 124
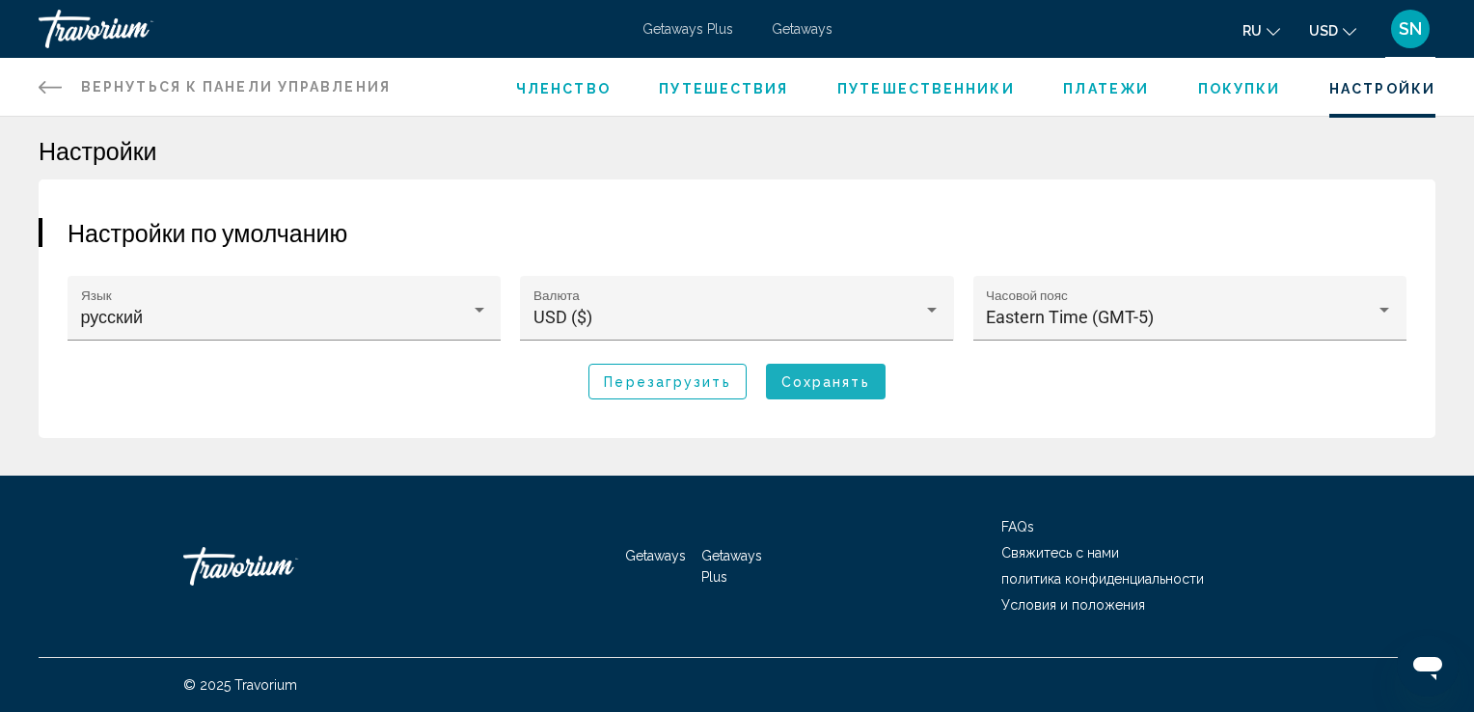
click at [852, 395] on button "Сохранять" at bounding box center [826, 382] width 120 height 36
click at [940, 90] on span "Путешественники" at bounding box center [927, 88] width 178 height 15
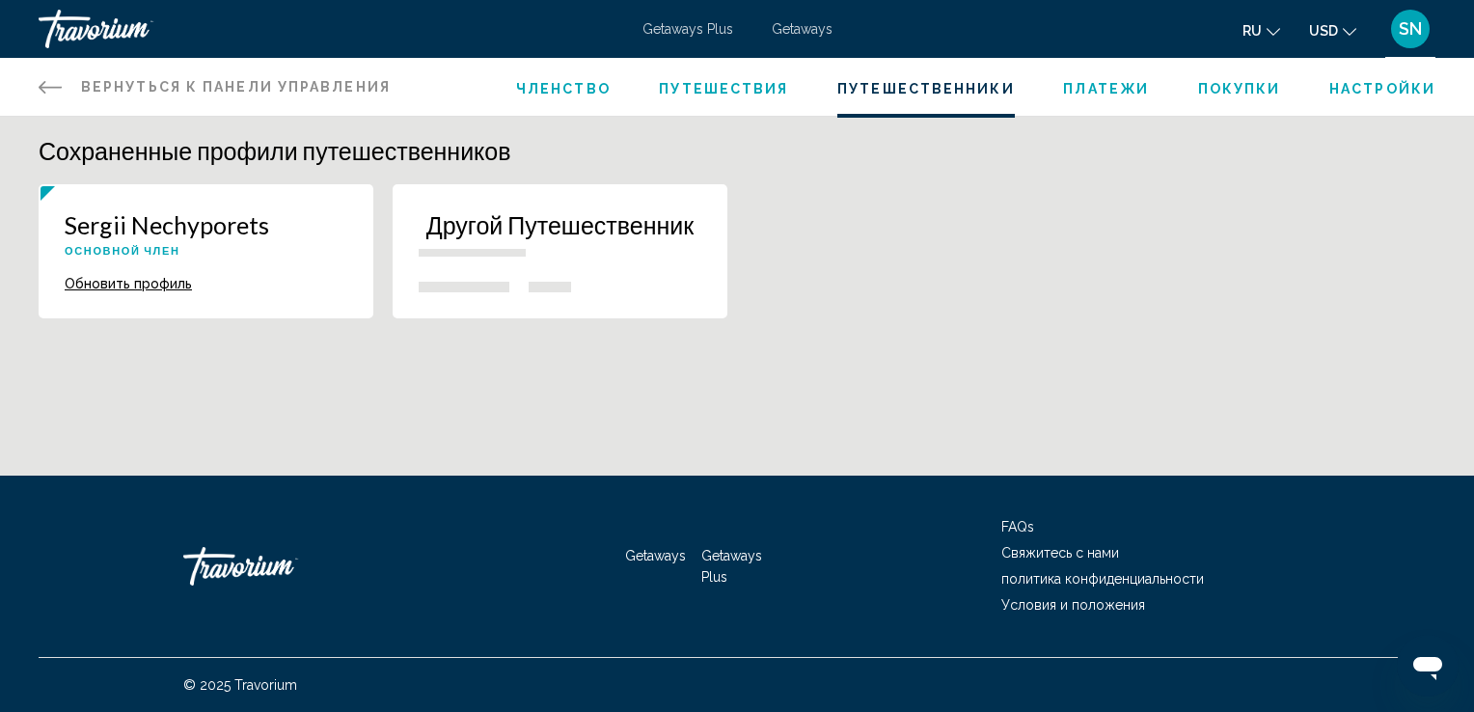
click at [723, 87] on span "Путешествия" at bounding box center [723, 88] width 129 height 15
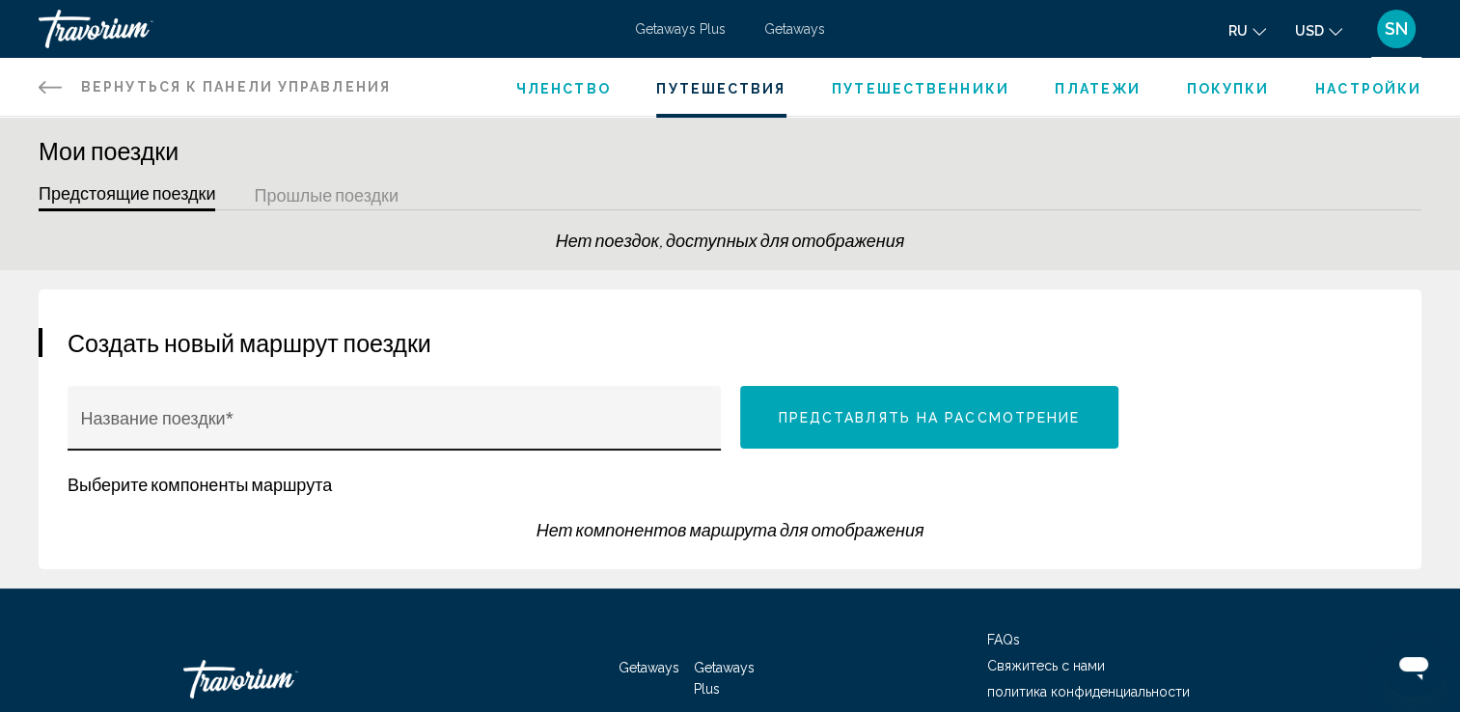
click at [607, 415] on div "Название поездки *" at bounding box center [394, 424] width 627 height 51
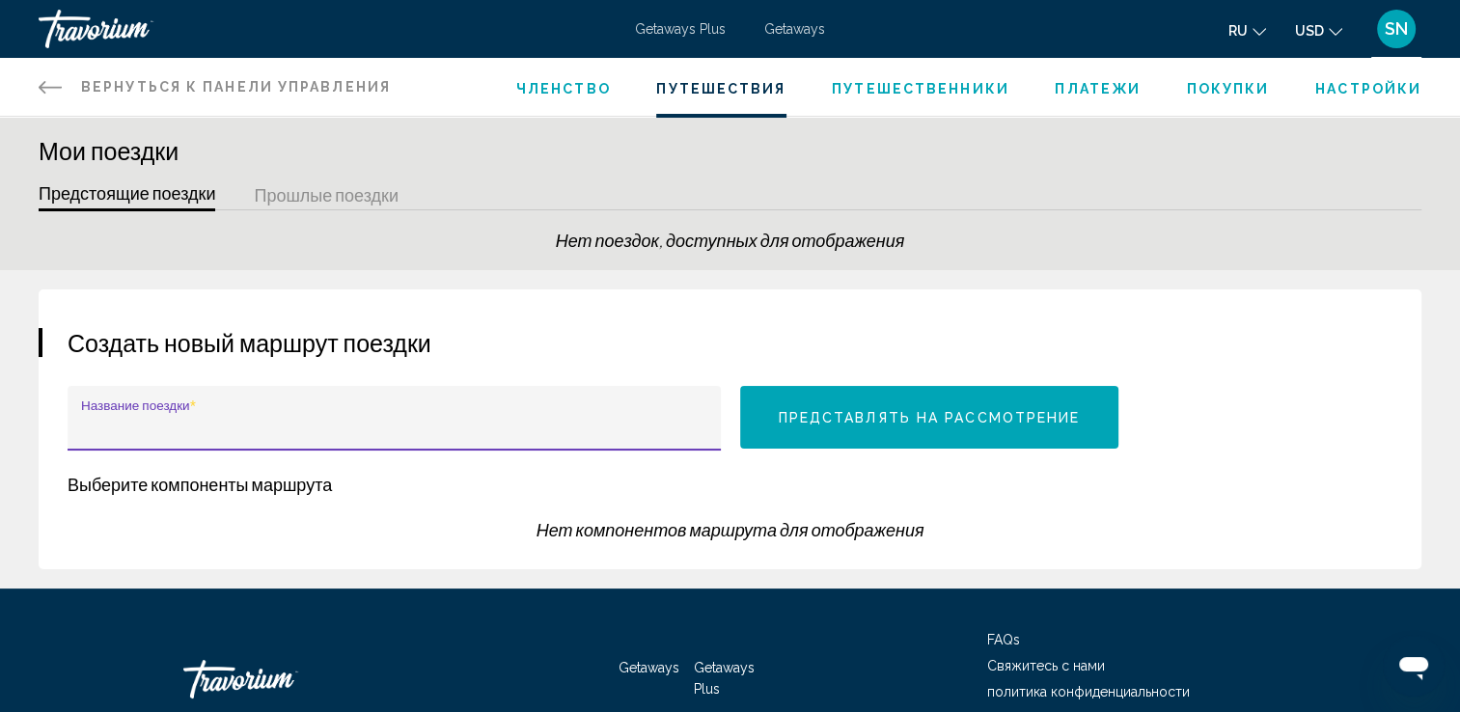
click at [371, 195] on button "Прошлые поездки" at bounding box center [326, 196] width 145 height 30
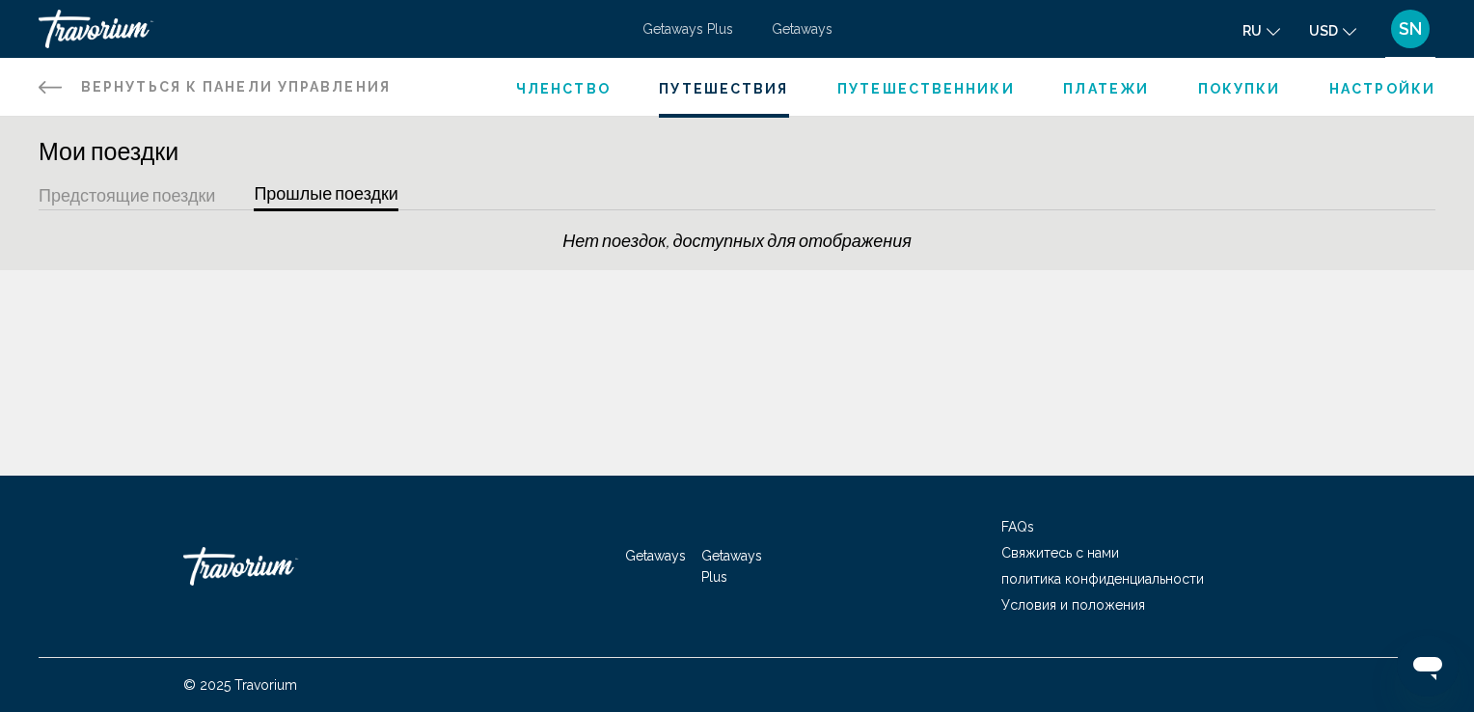
click at [181, 196] on button "Предстоящие поездки" at bounding box center [127, 196] width 177 height 30
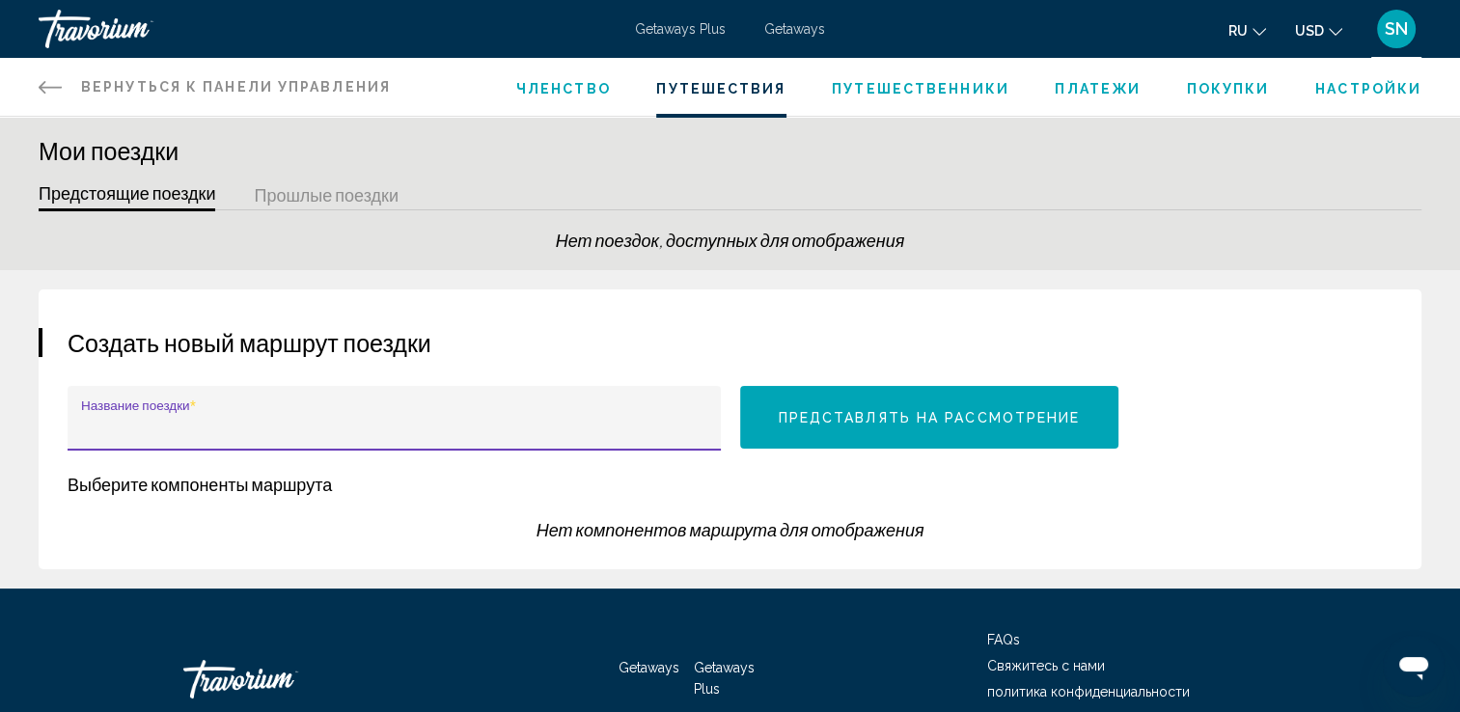
click at [355, 419] on input "Название поездки *" at bounding box center [394, 427] width 627 height 19
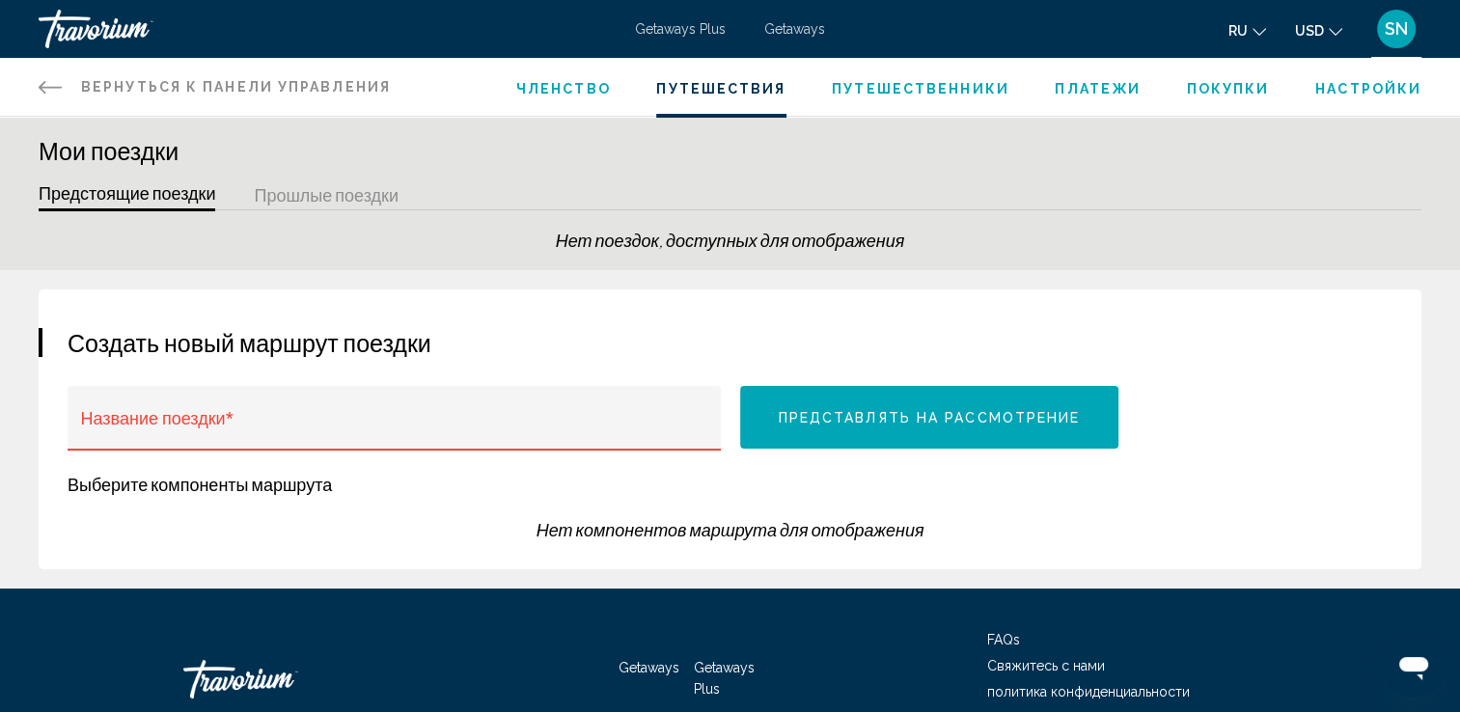
click at [558, 86] on span "Членство" at bounding box center [563, 88] width 95 height 15
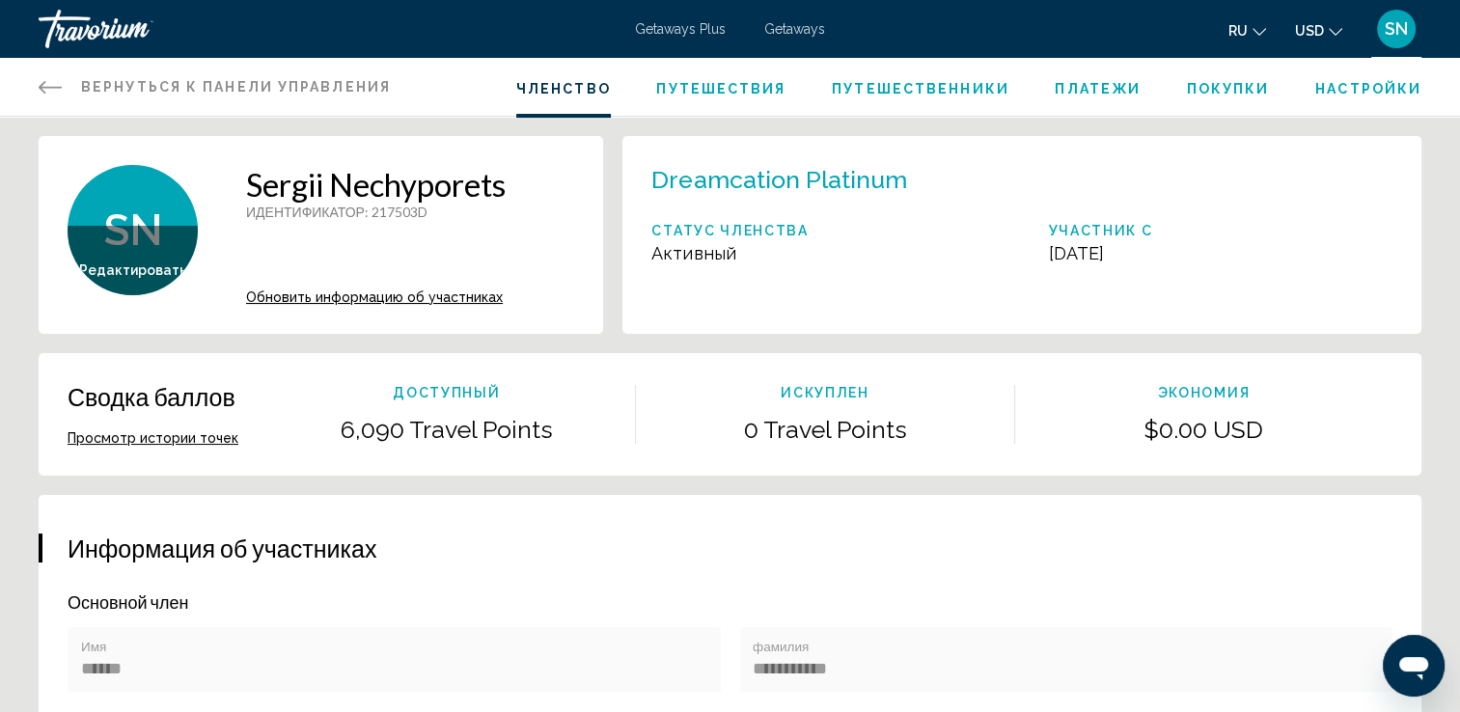
click at [203, 443] on button "Просмотр истории точек" at bounding box center [153, 437] width 171 height 17
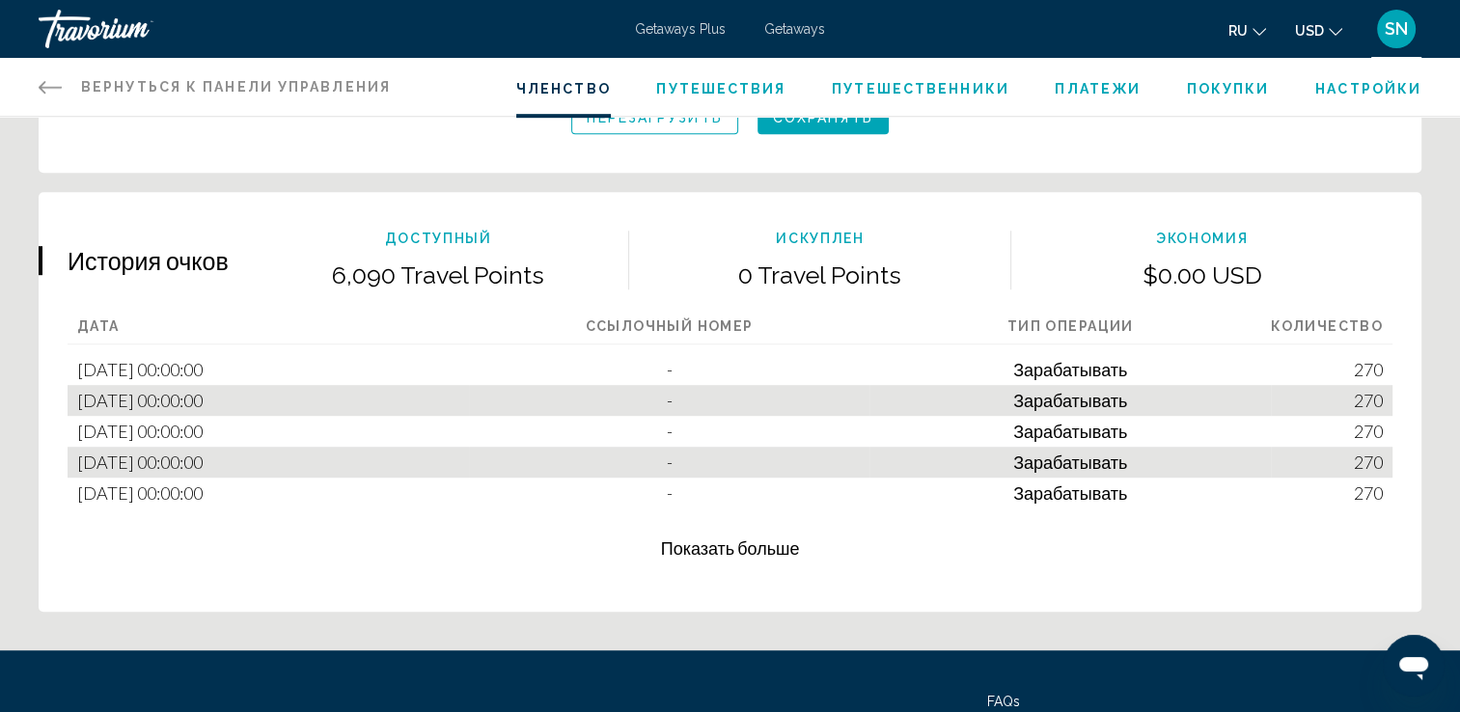
scroll to position [1162, 0]
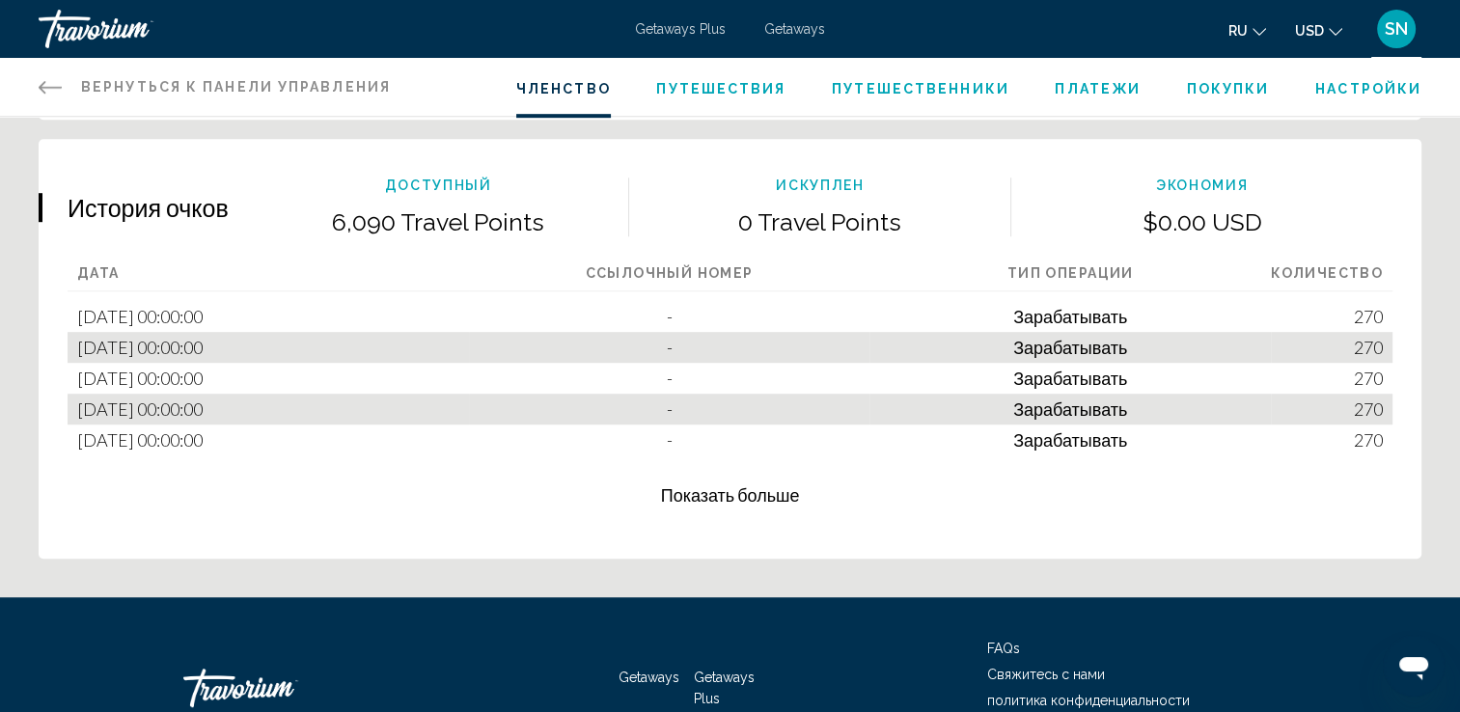
click at [105, 33] on div "Travorium" at bounding box center [135, 29] width 193 height 39
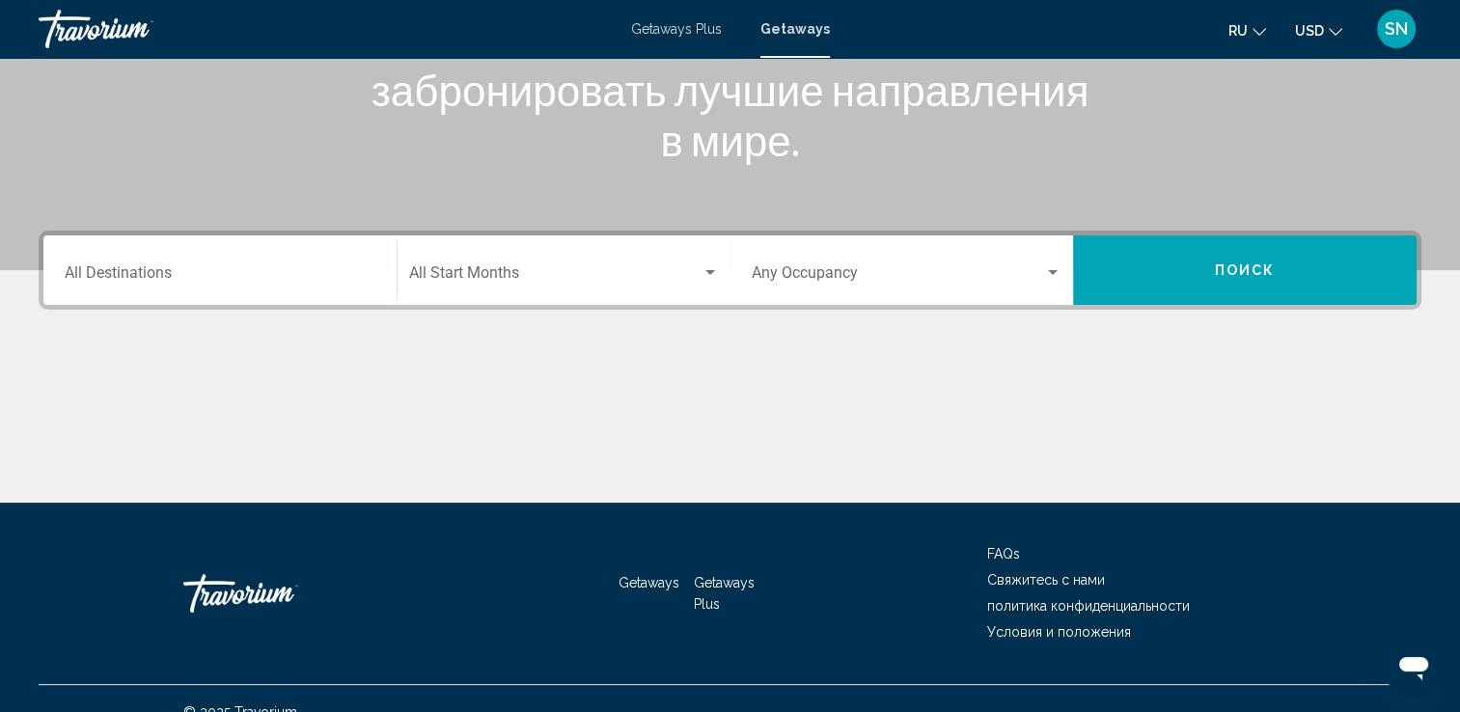
scroll to position [335, 0]
